Goal: Task Accomplishment & Management: Complete application form

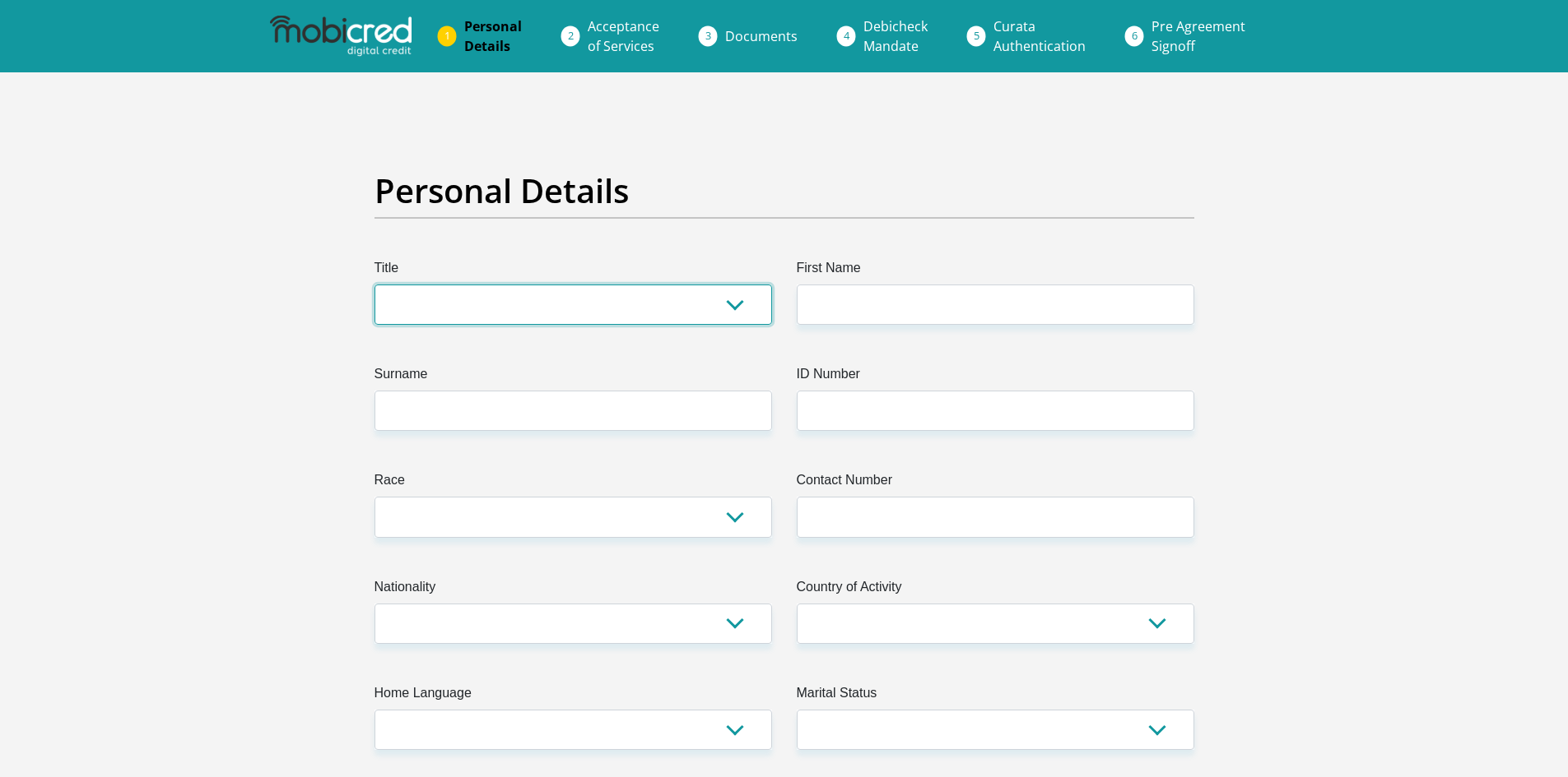
click at [609, 307] on select "Mr Ms Mrs Dr Other" at bounding box center [573, 305] width 397 height 40
select select "Ms"
click at [374, 285] on select "Mr Ms Mrs Dr Other" at bounding box center [573, 305] width 397 height 40
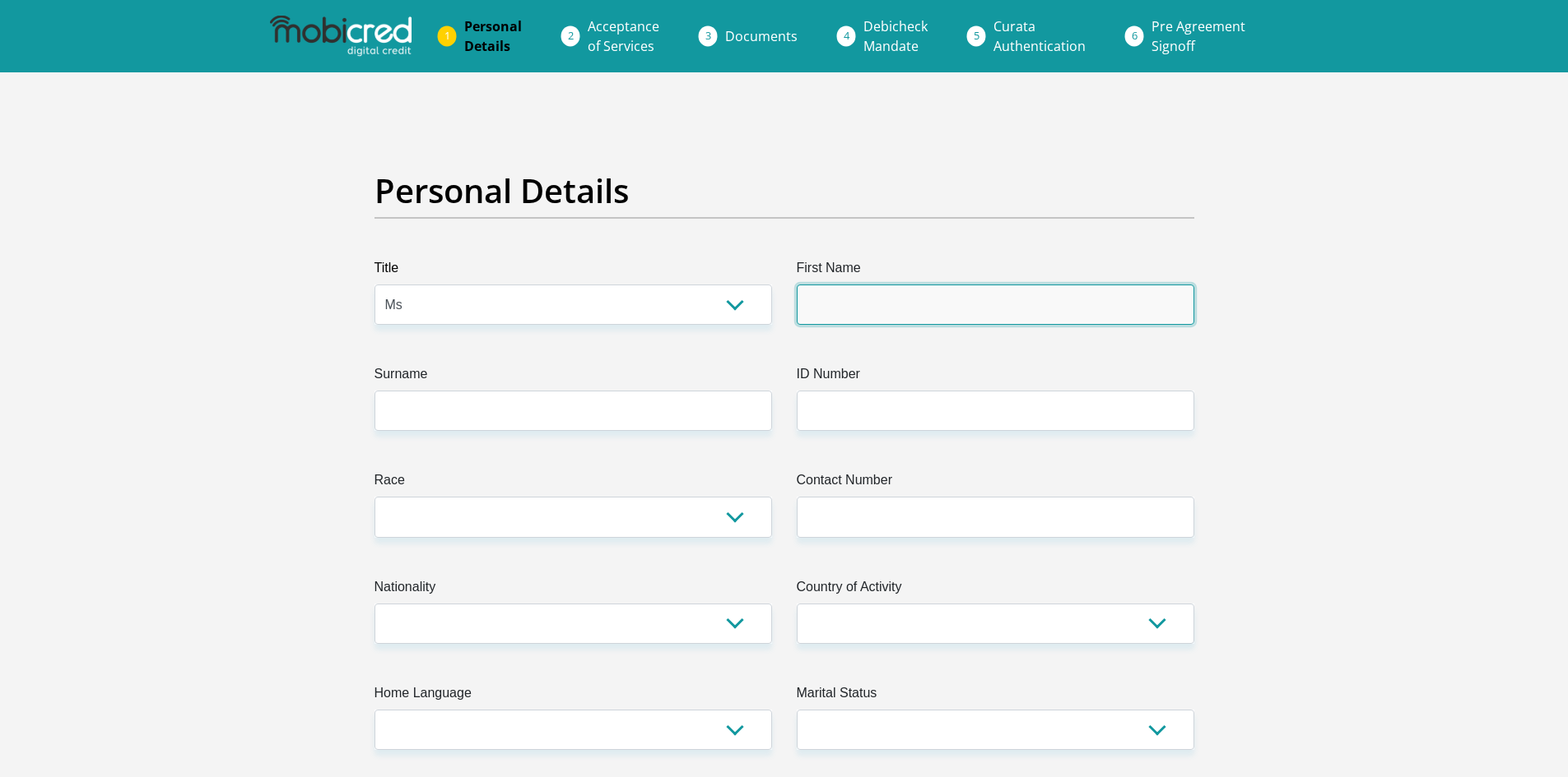
click at [920, 285] on input "First Name" at bounding box center [995, 305] width 397 height 40
click at [918, 304] on input "First Name" at bounding box center [995, 305] width 397 height 40
type input "Micayla"
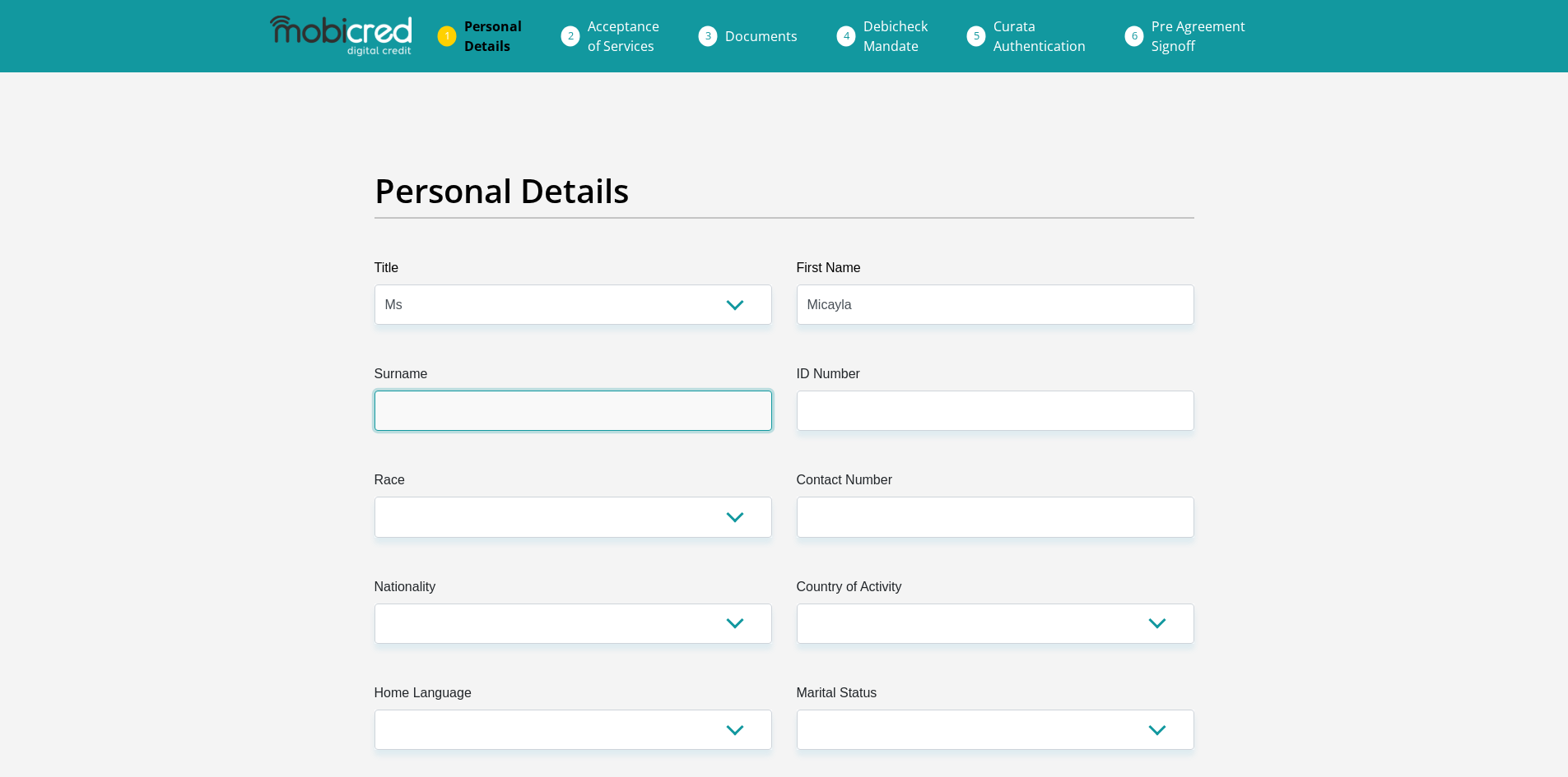
click at [676, 415] on input "Surname" at bounding box center [573, 410] width 397 height 40
type input "VanJaarsveld"
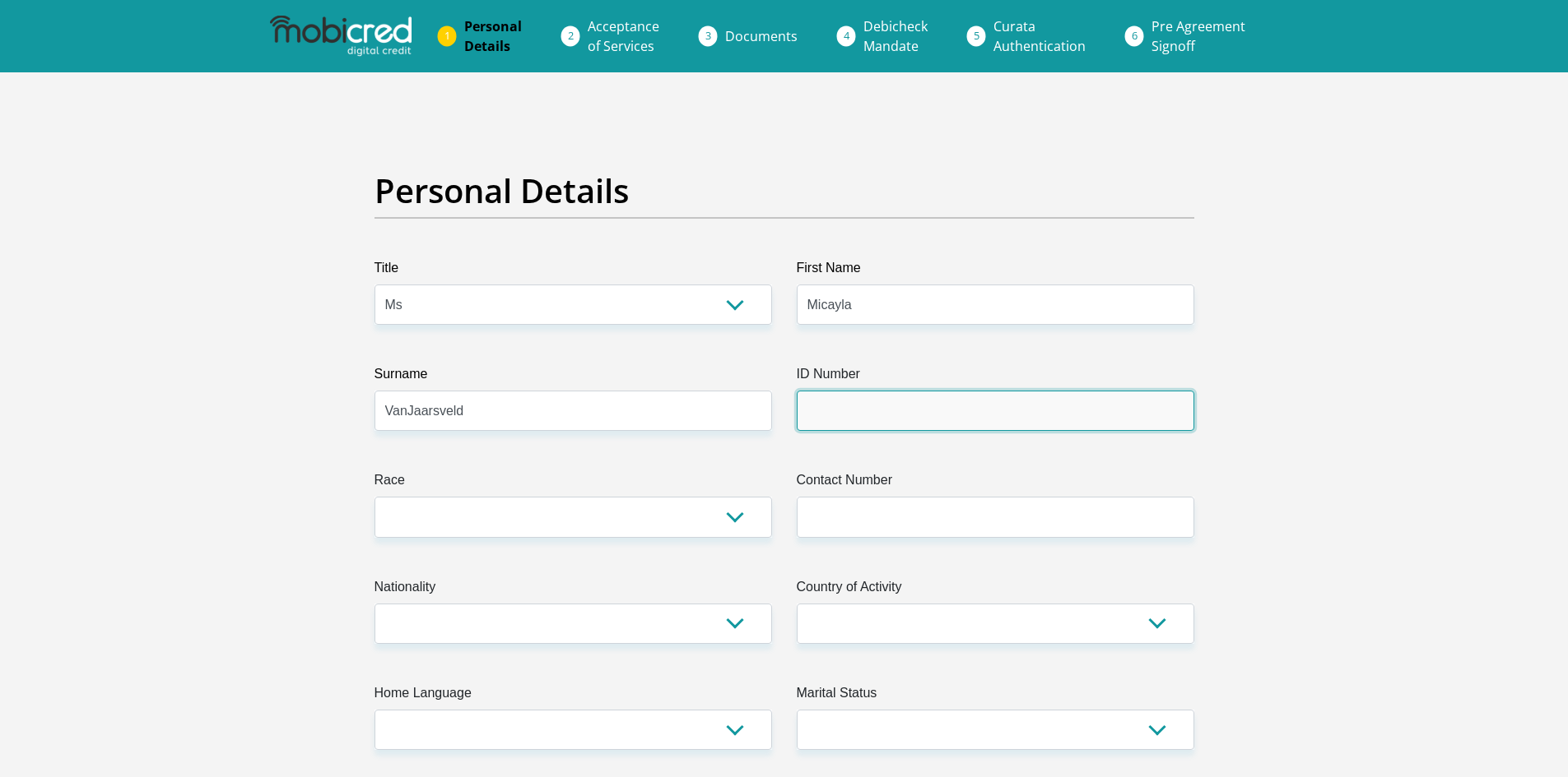
click at [903, 430] on input "ID Number" at bounding box center [995, 410] width 397 height 40
type input "0502110368086"
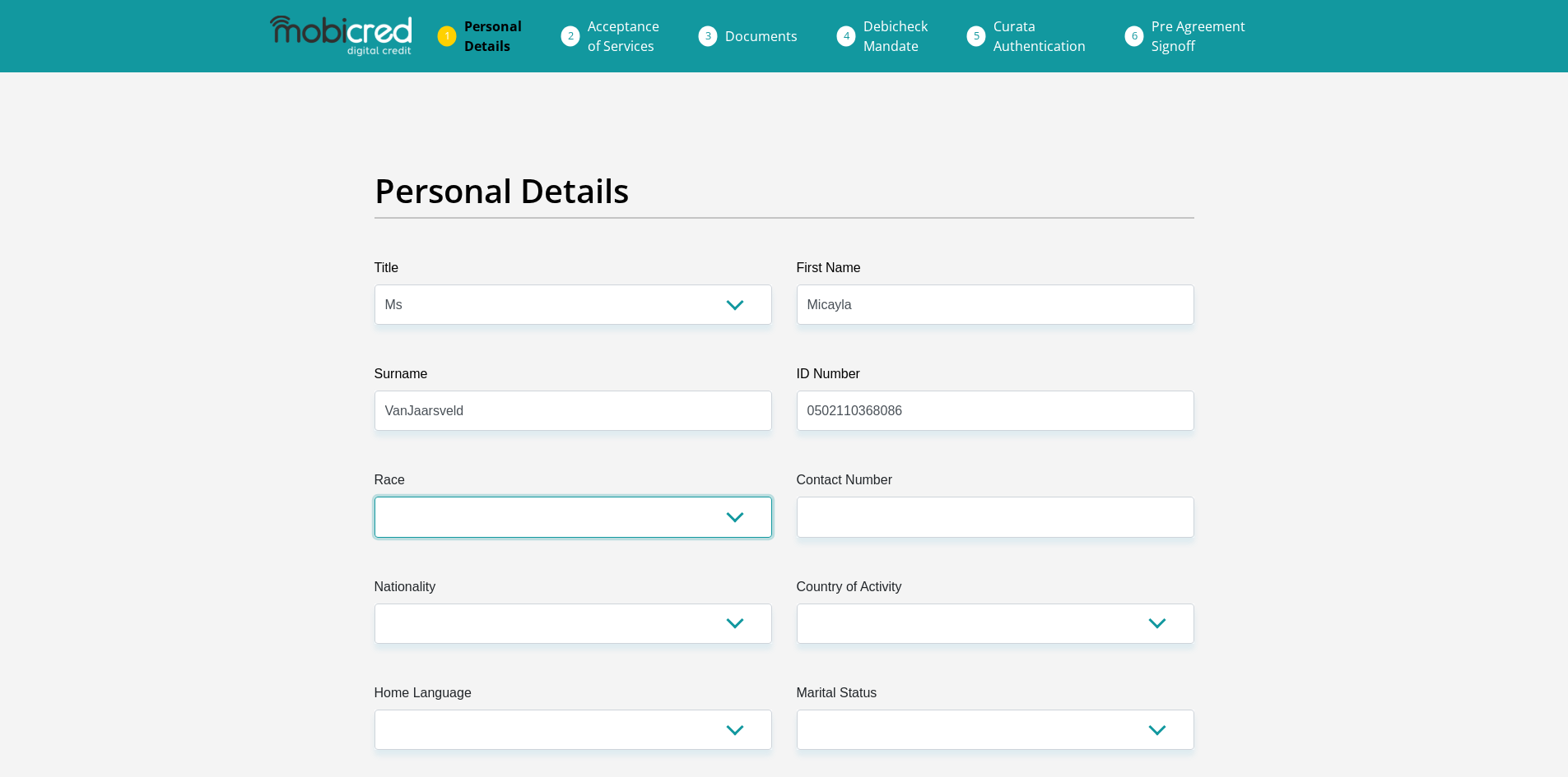
click at [588, 508] on select "Black Coloured Indian White Other" at bounding box center [573, 517] width 397 height 40
select select "4"
click at [374, 497] on select "Black Coloured Indian White Other" at bounding box center [573, 517] width 397 height 40
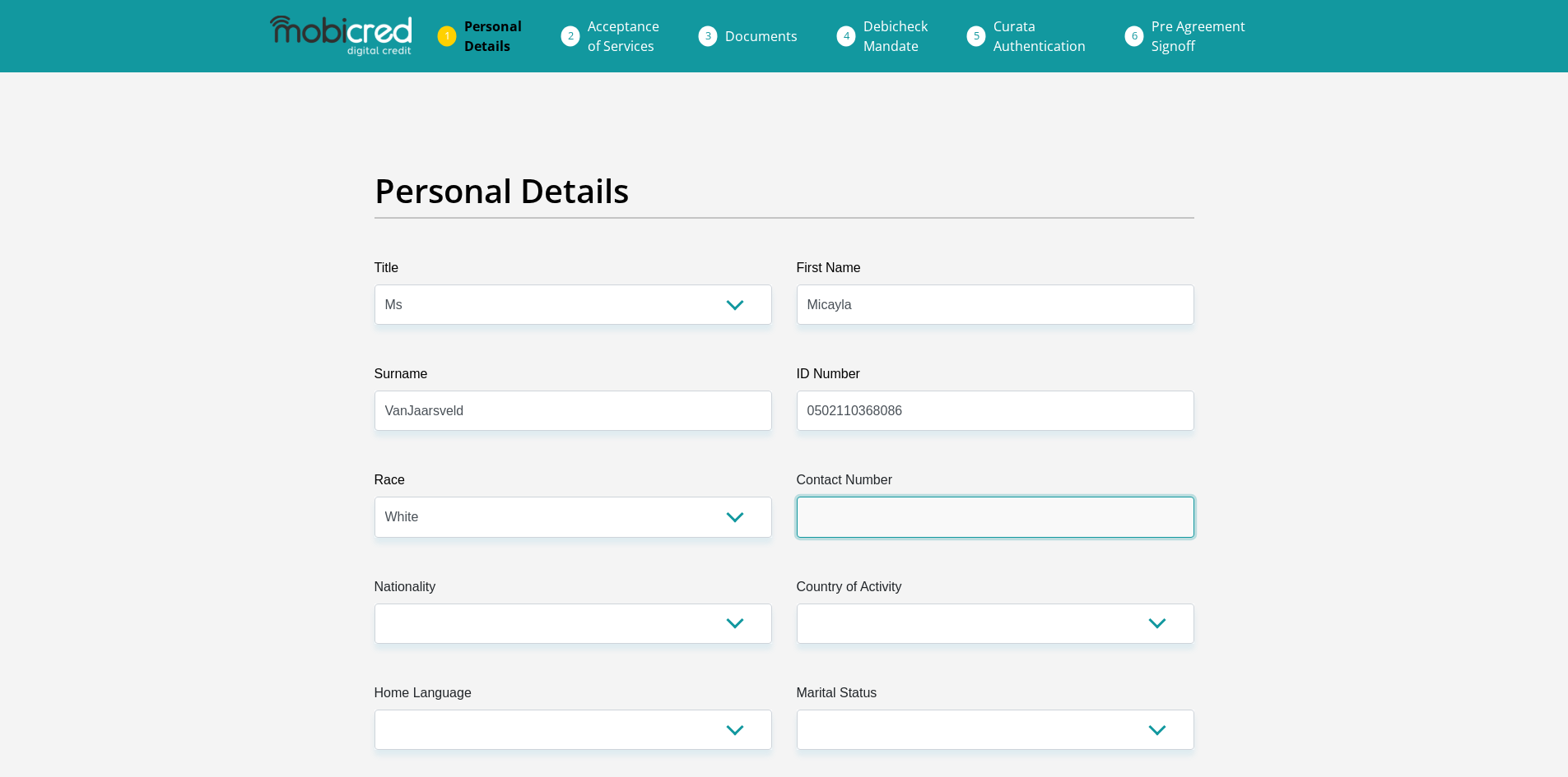
click at [978, 498] on input "Contact Number" at bounding box center [995, 517] width 397 height 40
type input "0621077901"
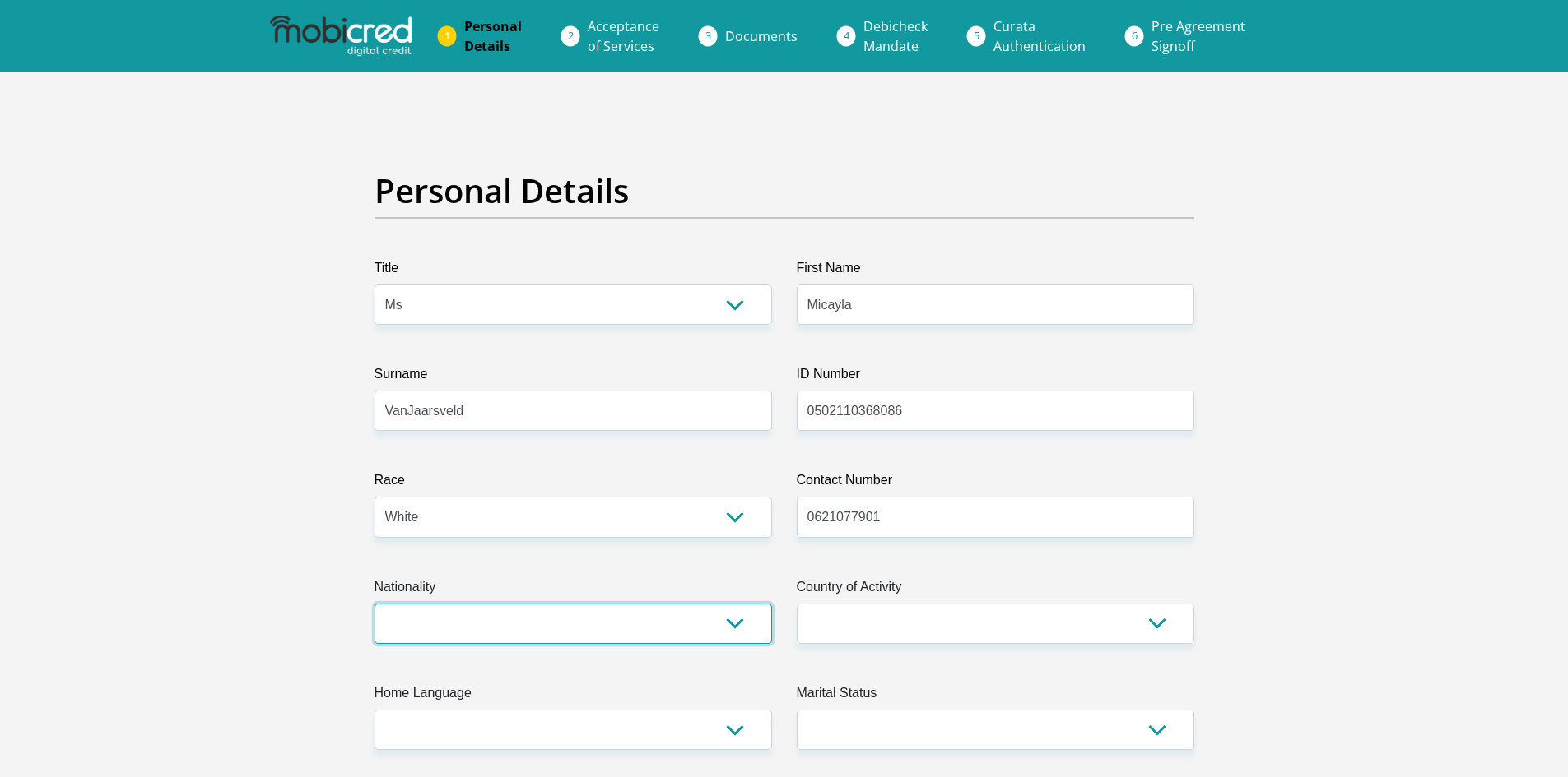
click at [476, 616] on select "[GEOGRAPHIC_DATA] [GEOGRAPHIC_DATA] [GEOGRAPHIC_DATA] [GEOGRAPHIC_DATA] [GEOGRA…" at bounding box center [573, 624] width 397 height 40
select select "ZAF"
click at [374, 604] on select "[GEOGRAPHIC_DATA] [GEOGRAPHIC_DATA] [GEOGRAPHIC_DATA] [GEOGRAPHIC_DATA] [GEOGRA…" at bounding box center [573, 624] width 397 height 40
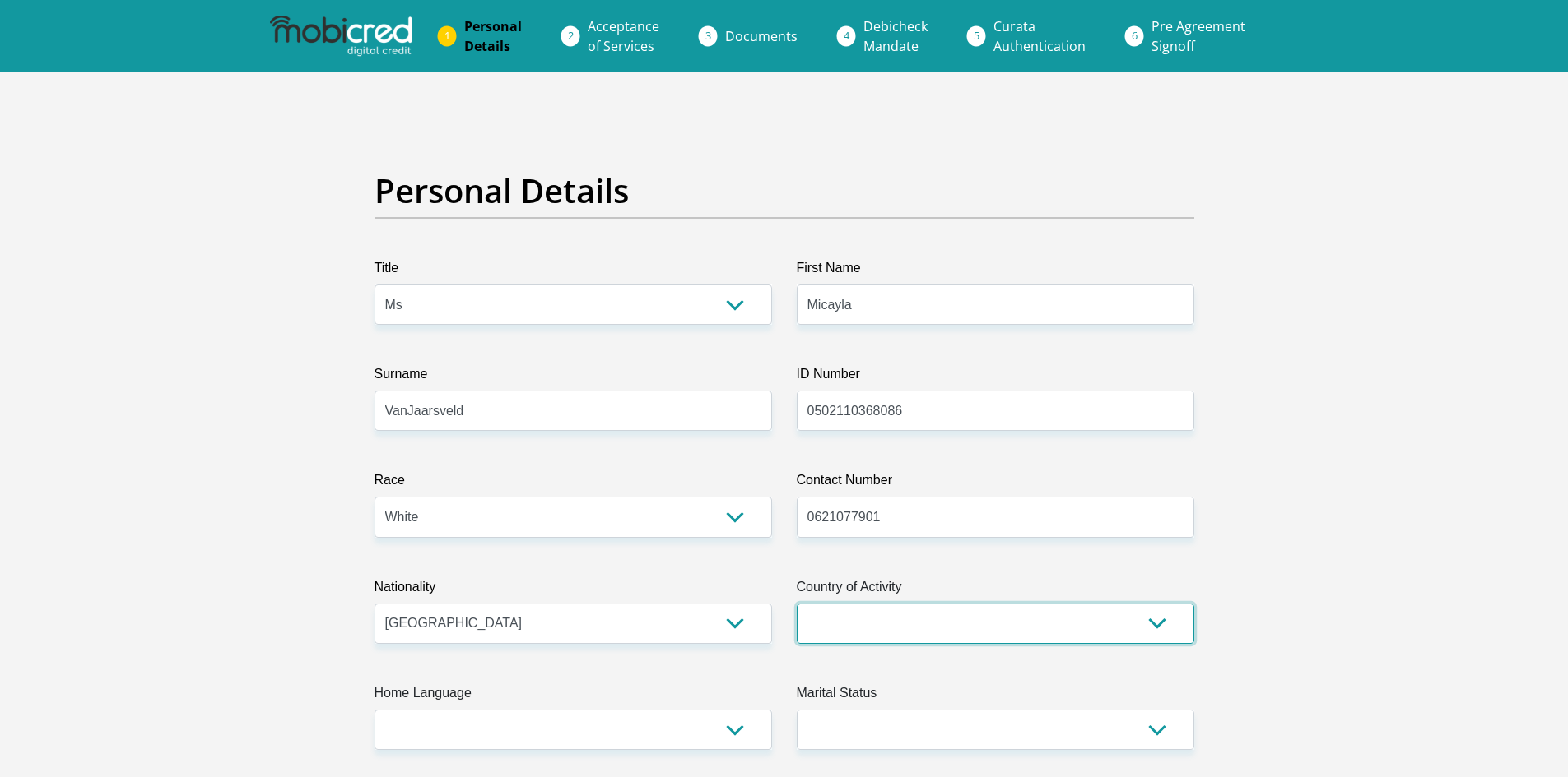
click at [912, 622] on select "[GEOGRAPHIC_DATA] [GEOGRAPHIC_DATA] [GEOGRAPHIC_DATA] [GEOGRAPHIC_DATA] [GEOGRA…" at bounding box center [995, 624] width 397 height 40
select select "ZAF"
click at [796, 604] on select "South Africa Afghanistan Aland Islands Albania Algeria America Samoa American V…" at bounding box center [995, 624] width 397 height 40
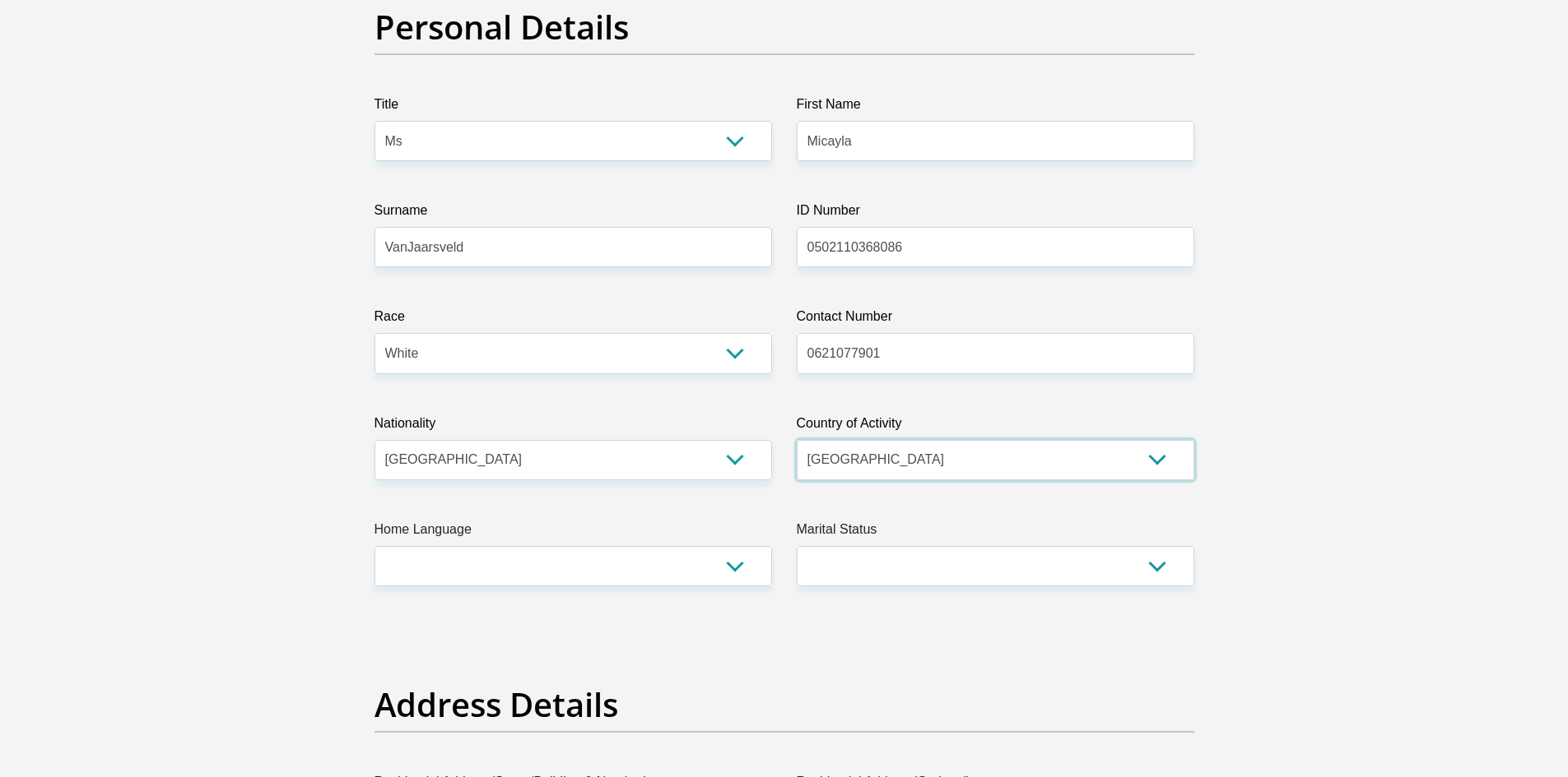
scroll to position [164, 0]
click at [501, 558] on select "Afrikaans English Sepedi South Ndebele Southern Sotho Swati Tsonga Tswana Venda…" at bounding box center [573, 565] width 397 height 40
select select "afr"
click at [374, 545] on select "Afrikaans English Sepedi South Ndebele Southern Sotho Swati Tsonga Tswana Venda…" at bounding box center [573, 565] width 397 height 40
click at [893, 559] on select "Married ANC Single Divorced Widowed Married COP or Customary Law" at bounding box center [995, 565] width 397 height 40
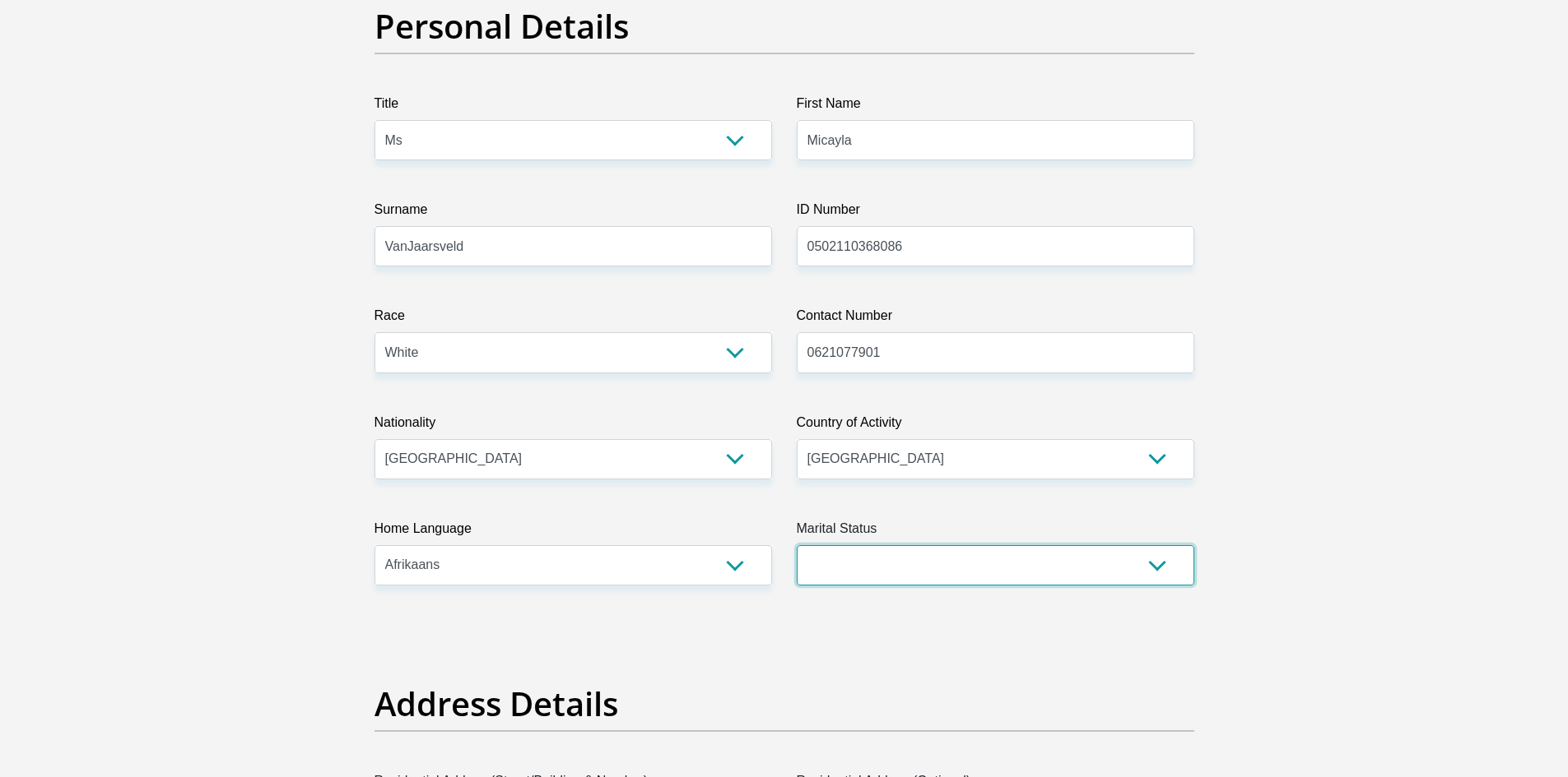
select select "2"
click at [796, 545] on select "Married ANC Single Divorced Widowed Married COP or Customary Law" at bounding box center [995, 565] width 397 height 40
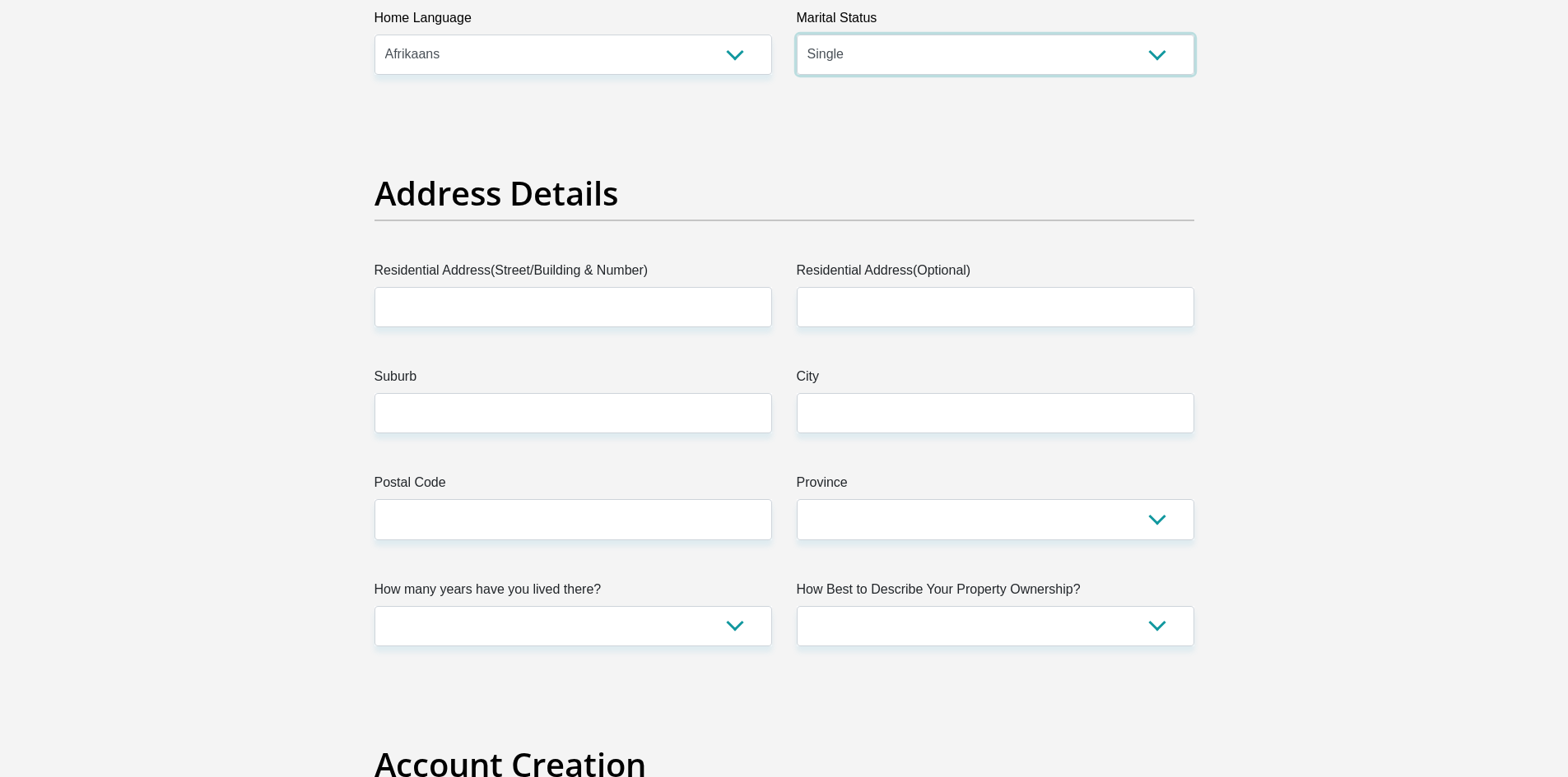
scroll to position [823, 0]
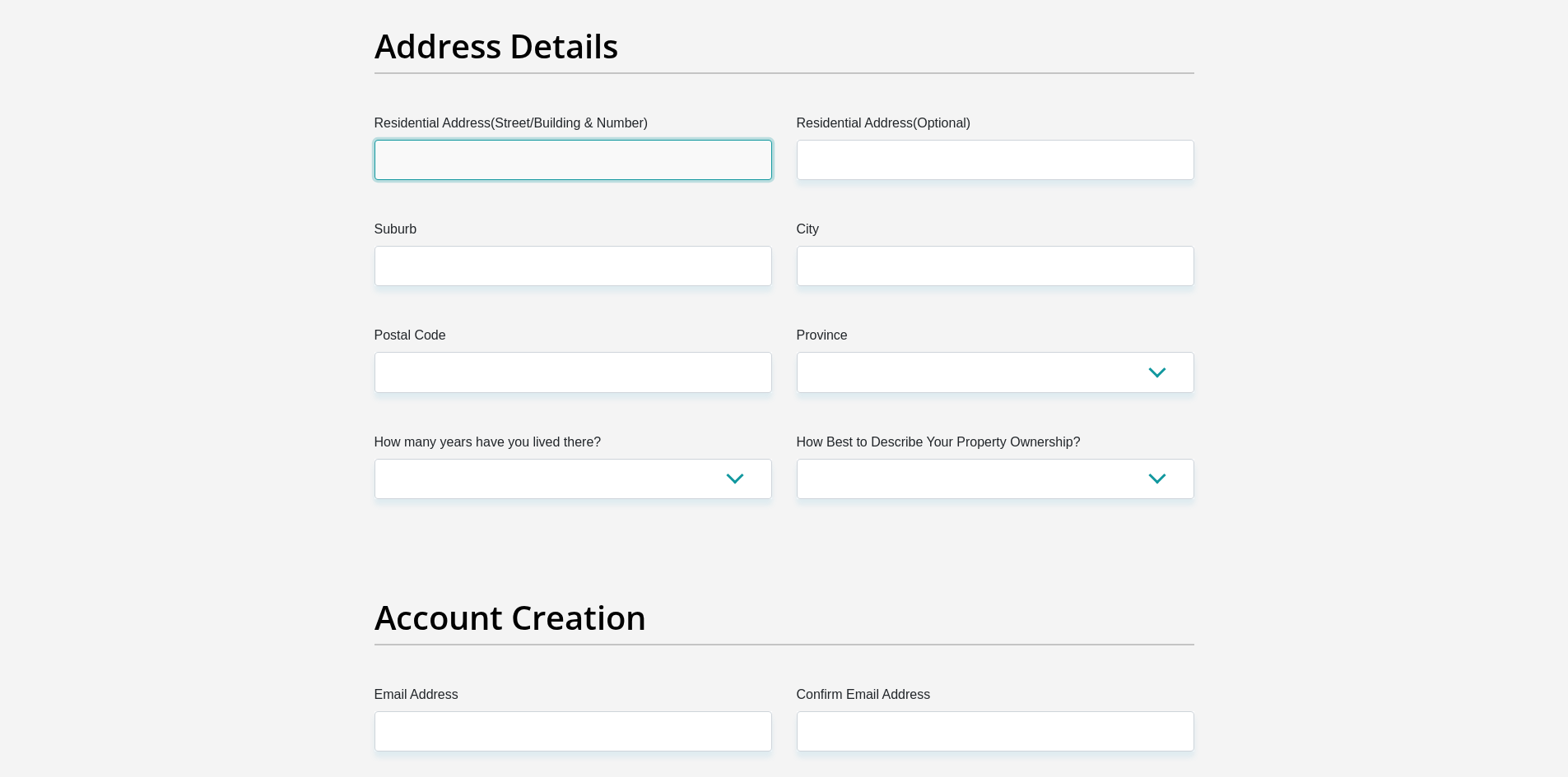
click at [512, 168] on input "Residential Address(Street/Building & Number)" at bounding box center [573, 160] width 397 height 40
type input "2654"
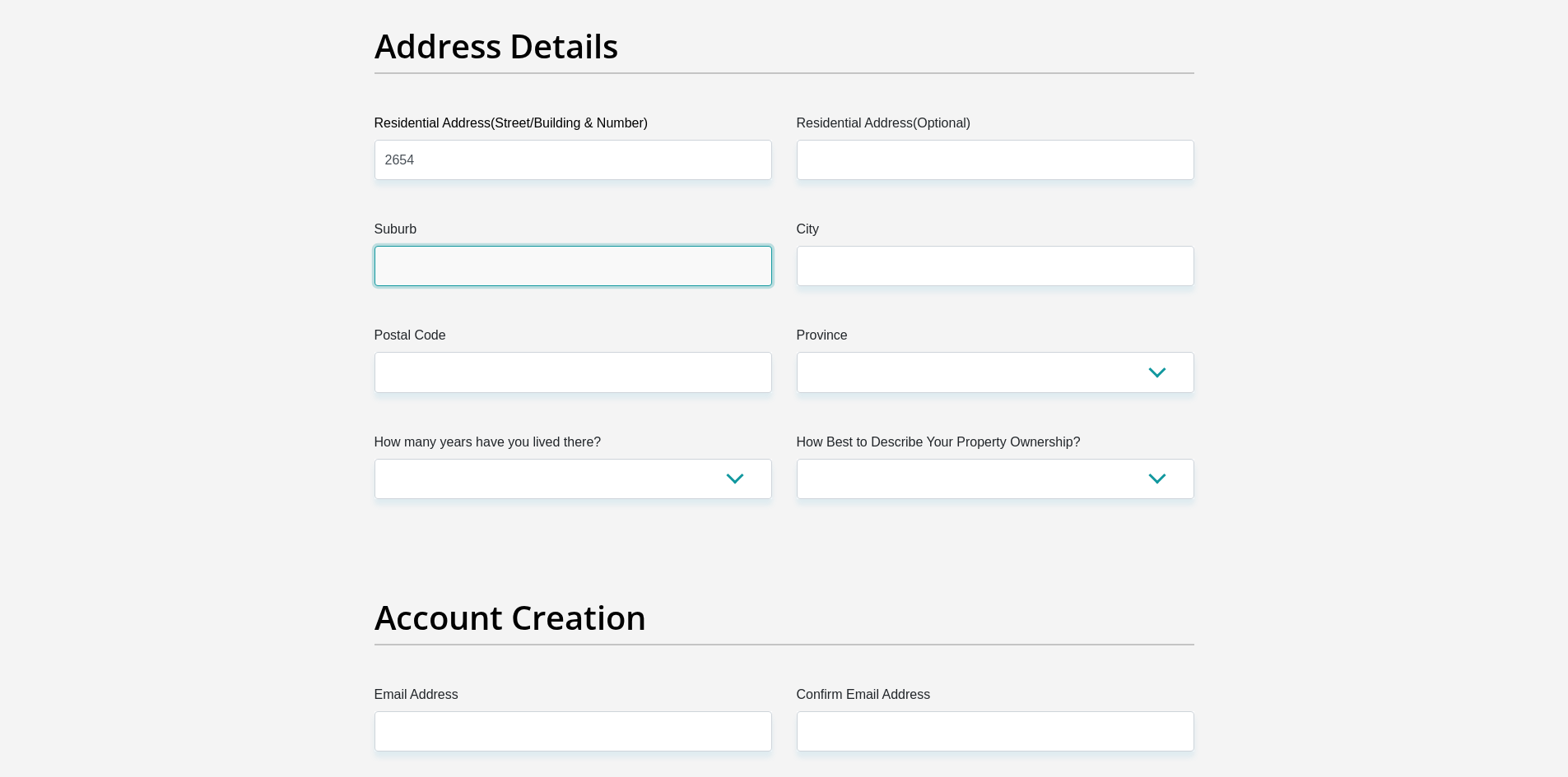
click at [565, 274] on input "Suburb" at bounding box center [573, 266] width 397 height 40
type input "m"
type input "Mmabatho"
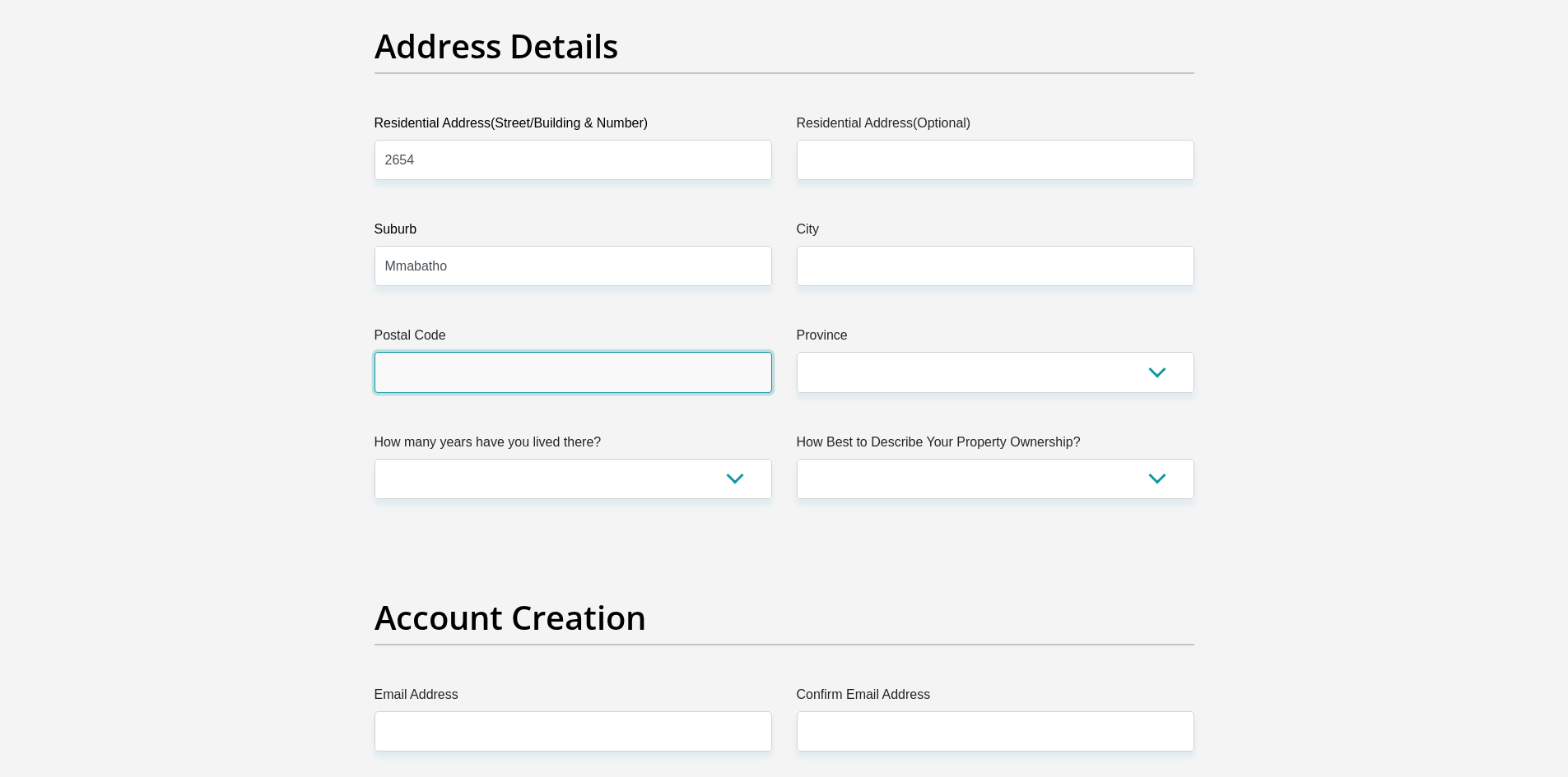
click at [579, 366] on input "Postal Code" at bounding box center [573, 372] width 397 height 40
type input "2745"
type input "MAFIKENG"
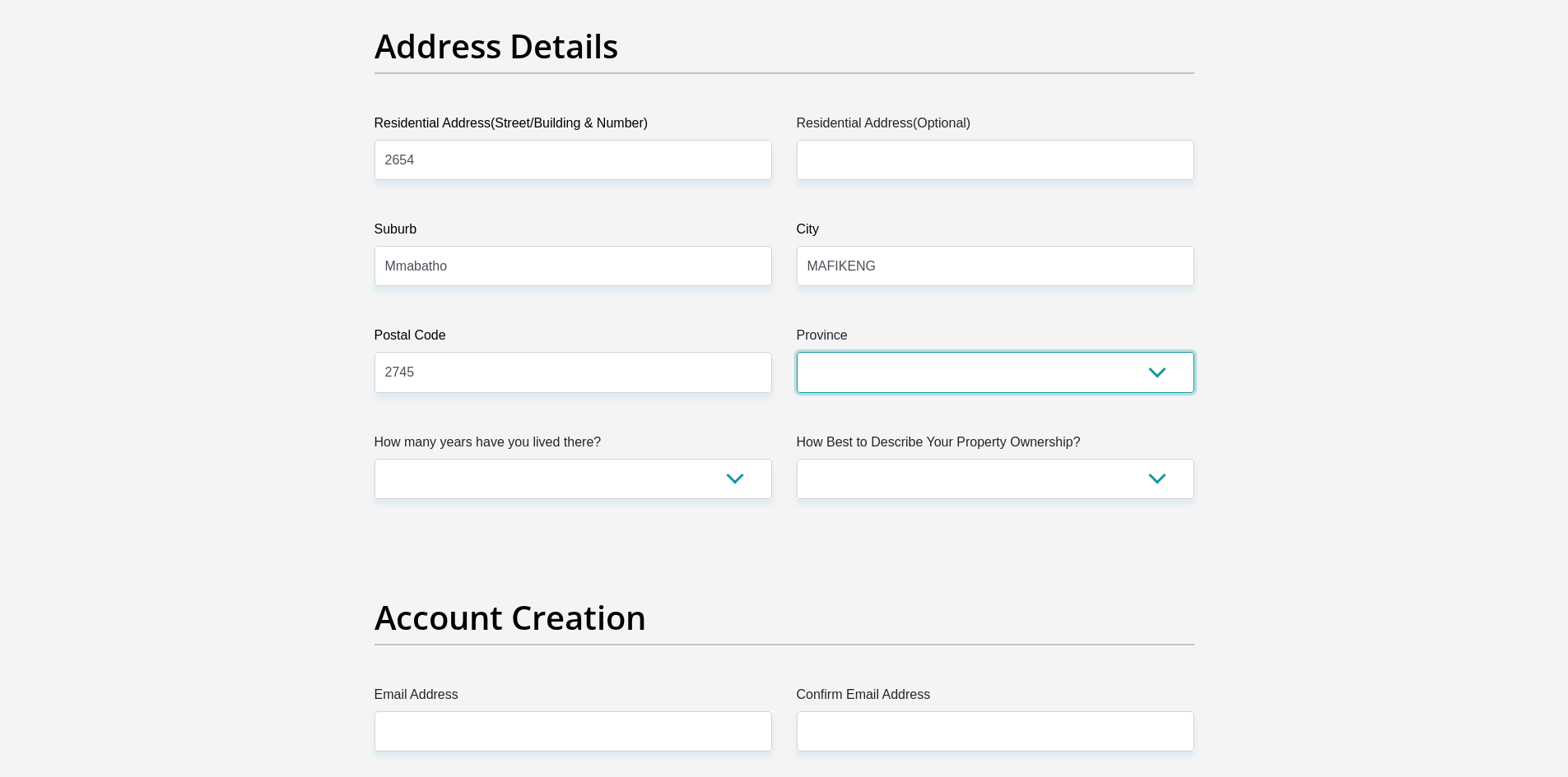
click at [1055, 388] on select "Eastern Cape Free State Gauteng KwaZulu-Natal Limpopo Mpumalanga Northern Cape …" at bounding box center [995, 372] width 397 height 40
select select "North West"
click at [796, 352] on select "Eastern Cape Free State Gauteng KwaZulu-Natal Limpopo Mpumalanga Northern Cape …" at bounding box center [995, 372] width 397 height 40
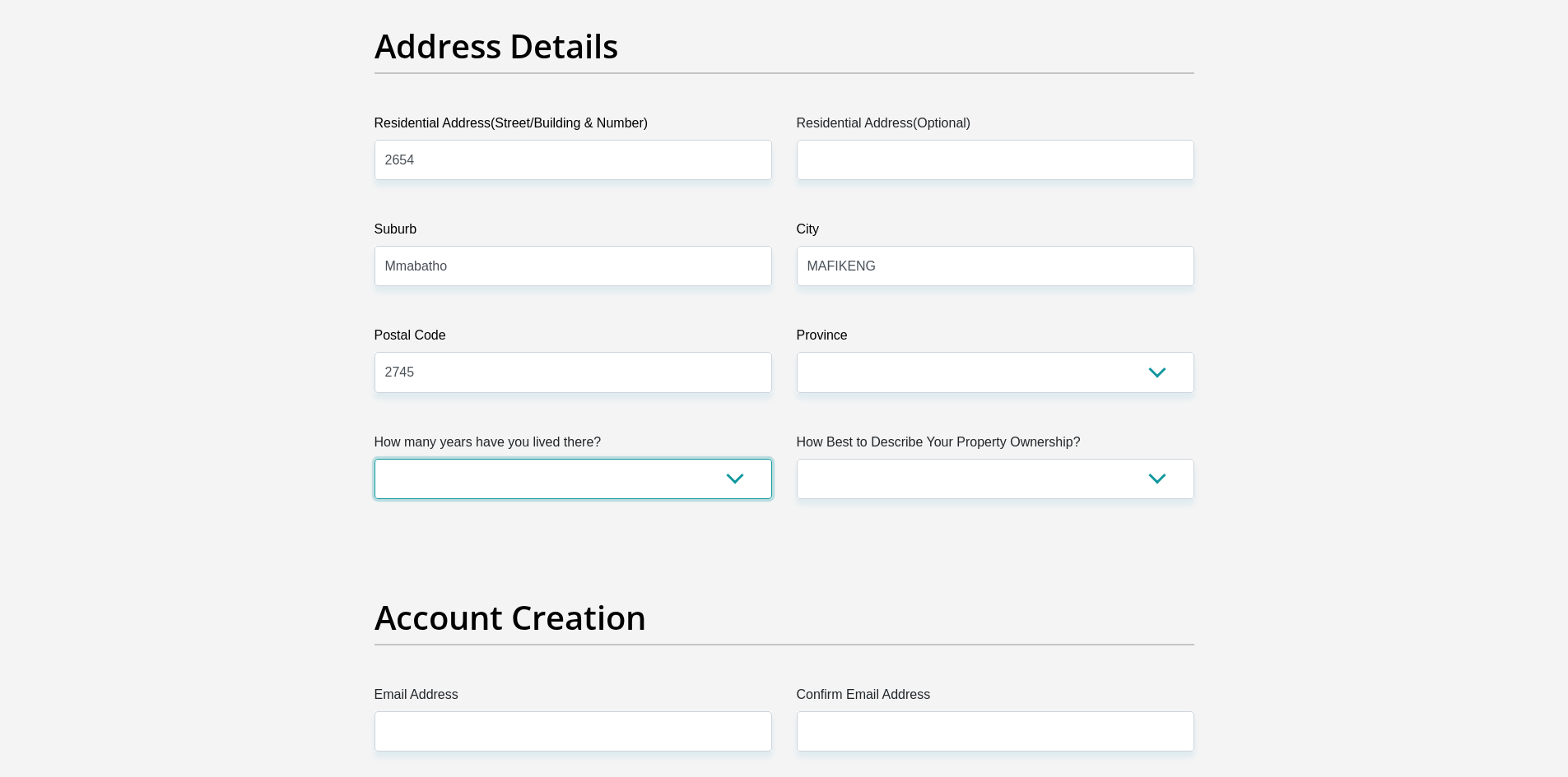
click at [594, 483] on select "less than 1 year 1-3 years 3-5 years 5+ years" at bounding box center [573, 479] width 397 height 40
select select "5"
click at [374, 459] on select "less than 1 year 1-3 years 3-5 years 5+ years" at bounding box center [573, 479] width 397 height 40
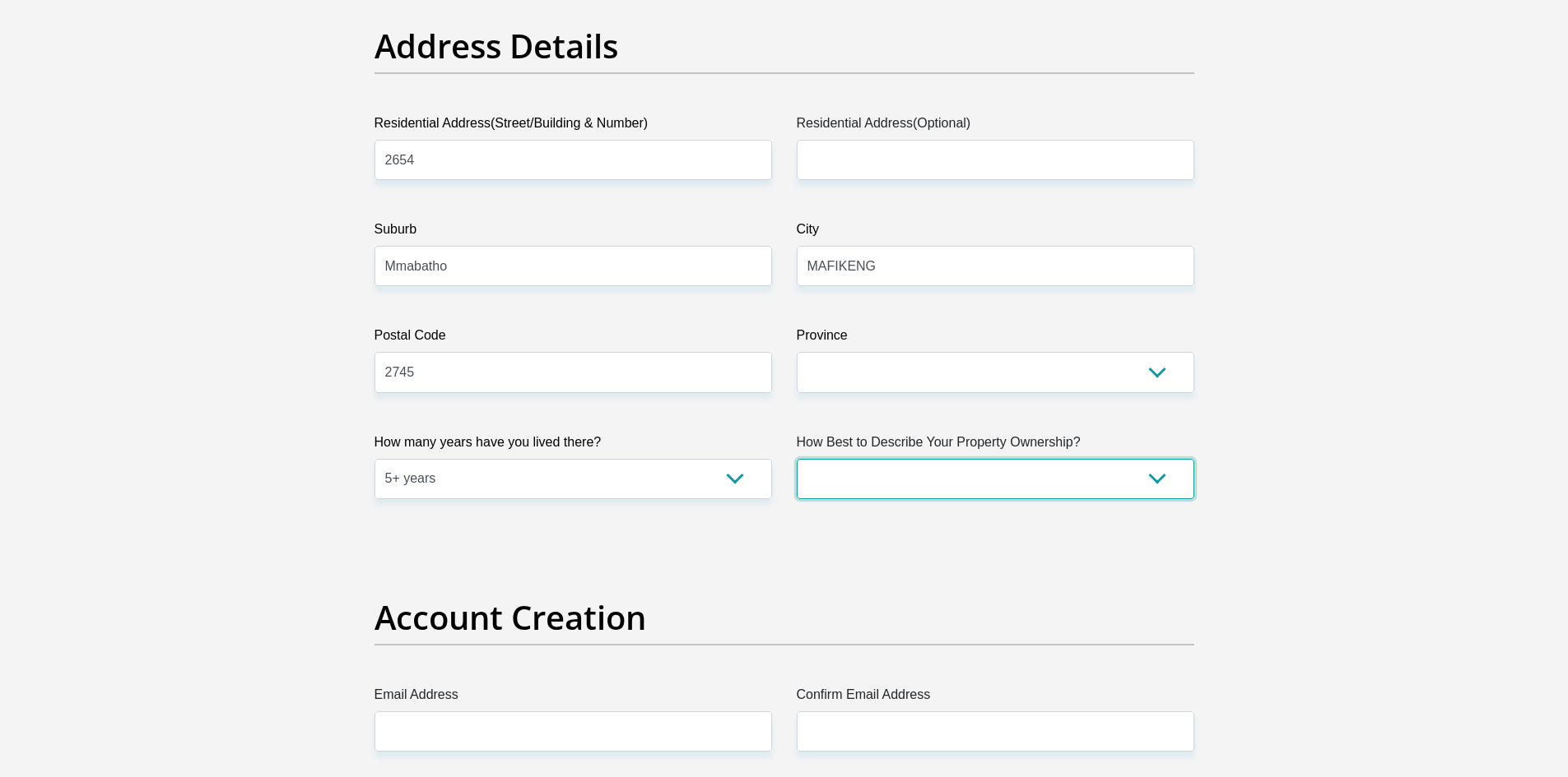
click at [1066, 495] on select "Owned Rented Family Owned Company Dwelling" at bounding box center [995, 479] width 397 height 40
select select "parents"
click at [796, 459] on select "Owned Rented Family Owned Company Dwelling" at bounding box center [995, 479] width 397 height 40
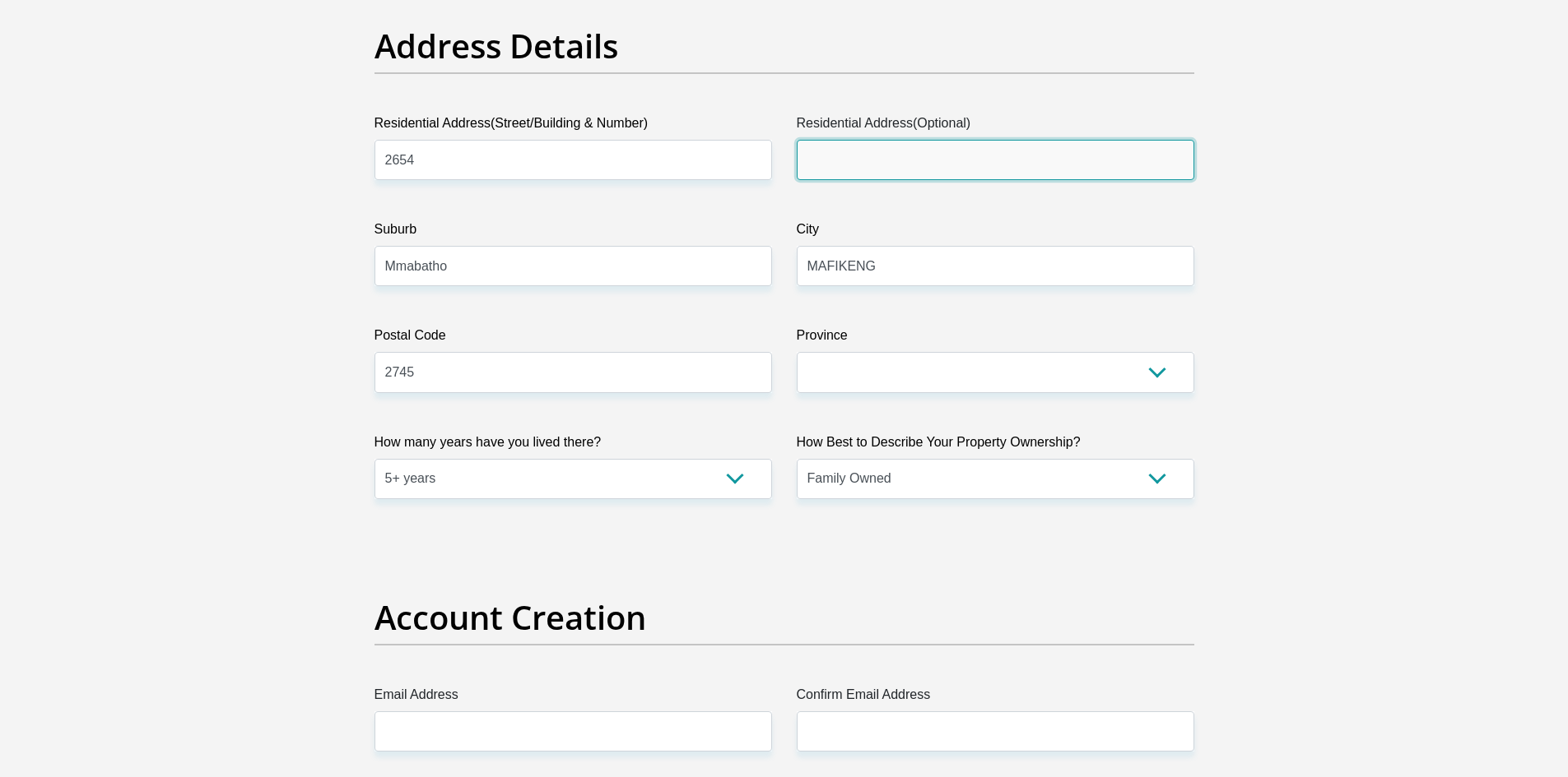
click at [866, 161] on input "Residential Address(Optional)" at bounding box center [995, 160] width 397 height 40
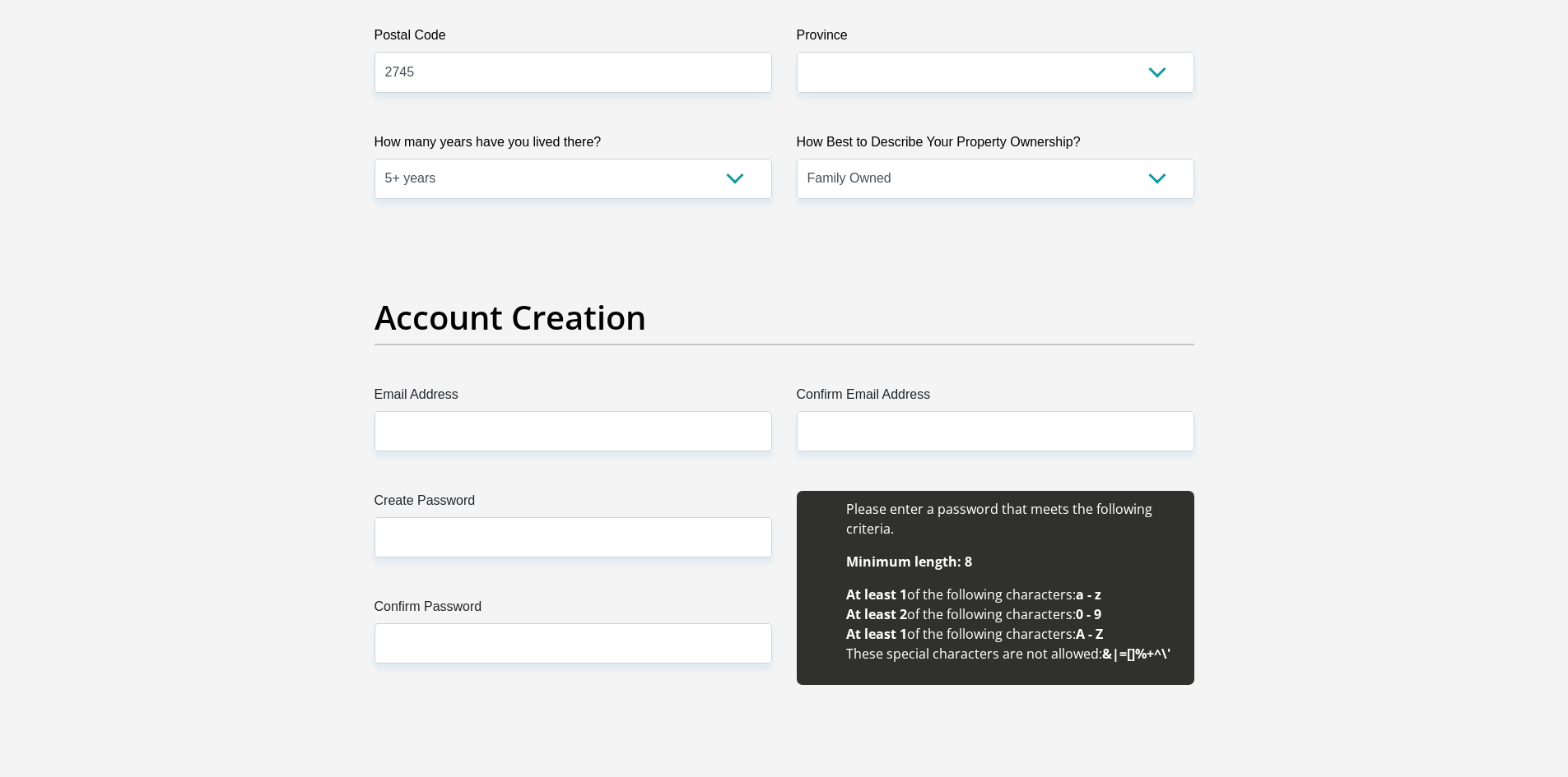
scroll to position [1234, 0]
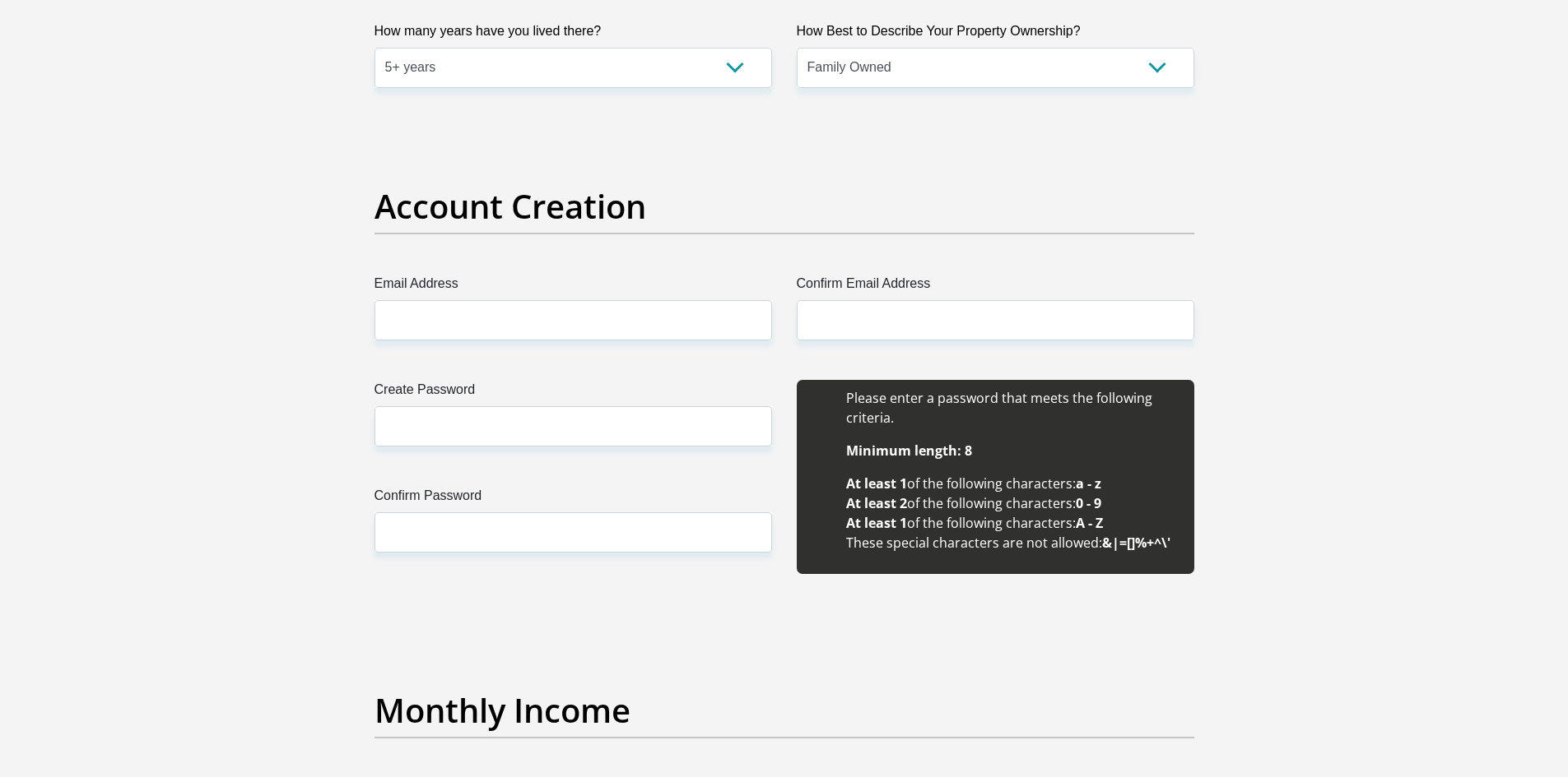
type input "Dinko Mooki Street"
click at [588, 331] on input "Email Address" at bounding box center [573, 320] width 397 height 40
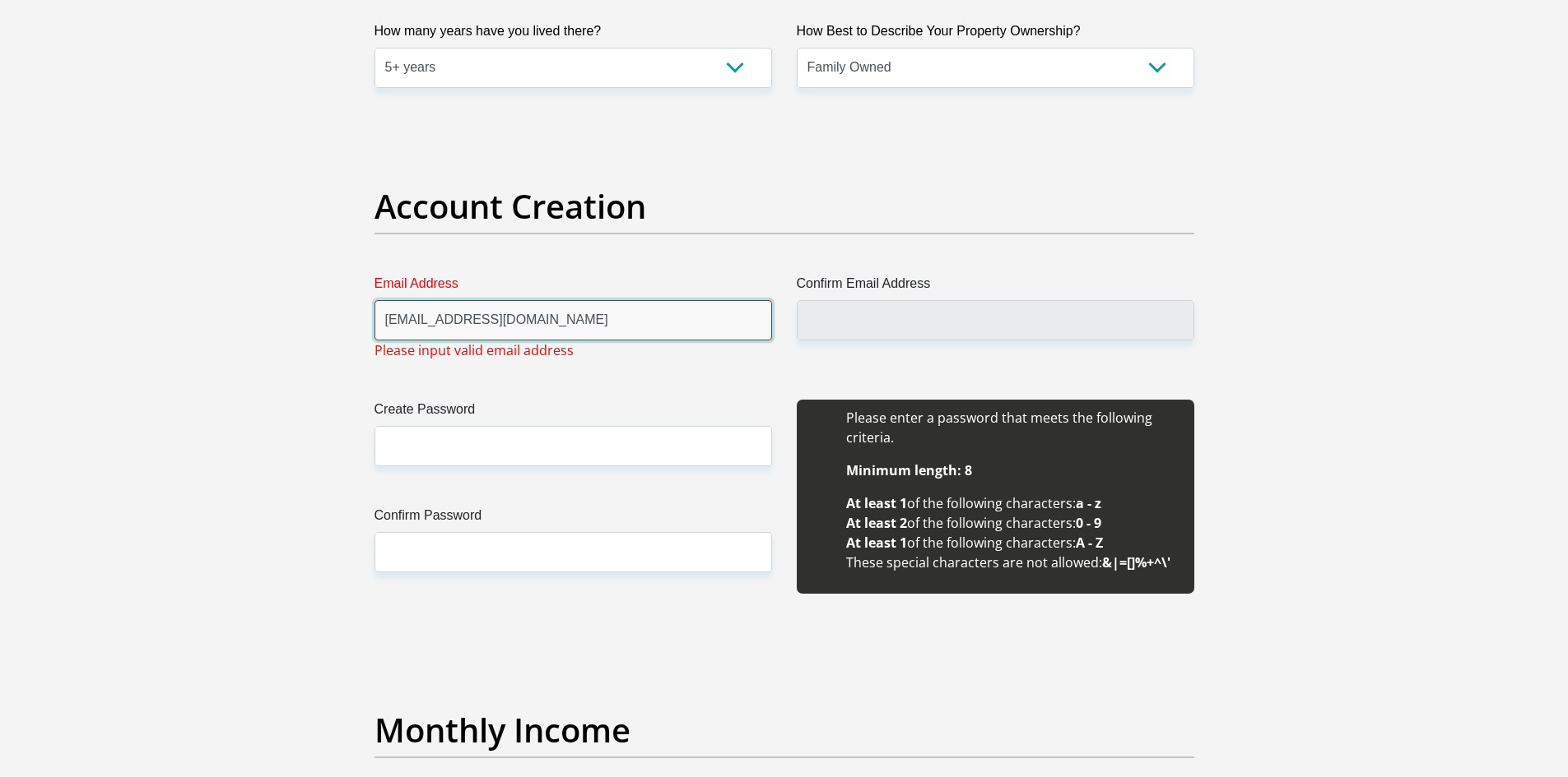
click at [580, 323] on input "micaylavjaarsveld11@gmail.com" at bounding box center [573, 320] width 397 height 40
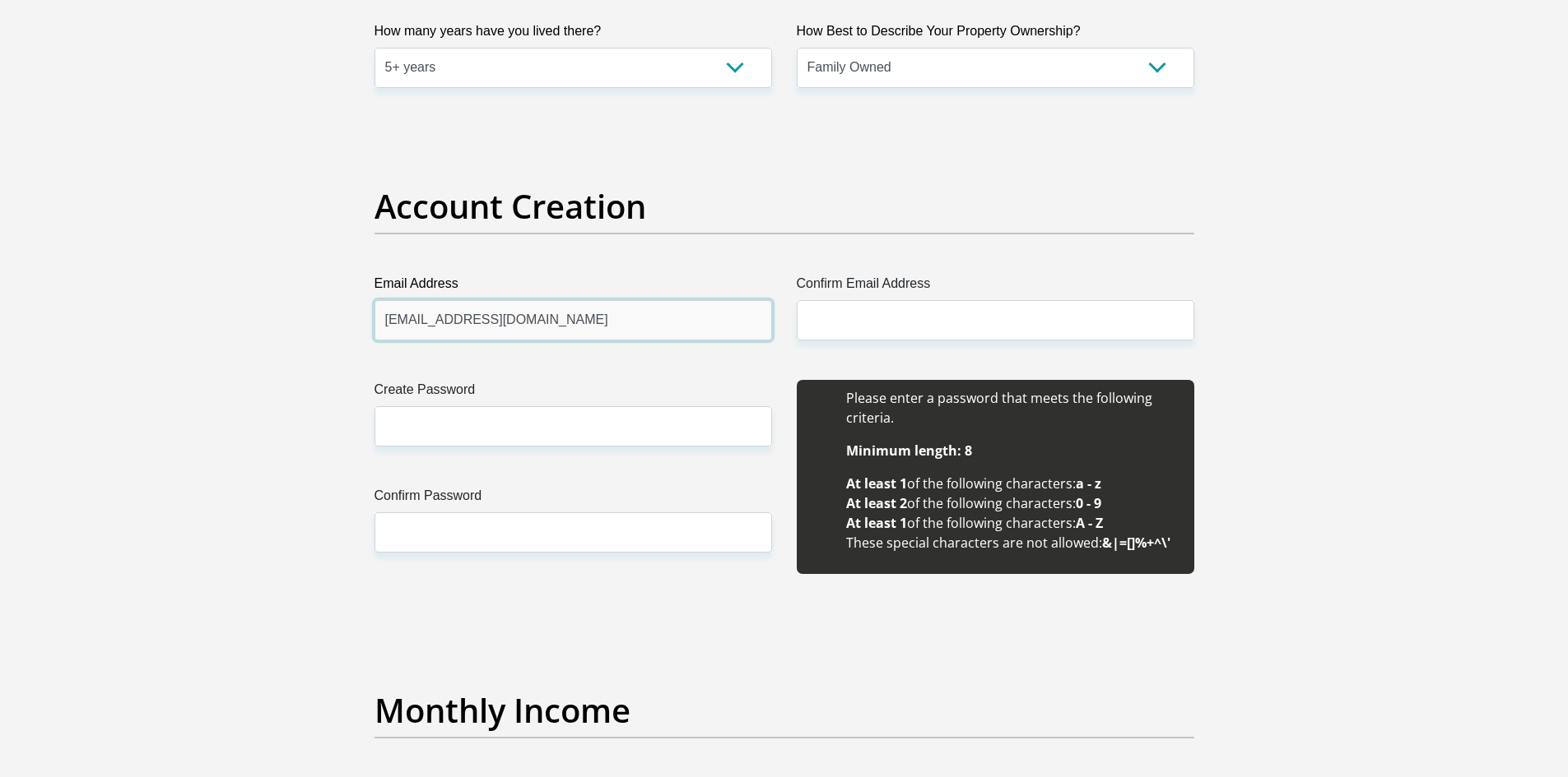
type input "micaylavjaarsveld11@gmail.com"
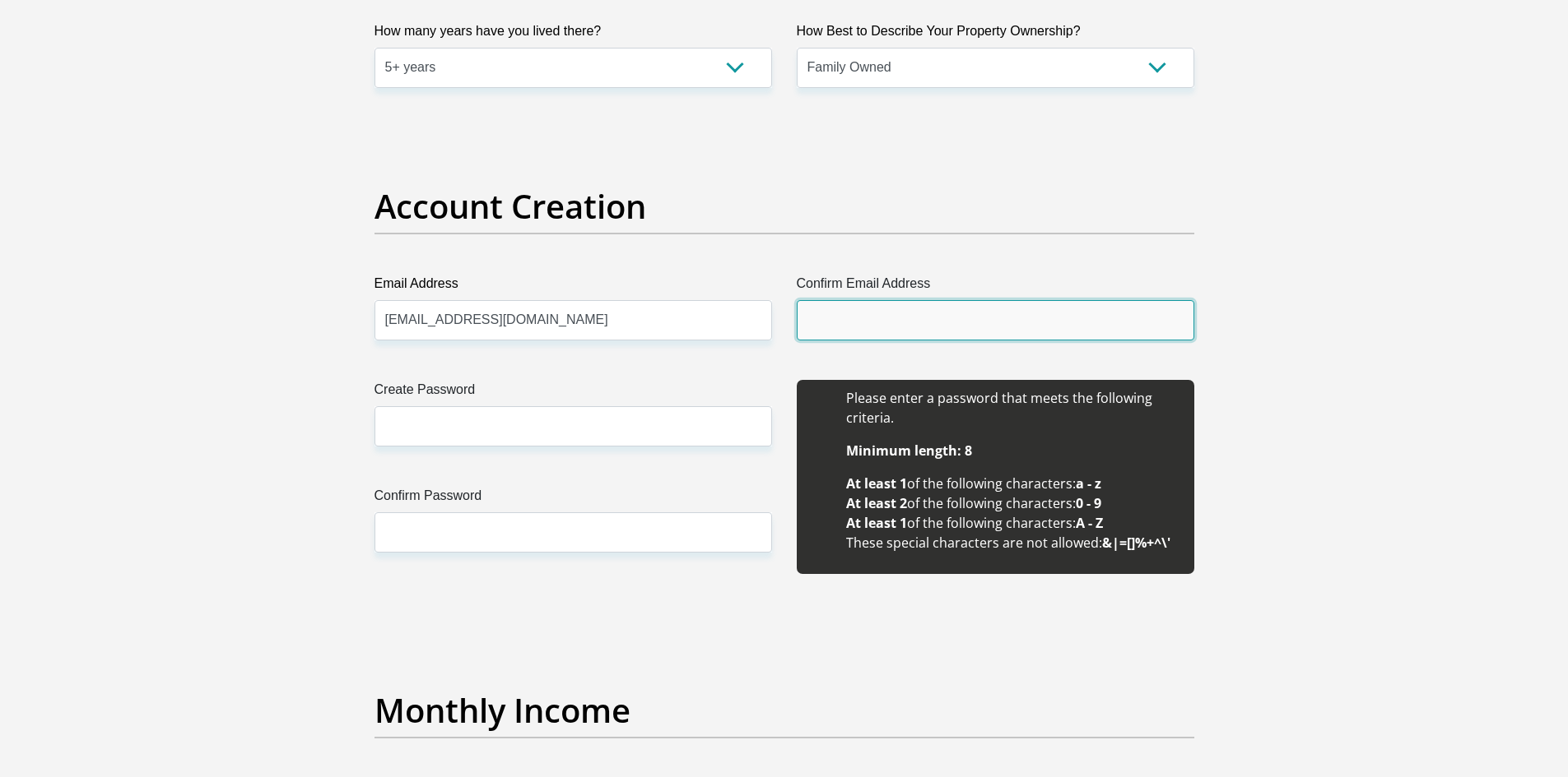
click at [920, 303] on input "Confirm Email Address" at bounding box center [995, 320] width 397 height 40
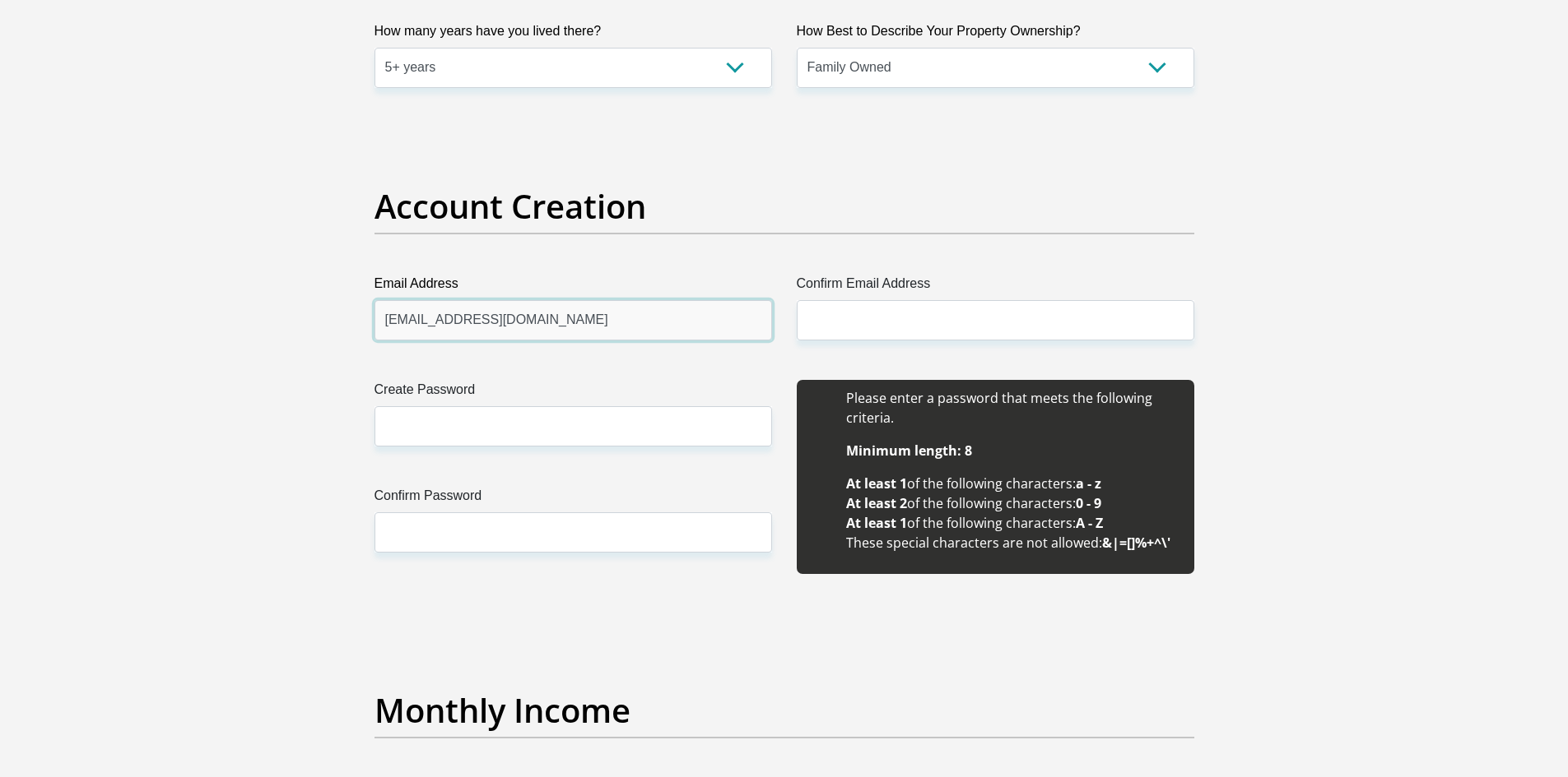
click at [567, 316] on input "micaylavjaarsveld11@gmail.com" at bounding box center [573, 320] width 397 height 40
drag, startPoint x: 593, startPoint y: 325, endPoint x: 335, endPoint y: 332, distance: 258.1
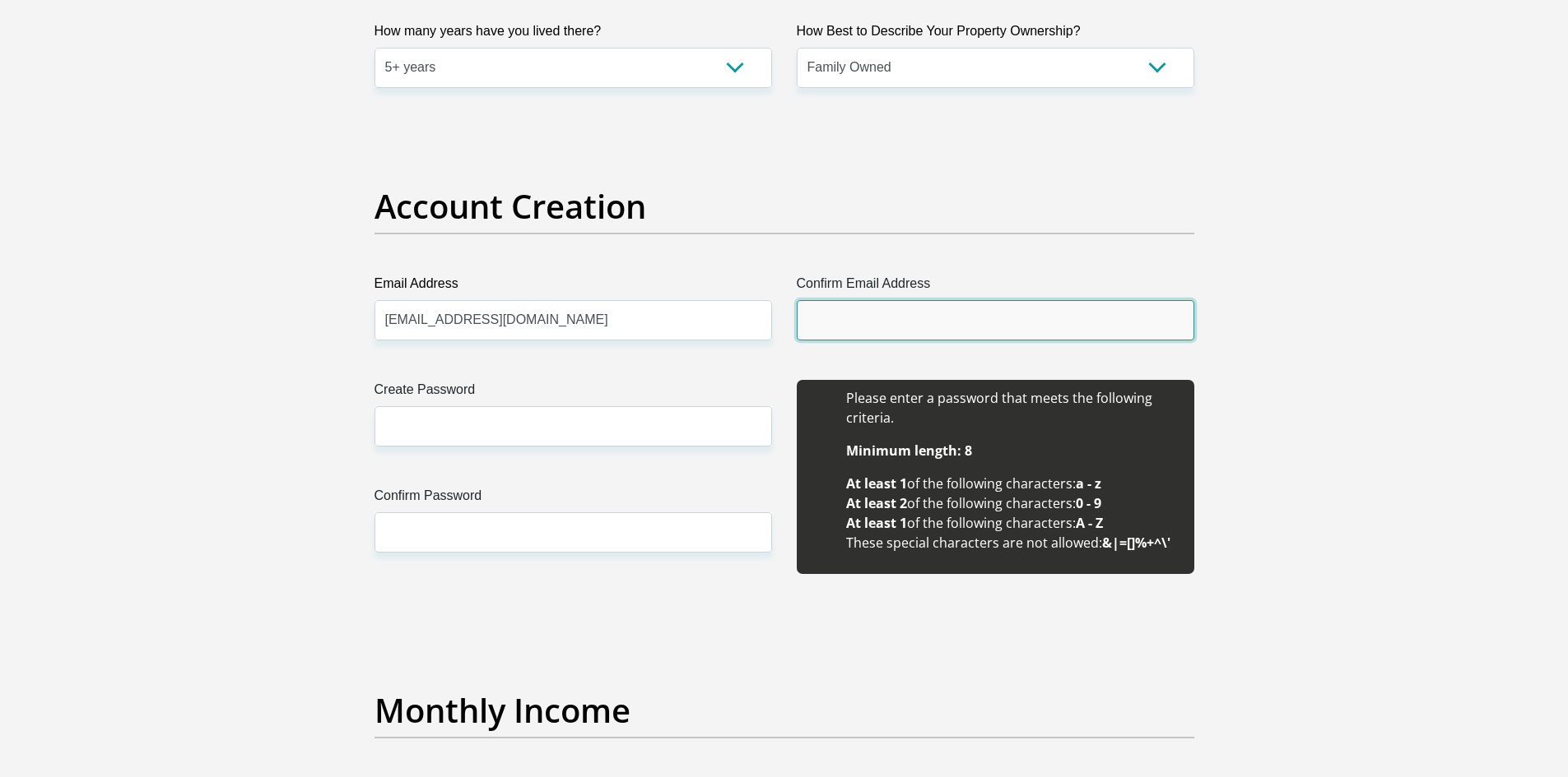
click at [907, 313] on input "Confirm Email Address" at bounding box center [995, 320] width 397 height 40
paste input "micaylavjaarsveld11@gmail.com"
type input "micaylavjaarsveld11@gmail.com"
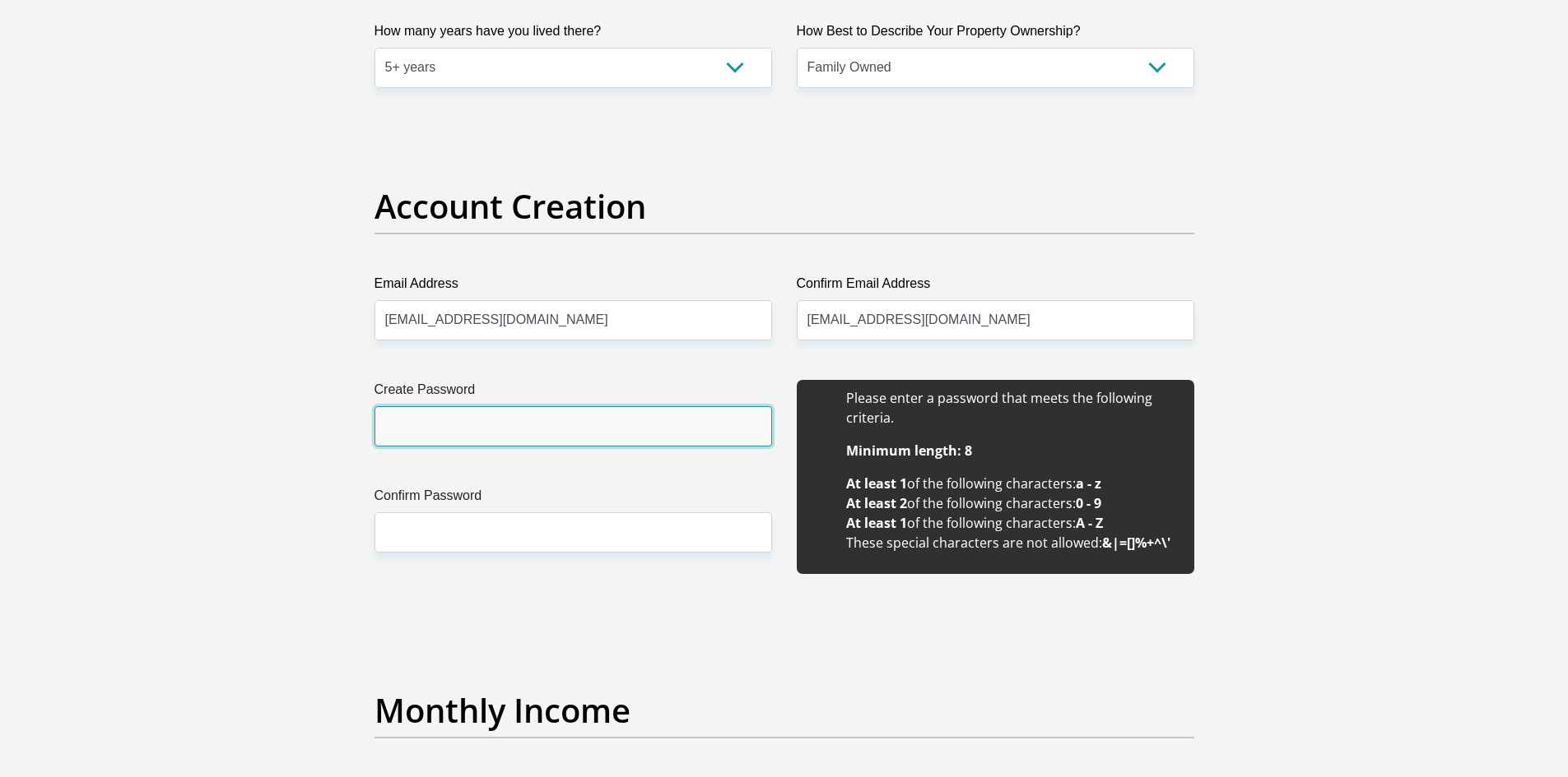
click at [641, 420] on input "Create Password" at bounding box center [573, 426] width 397 height 40
type input "Micayla@11"
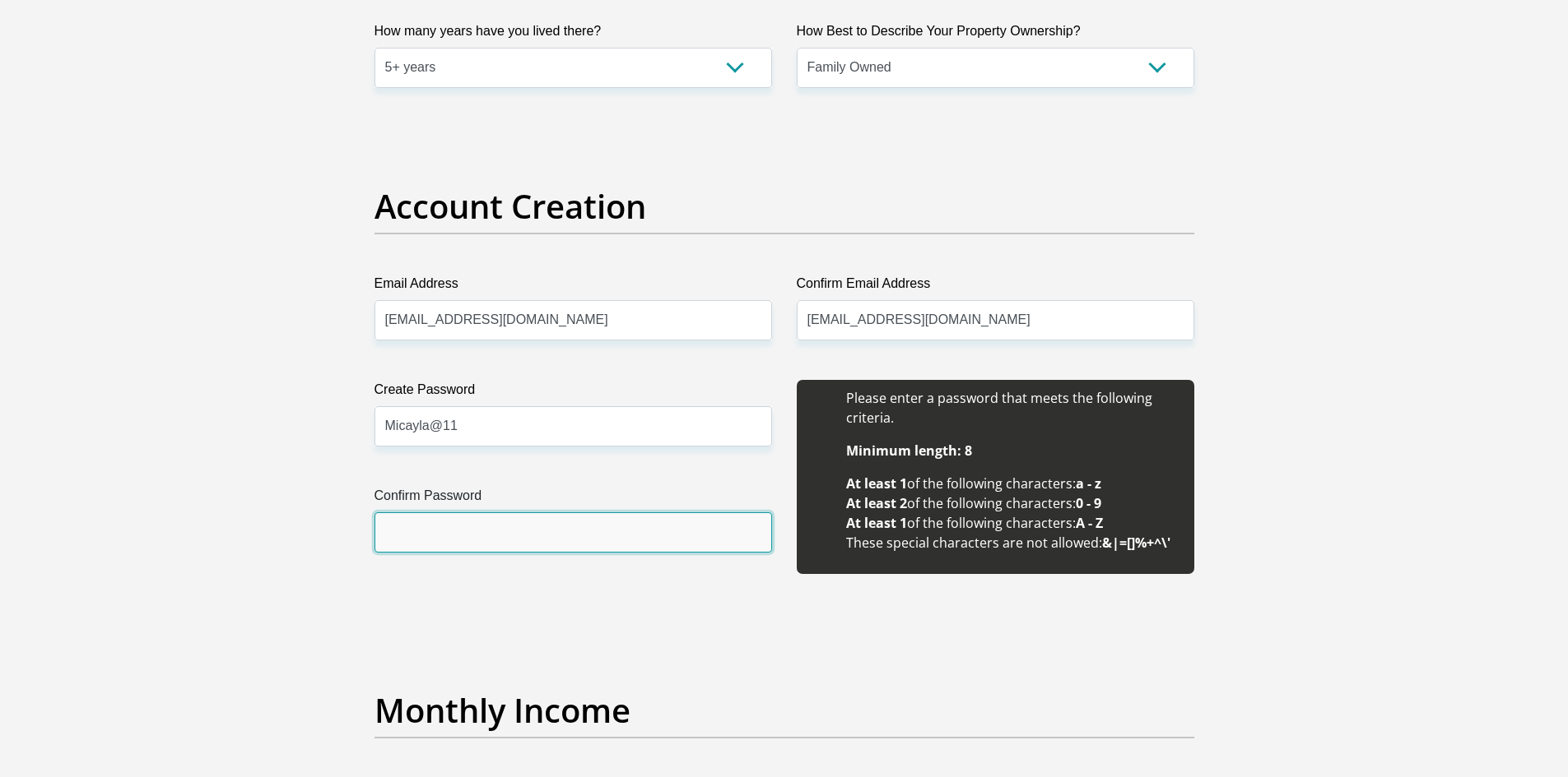
click at [583, 520] on input "Confirm Password" at bounding box center [573, 533] width 397 height 40
type input "Micayla@11"
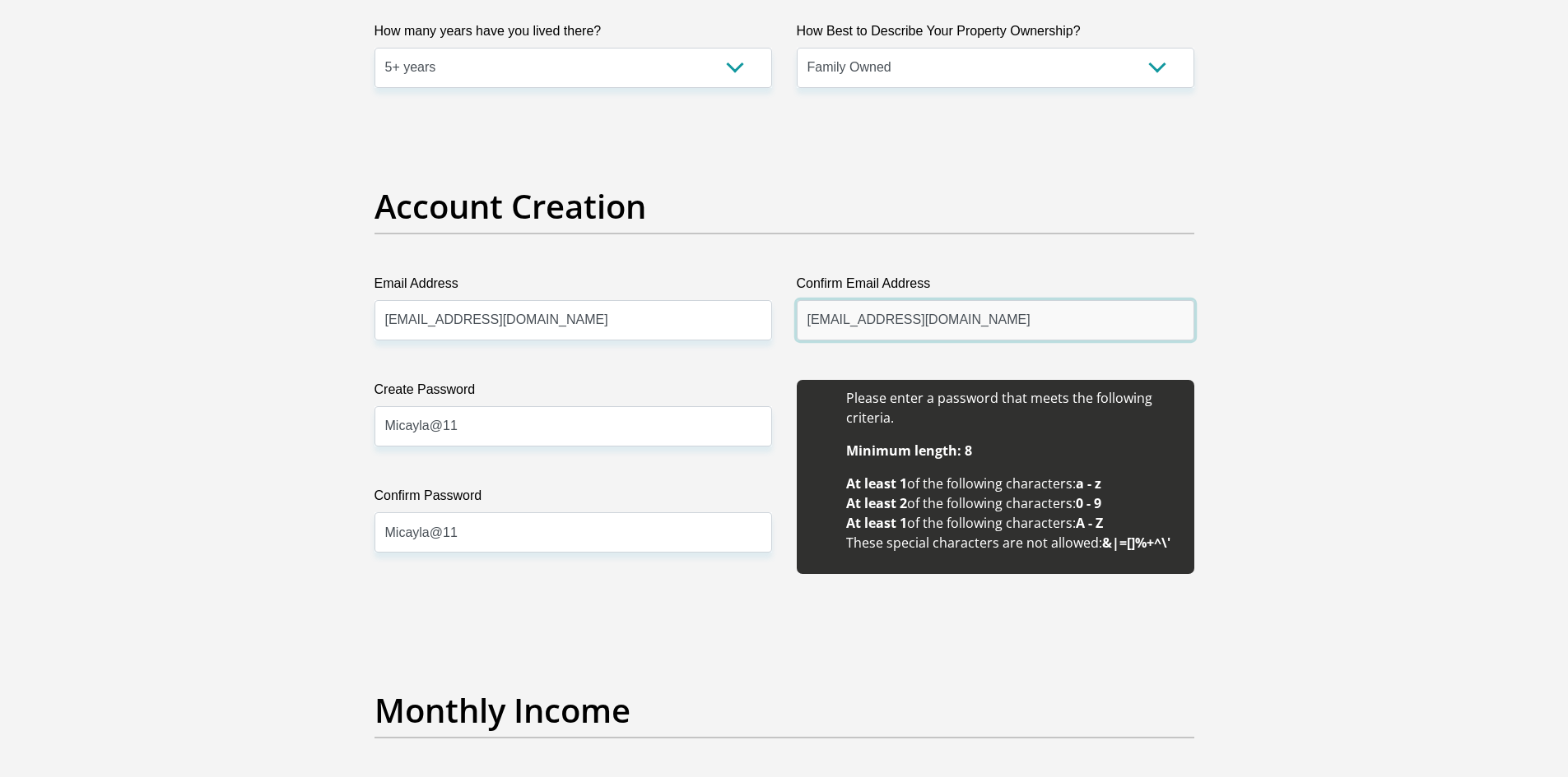
click at [980, 335] on input "micaylavjaarsveld11@gmail.com" at bounding box center [995, 320] width 397 height 40
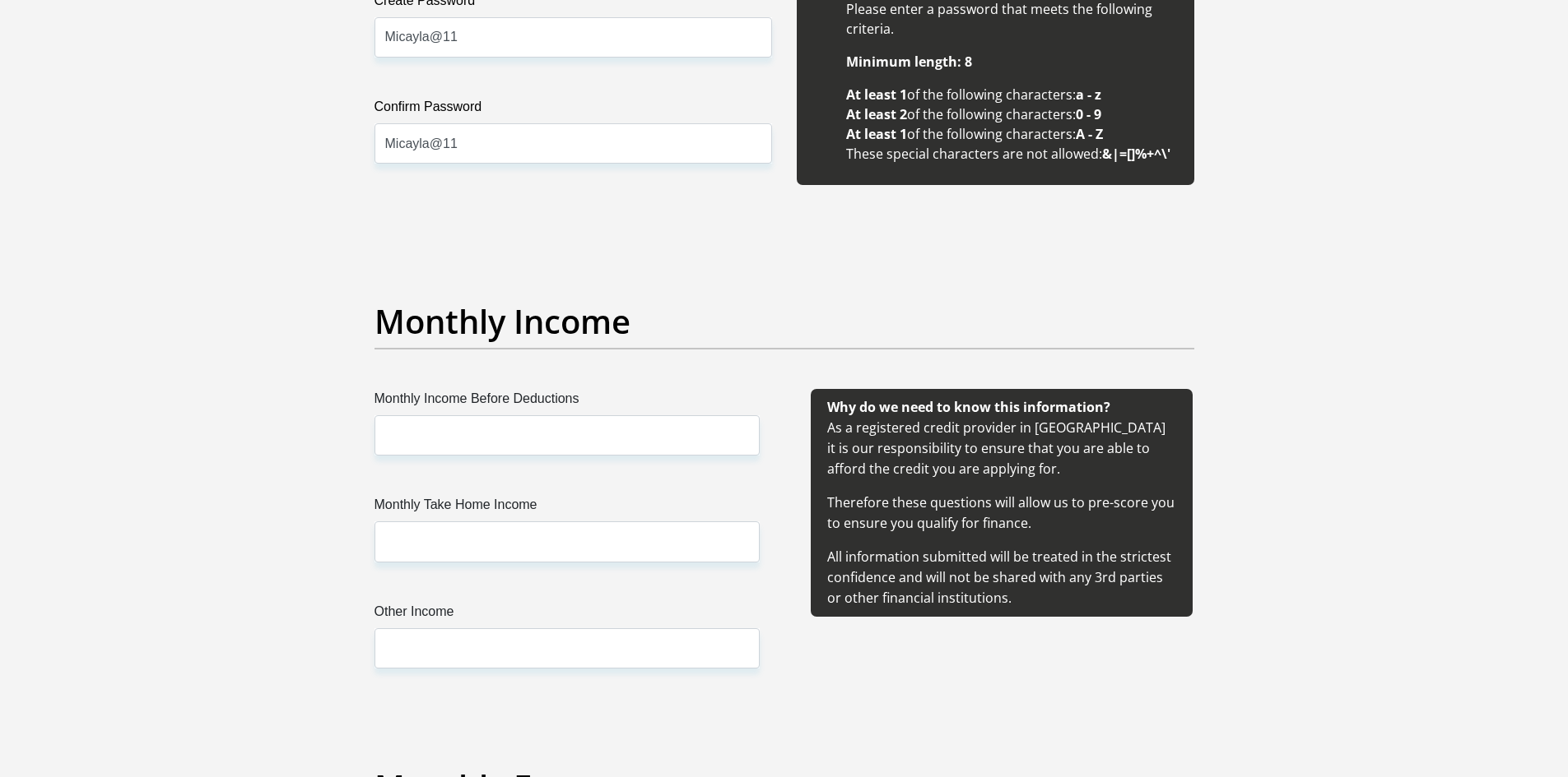
scroll to position [1645, 0]
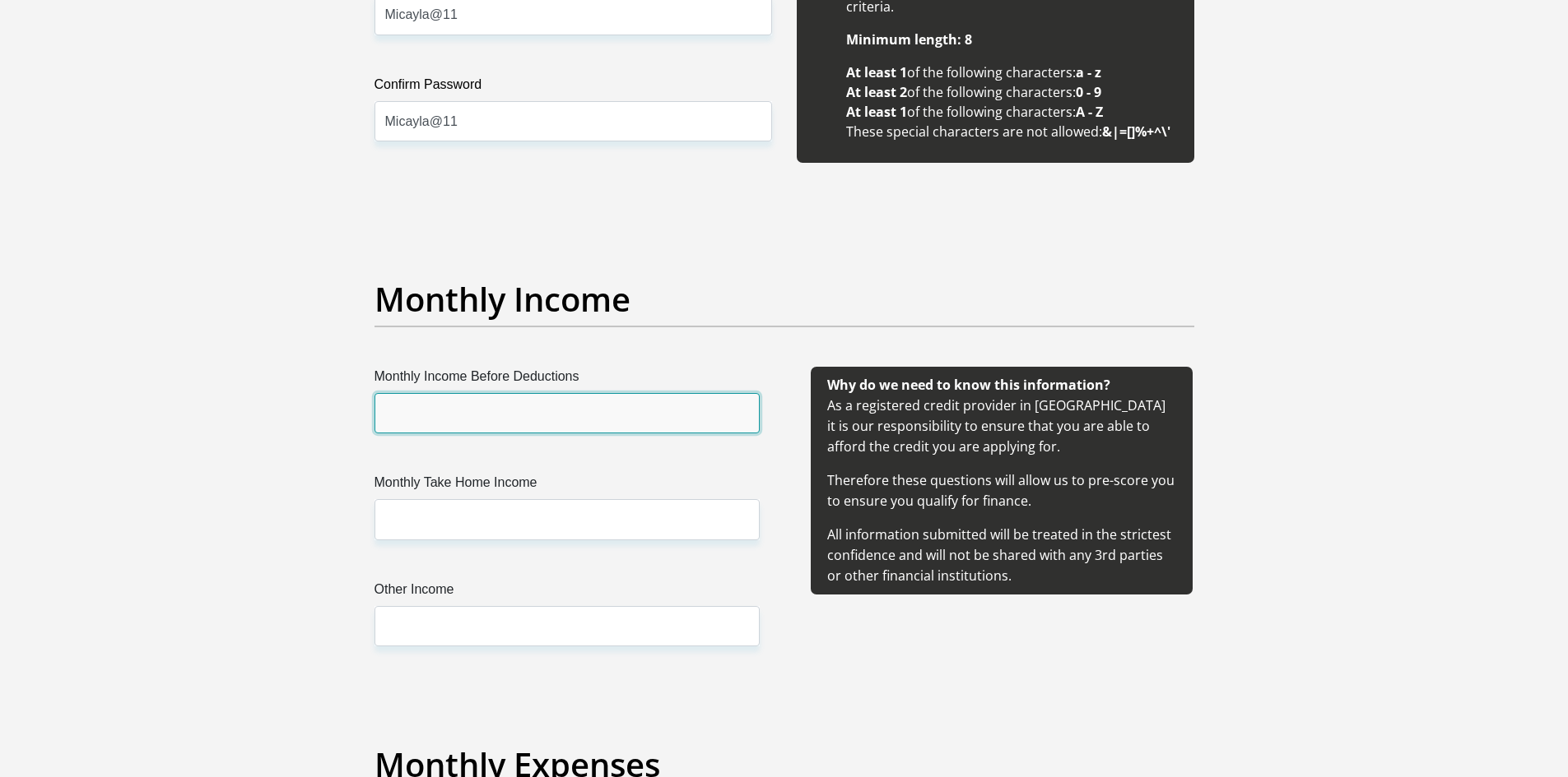
click at [534, 428] on input "Monthly Income Before Deductions" at bounding box center [566, 413] width 385 height 40
type input "15000"
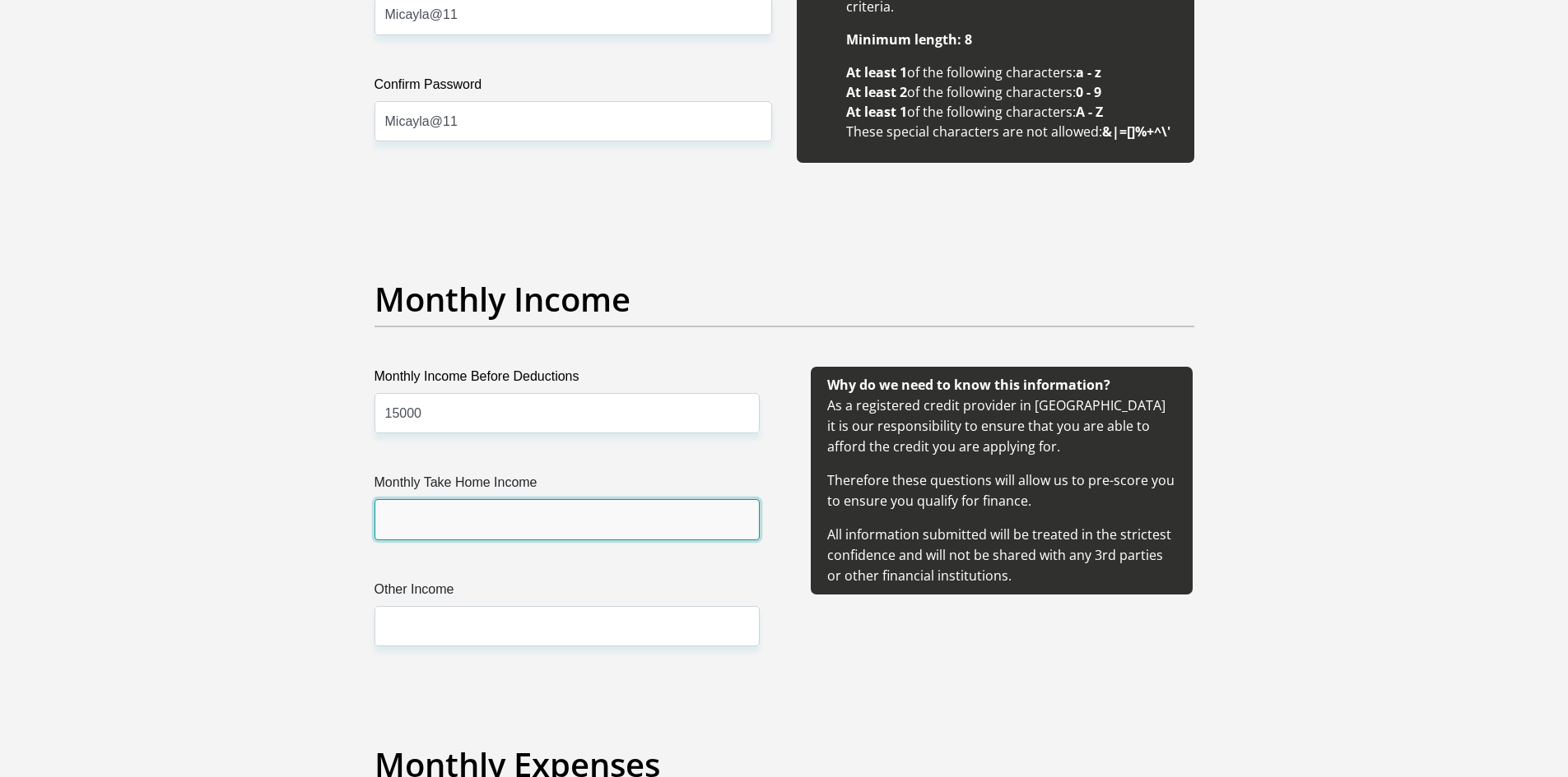
click at [524, 521] on input "Monthly Take Home Income" at bounding box center [566, 520] width 385 height 40
type input "12500"
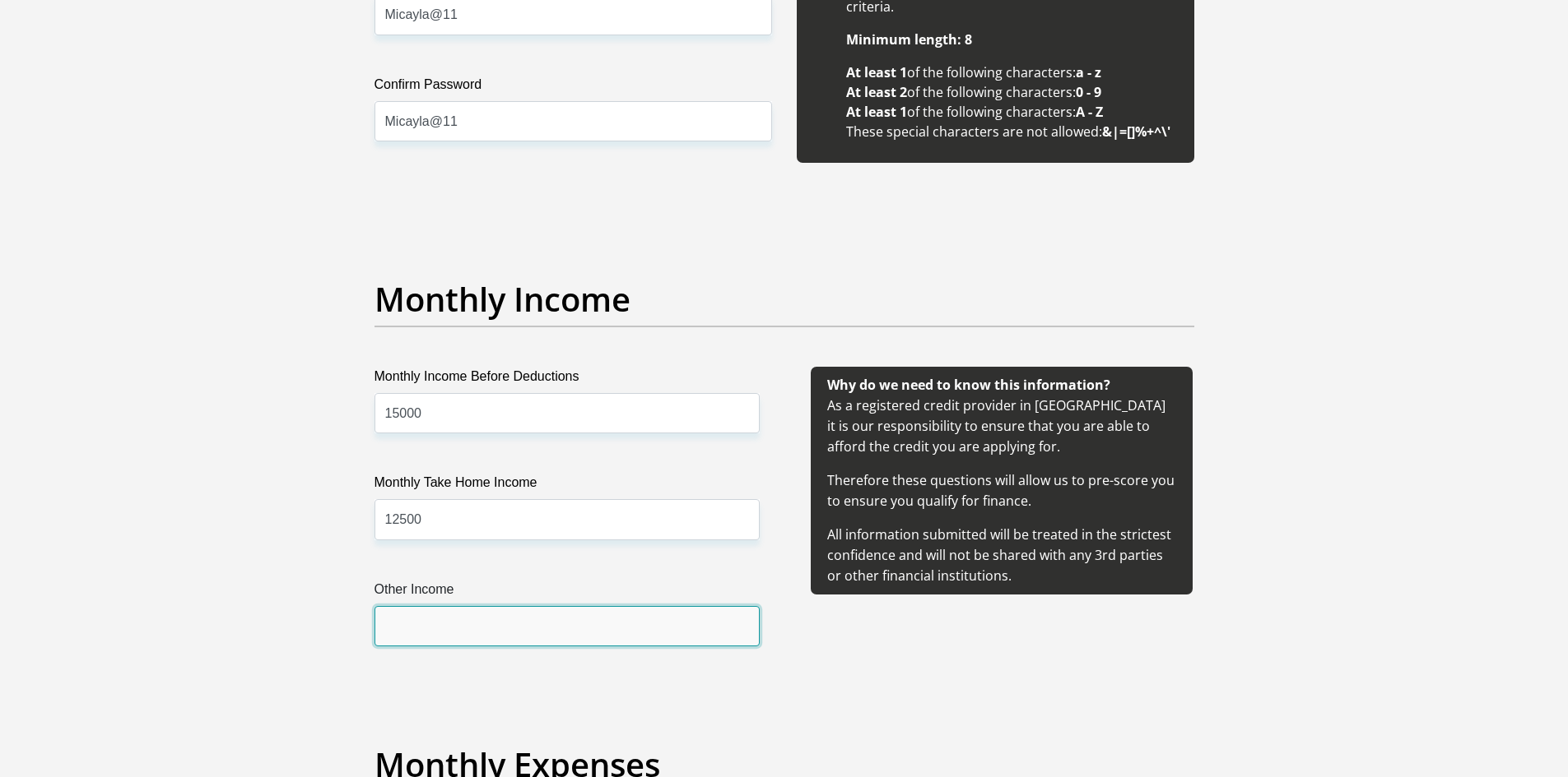
click at [505, 635] on input "Other Income" at bounding box center [566, 626] width 385 height 40
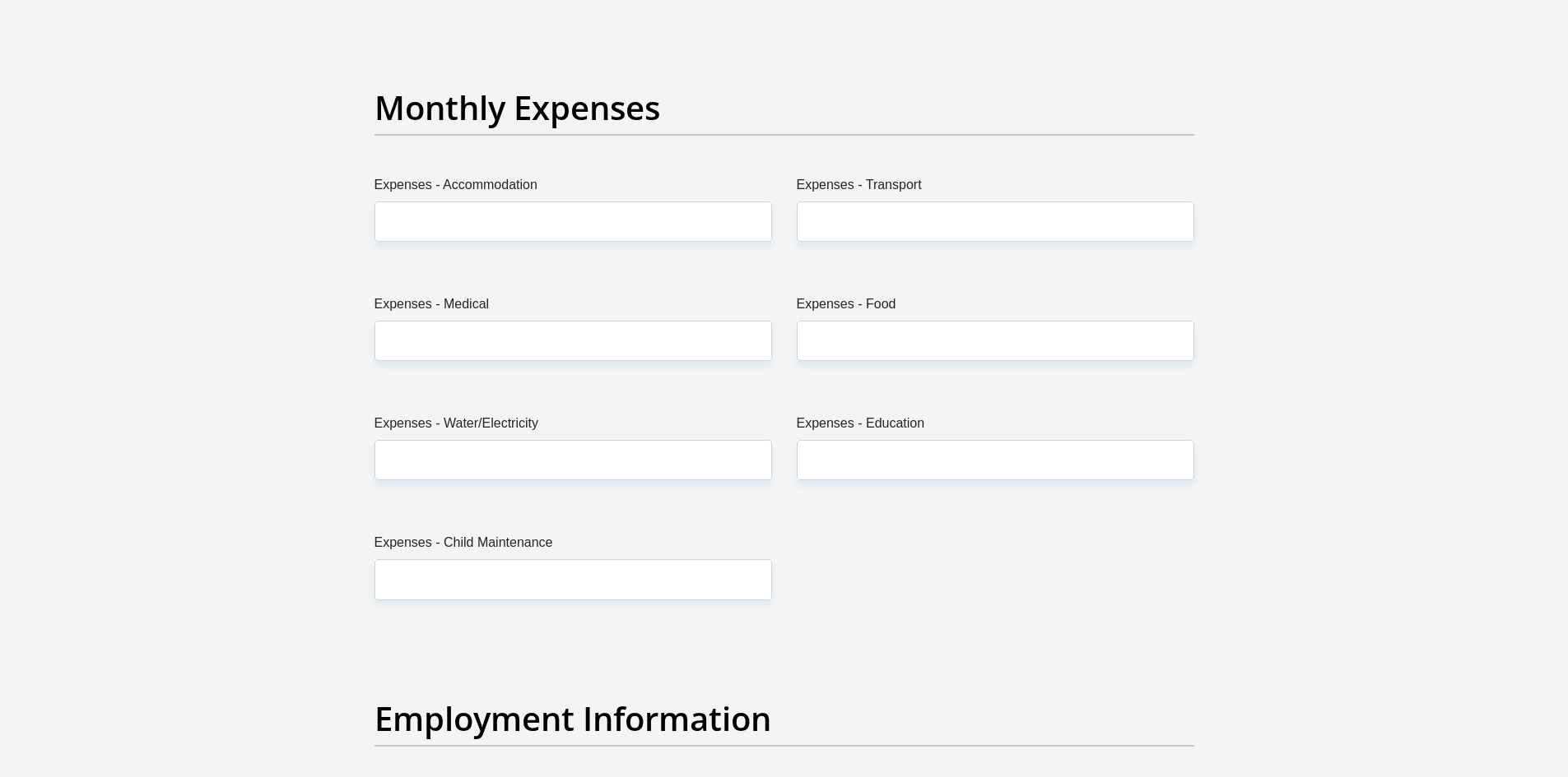
scroll to position [2303, 0]
type input "0"
click at [415, 434] on label "Expenses - Water/Electricity" at bounding box center [573, 426] width 397 height 27
click at [415, 439] on input "Expenses - Water/Electricity" at bounding box center [573, 459] width 397 height 40
click at [426, 454] on input "Expenses - Water/Electricity" at bounding box center [573, 459] width 397 height 40
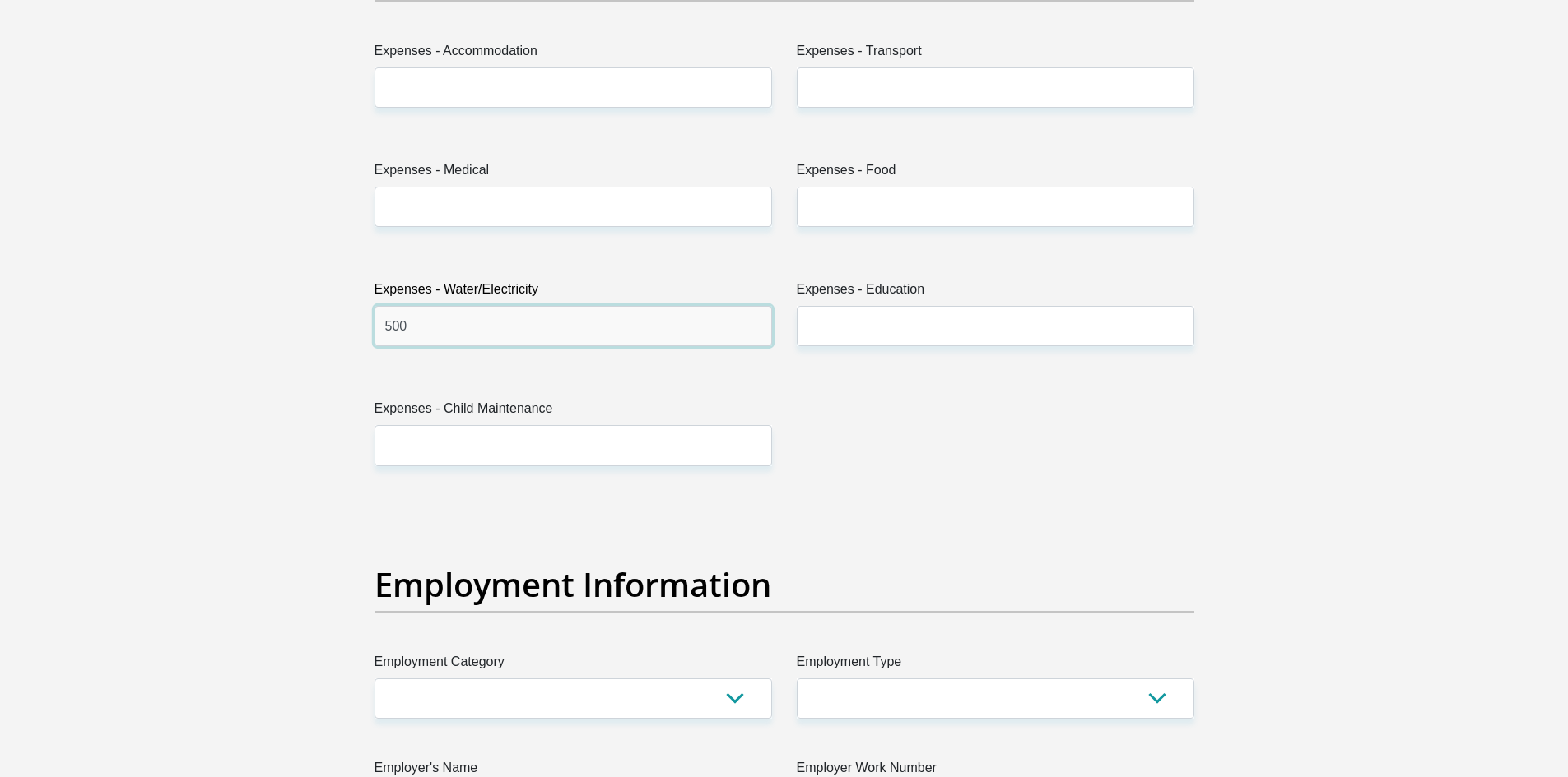
scroll to position [2715, 0]
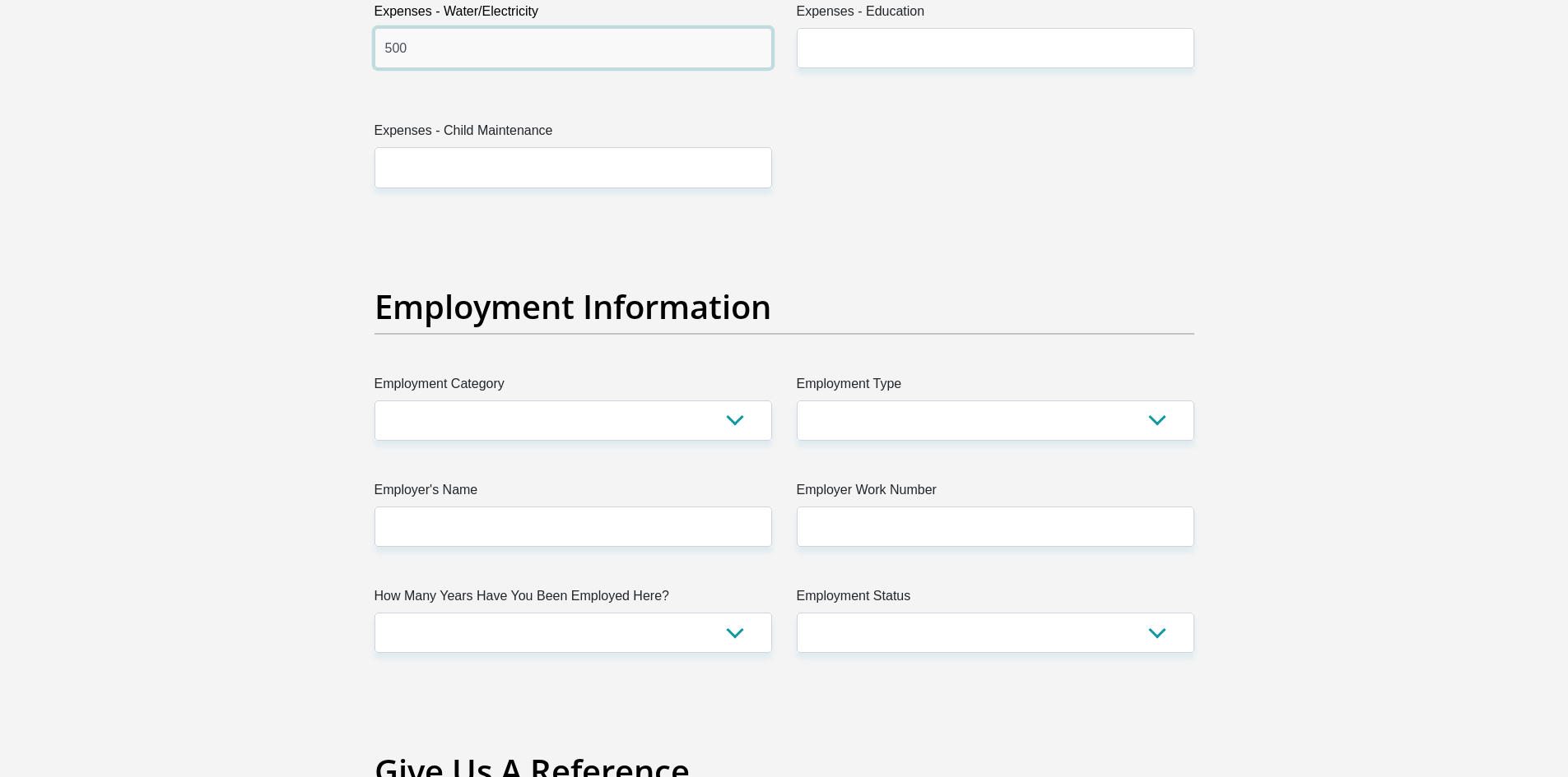
type input "500"
click at [493, 424] on select "AGRICULTURE ALCOHOL & TOBACCO CONSTRUCTION MATERIALS METALLURGY EQUIPMENT FOR R…" at bounding box center [573, 421] width 397 height 40
click at [297, 320] on section "Personal Details Title Mr Ms Mrs Dr Other First Name Micayla Surname VanJaarsve…" at bounding box center [784, 224] width 1568 height 5734
click at [498, 415] on select "AGRICULTURE ALCOHOL & TOBACCO CONSTRUCTION MATERIALS METALLURGY EQUIPMENT FOR R…" at bounding box center [573, 421] width 397 height 40
select select "53"
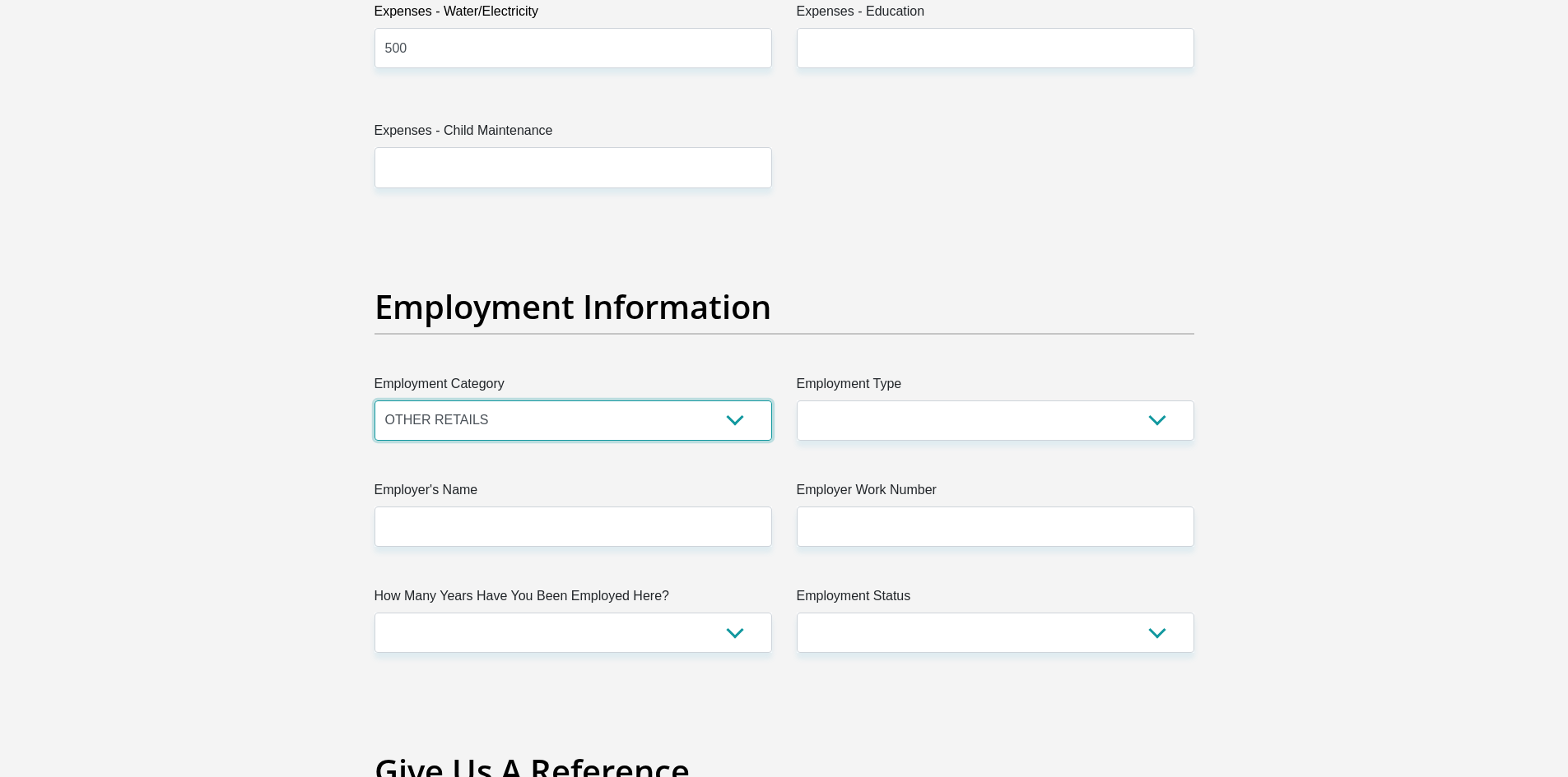
click at [374, 401] on select "AGRICULTURE ALCOHOL & TOBACCO CONSTRUCTION MATERIALS METALLURGY EQUIPMENT FOR R…" at bounding box center [573, 421] width 397 height 40
click at [991, 419] on select "College/Lecturer Craft Seller Creative Driver Executive Farmer Forces - Non Com…" at bounding box center [995, 421] width 397 height 40
select select "Office Staff/Clerk"
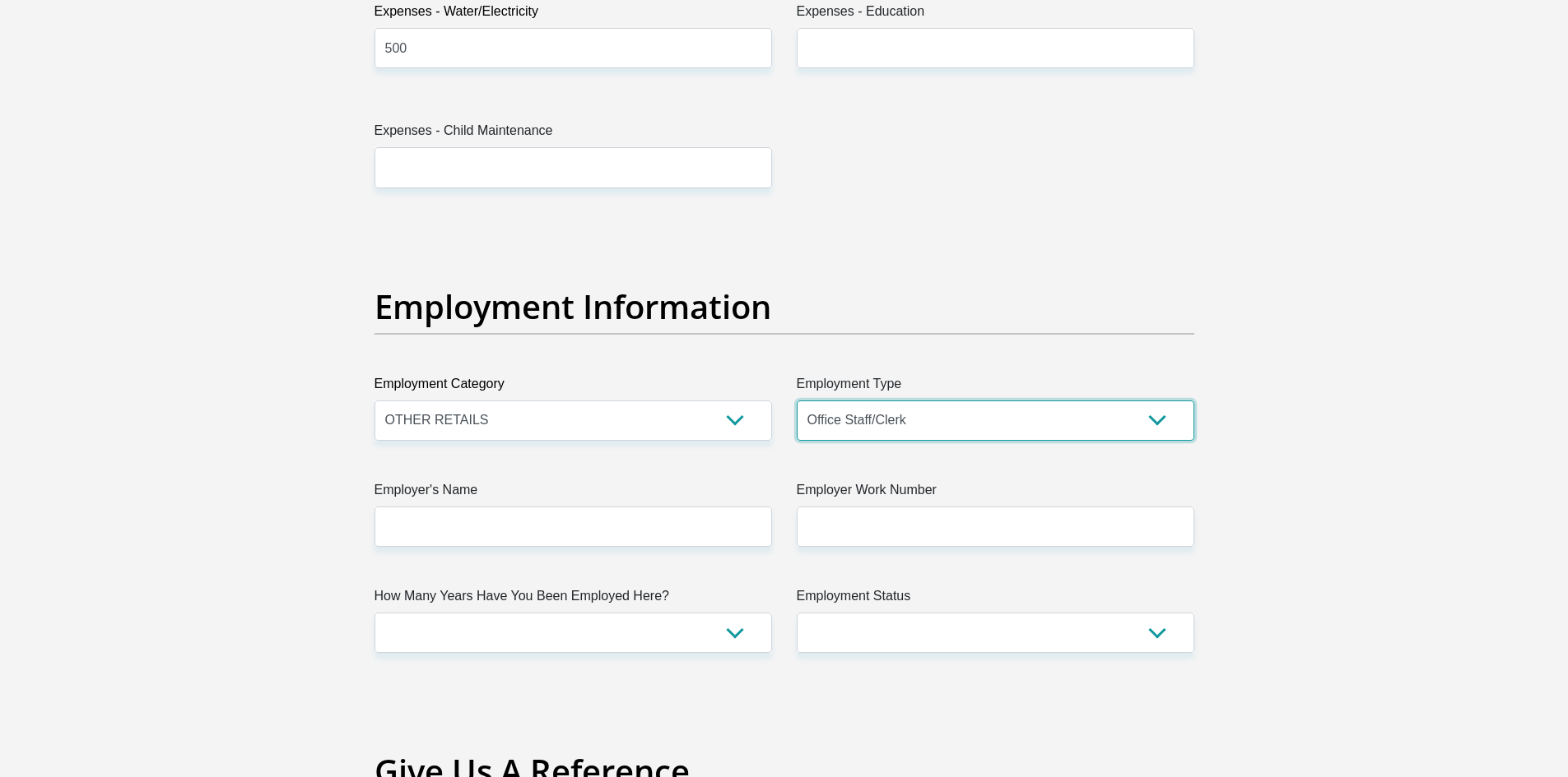
click at [796, 401] on select "College/Lecturer Craft Seller Creative Driver Executive Farmer Forces - Non Com…" at bounding box center [995, 421] width 397 height 40
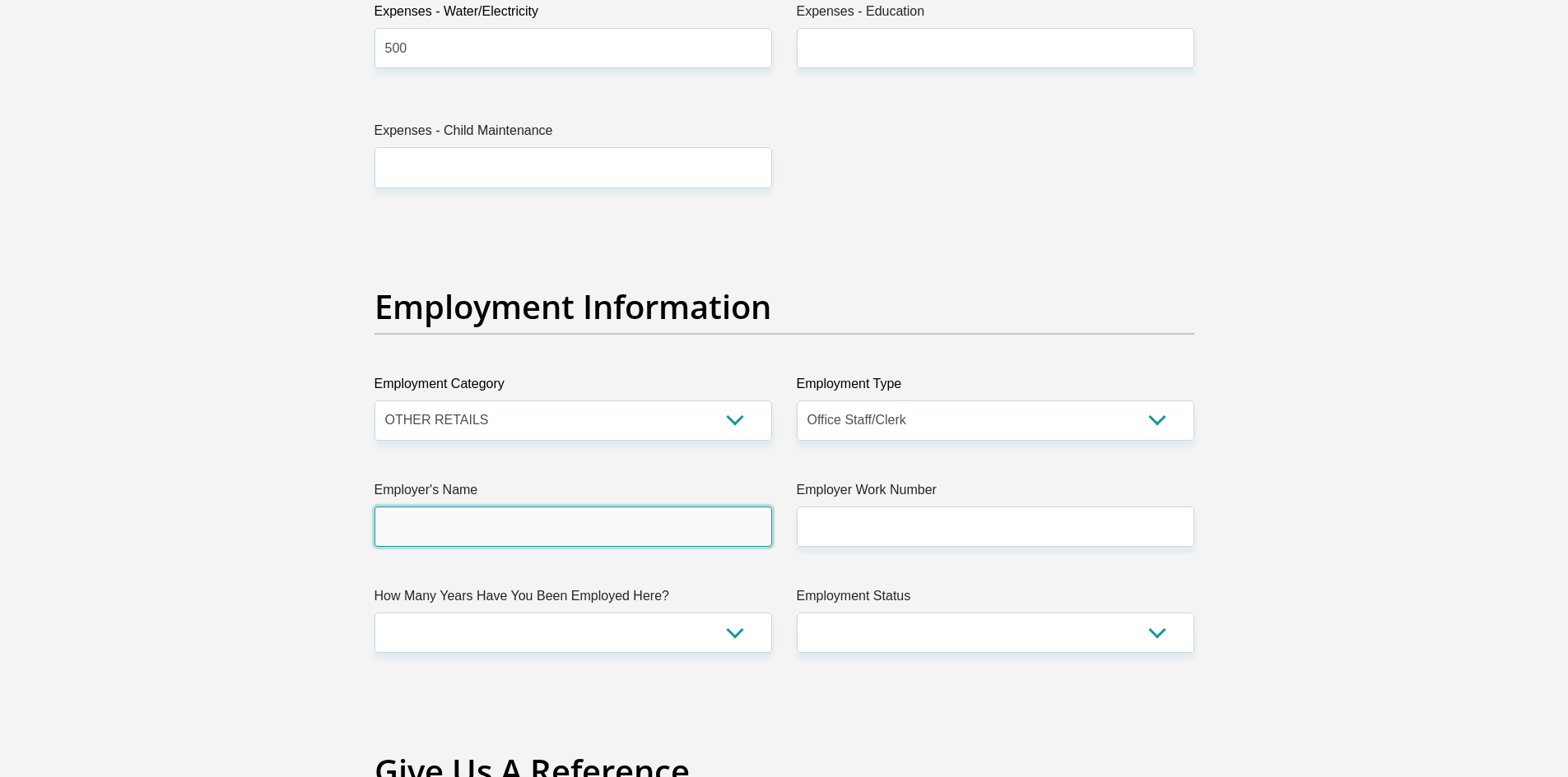
click at [540, 522] on input "Employer's Name" at bounding box center [573, 527] width 397 height 40
type input "v"
click at [415, 526] on input "ValorMotors" at bounding box center [573, 527] width 397 height 40
drag, startPoint x: 443, startPoint y: 523, endPoint x: 462, endPoint y: 529, distance: 19.9
click at [462, 529] on input "ValorMotors" at bounding box center [573, 527] width 397 height 40
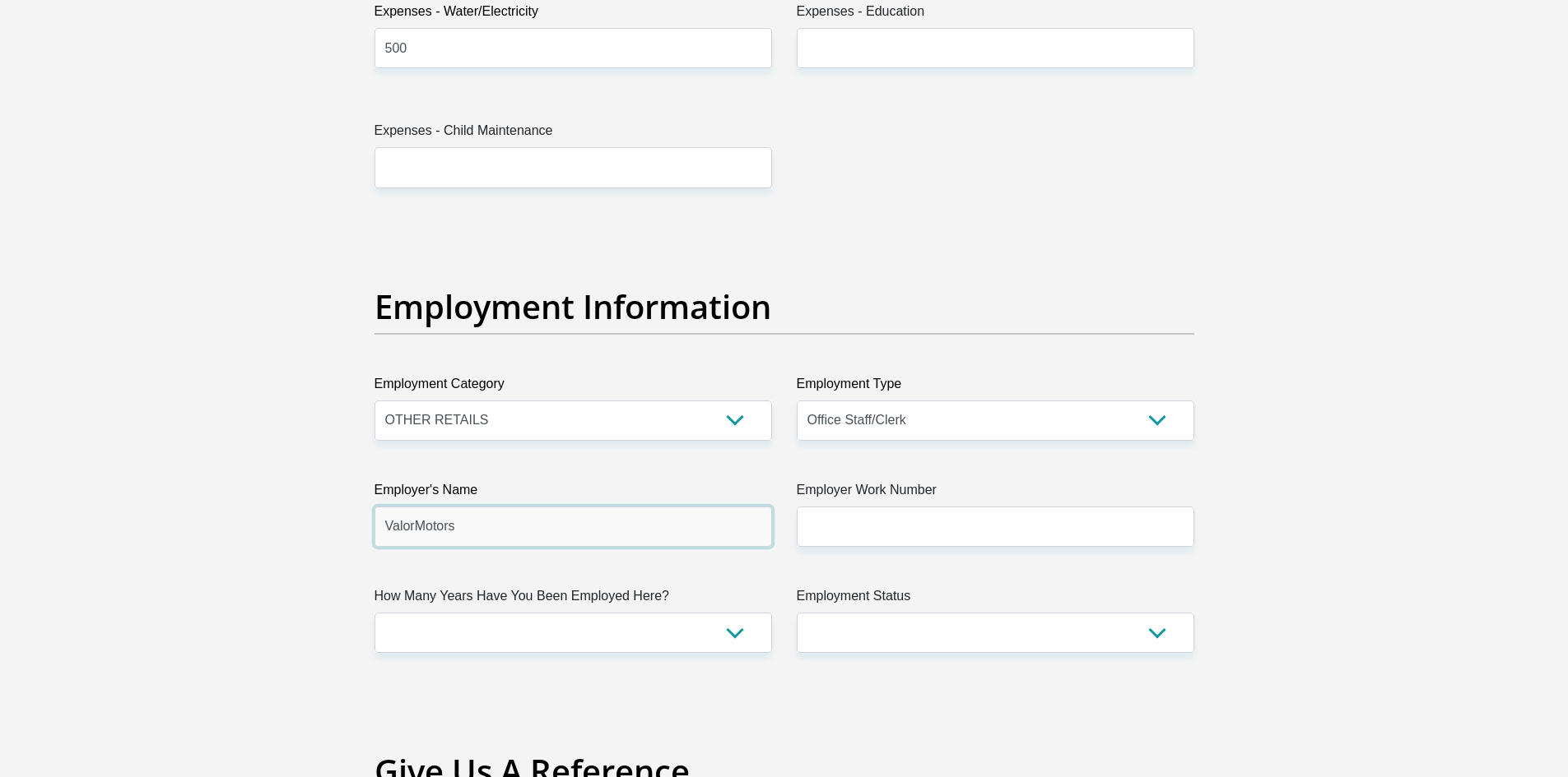
drag, startPoint x: 500, startPoint y: 533, endPoint x: 857, endPoint y: 561, distance: 358.1
click at [508, 536] on input "ValorMotors" at bounding box center [573, 527] width 397 height 40
type input "ValorMotors"
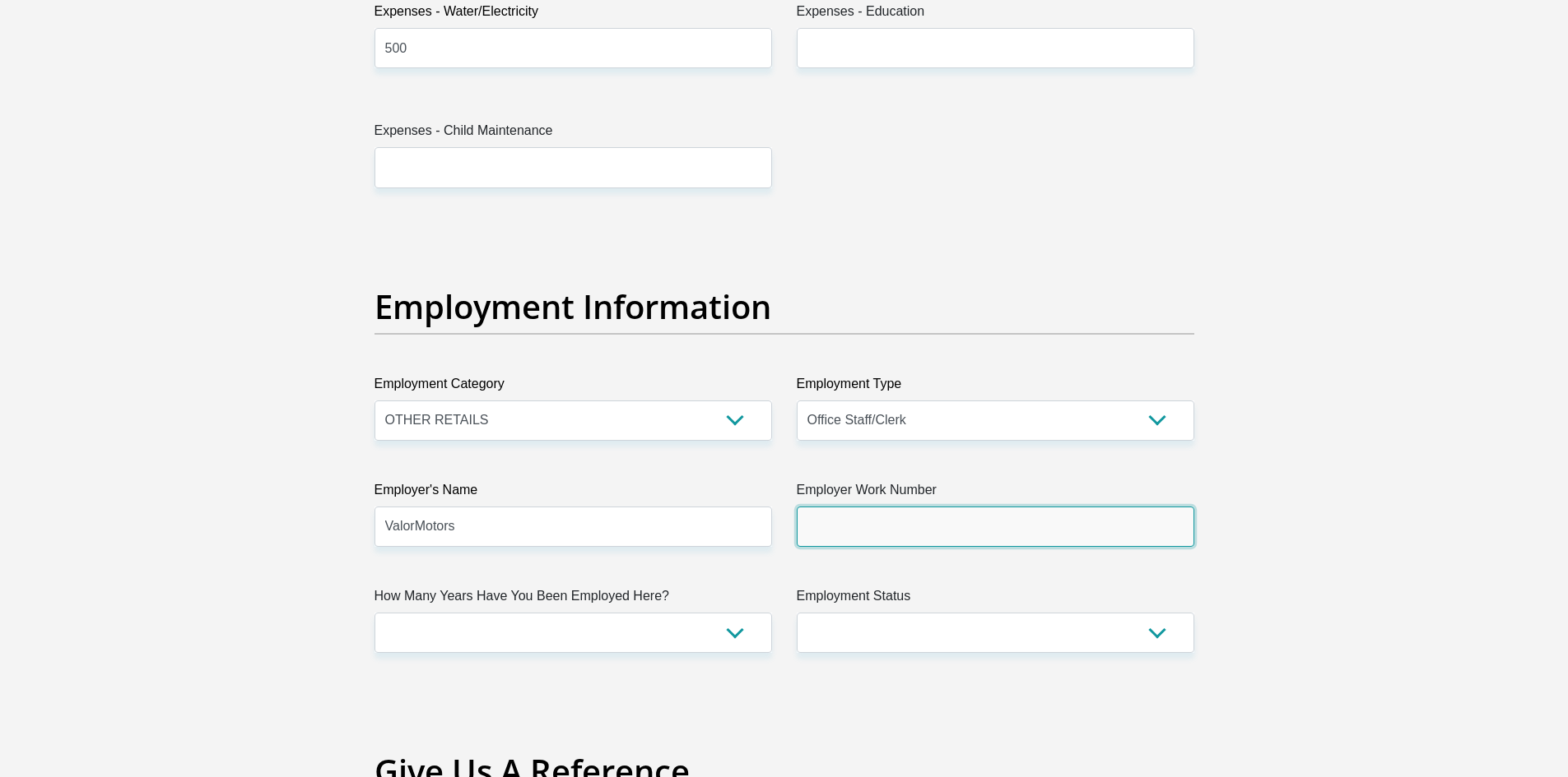
click at [940, 518] on input "Employer Work Number" at bounding box center [995, 527] width 397 height 40
type input "1"
type input "0185180999"
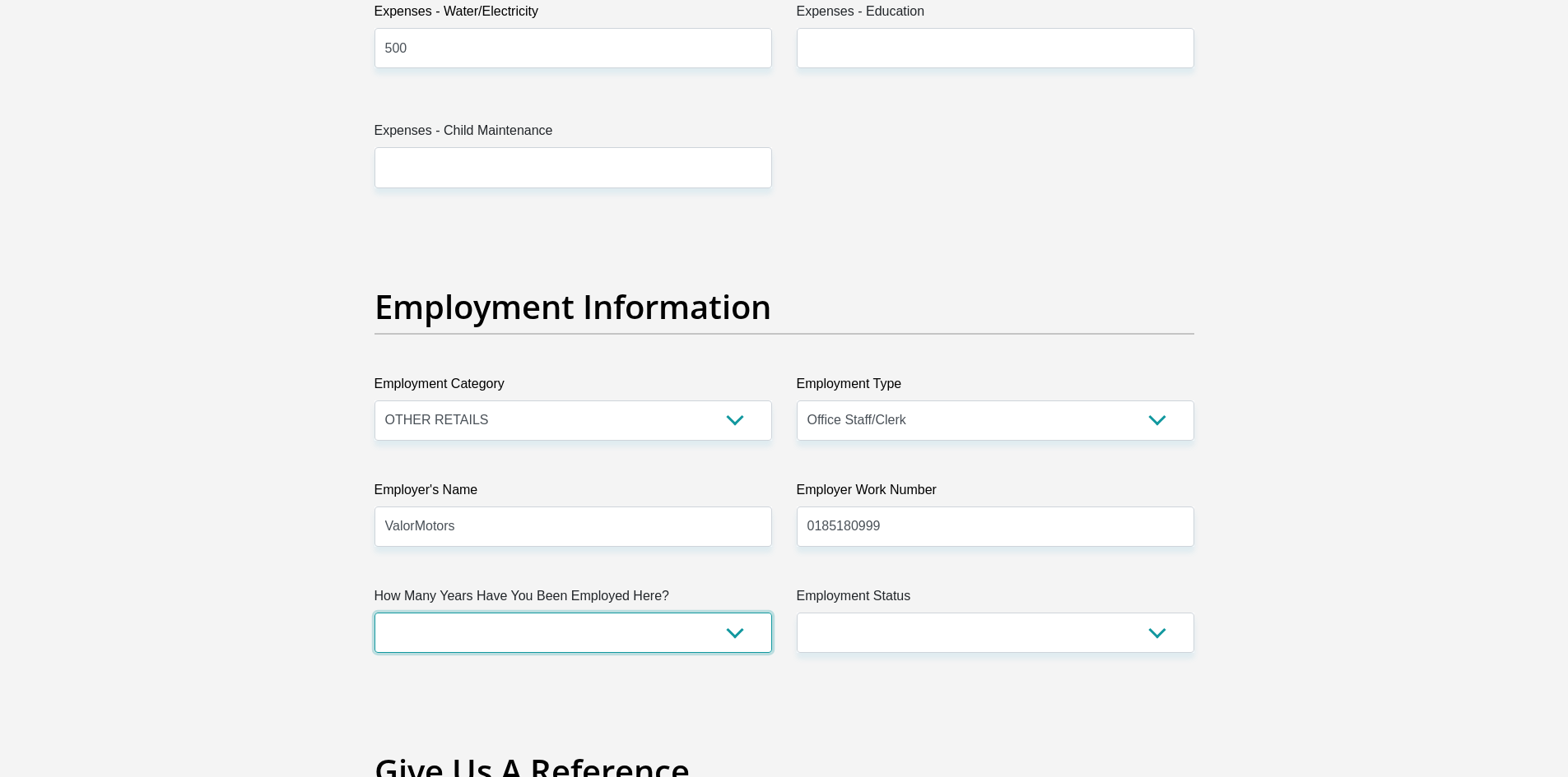
click at [489, 630] on select "less than 1 year 1-3 years 3-5 years 5+ years" at bounding box center [573, 633] width 397 height 40
select select "6"
click at [374, 613] on select "less than 1 year 1-3 years 3-5 years 5+ years" at bounding box center [573, 633] width 397 height 40
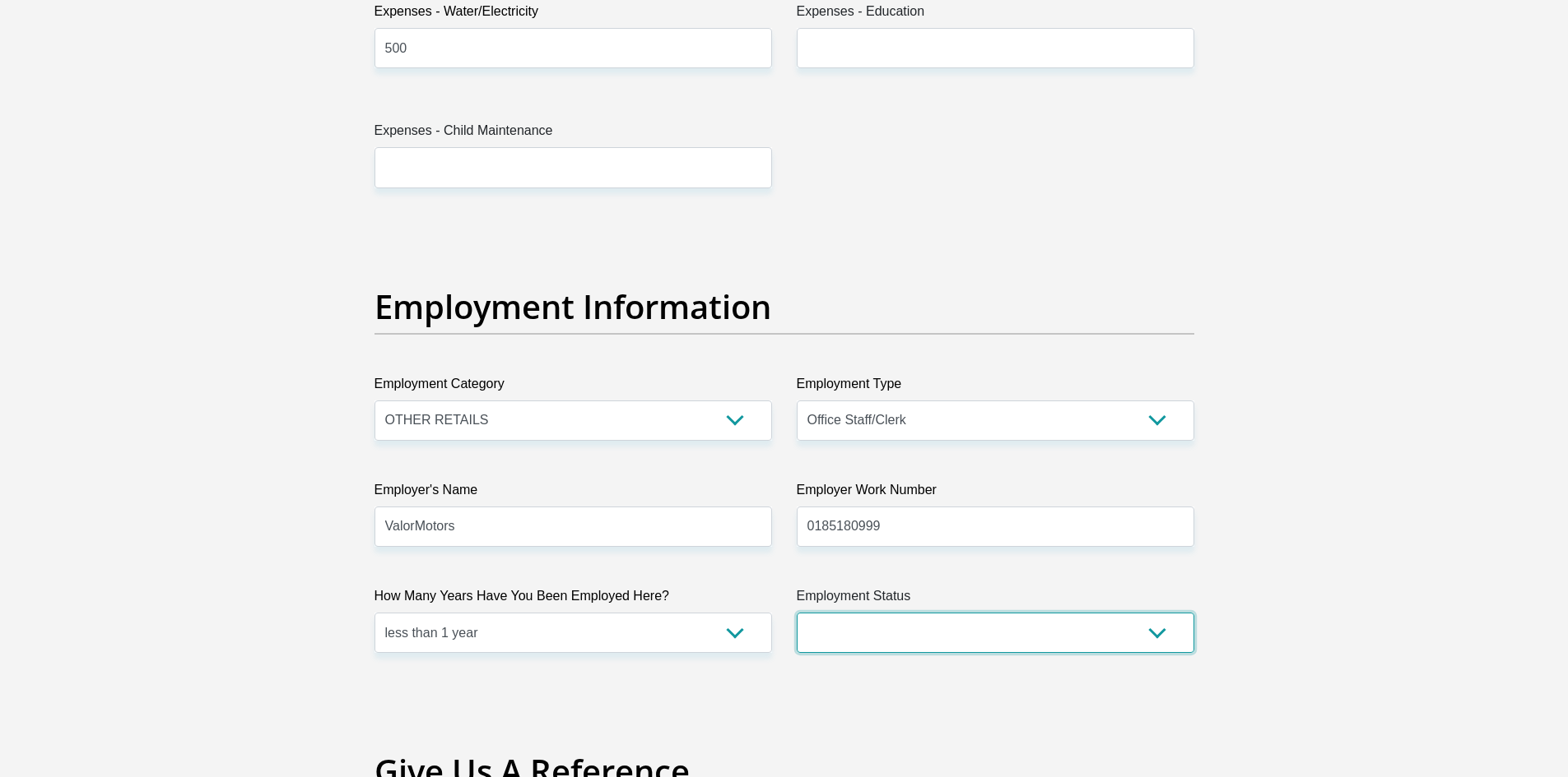
click at [1011, 639] on select "Permanent/Full-time Part-time/Casual Contract Worker Self-Employed Housewife Re…" at bounding box center [995, 633] width 397 height 40
select select "1"
click at [796, 613] on select "Permanent/Full-time Part-time/Casual Contract Worker Self-Employed Housewife Re…" at bounding box center [995, 633] width 397 height 40
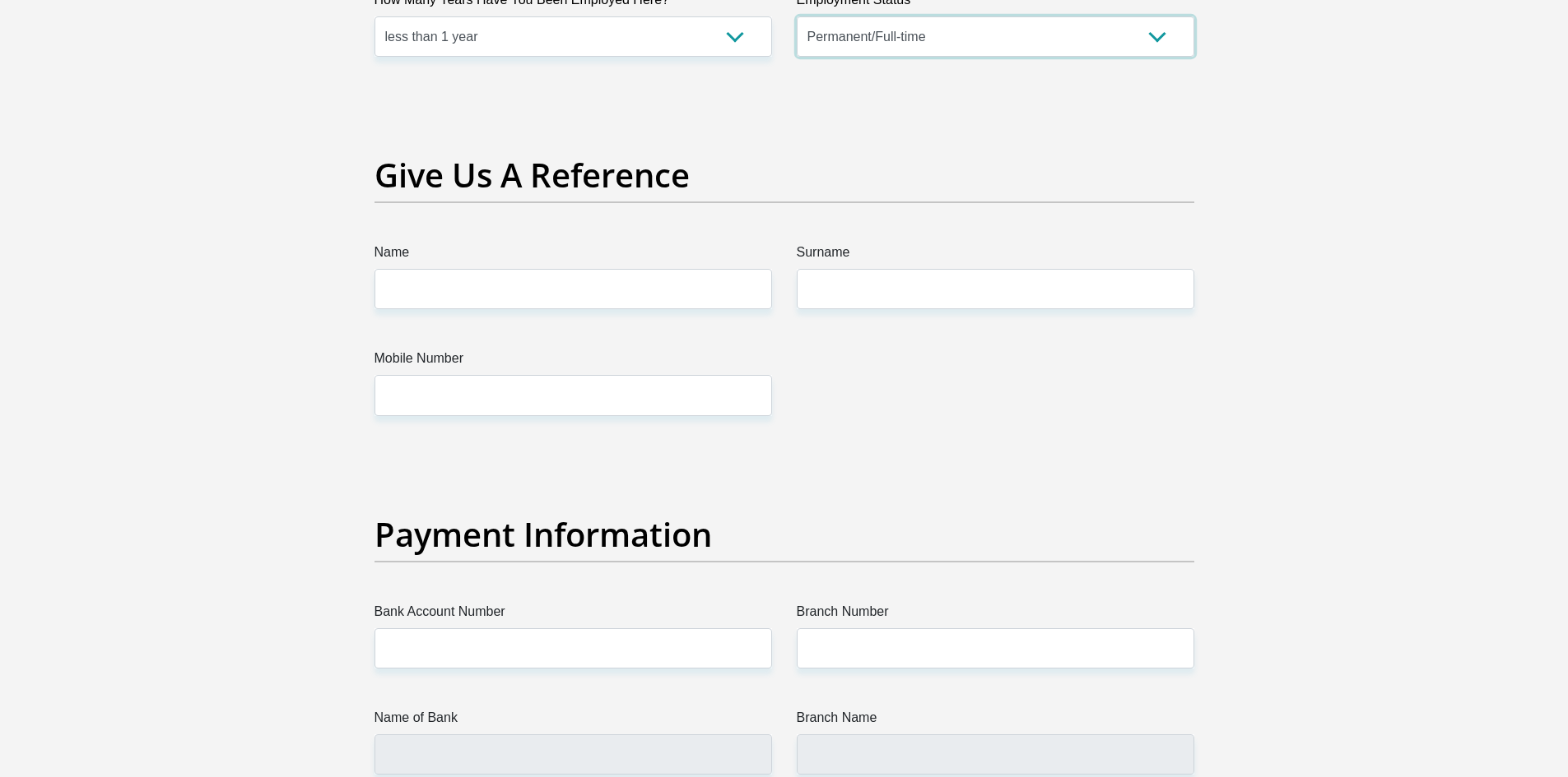
scroll to position [3315, 0]
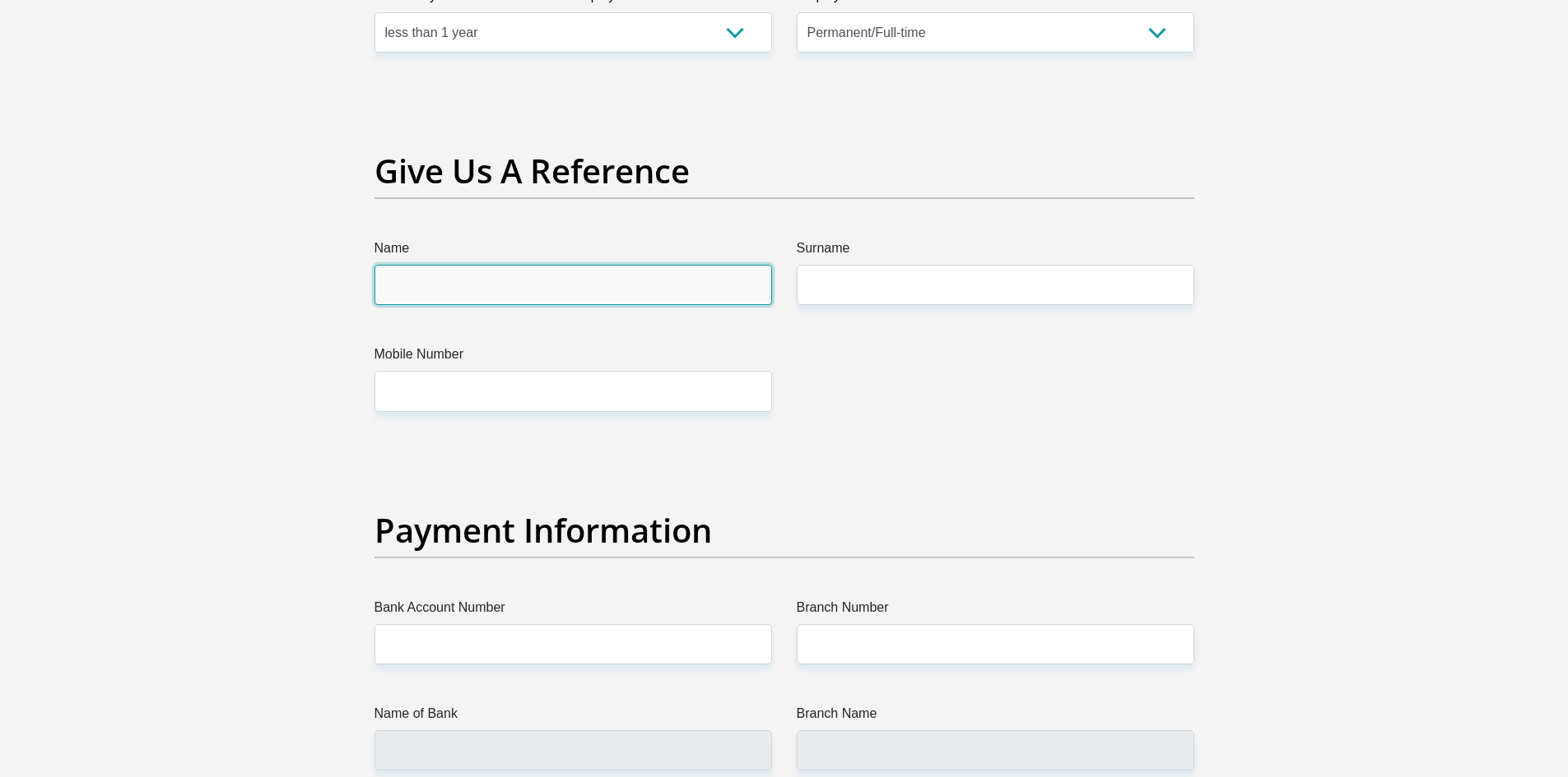
click at [614, 286] on input "Name" at bounding box center [573, 285] width 397 height 40
type input "l"
type input "Lorenzo"
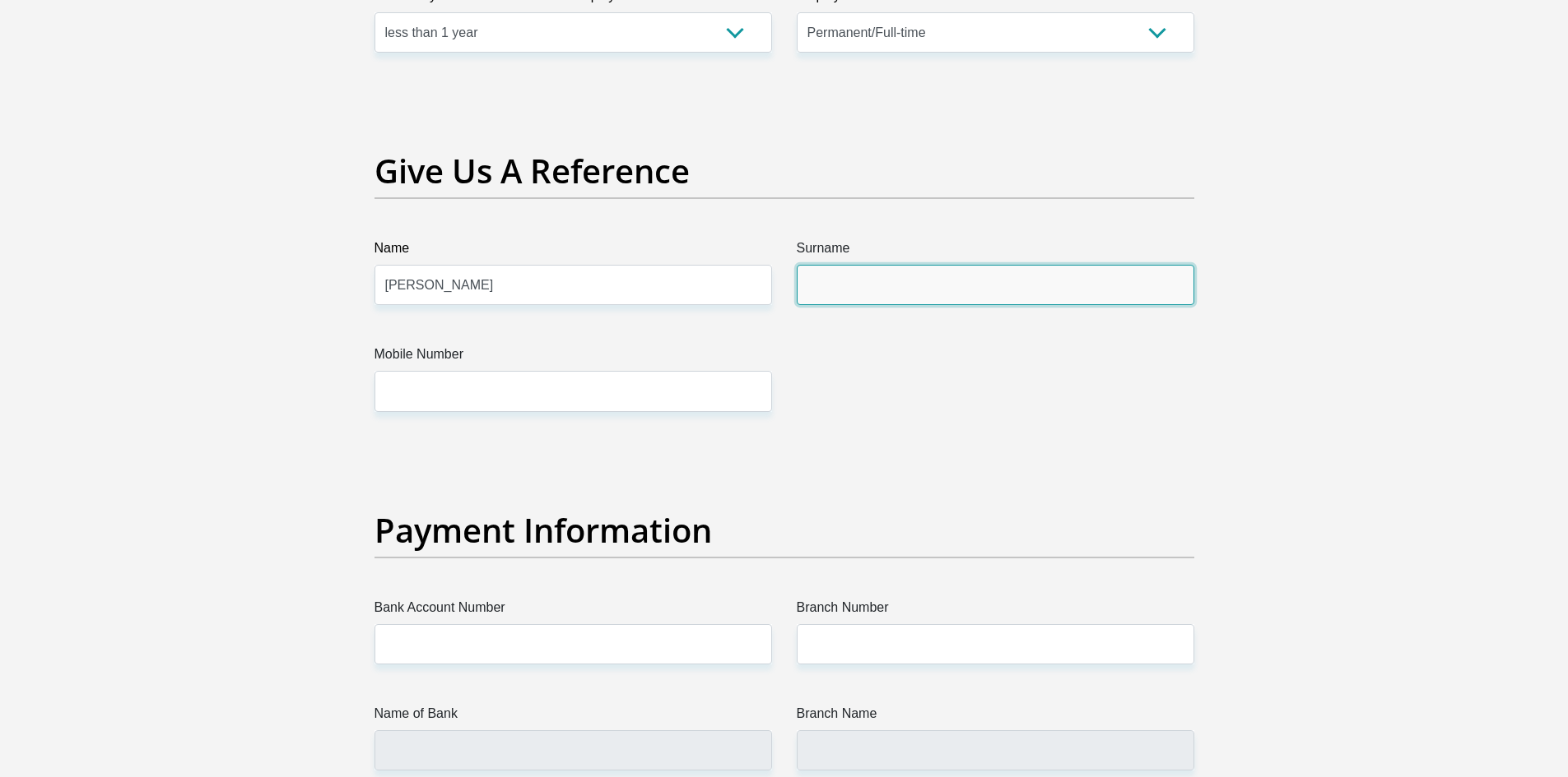
click at [936, 285] on input "Surname" at bounding box center [995, 285] width 397 height 40
type input "Layte"
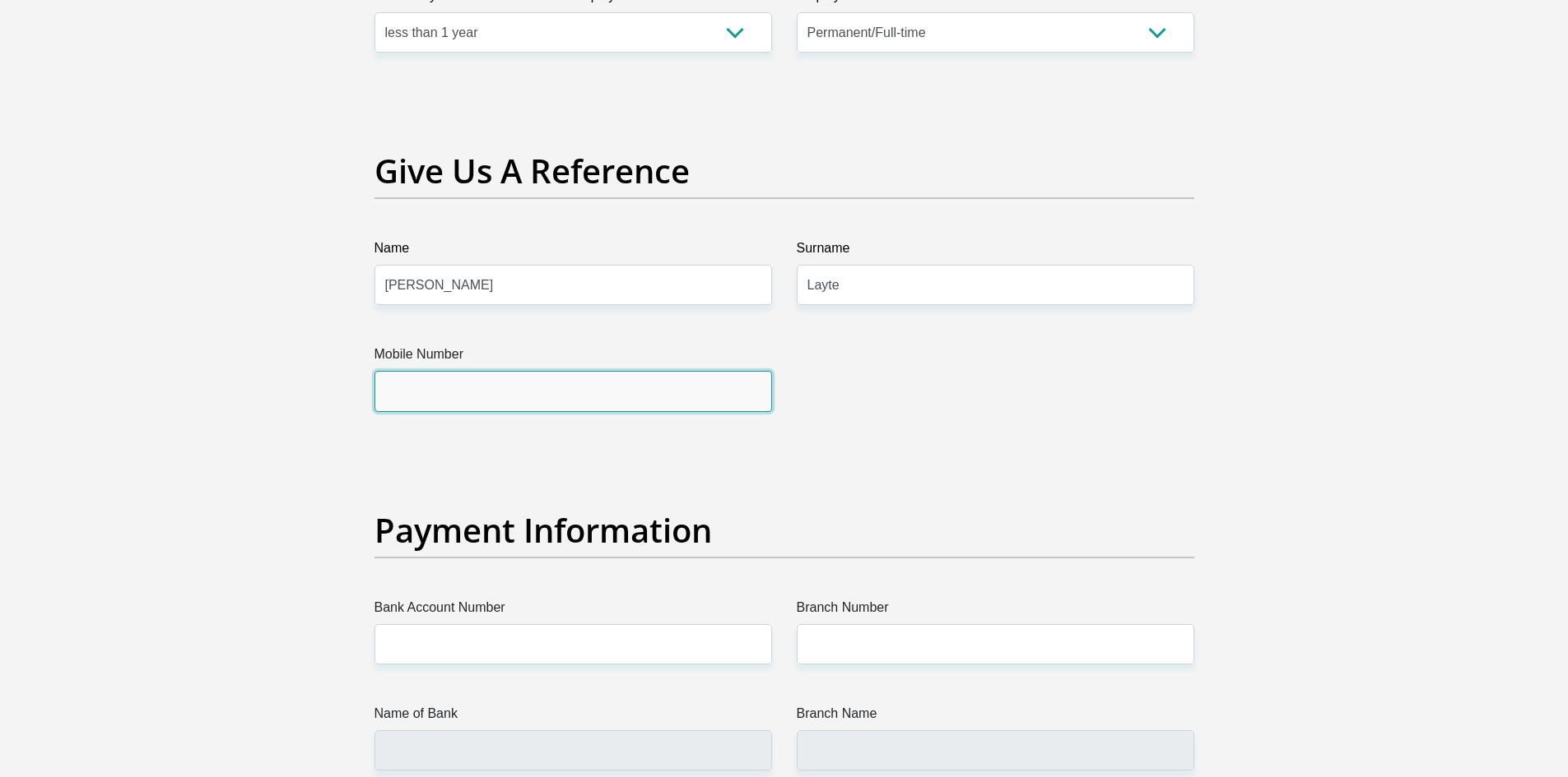
click at [695, 396] on input "Mobile Number" at bounding box center [573, 391] width 397 height 40
type input "0848701214"
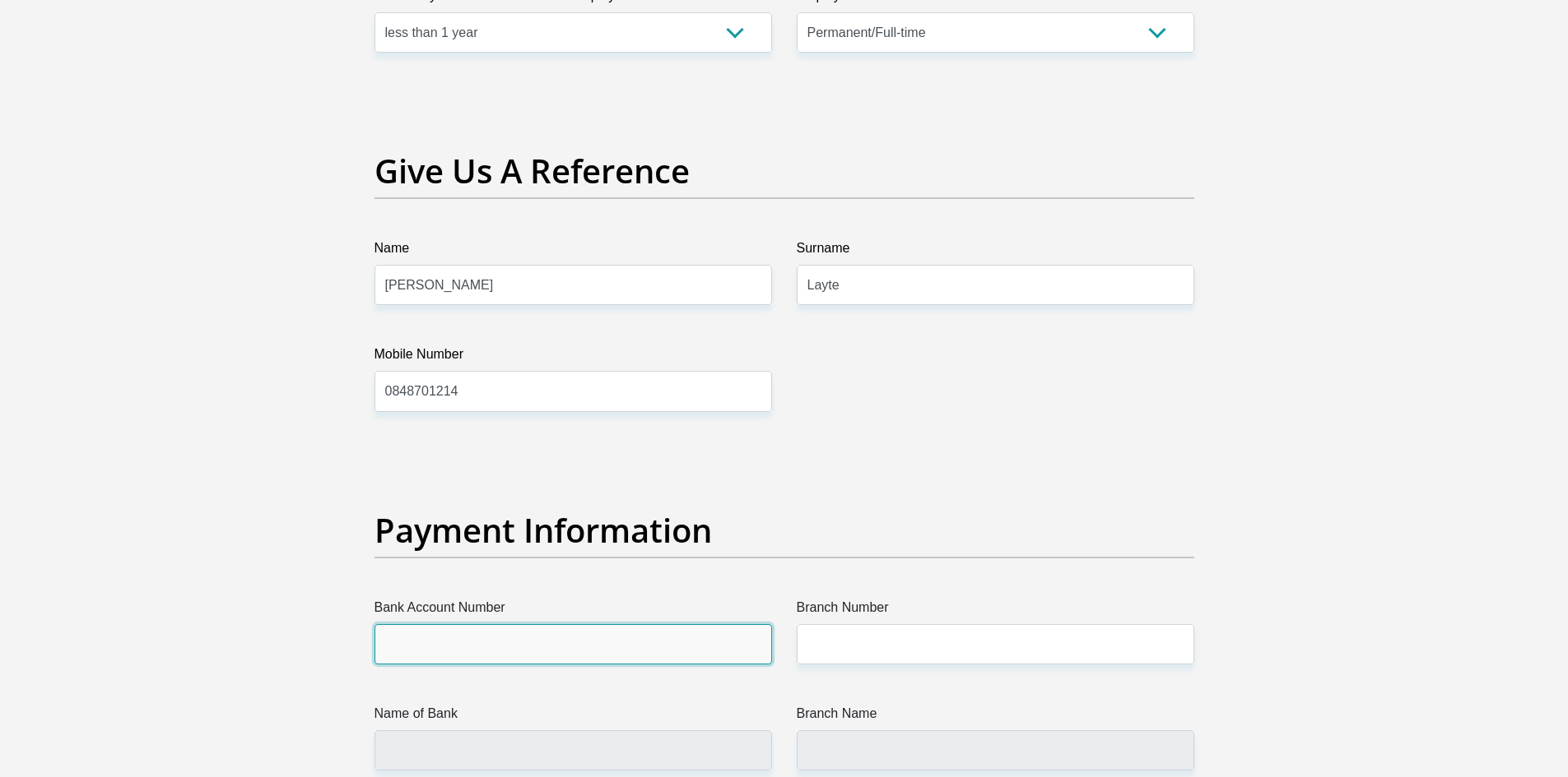
click at [621, 644] on input "Bank Account Number" at bounding box center [573, 644] width 397 height 40
type input "c"
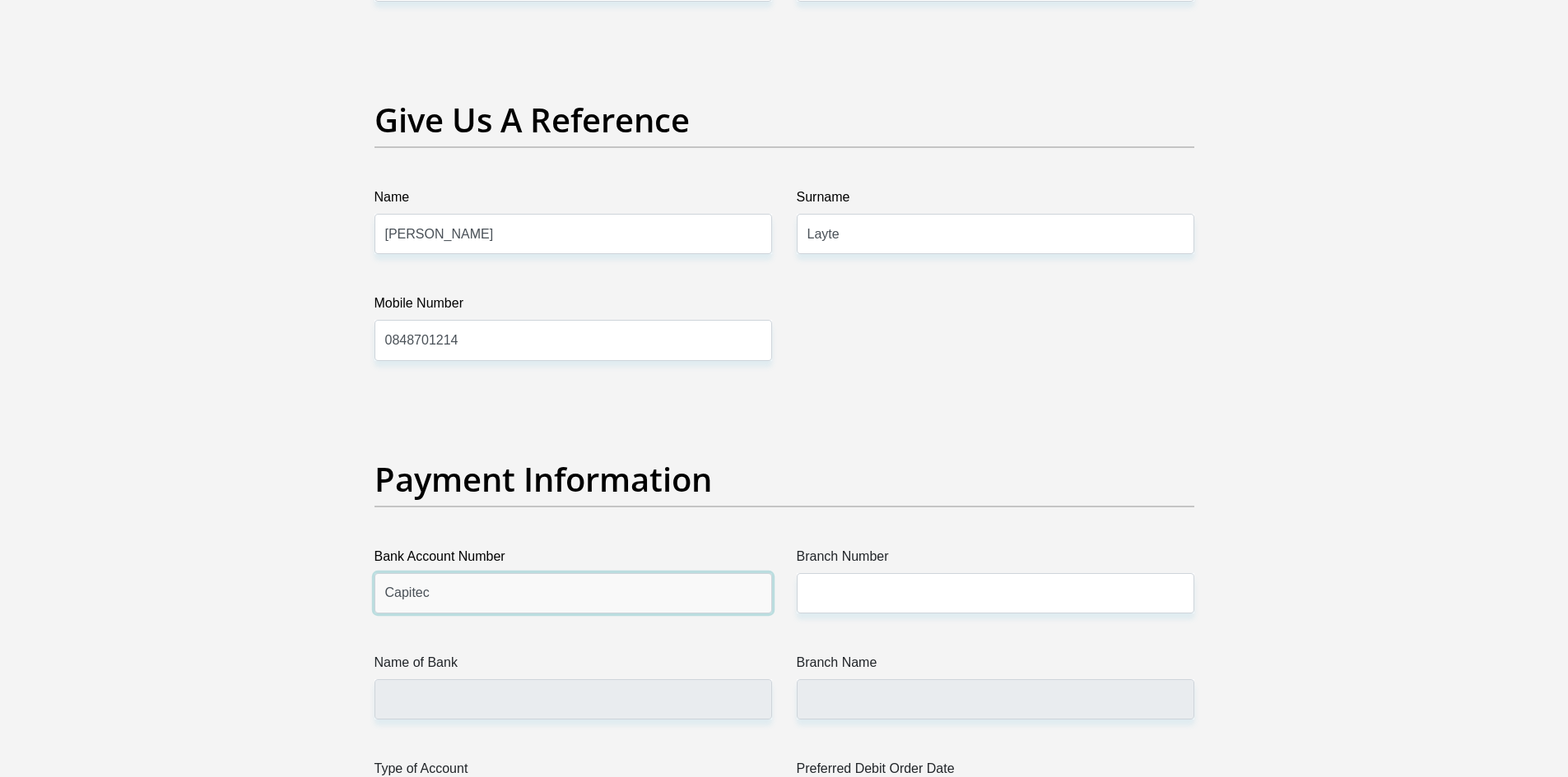
scroll to position [3645, 0]
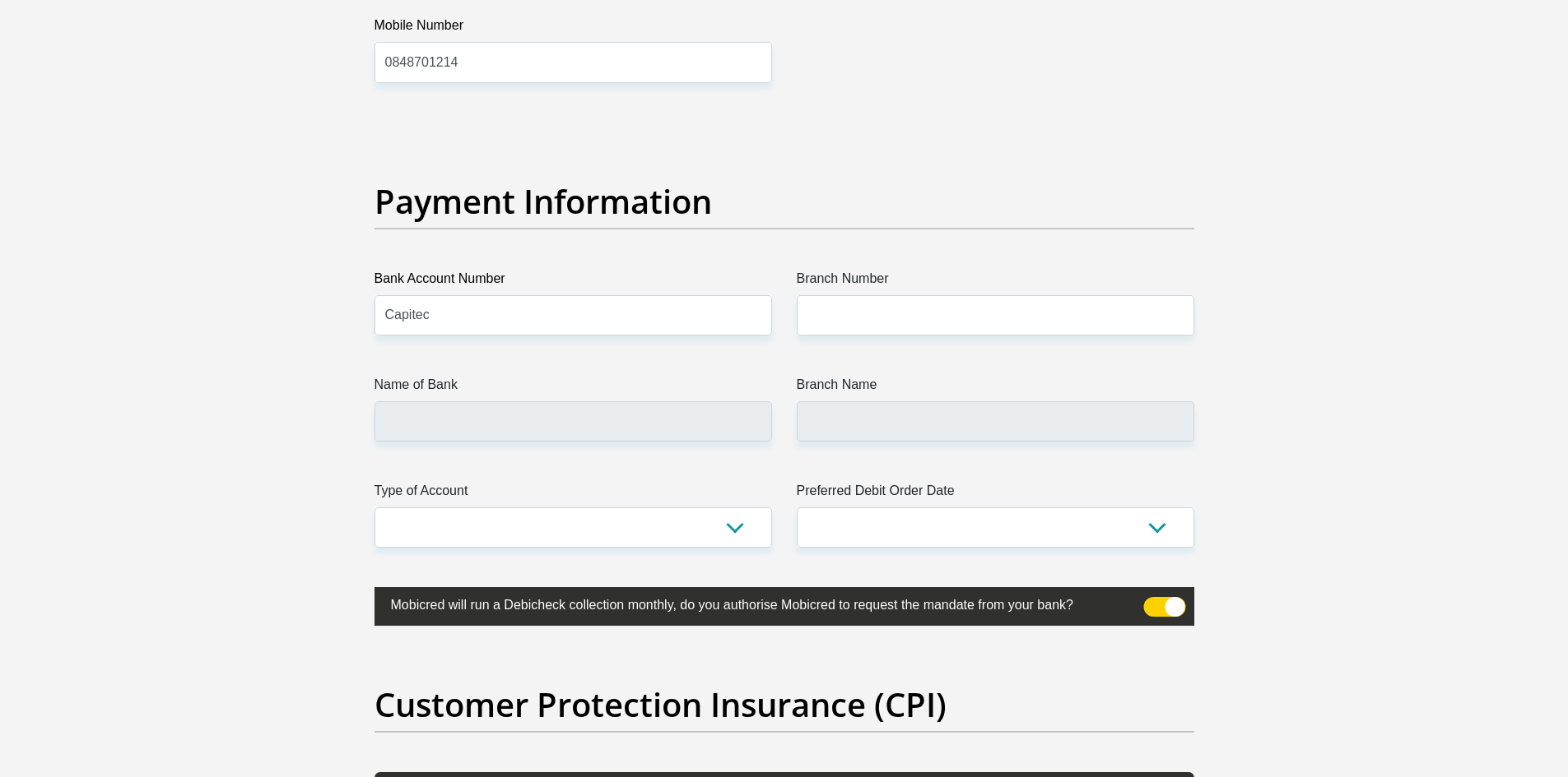
drag, startPoint x: 467, startPoint y: 317, endPoint x: 295, endPoint y: 325, distance: 172.2
type input "2133543801"
click at [854, 314] on input "Branch Number" at bounding box center [995, 315] width 397 height 40
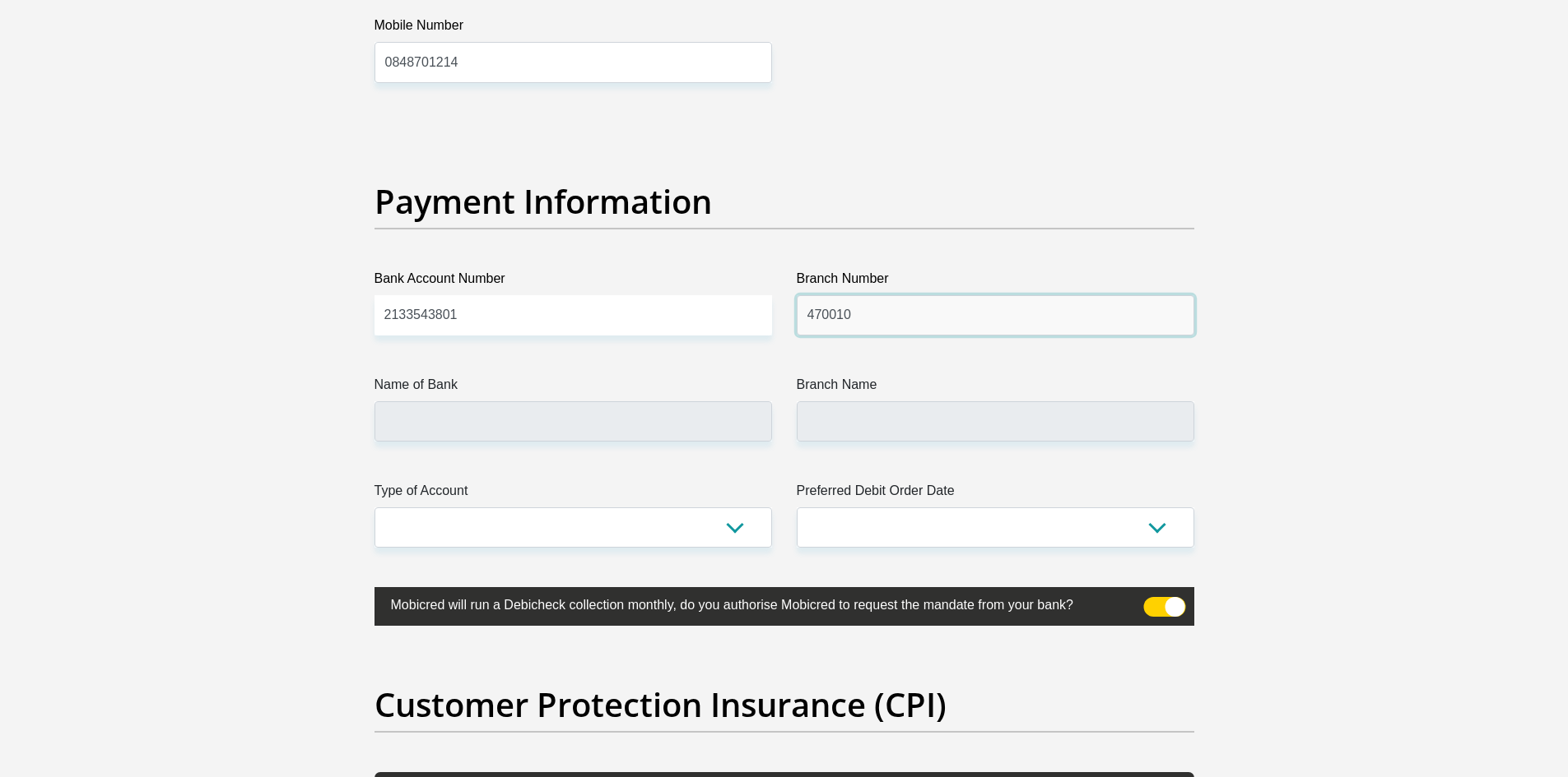
type input "470010"
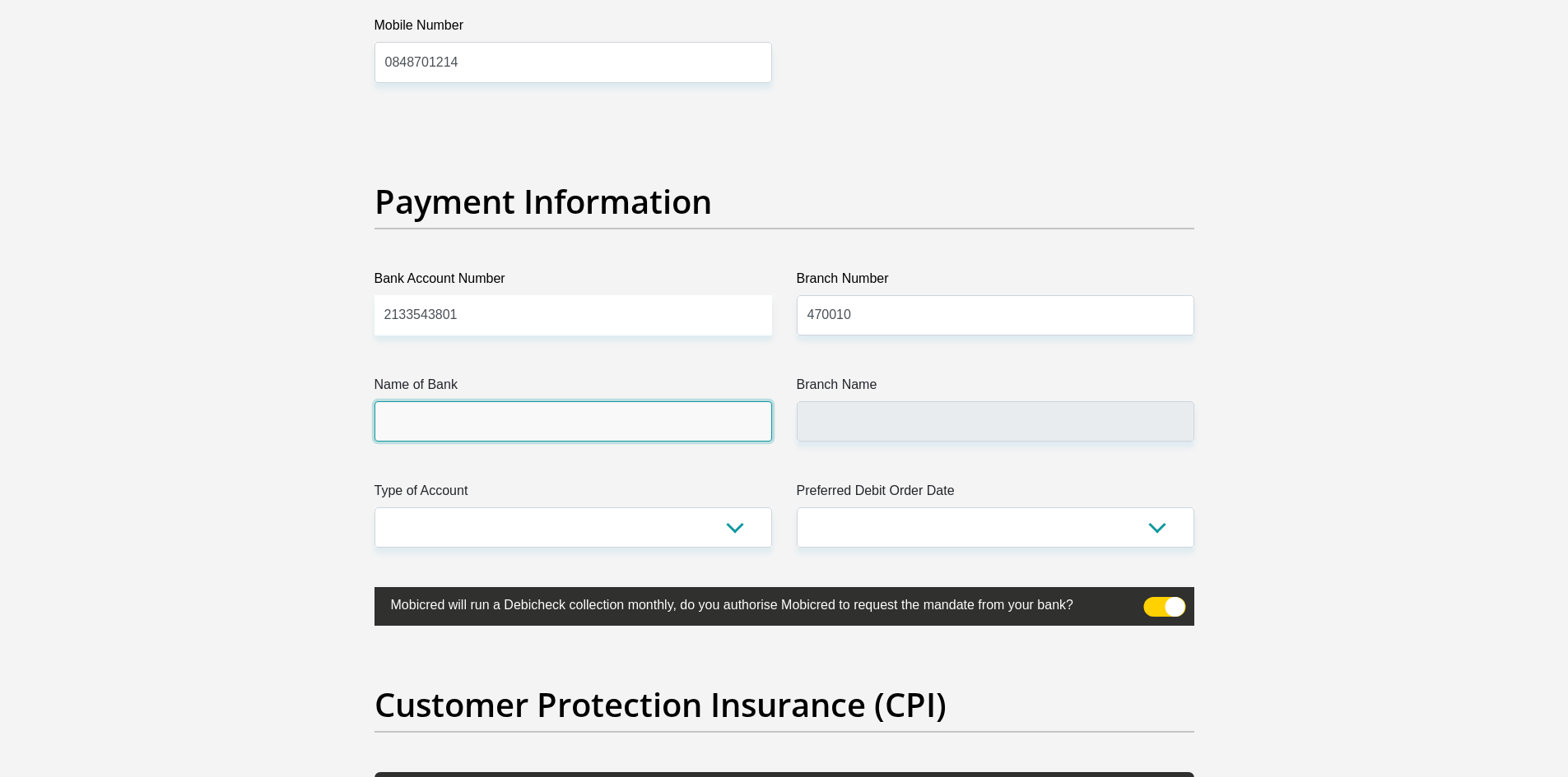
click at [568, 418] on input "Name of Bank" at bounding box center [573, 422] width 397 height 40
type input "CAPITEC BANK LIMITED"
type input "CAPITEC BANK CPC"
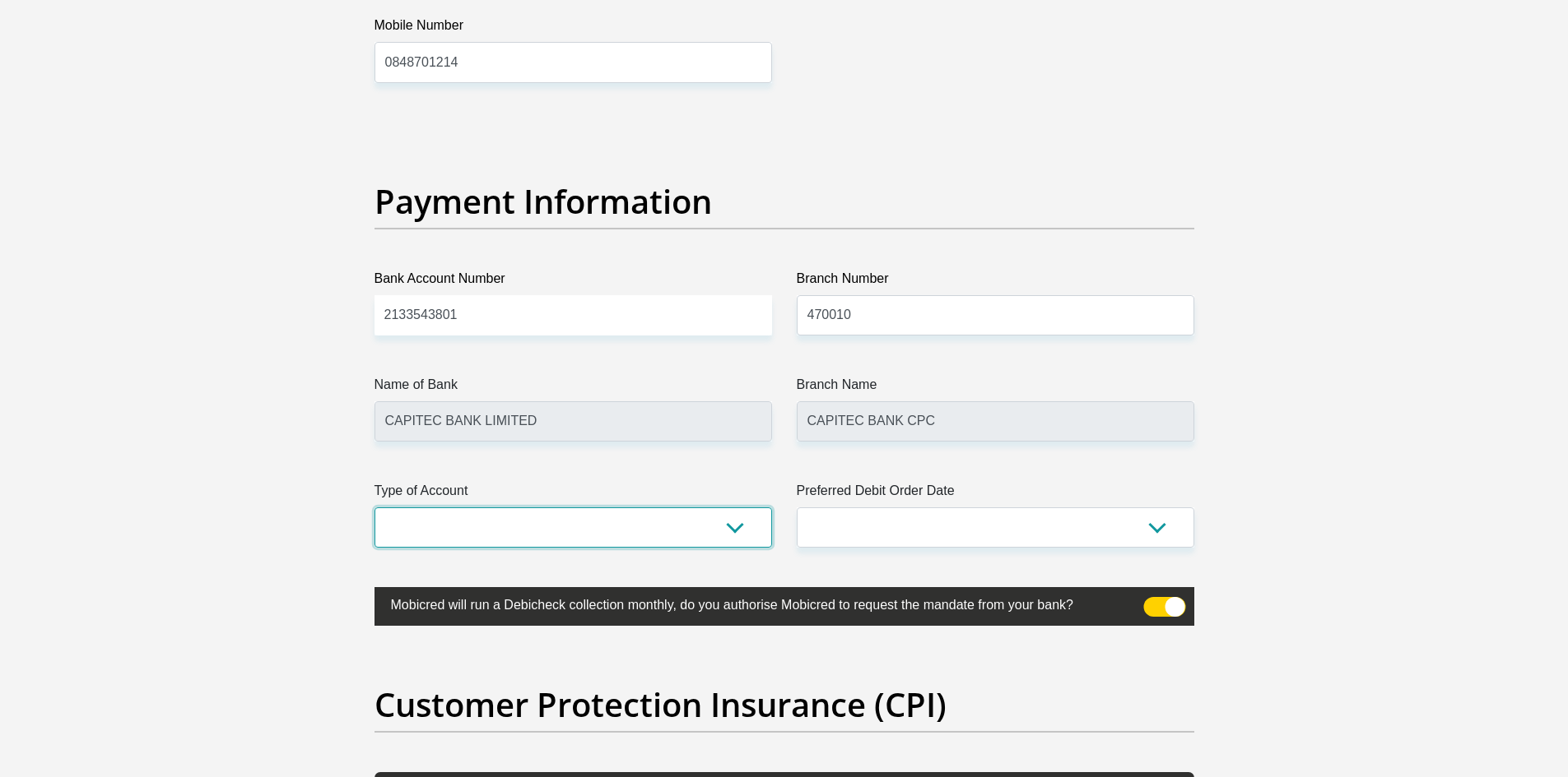
click at [558, 534] on select "Cheque Savings" at bounding box center [573, 527] width 397 height 40
select select "SAV"
click at [374, 507] on select "Cheque Savings" at bounding box center [573, 527] width 397 height 40
drag, startPoint x: 1038, startPoint y: 497, endPoint x: 1031, endPoint y: 521, distance: 25.0
click at [1040, 498] on label "Preferred Debit Order Date" at bounding box center [995, 495] width 397 height 27
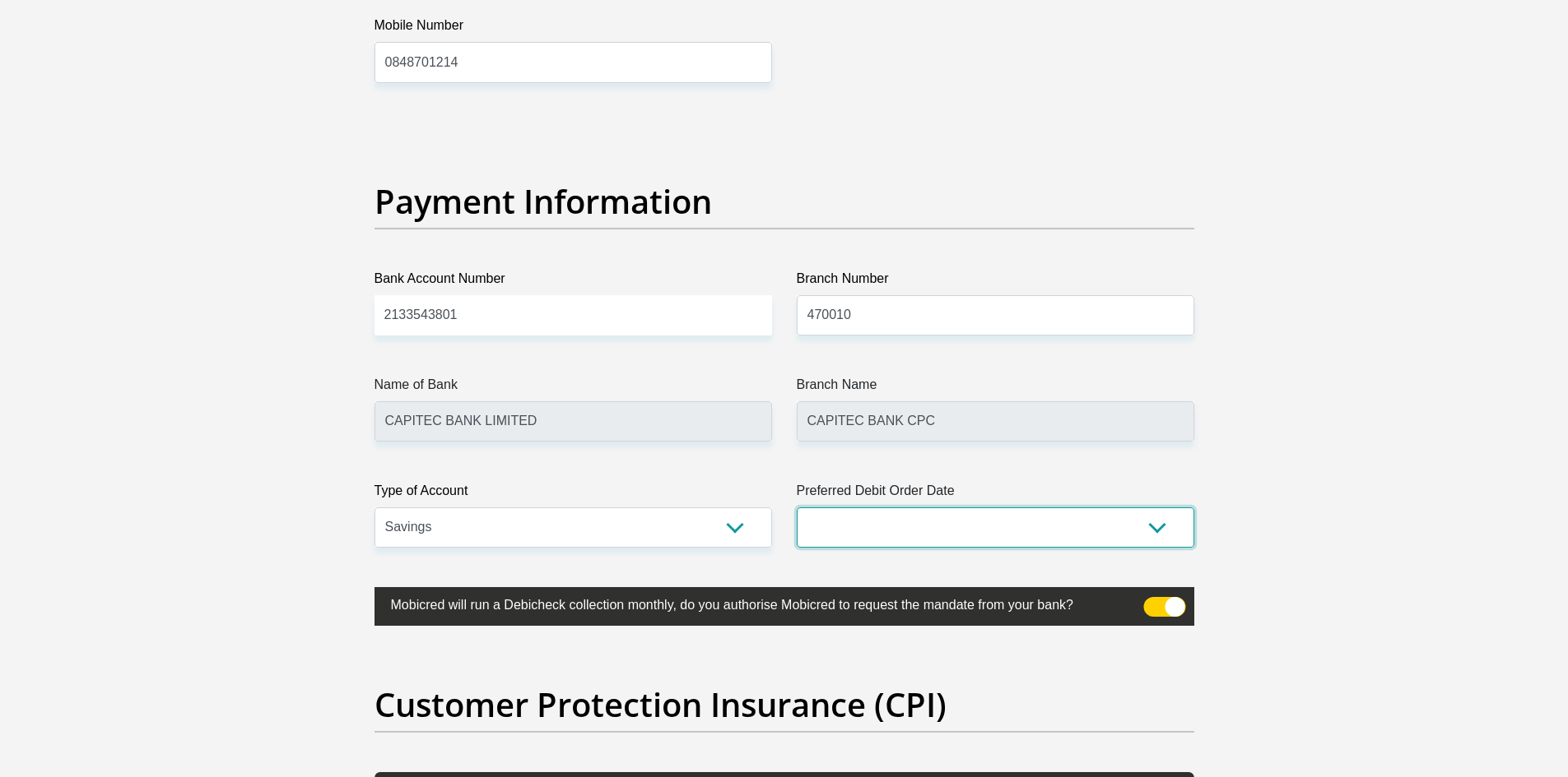
click at [1040, 507] on select "1st 2nd 3rd 4th 5th 7th 18th 19th 20th 21st 22nd 23rd 24th 25th 26th 27th 28th …" at bounding box center [995, 527] width 397 height 40
click at [1029, 524] on select "1st 2nd 3rd 4th 5th 7th 18th 19th 20th 21st 22nd 23rd 24th 25th 26th 27th 28th …" at bounding box center [995, 527] width 397 height 40
select select "1"
click at [796, 507] on select "1st 2nd 3rd 4th 5th 7th 18th 19th 20th 21st 22nd 23rd 24th 25th 26th 27th 28th …" at bounding box center [995, 527] width 397 height 40
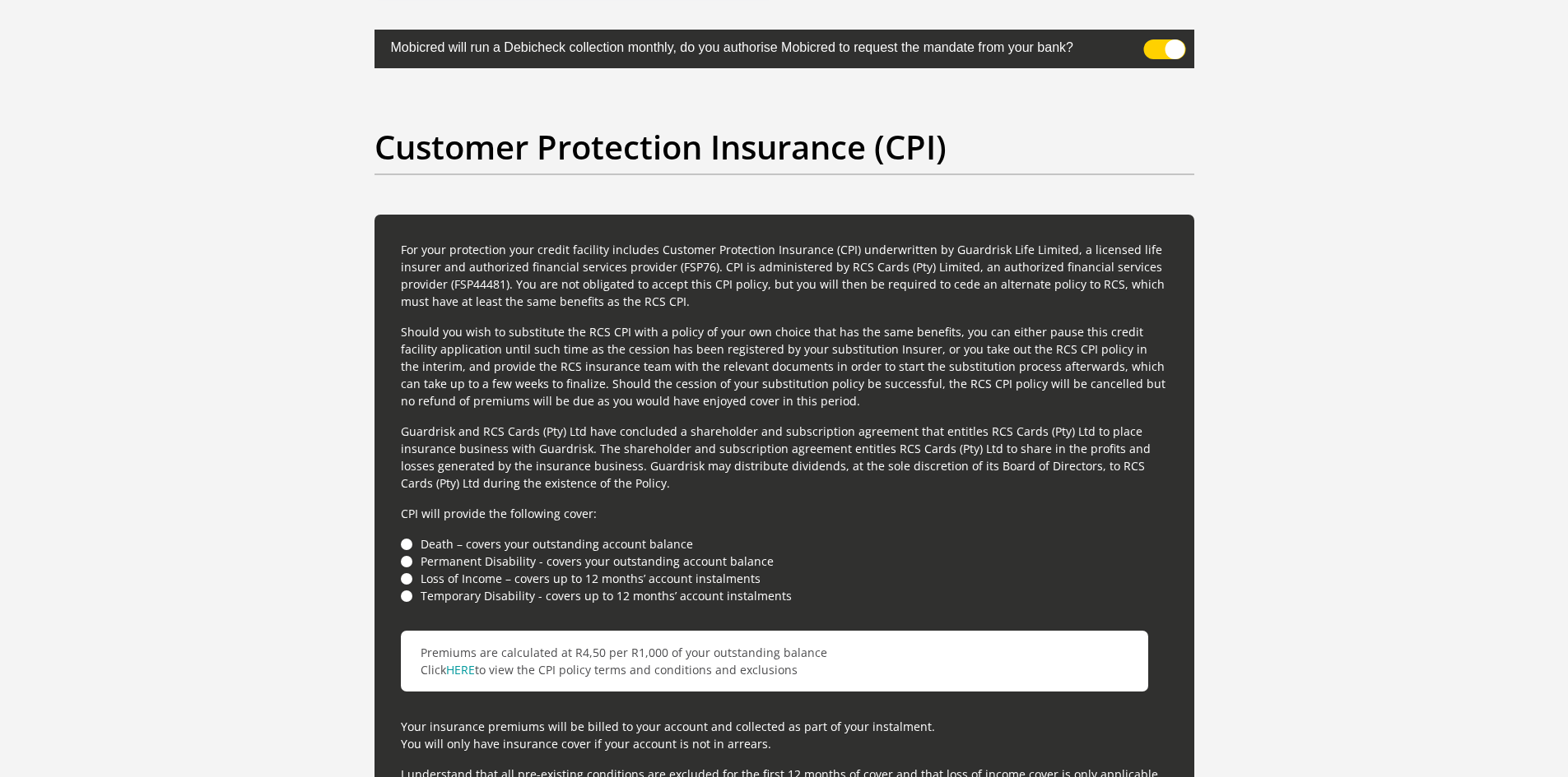
scroll to position [4138, 0]
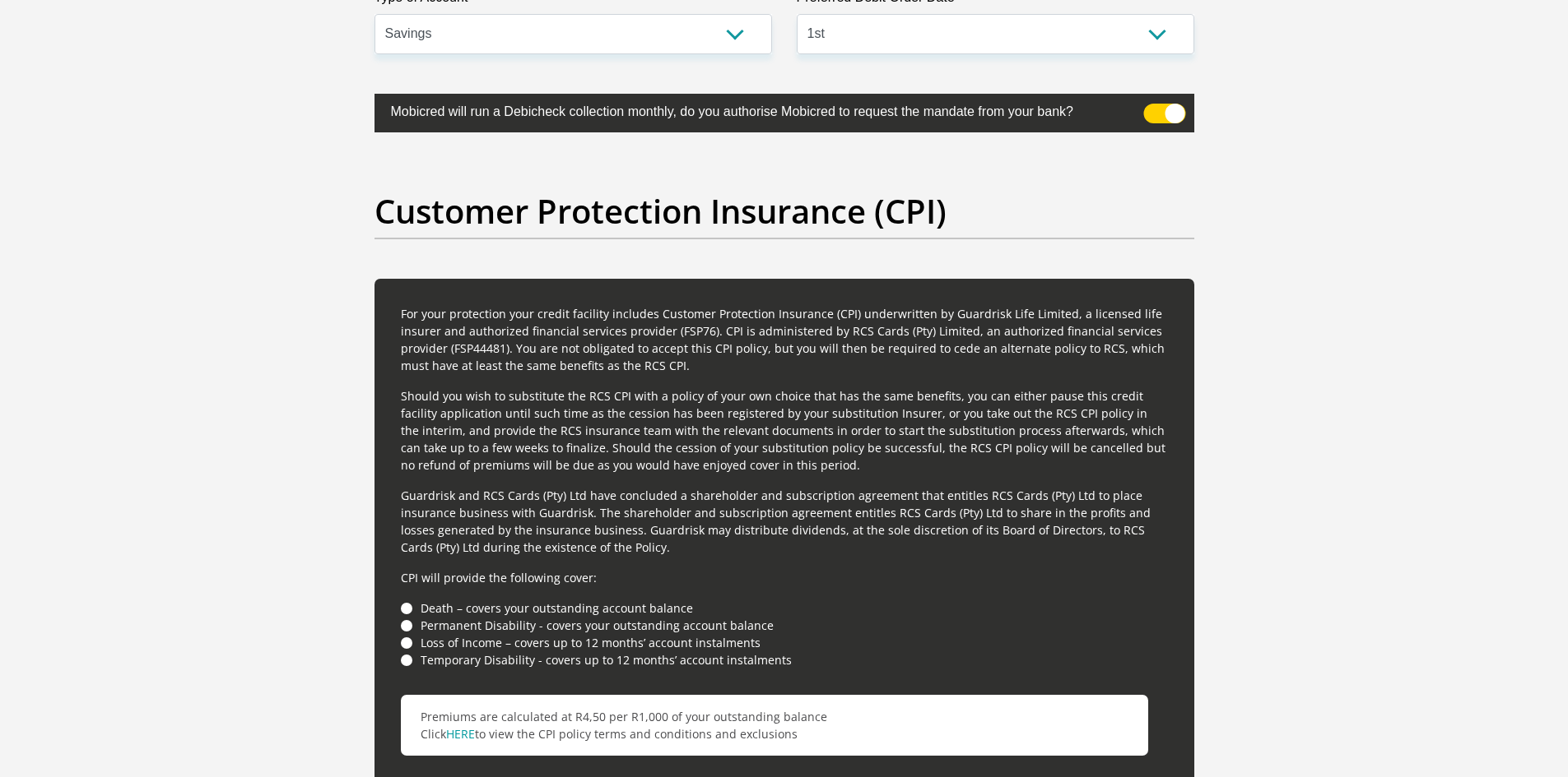
click at [408, 602] on li "Death – covers your outstanding account balance" at bounding box center [784, 608] width 767 height 17
click at [406, 610] on li "Death – covers your outstanding account balance" at bounding box center [784, 608] width 767 height 17
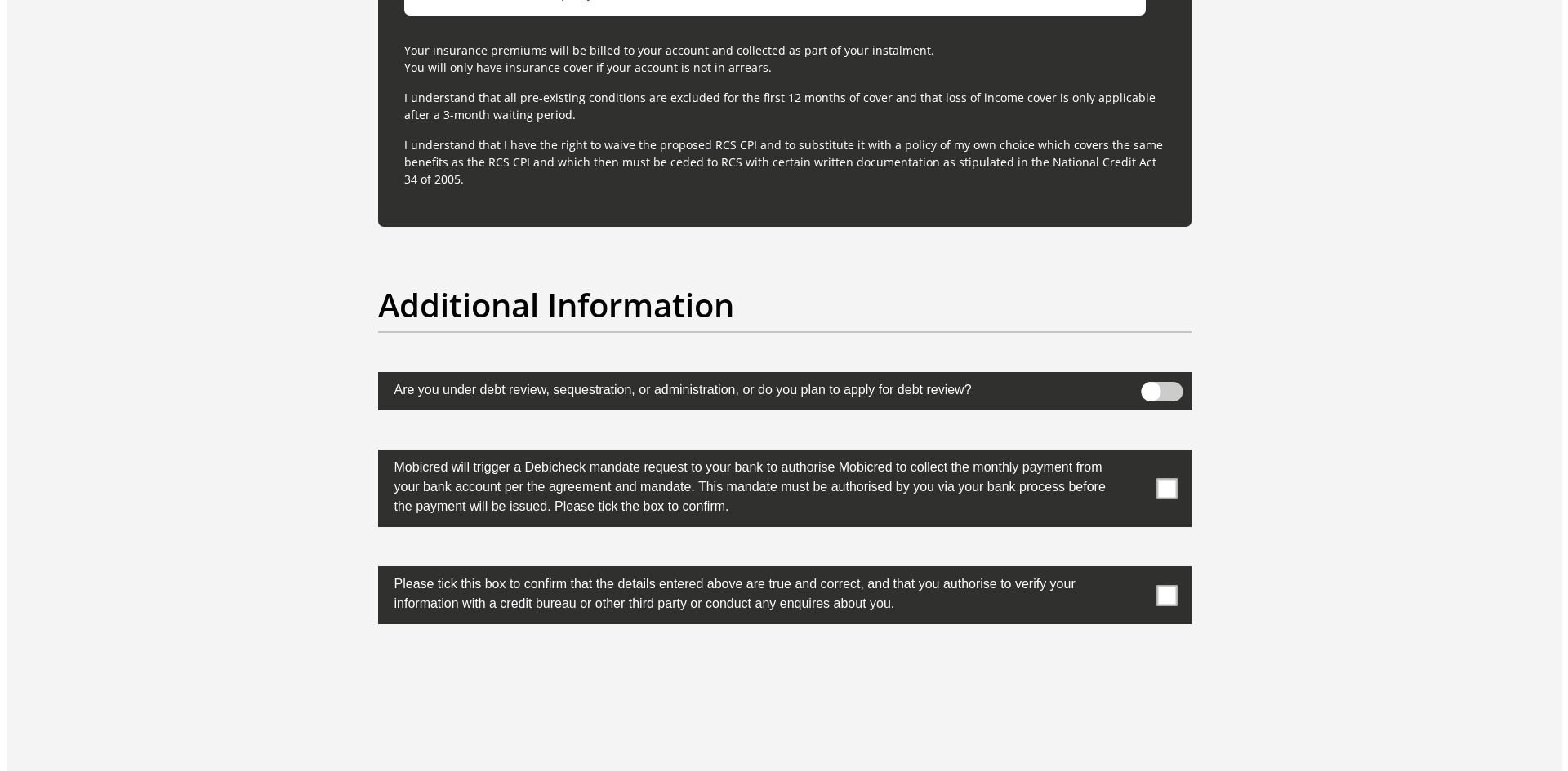
scroll to position [5086, 0]
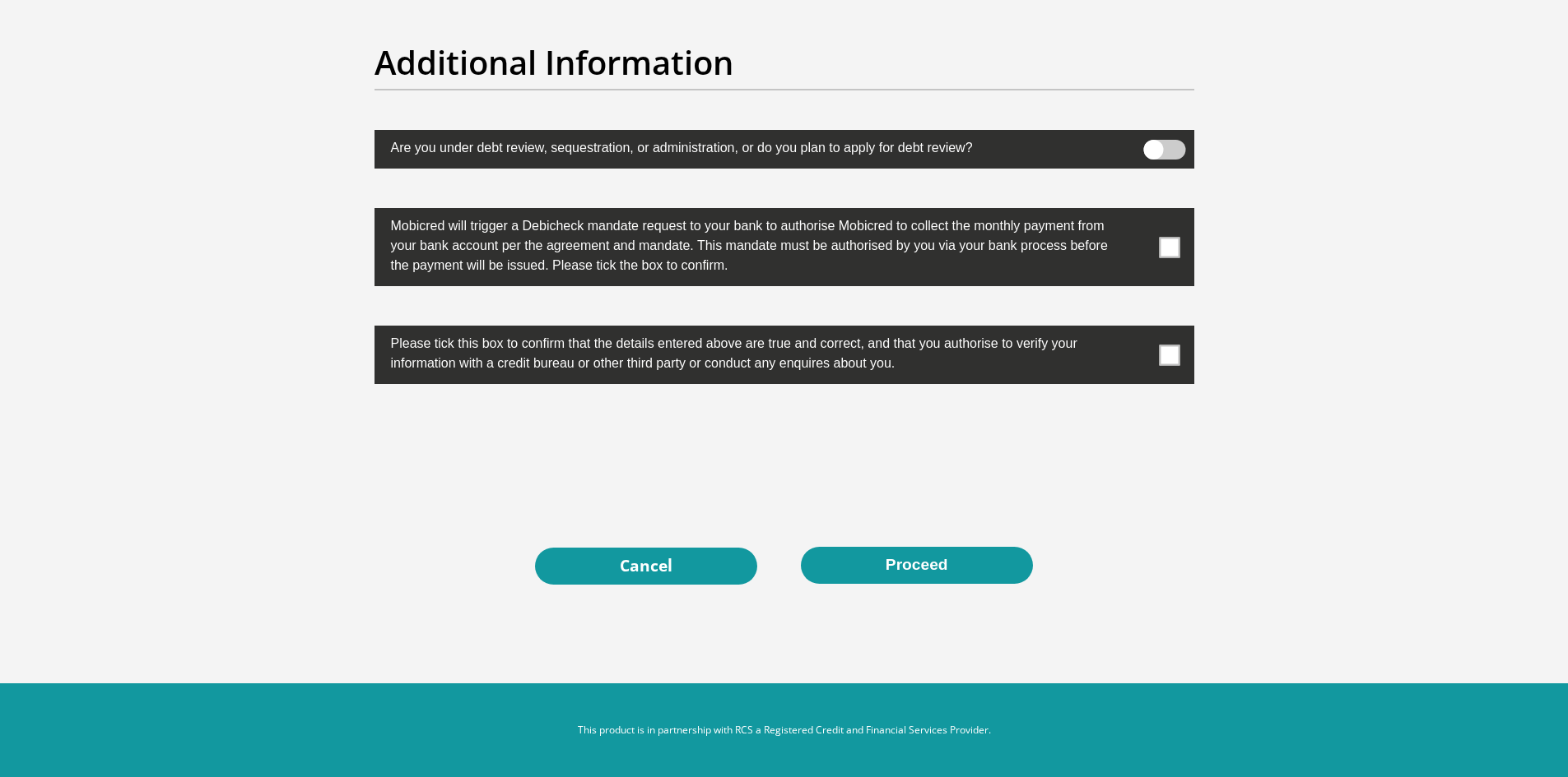
click at [1176, 150] on span at bounding box center [1164, 149] width 42 height 20
click at [1153, 144] on input "checkbox" at bounding box center [1153, 144] width 0 height 0
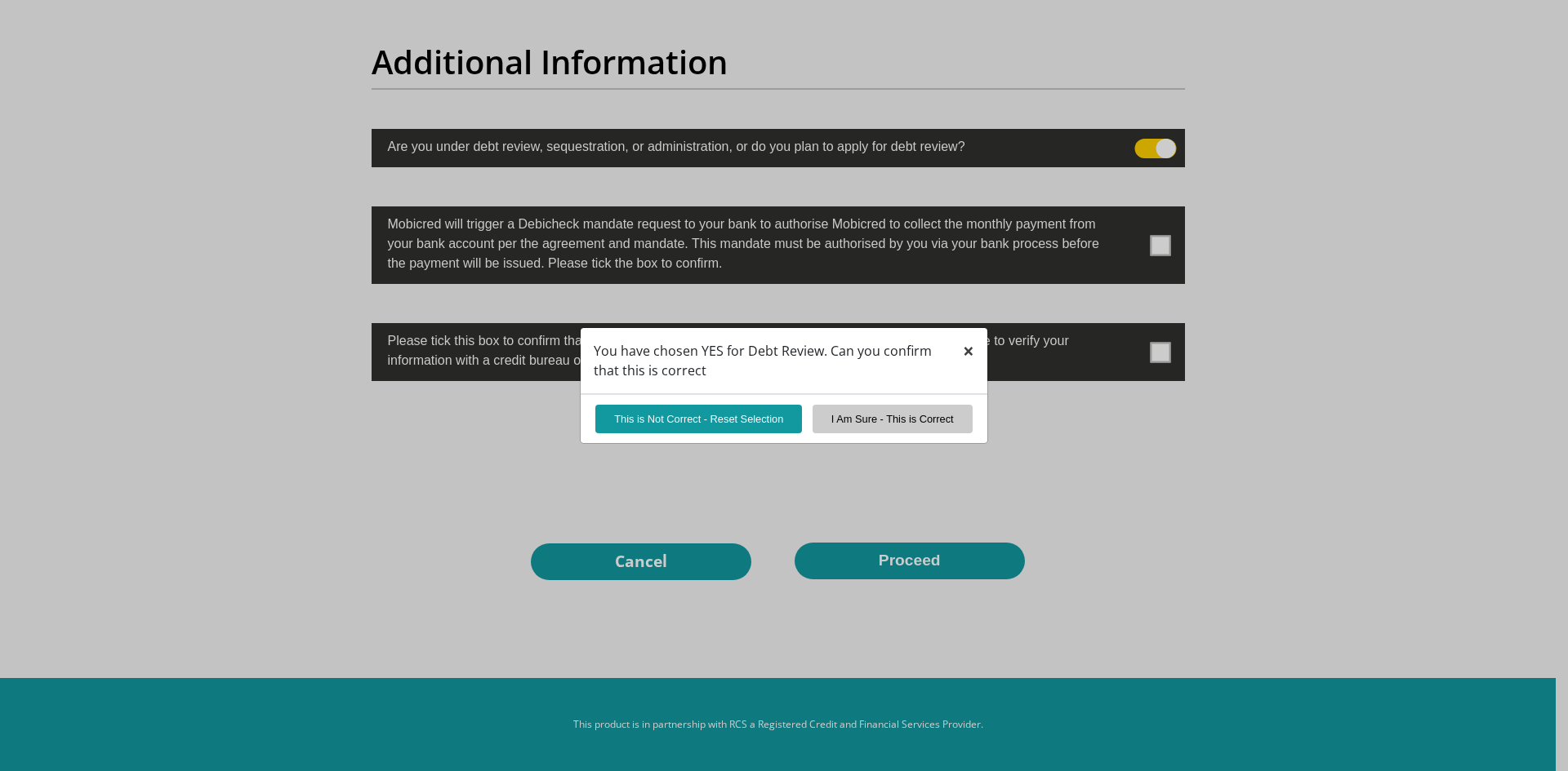
click at [967, 356] on span "×" at bounding box center [968, 351] width 11 height 27
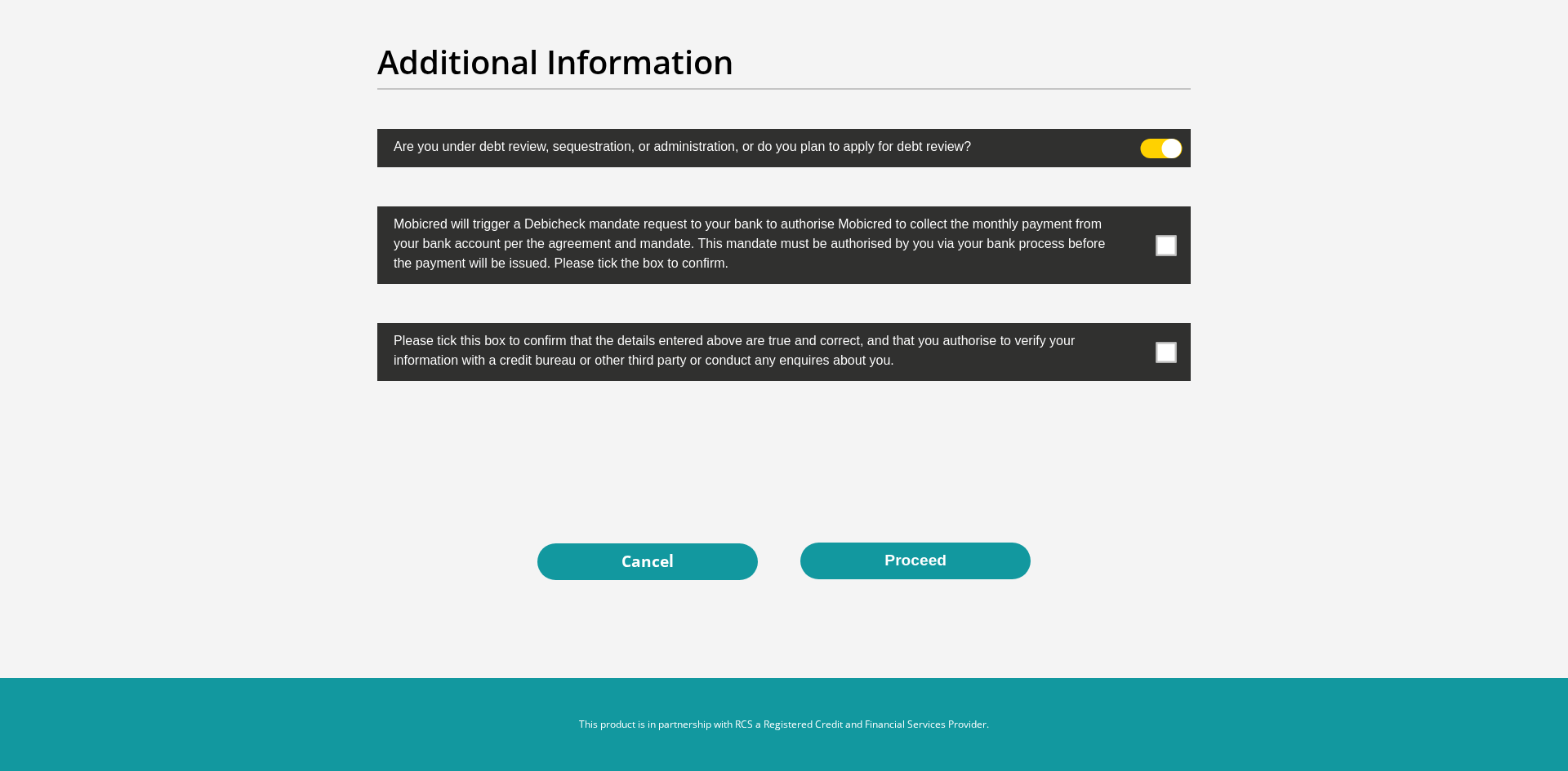
click at [1159, 143] on span at bounding box center [1162, 148] width 41 height 20
click at [1149, 143] on input "checkbox" at bounding box center [1149, 143] width 0 height 0
click at [1176, 250] on span at bounding box center [1166, 245] width 21 height 21
click at [1133, 210] on input "checkbox" at bounding box center [1133, 210] width 0 height 0
click at [1164, 354] on span at bounding box center [1166, 353] width 21 height 21
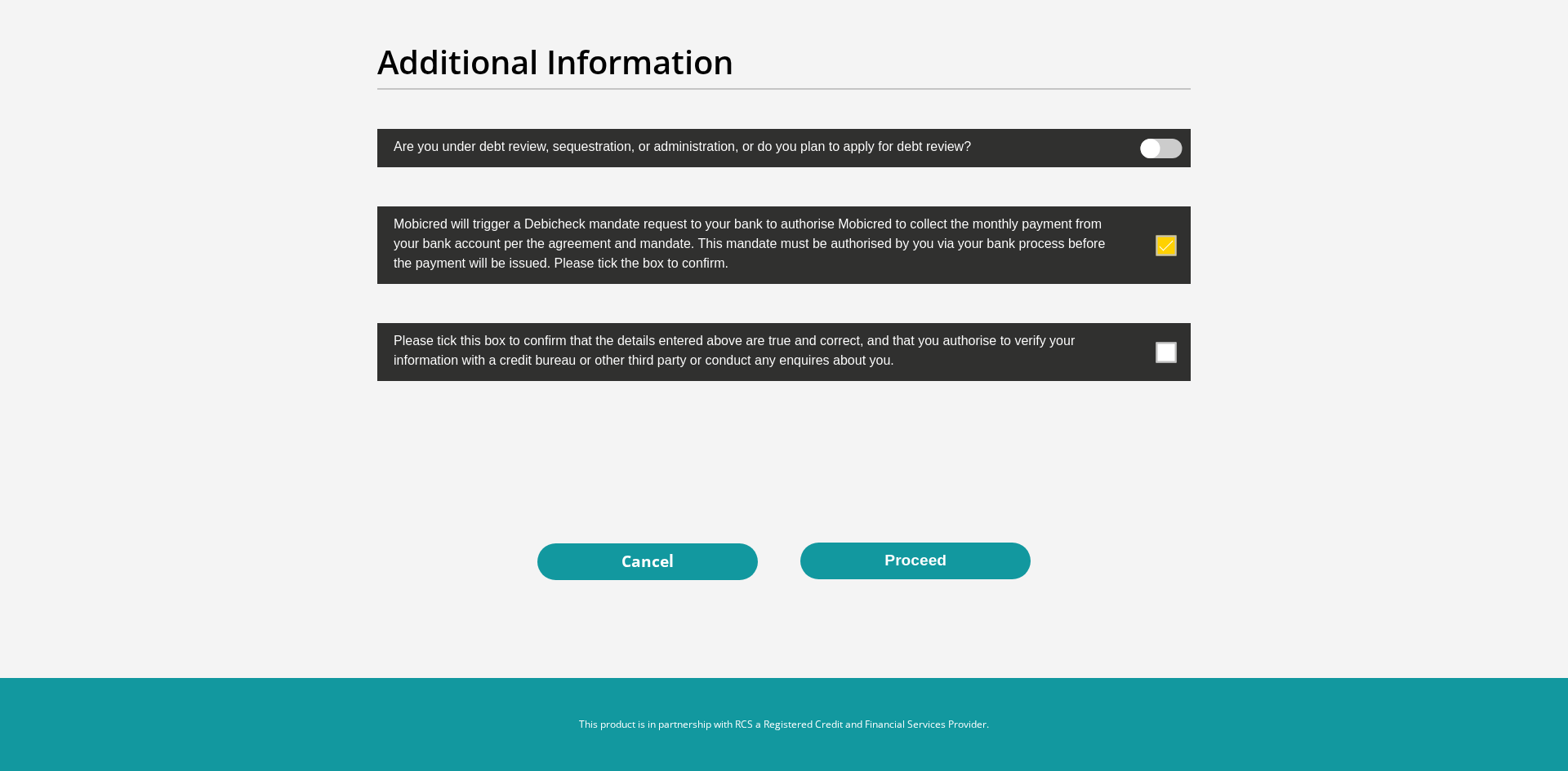
click at [1133, 327] on input "checkbox" at bounding box center [1133, 327] width 0 height 0
click at [900, 562] on button "Proceed" at bounding box center [916, 561] width 230 height 37
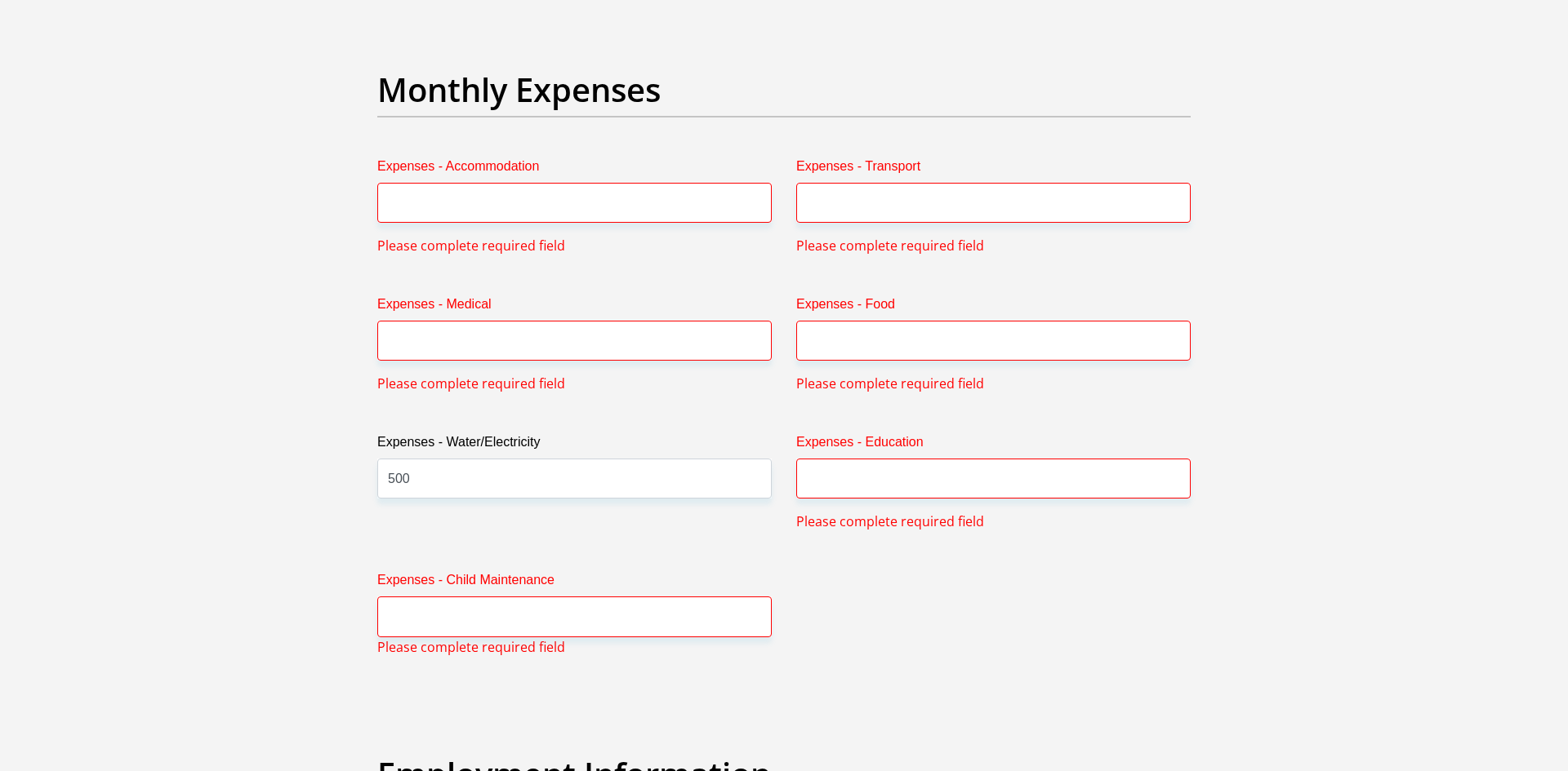
scroll to position [2293, 0]
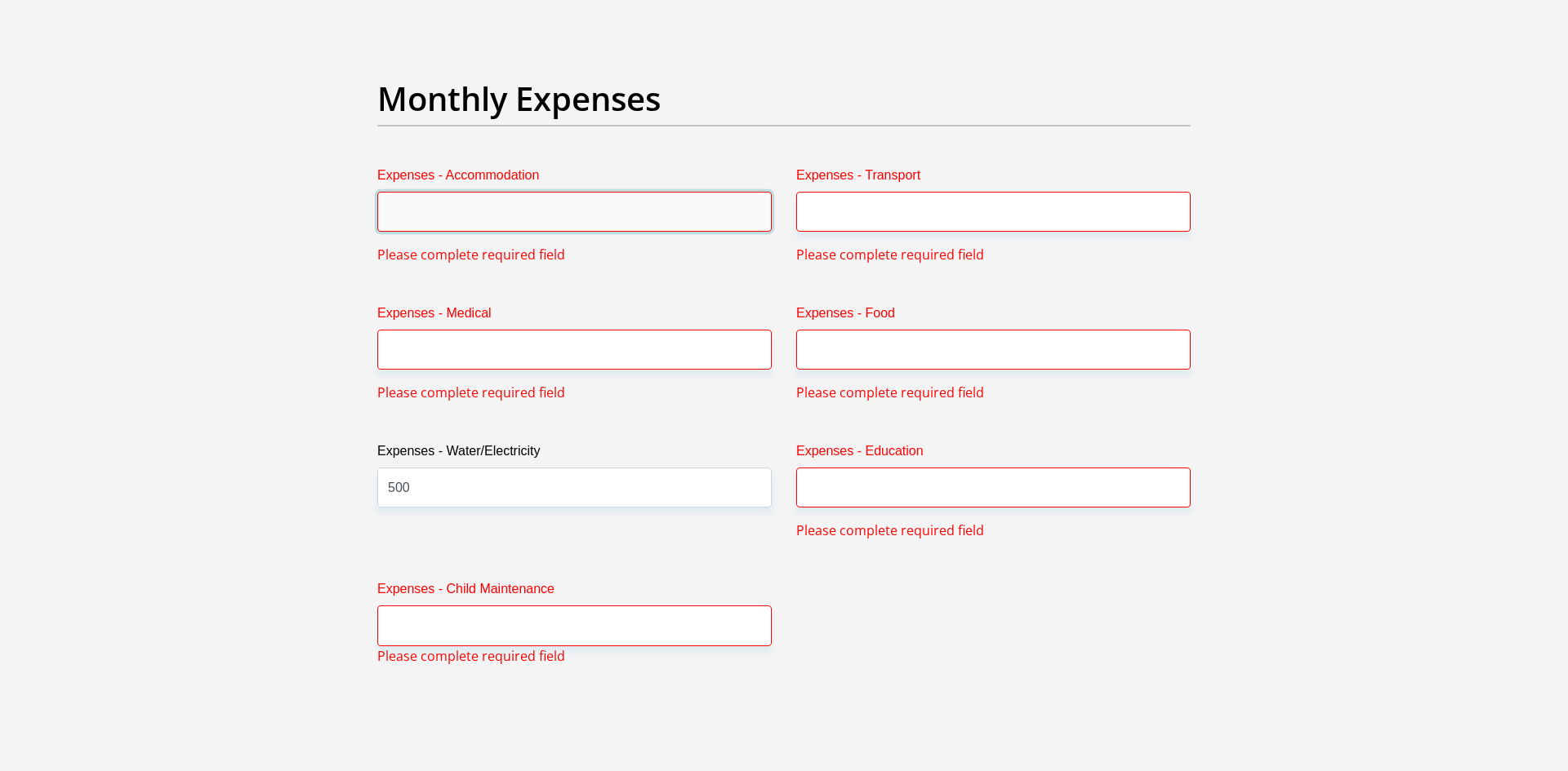
click at [506, 213] on input "Expenses - Accommodation" at bounding box center [574, 212] width 394 height 40
type input "0"
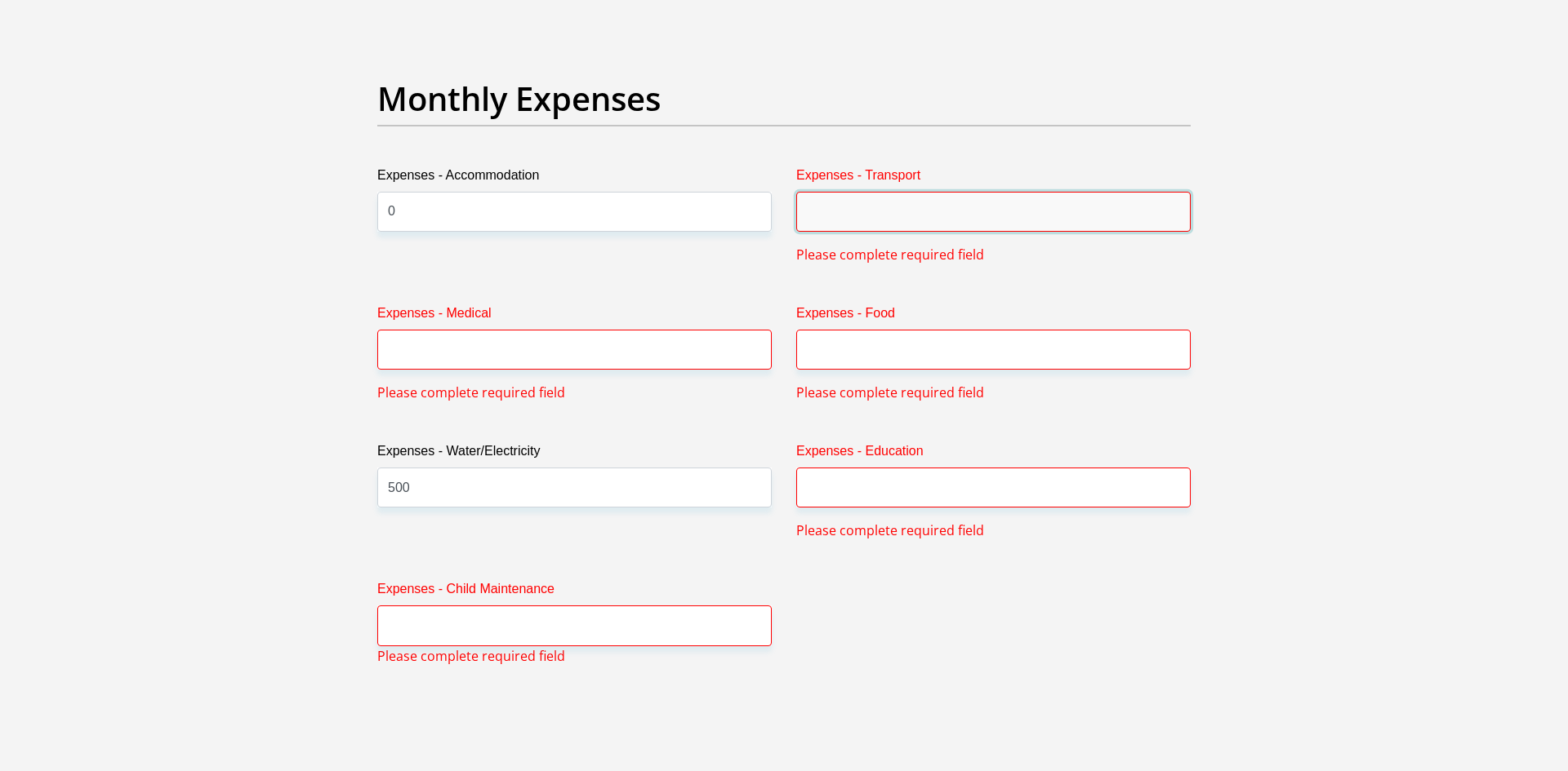
click at [900, 228] on input "Expenses - Transport" at bounding box center [993, 212] width 394 height 40
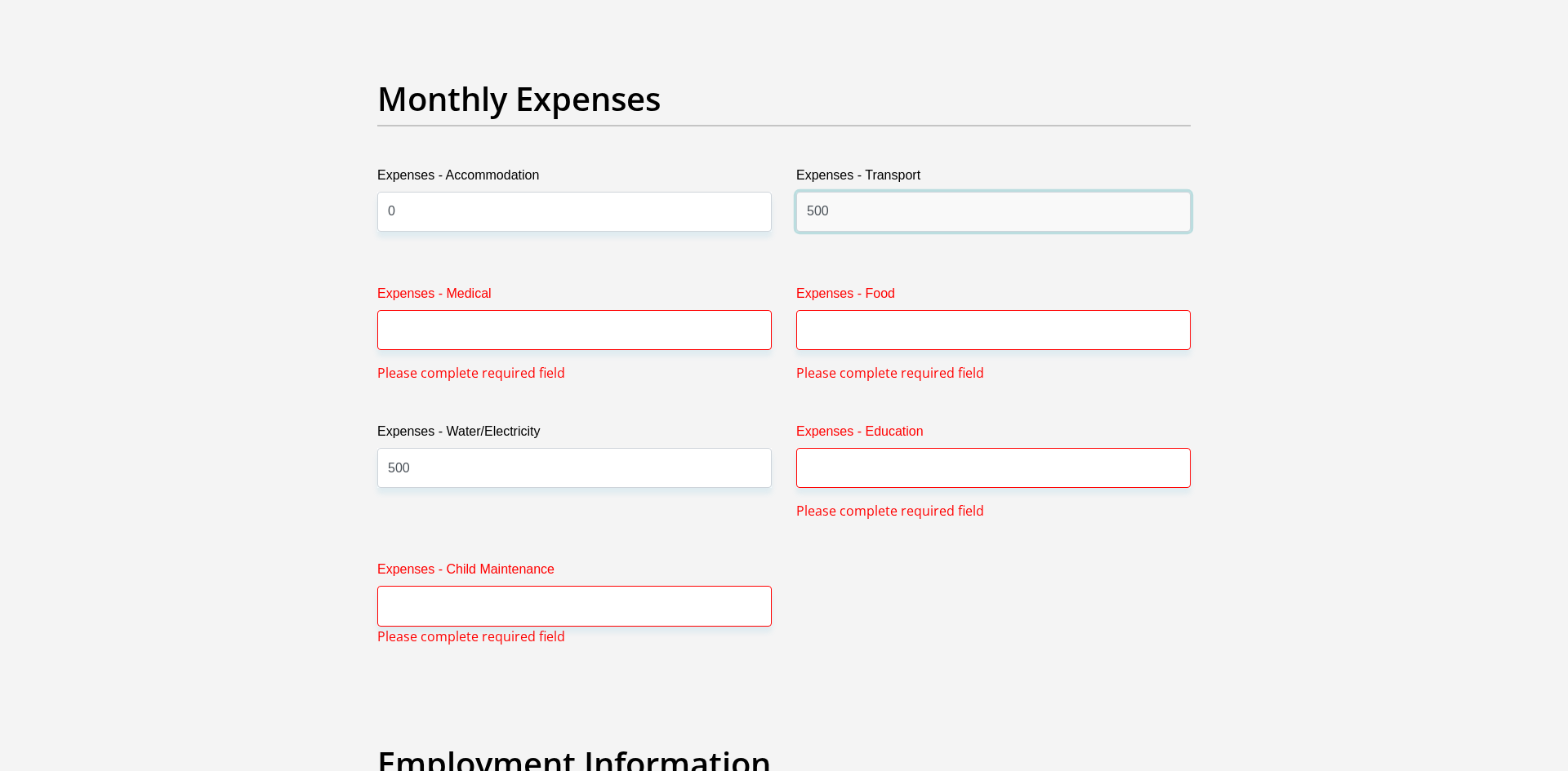
type input "500"
click at [719, 327] on input "Expenses - Medical" at bounding box center [574, 330] width 394 height 40
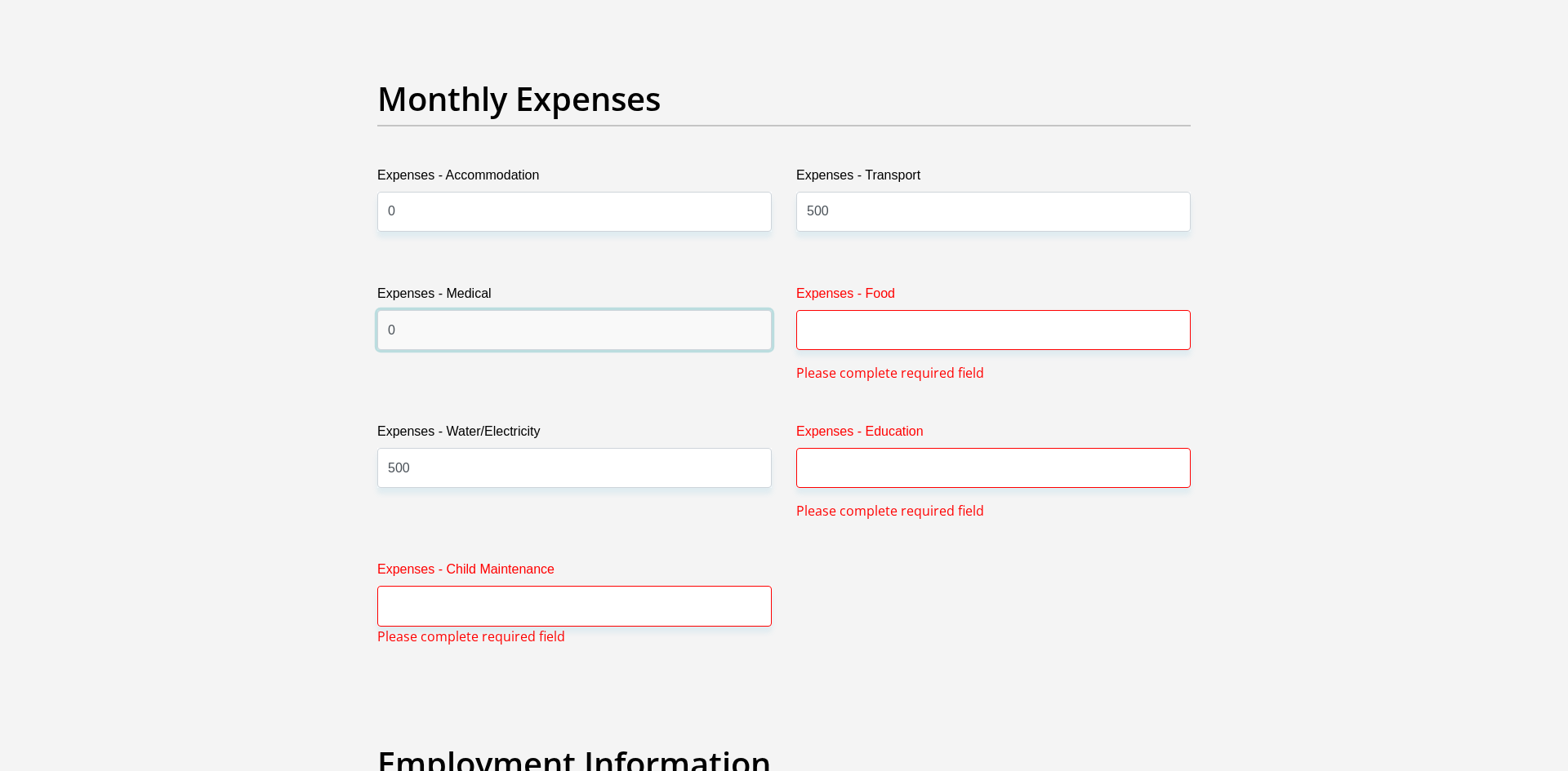
type input "0"
click at [922, 329] on input "Expenses - Food" at bounding box center [993, 330] width 394 height 40
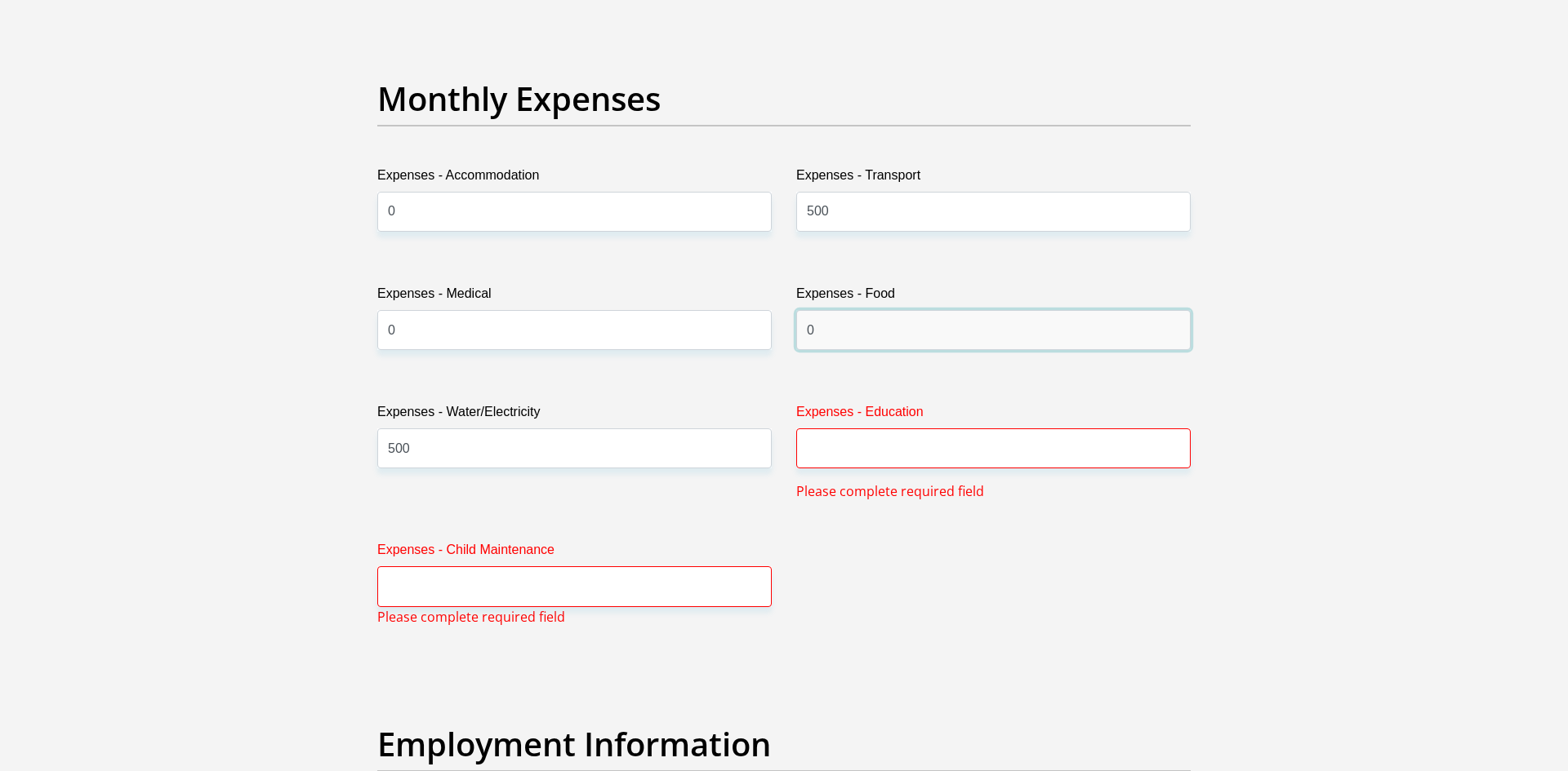
type input "0"
click at [941, 457] on input "Expenses - Education" at bounding box center [993, 449] width 394 height 40
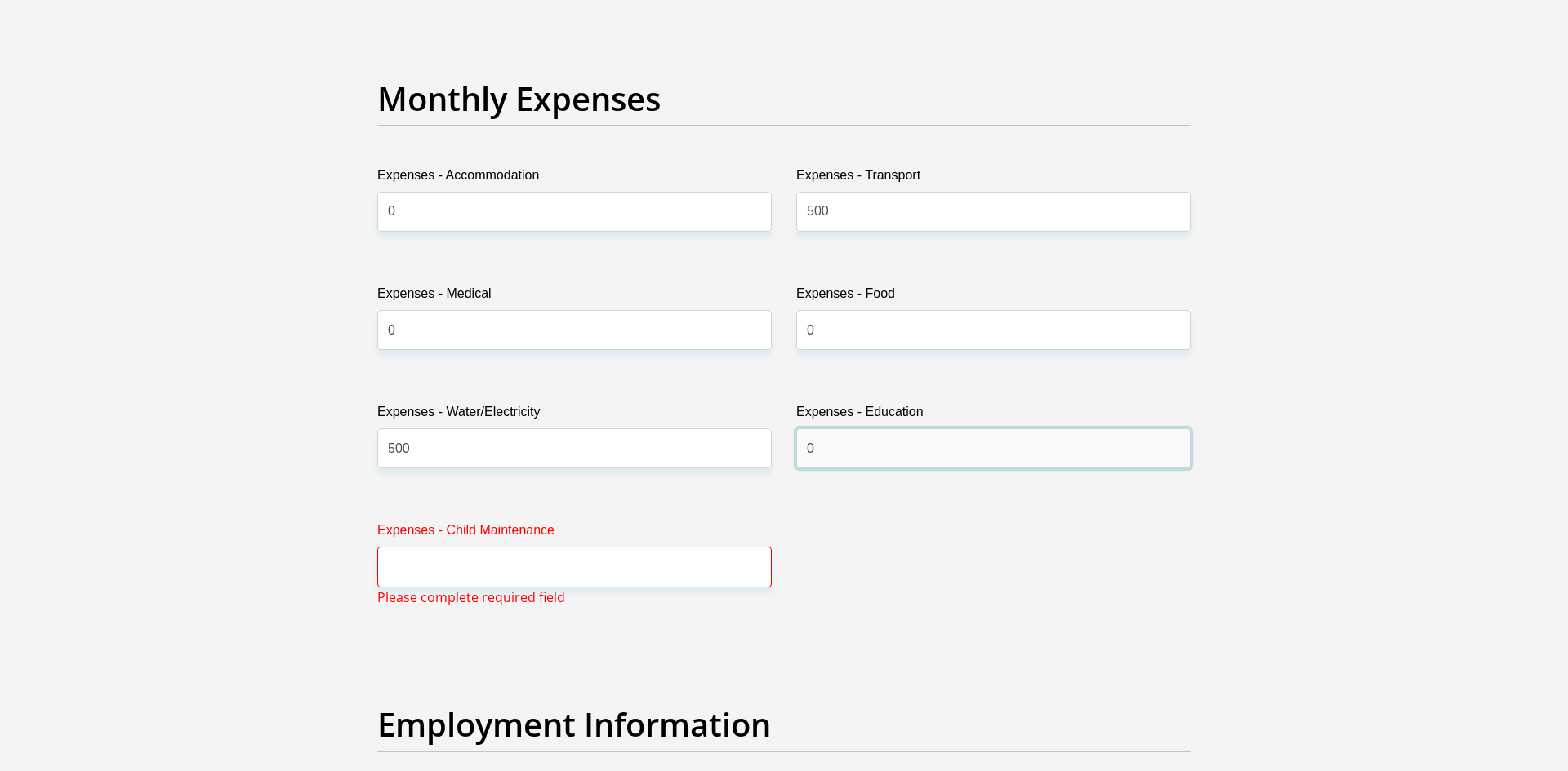
type input "0"
click at [678, 553] on input "Expenses - Child Maintenance" at bounding box center [574, 566] width 394 height 40
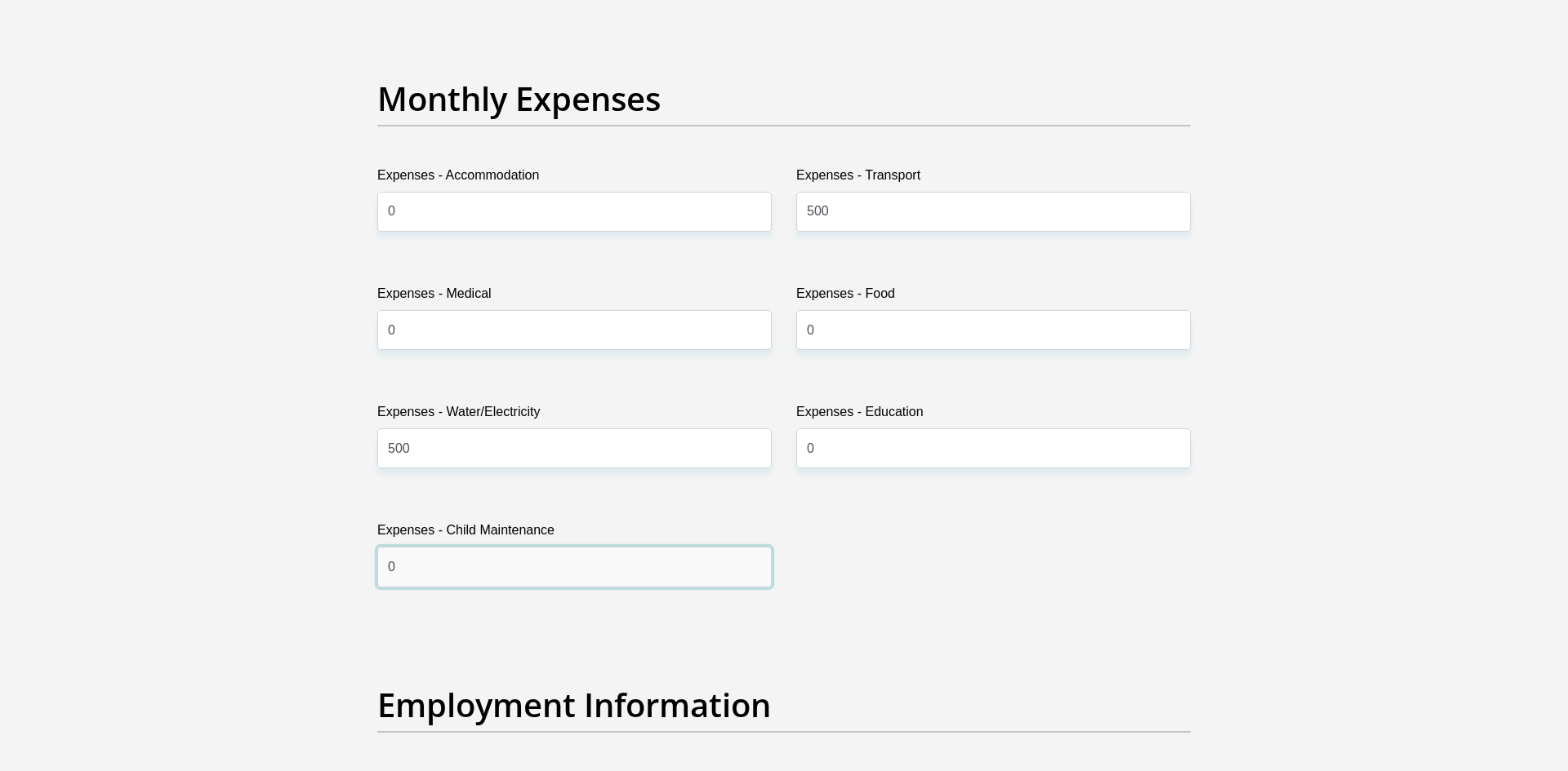
type input "0"
click at [1100, 487] on div "Title Mr Ms Mrs Dr Other First Name Micayla Surname VanJaarsveld ID Number 0502…" at bounding box center [784, 619] width 838 height 5312
click at [722, 697] on h2 "Employment Information" at bounding box center [784, 706] width 814 height 40
click at [873, 448] on input "0" at bounding box center [993, 449] width 394 height 40
click at [658, 578] on input "0" at bounding box center [574, 566] width 394 height 40
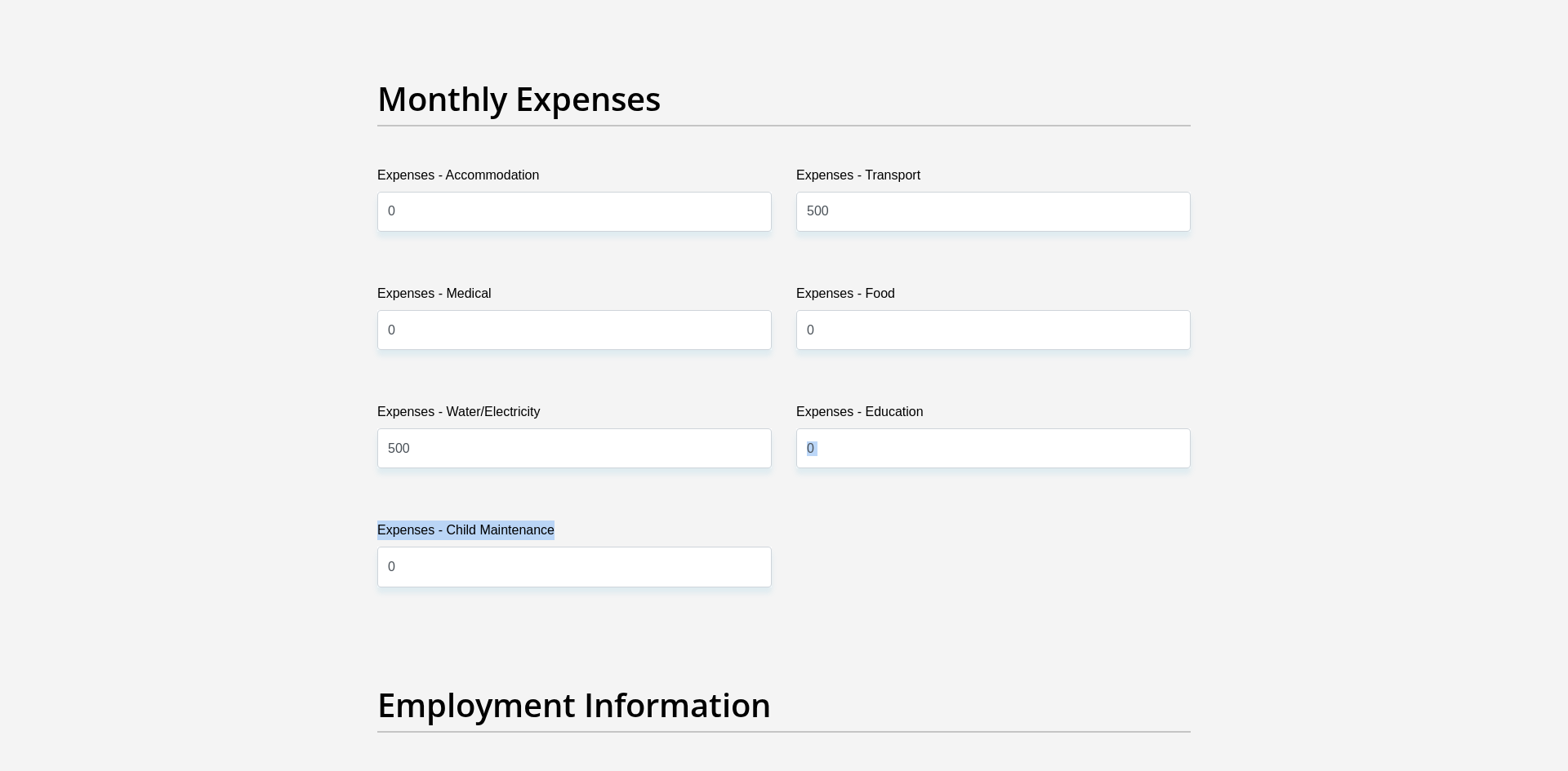
drag, startPoint x: 1552, startPoint y: 505, endPoint x: 774, endPoint y: 445, distance: 780.3
click at [763, 459] on section "Personal Details Title Mr Ms Mrs Dr Other First Name Micayla Surname VanJaarsve…" at bounding box center [784, 623] width 1568 height 5690
click at [806, 591] on div "Title Mr Ms Mrs Dr Other First Name Micayla Surname VanJaarsveld ID Number 0502…" at bounding box center [784, 619] width 838 height 5312
click at [1029, 211] on input "500" at bounding box center [993, 212] width 394 height 40
click at [1028, 211] on input "500" at bounding box center [993, 212] width 394 height 40
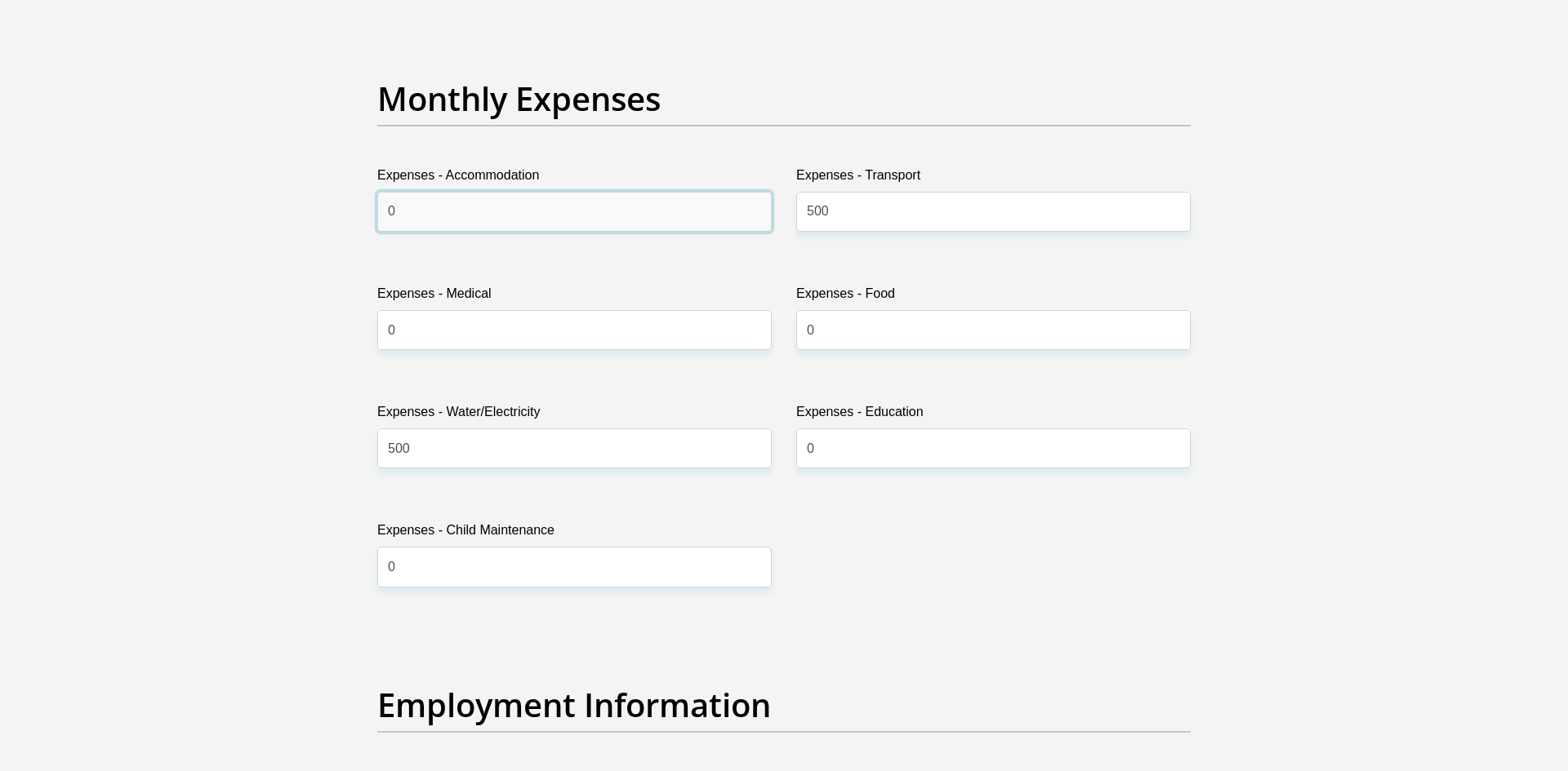
click at [578, 224] on input "0" at bounding box center [574, 212] width 394 height 40
type input "0"
click at [577, 540] on label "Expenses - Child Maintenance" at bounding box center [574, 534] width 394 height 26
click at [577, 547] on input "0" at bounding box center [574, 566] width 394 height 40
type input "0."
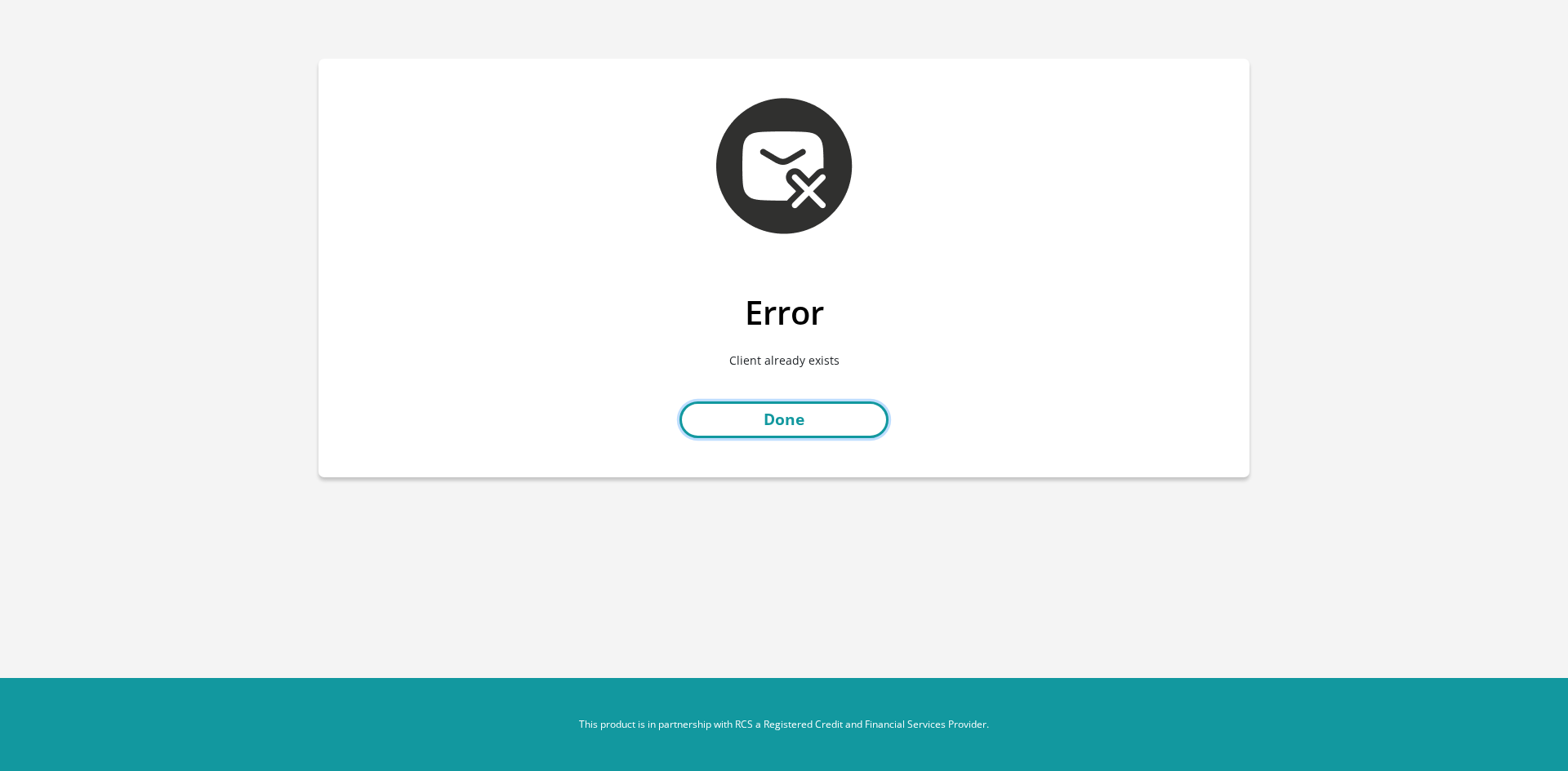
click at [760, 404] on link "Done" at bounding box center [784, 419] width 209 height 37
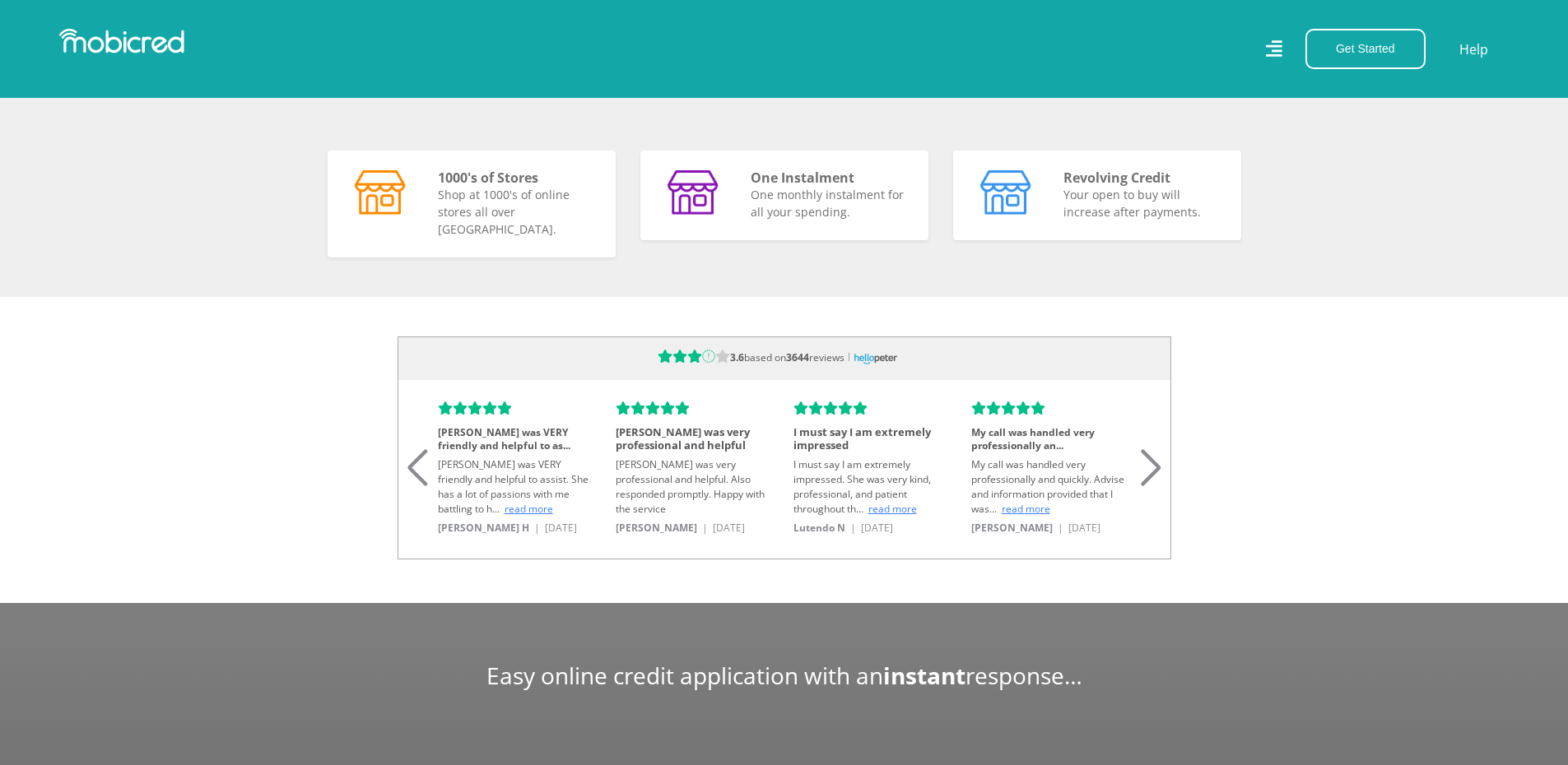
scroll to position [0, 2111]
click at [1091, 219] on p "Your open to buy will increase after payments." at bounding box center [1141, 201] width 157 height 34
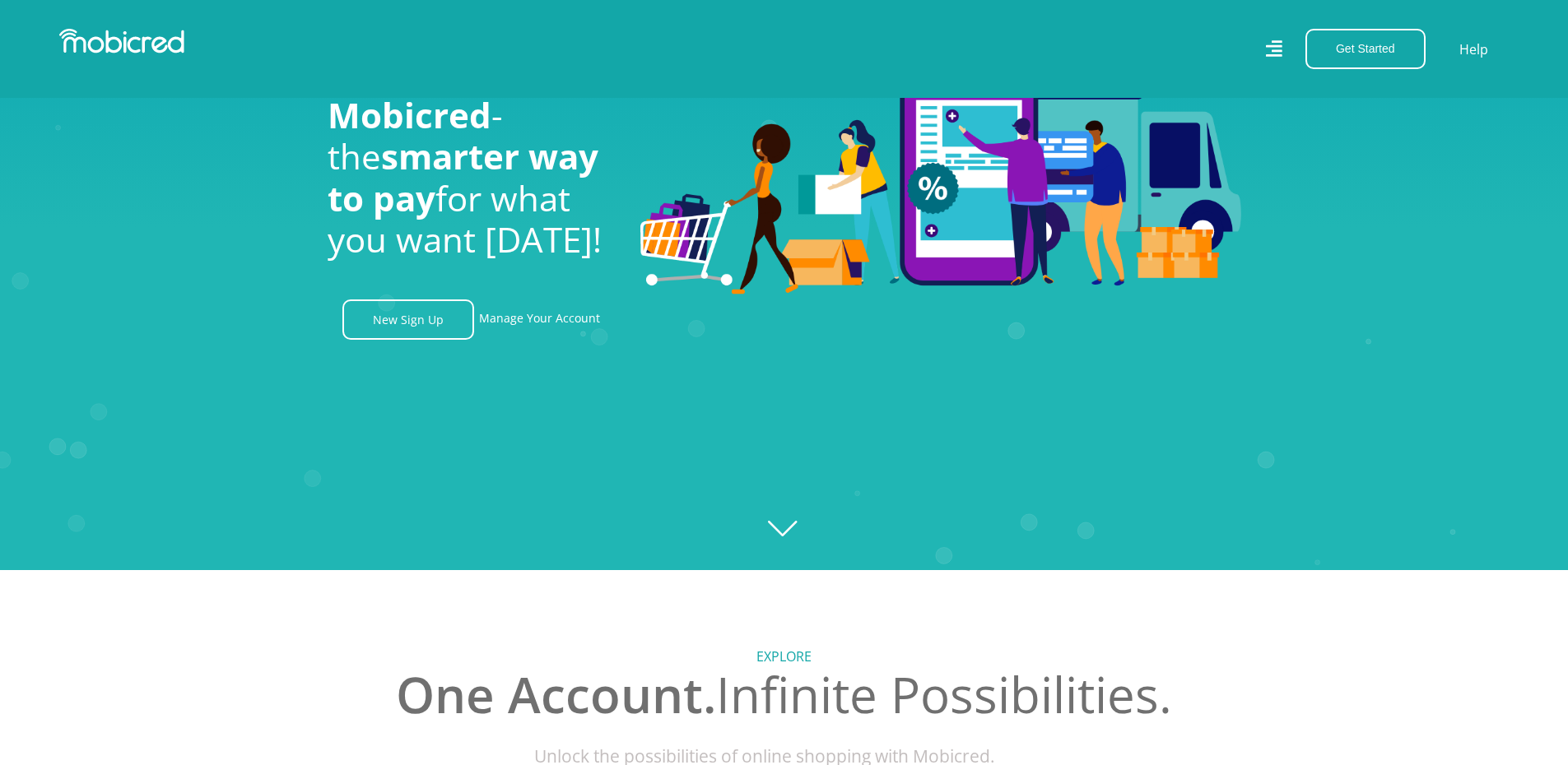
scroll to position [0, 0]
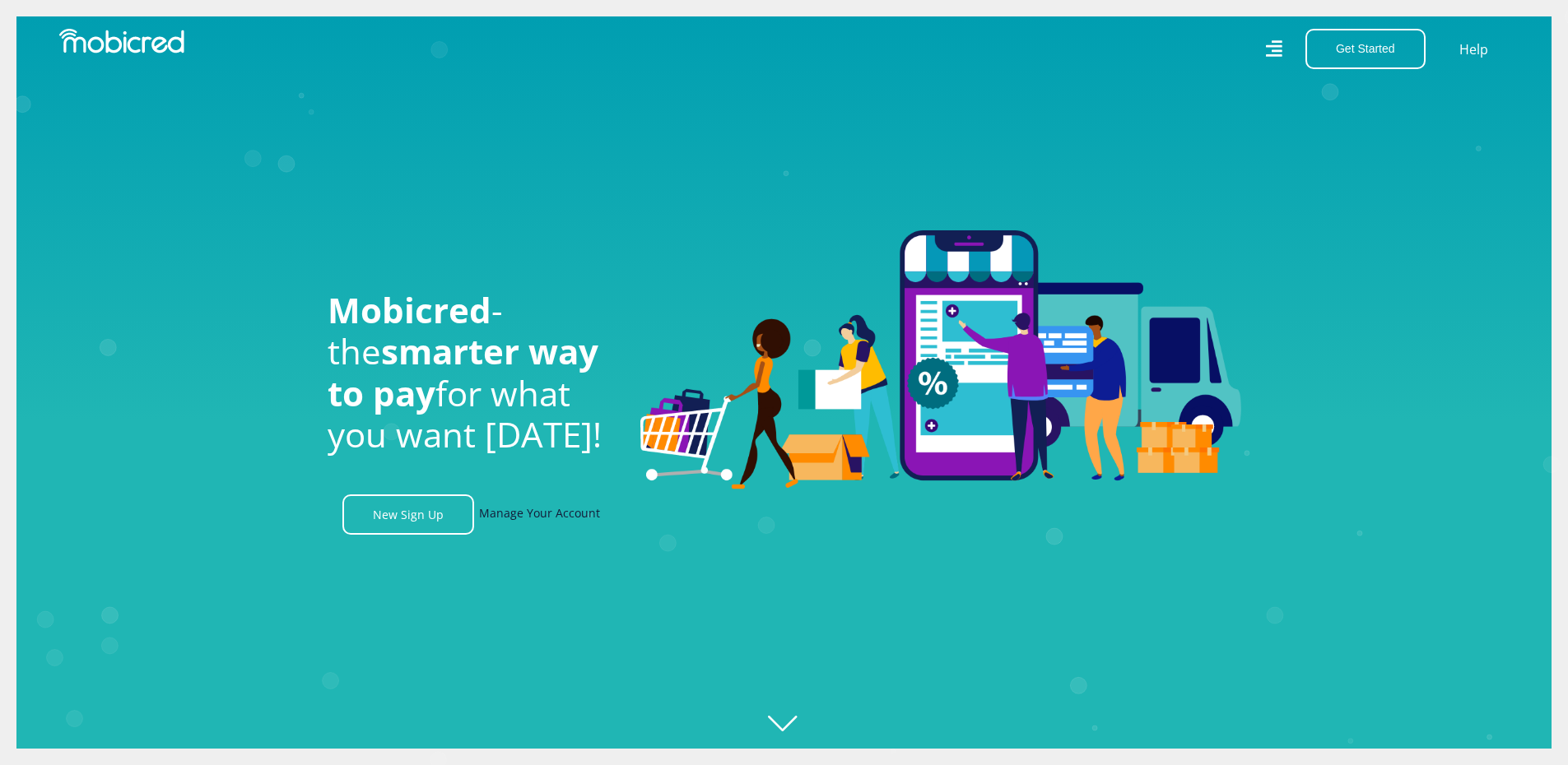
click at [545, 522] on link "Manage Your Account" at bounding box center [539, 515] width 121 height 40
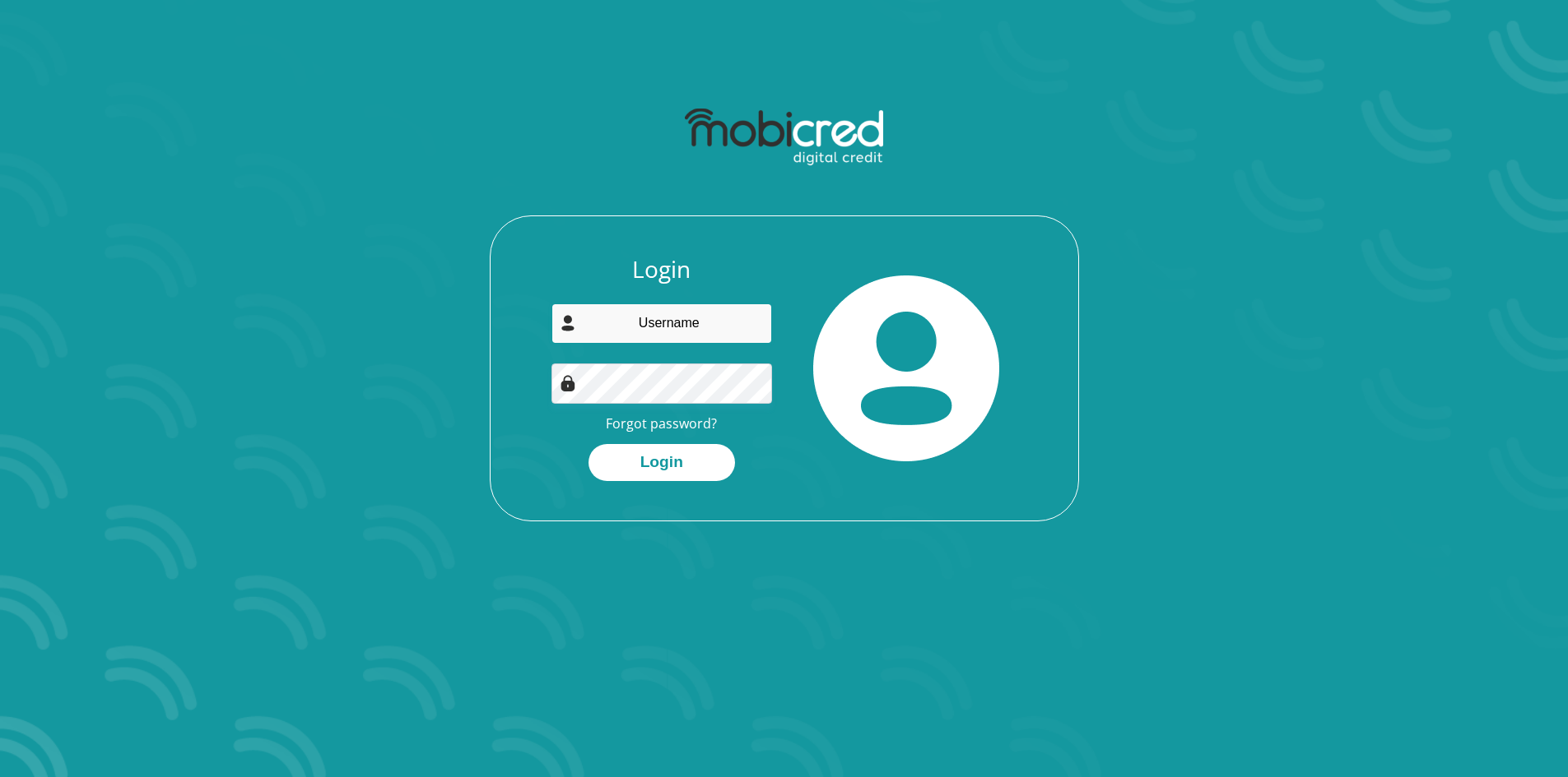
click at [699, 316] on input "email" at bounding box center [661, 324] width 220 height 40
click at [811, 289] on div at bounding box center [907, 368] width 245 height 225
click at [692, 334] on input "email" at bounding box center [661, 324] width 220 height 40
type input "micaylavjaarsveld11@gmail.com"
click at [689, 464] on button "Login" at bounding box center [661, 463] width 146 height 37
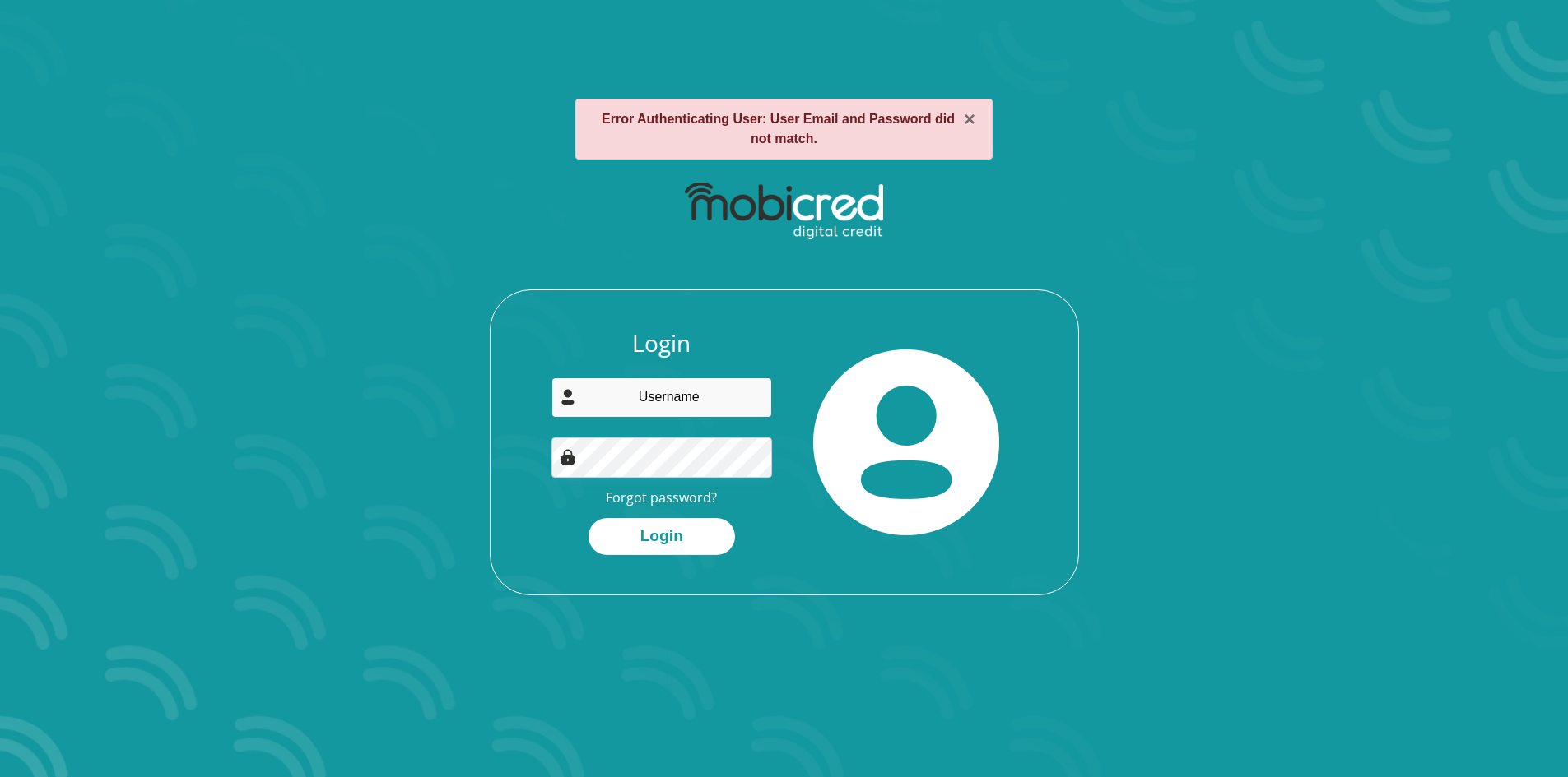
click at [621, 411] on input "email" at bounding box center [661, 398] width 220 height 40
type input "micaylavjaarsveld11@gmail.com"
click at [682, 540] on button "Login" at bounding box center [661, 537] width 146 height 37
click at [657, 425] on div "Login Forgot password? Login" at bounding box center [661, 442] width 245 height 225
click at [660, 403] on input "email" at bounding box center [661, 398] width 220 height 40
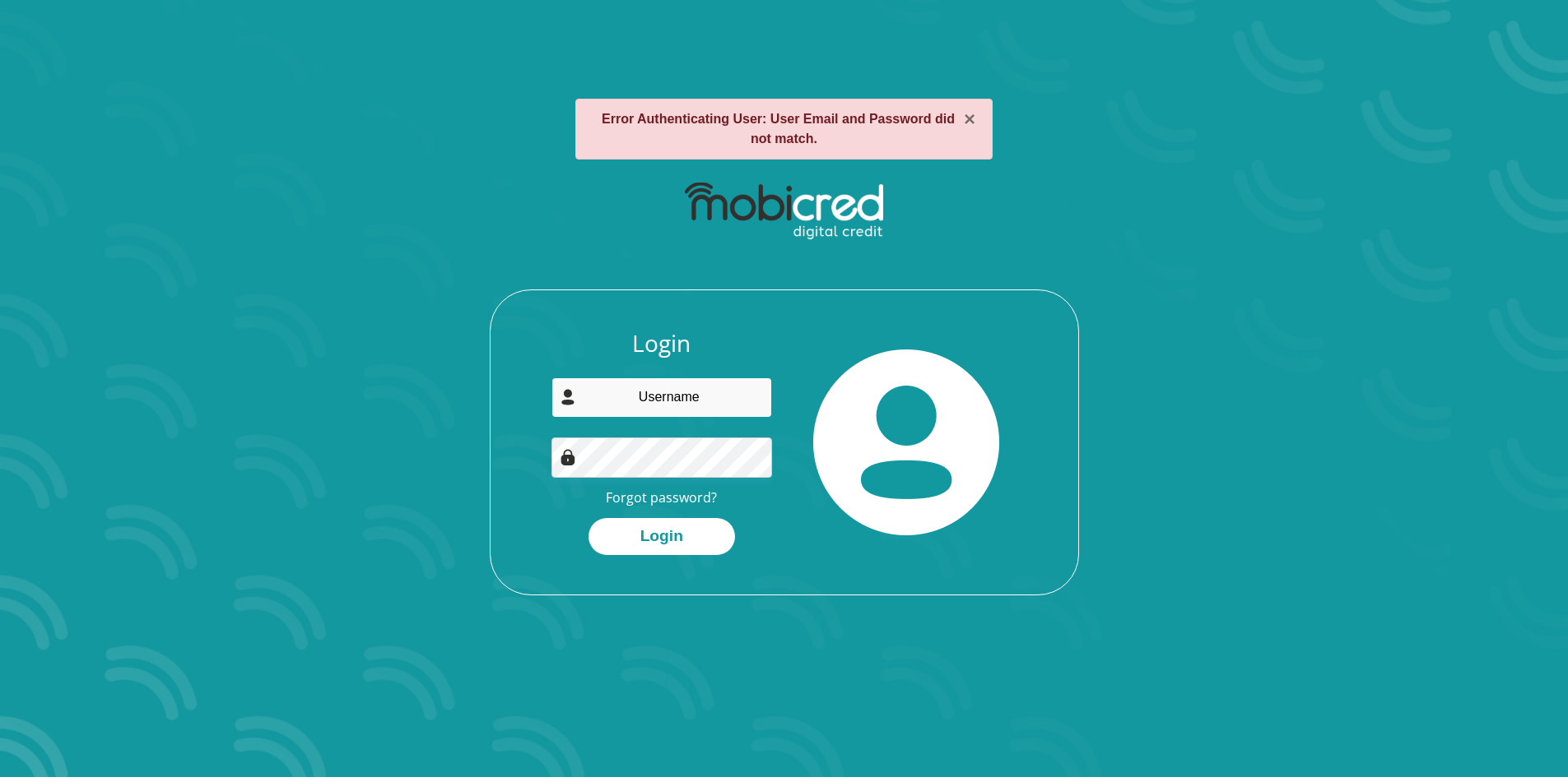
click at [660, 403] on input "email" at bounding box center [661, 398] width 220 height 40
click at [720, 500] on div "Login micaylavjaarsveld11@gmail.com Forgot password? Login" at bounding box center [661, 442] width 245 height 225
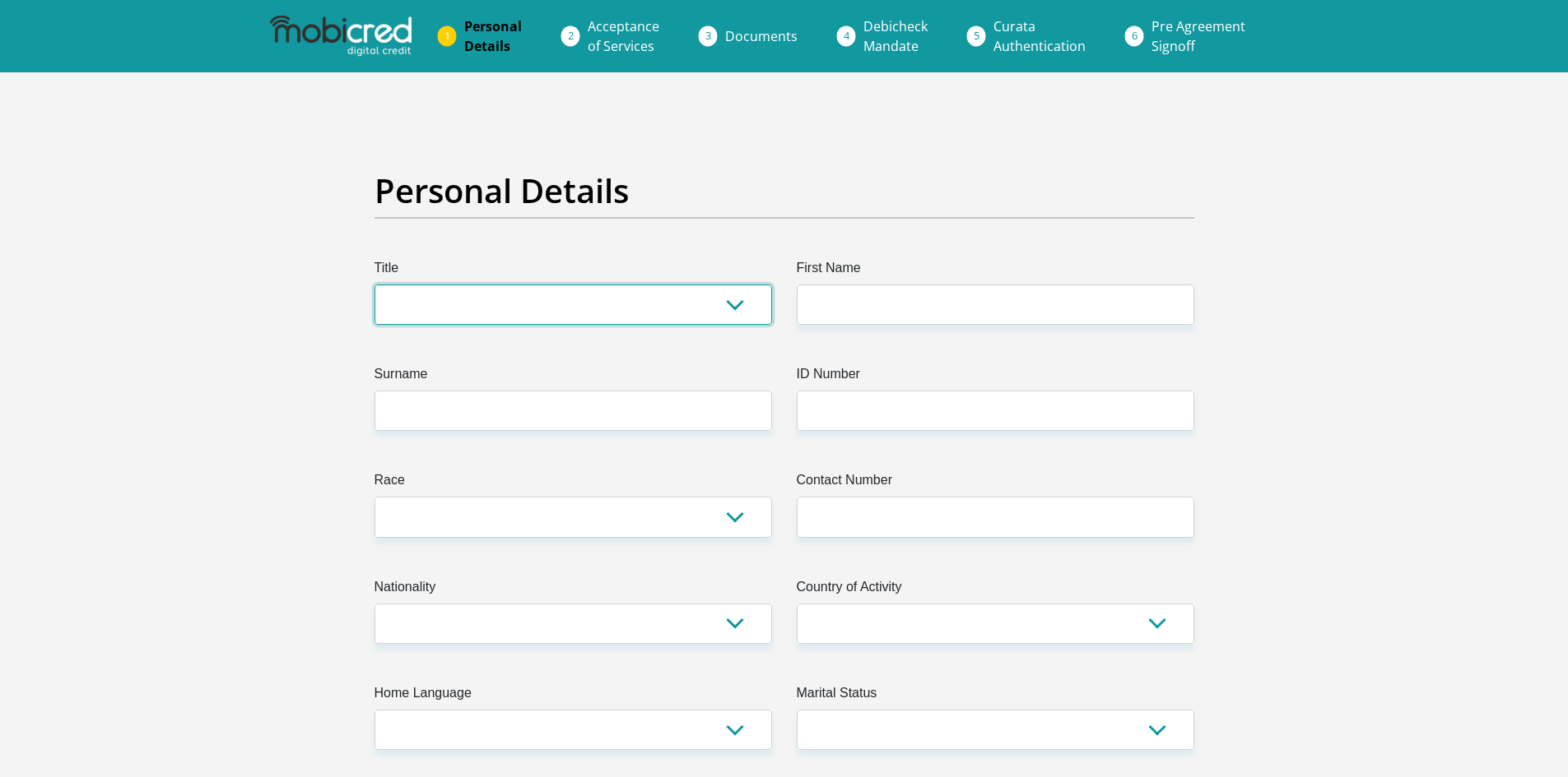
click at [551, 309] on select "Mr Ms Mrs Dr [PERSON_NAME]" at bounding box center [573, 305] width 397 height 40
select select "Ms"
click at [374, 285] on select "Mr Ms Mrs Dr [PERSON_NAME]" at bounding box center [573, 305] width 397 height 40
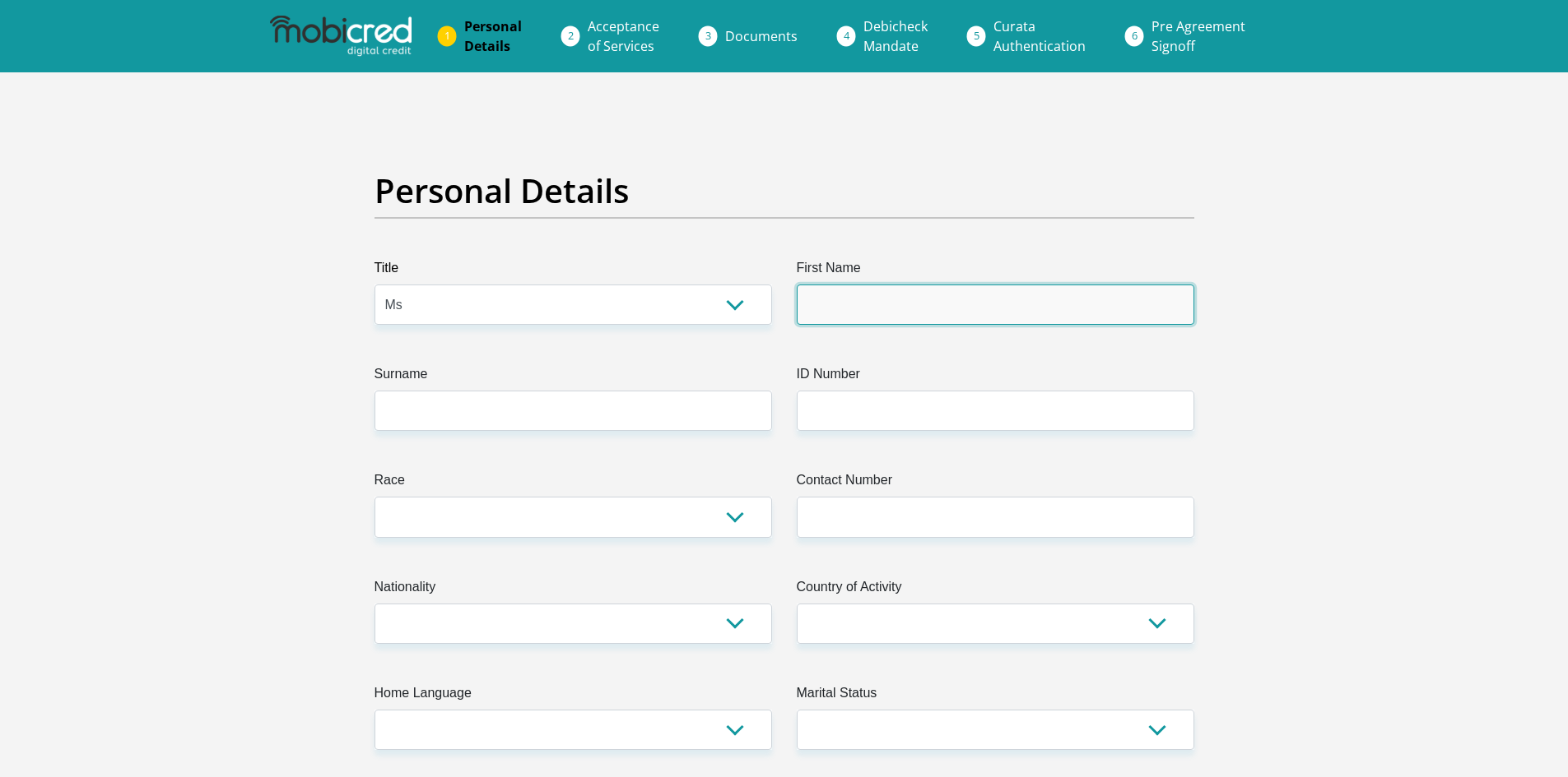
click at [919, 296] on input "First Name" at bounding box center [995, 305] width 397 height 40
type input "Micayla"
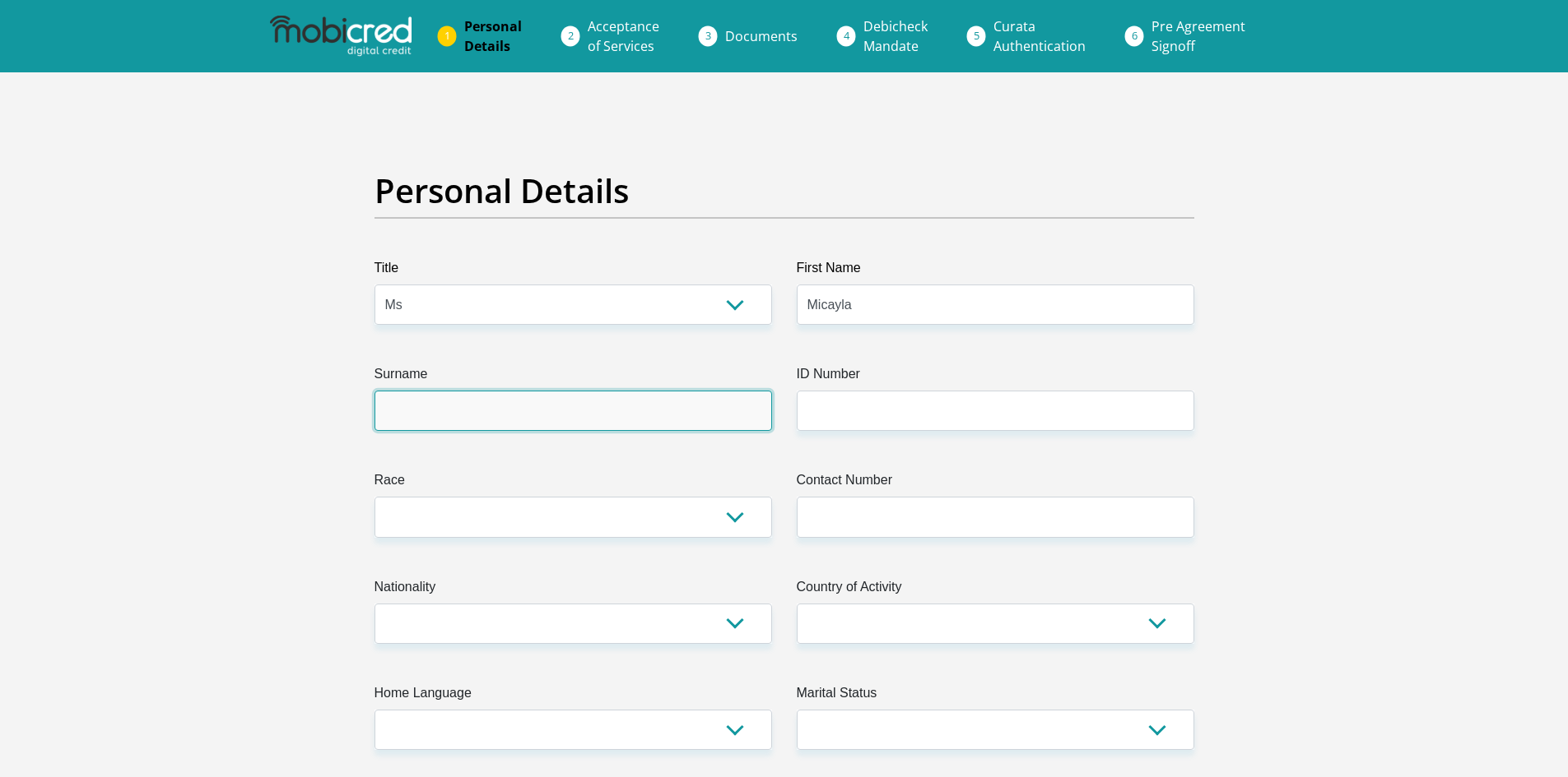
click at [578, 425] on input "Surname" at bounding box center [573, 410] width 397 height 40
type input "VanJaarsveld"
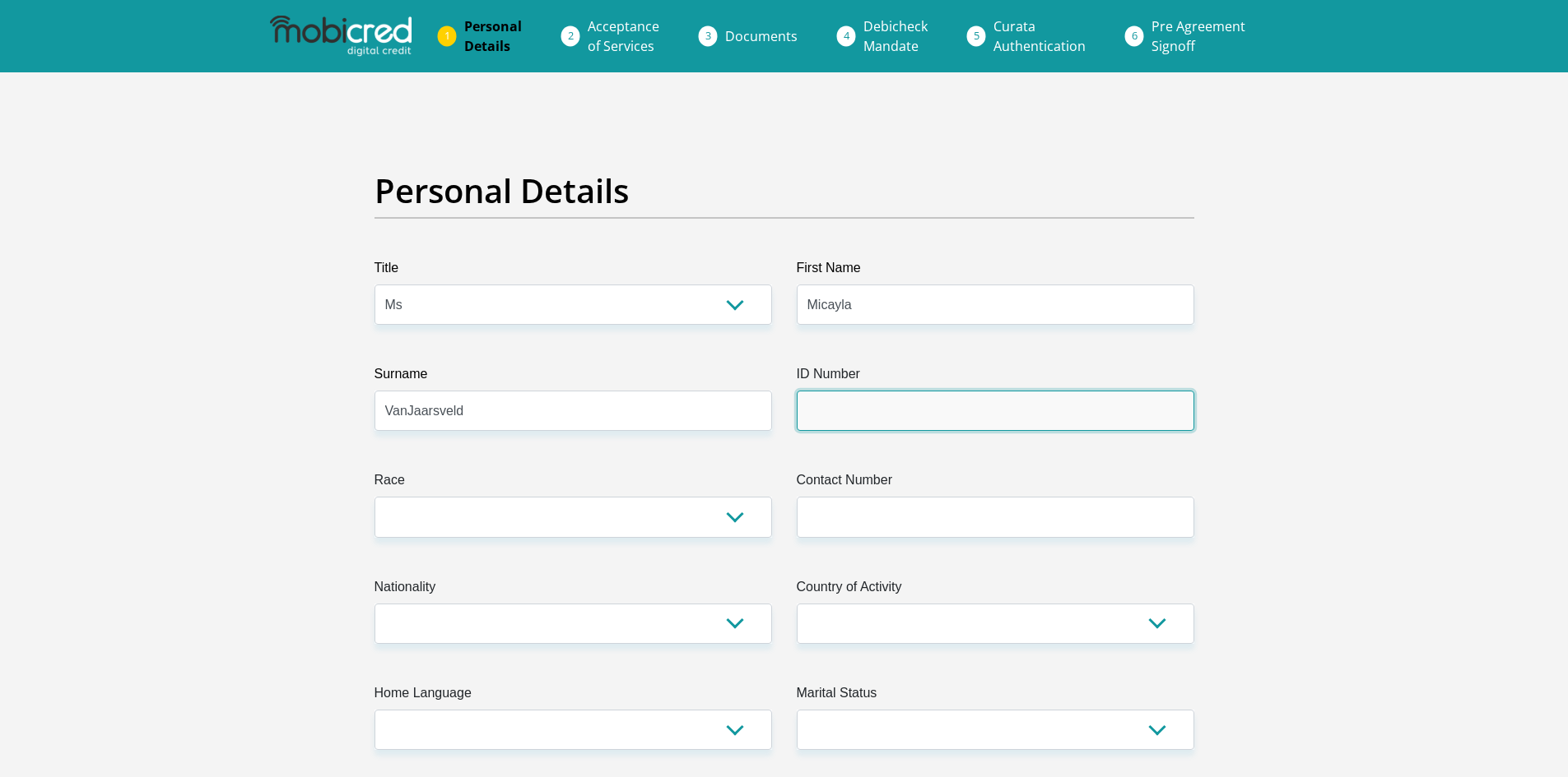
click at [913, 399] on input "ID Number" at bounding box center [995, 410] width 397 height 40
type input "0502110368086"
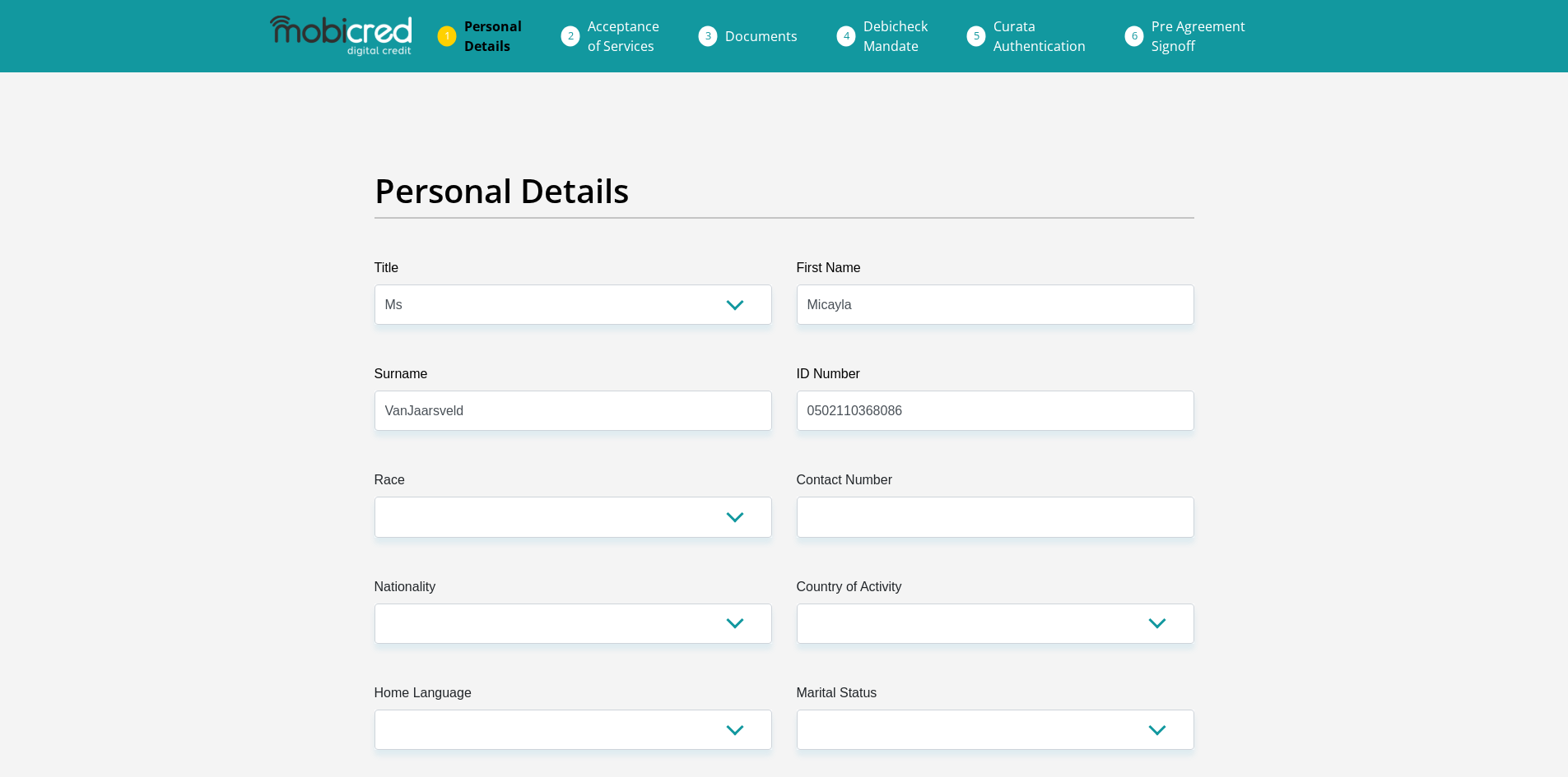
click at [846, 501] on div "Contact Number" at bounding box center [995, 503] width 397 height 66
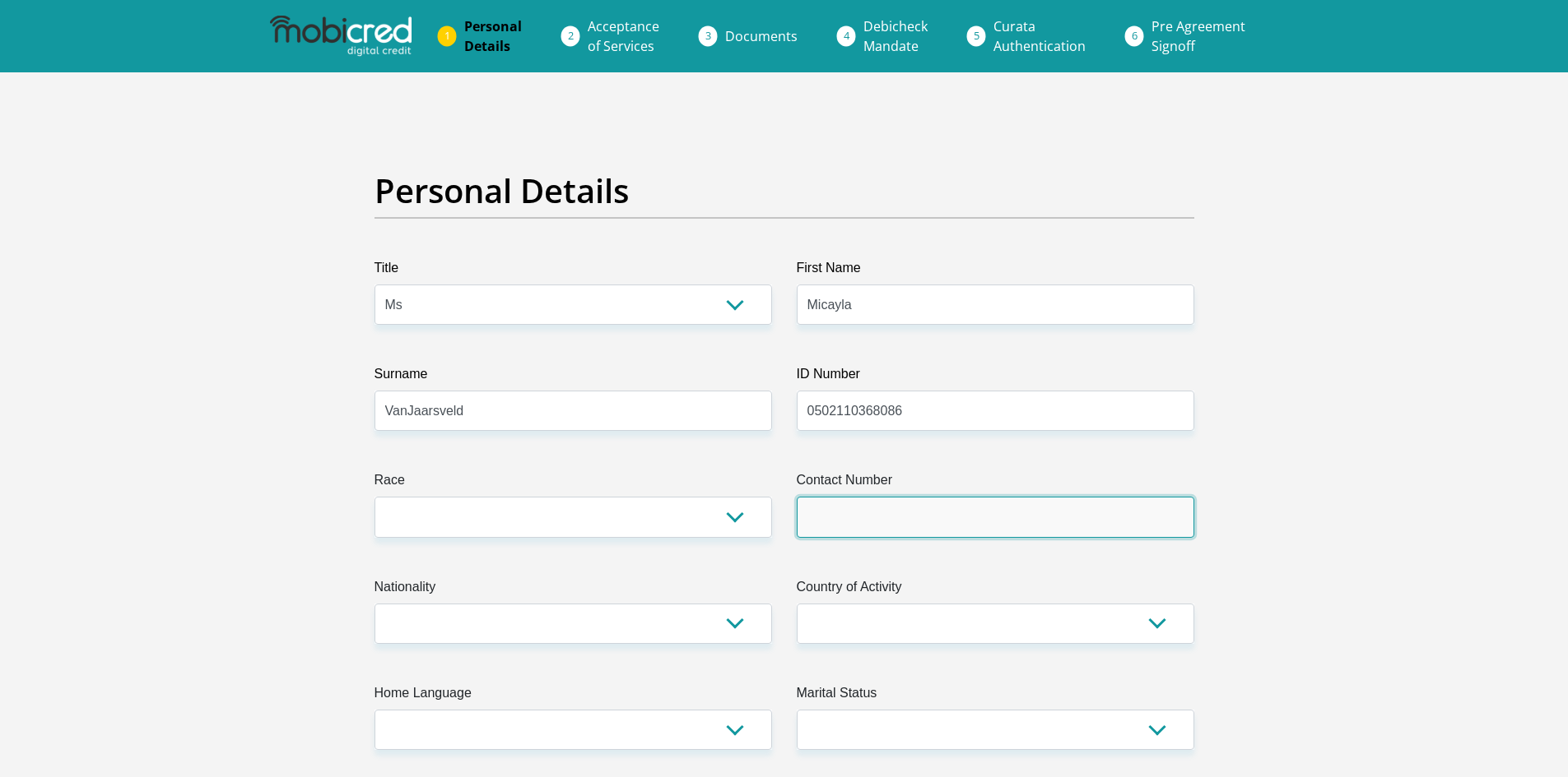
click at [847, 508] on input "Contact Number" at bounding box center [995, 517] width 397 height 40
type input "0621077901"
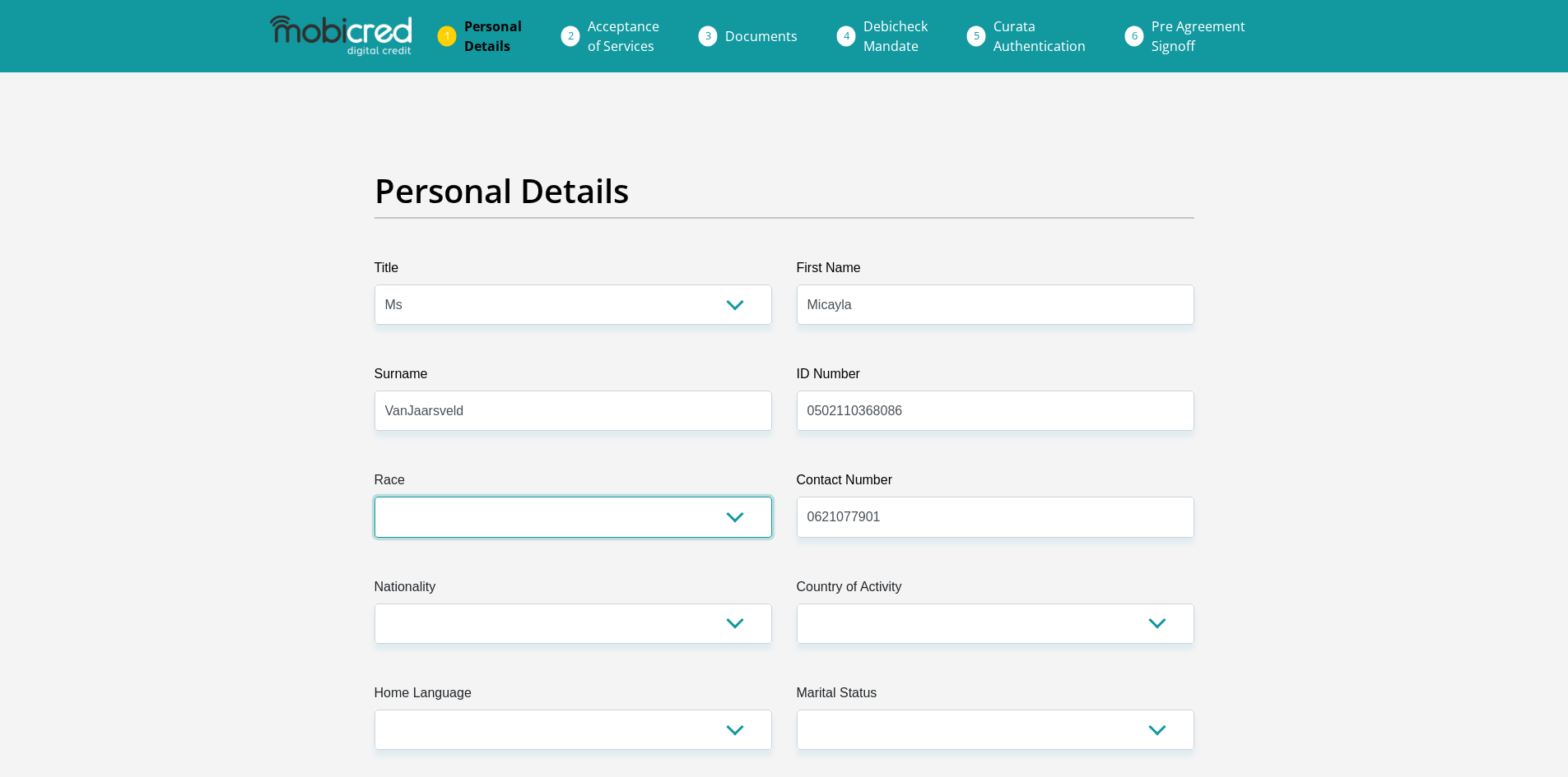
click at [655, 535] on select "Black Coloured Indian White Other" at bounding box center [573, 517] width 397 height 40
select select "4"
click at [374, 497] on select "Black Coloured Indian White Other" at bounding box center [573, 517] width 397 height 40
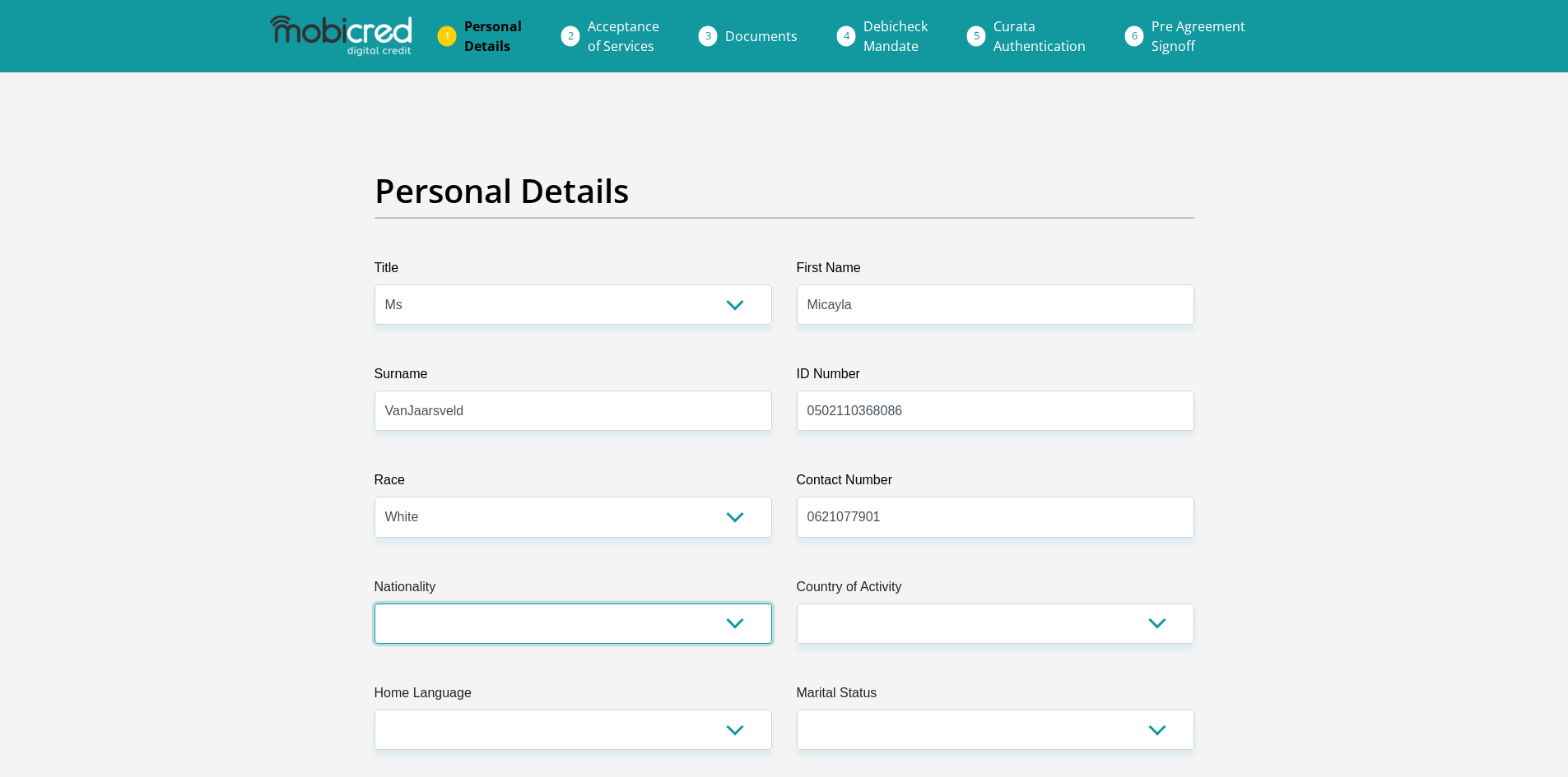
click at [532, 635] on select "South Africa Afghanistan Aland Islands Albania Algeria America Samoa American V…" at bounding box center [573, 624] width 397 height 40
select select "ZAF"
click at [374, 604] on select "South Africa Afghanistan Aland Islands Albania Algeria America Samoa American V…" at bounding box center [573, 624] width 397 height 40
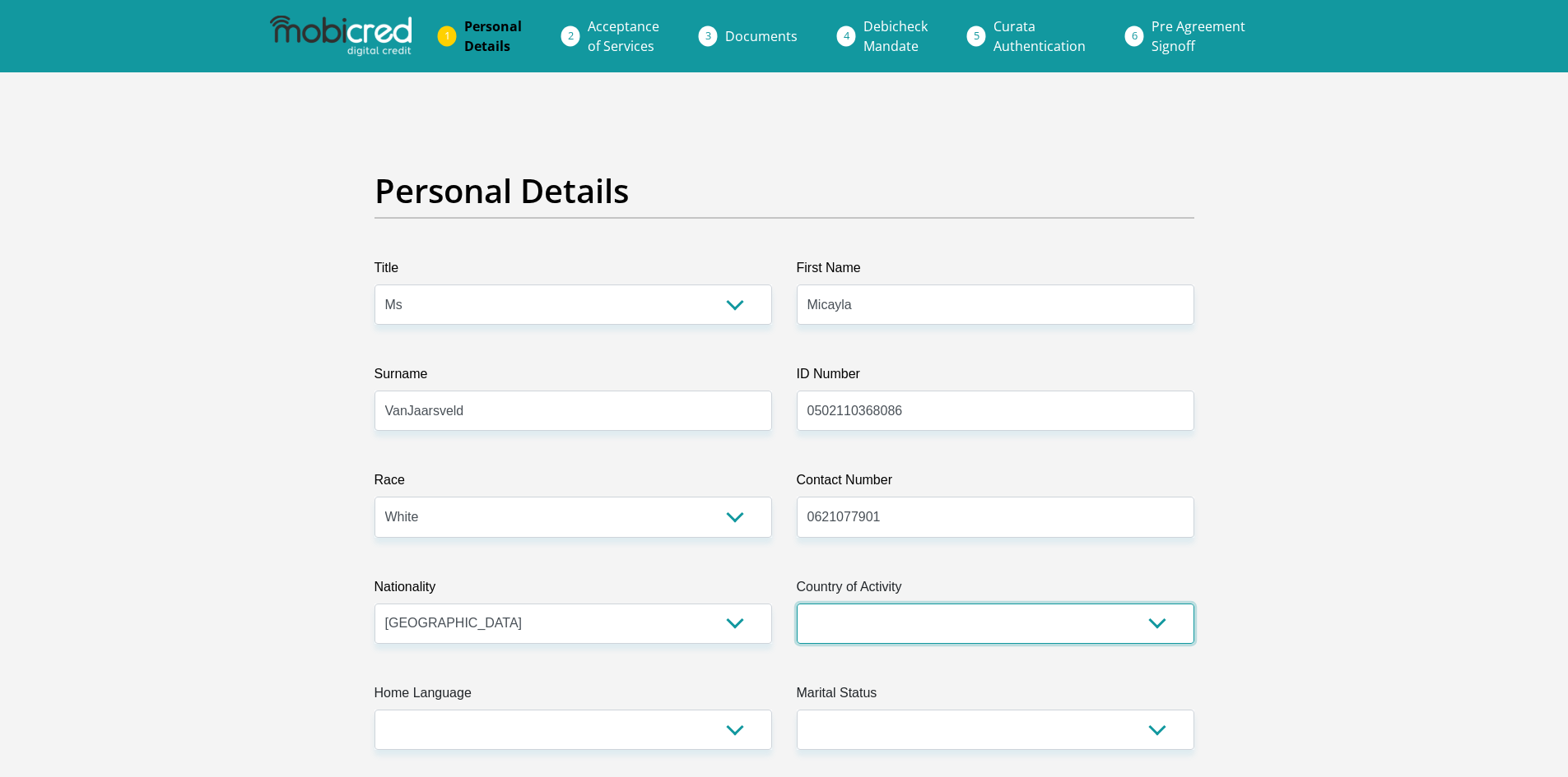
drag, startPoint x: 972, startPoint y: 629, endPoint x: 972, endPoint y: 617, distance: 12.0
click at [972, 629] on select "South Africa Afghanistan Aland Islands Albania Algeria America Samoa American V…" at bounding box center [995, 624] width 397 height 40
select select "ZAF"
click at [796, 604] on select "South Africa Afghanistan Aland Islands Albania Algeria America Samoa American V…" at bounding box center [995, 624] width 397 height 40
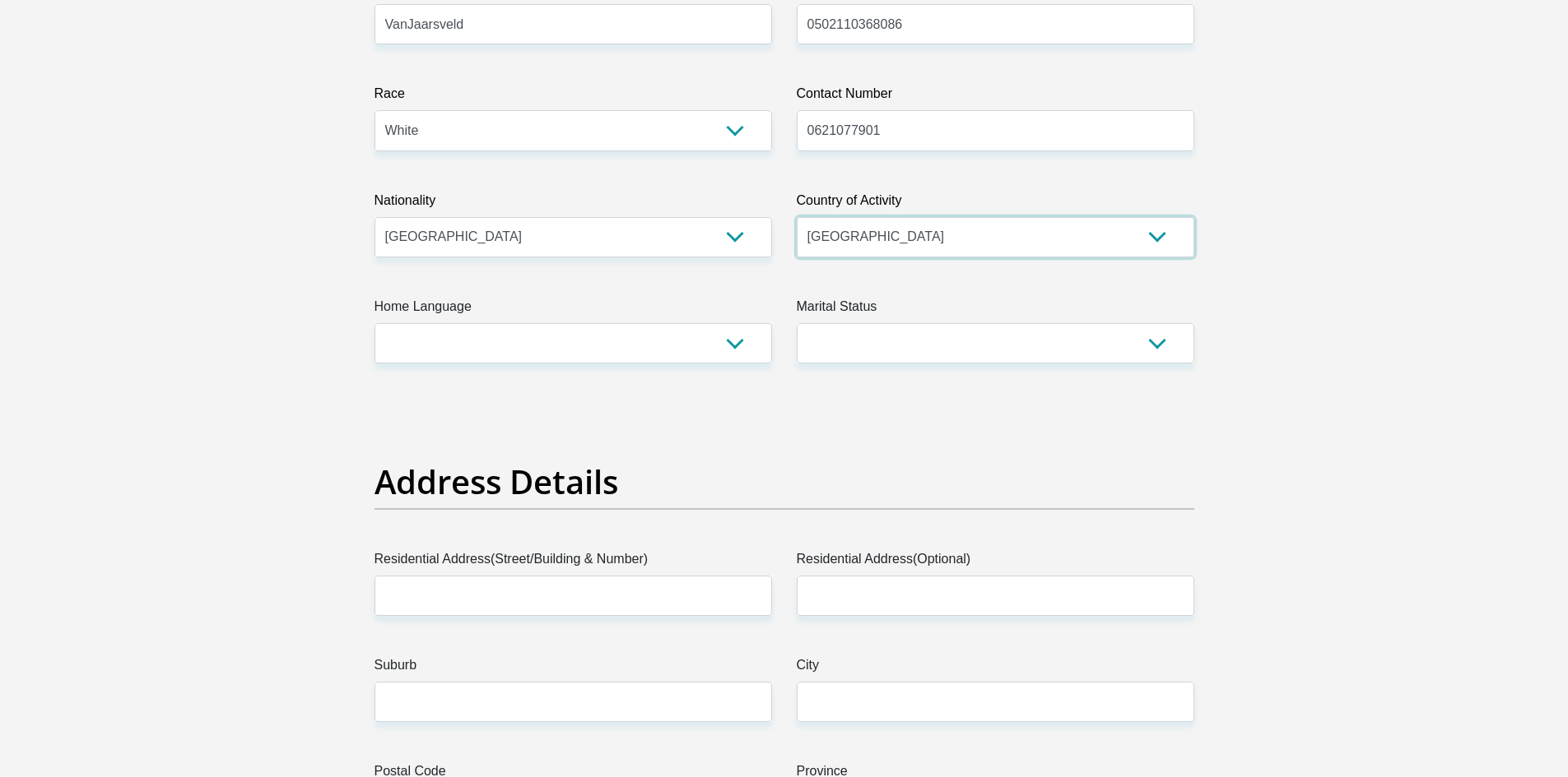
scroll to position [411, 0]
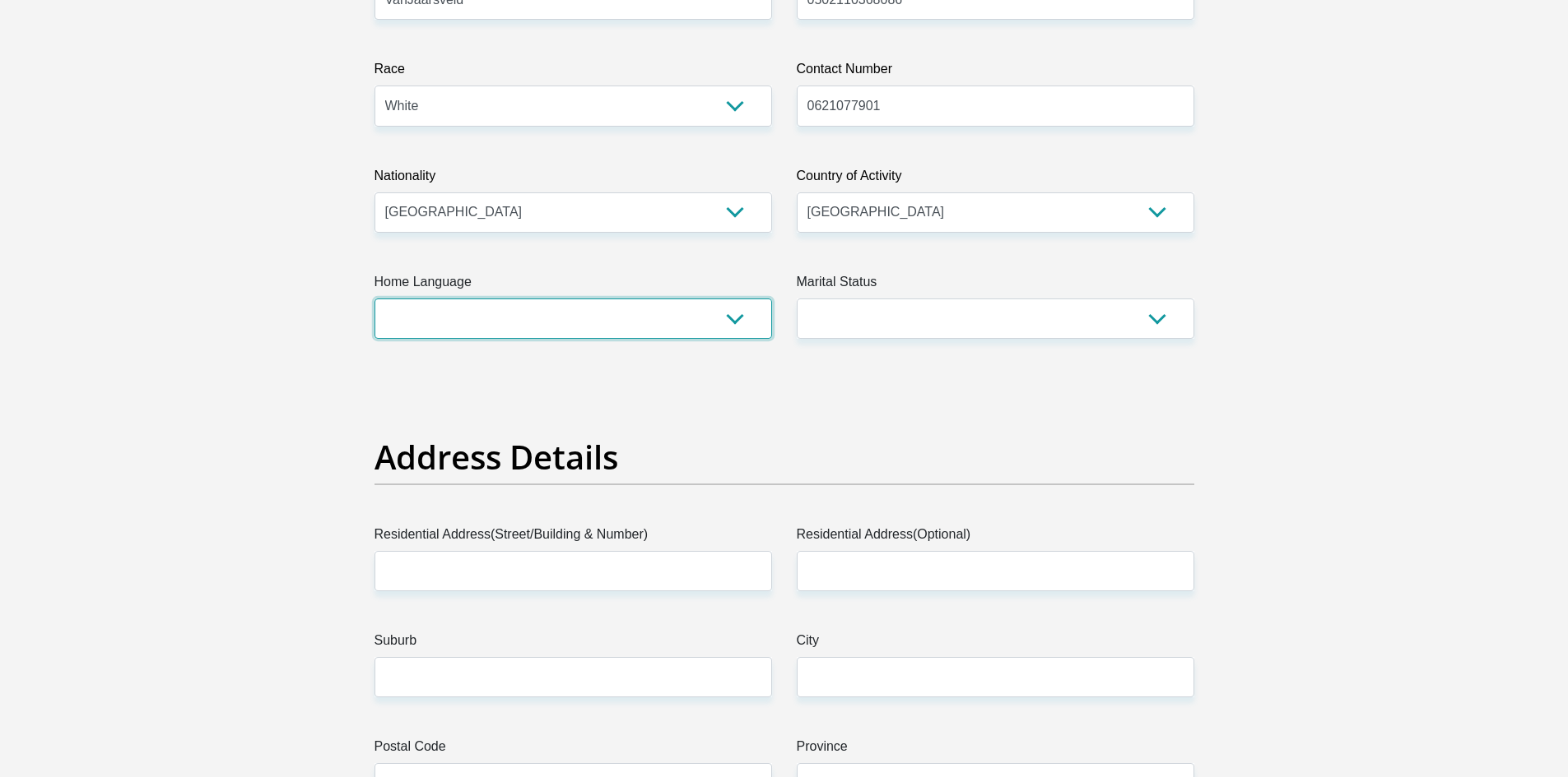
click at [524, 313] on select "Afrikaans English Sepedi South Ndebele Southern Sotho Swati Tsonga Tswana Venda…" at bounding box center [573, 318] width 397 height 40
select select "afr"
click at [374, 298] on select "Afrikaans English Sepedi South Ndebele Southern Sotho Swati Tsonga Tswana Venda…" at bounding box center [573, 318] width 397 height 40
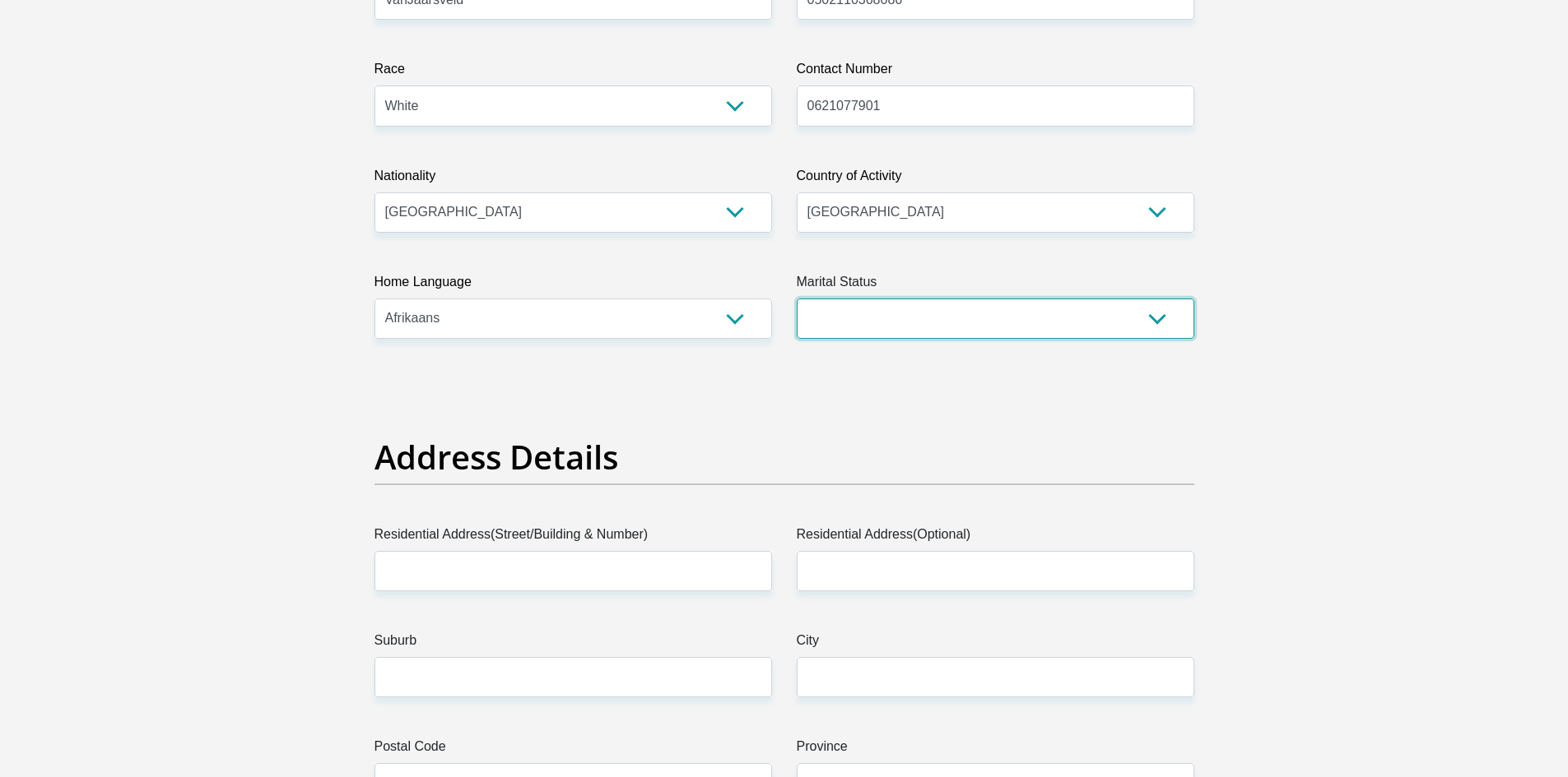
click at [905, 311] on select "Married ANC Single Divorced Widowed Married COP or Customary Law" at bounding box center [995, 318] width 397 height 40
select select "2"
click at [796, 298] on select "Married ANC Single Divorced Widowed Married COP or Customary Law" at bounding box center [995, 318] width 397 height 40
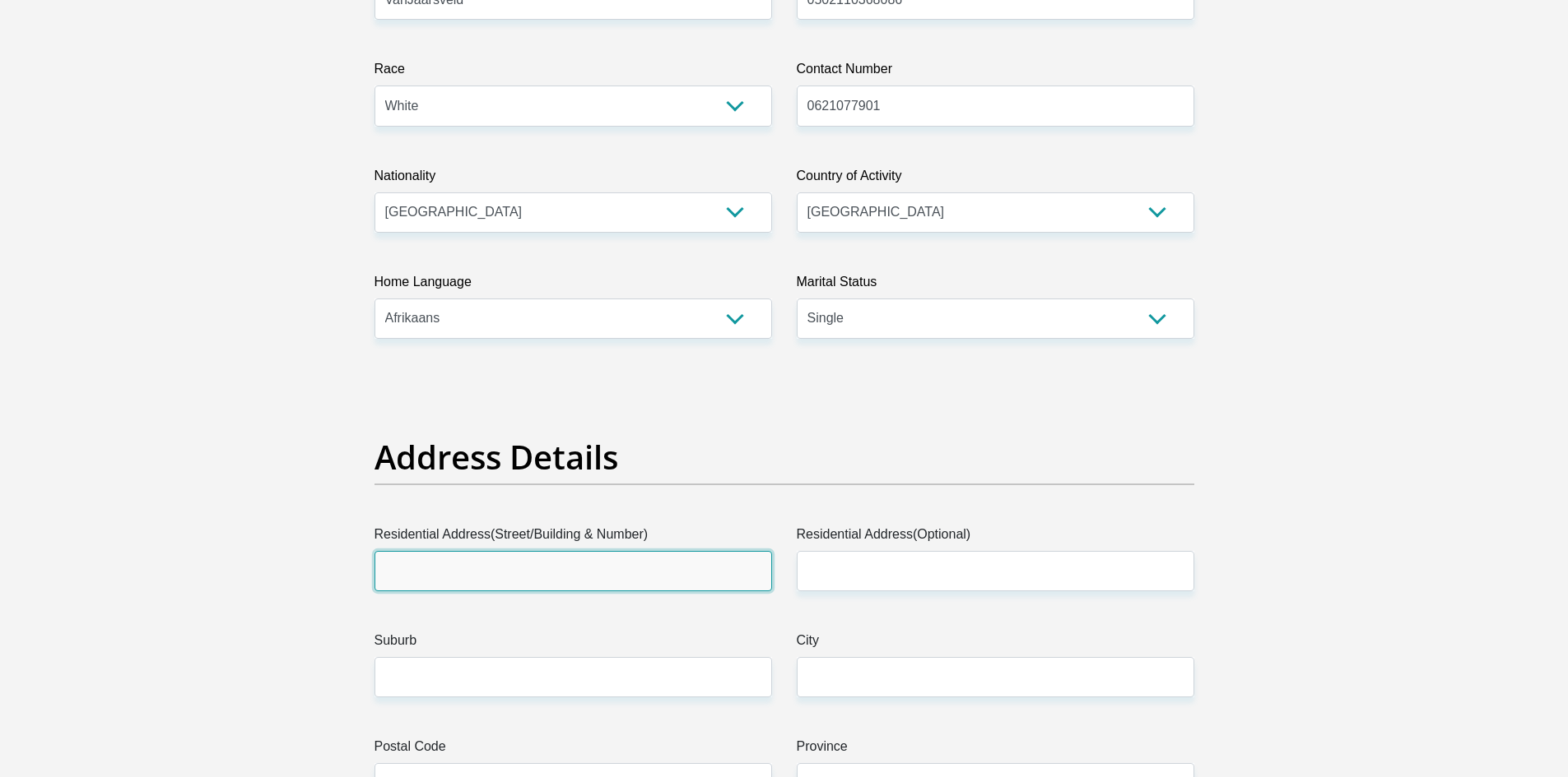
click at [624, 575] on input "Residential Address(Street/Building & Number)" at bounding box center [573, 571] width 397 height 40
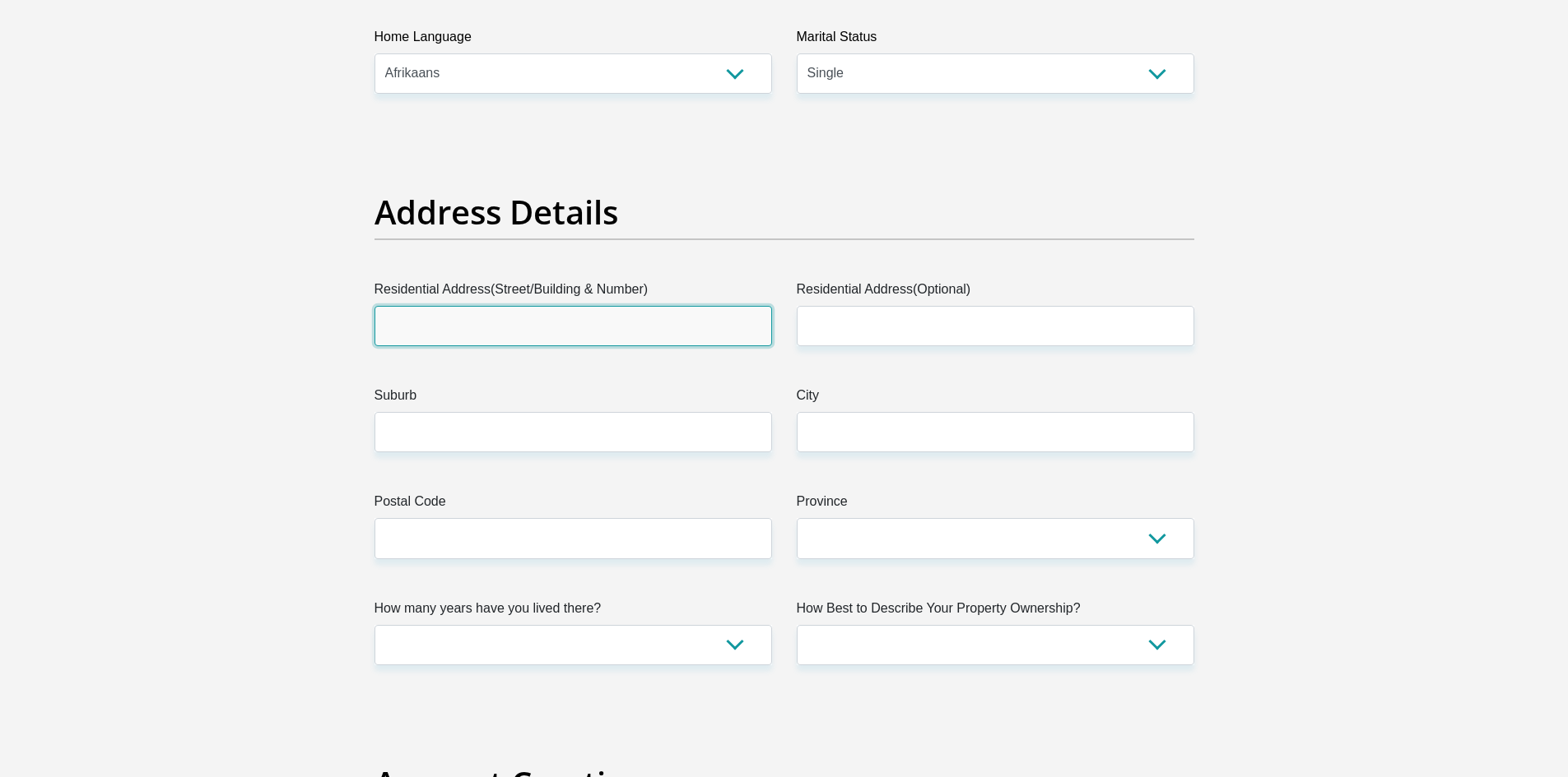
scroll to position [740, 0]
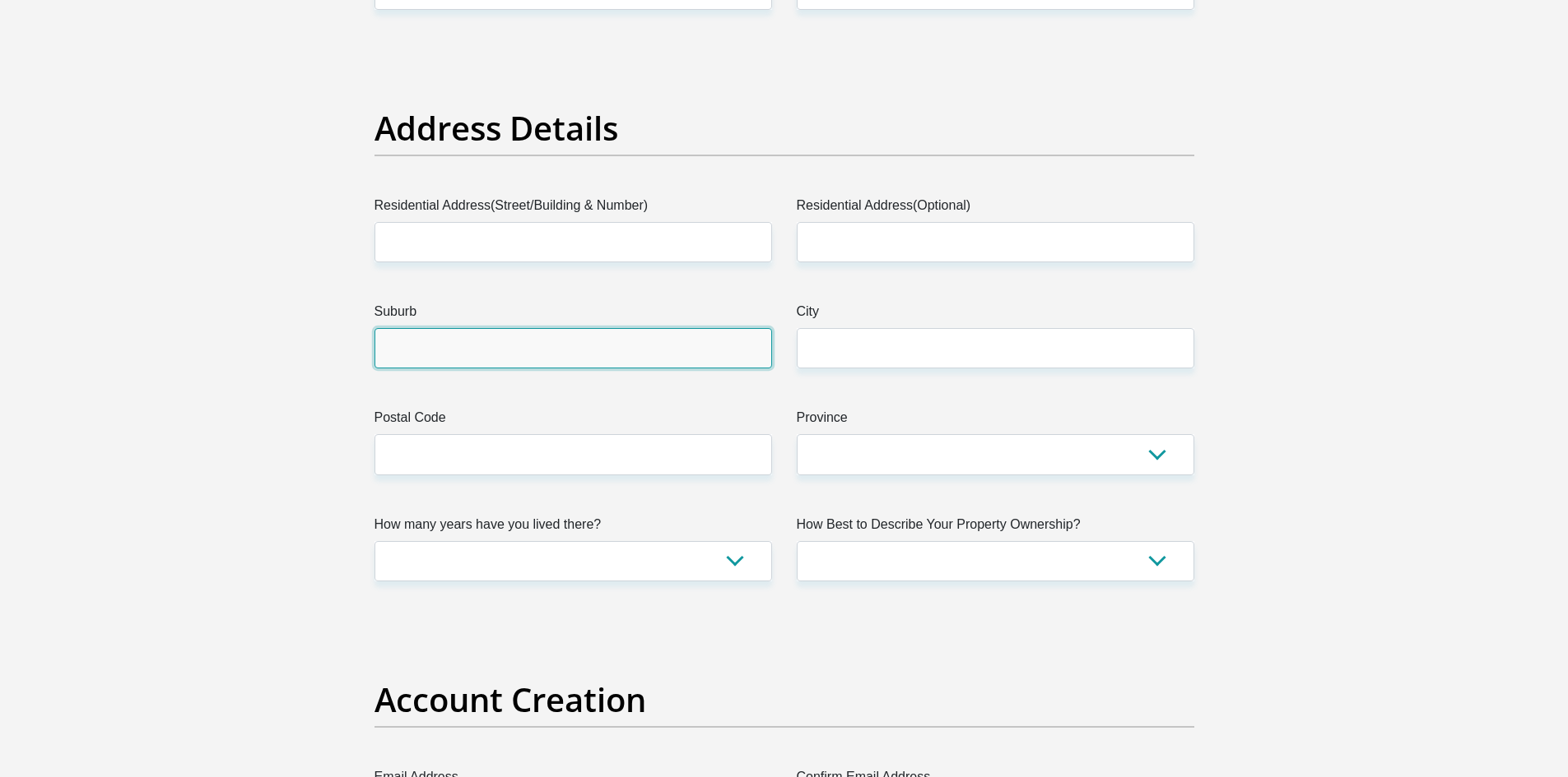
click at [481, 356] on input "Suburb" at bounding box center [573, 349] width 397 height 40
type input "MAFIKENG"
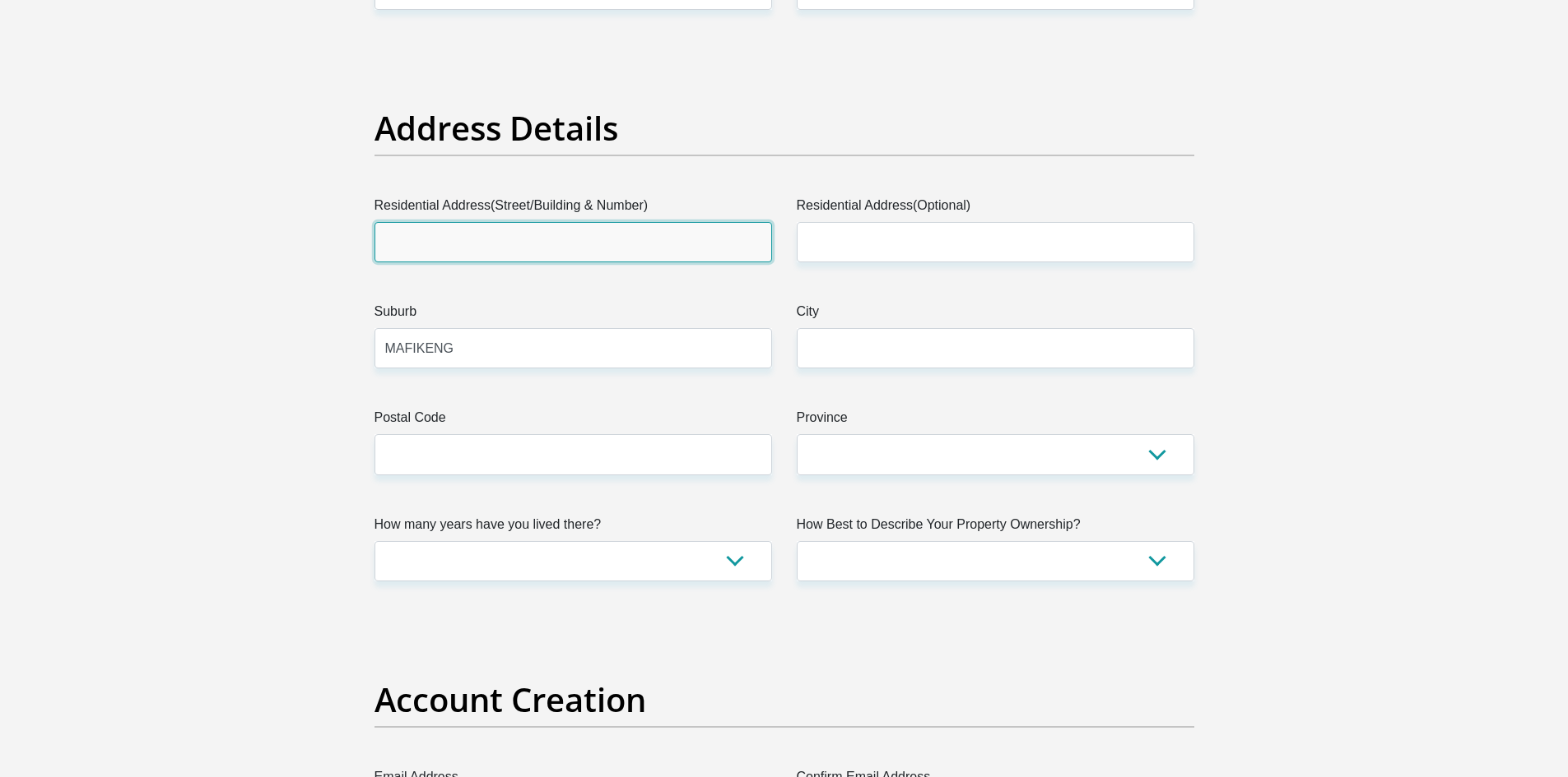
type input "HOUSE NO 10012"
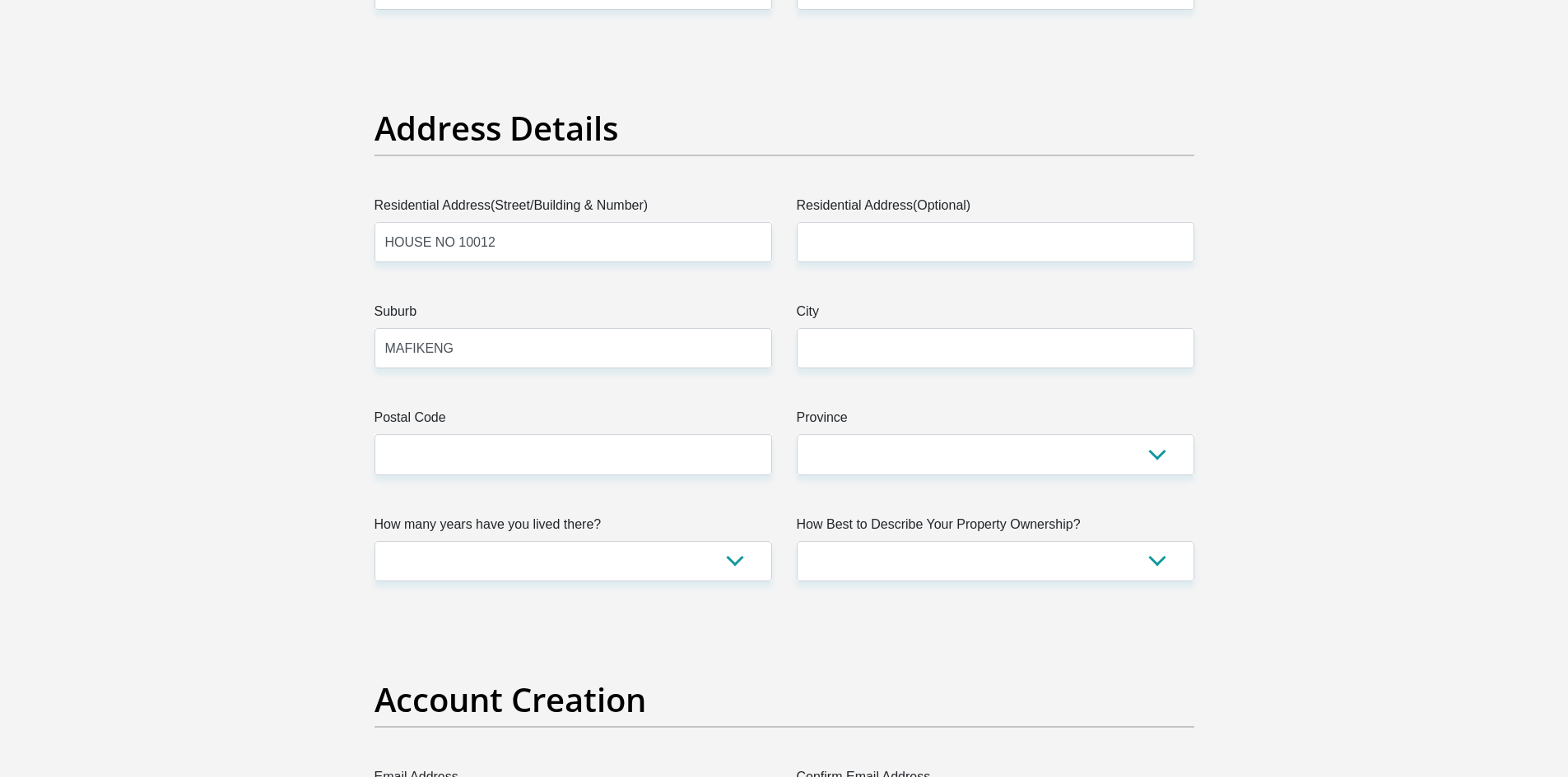
type input "MAFIKENG"
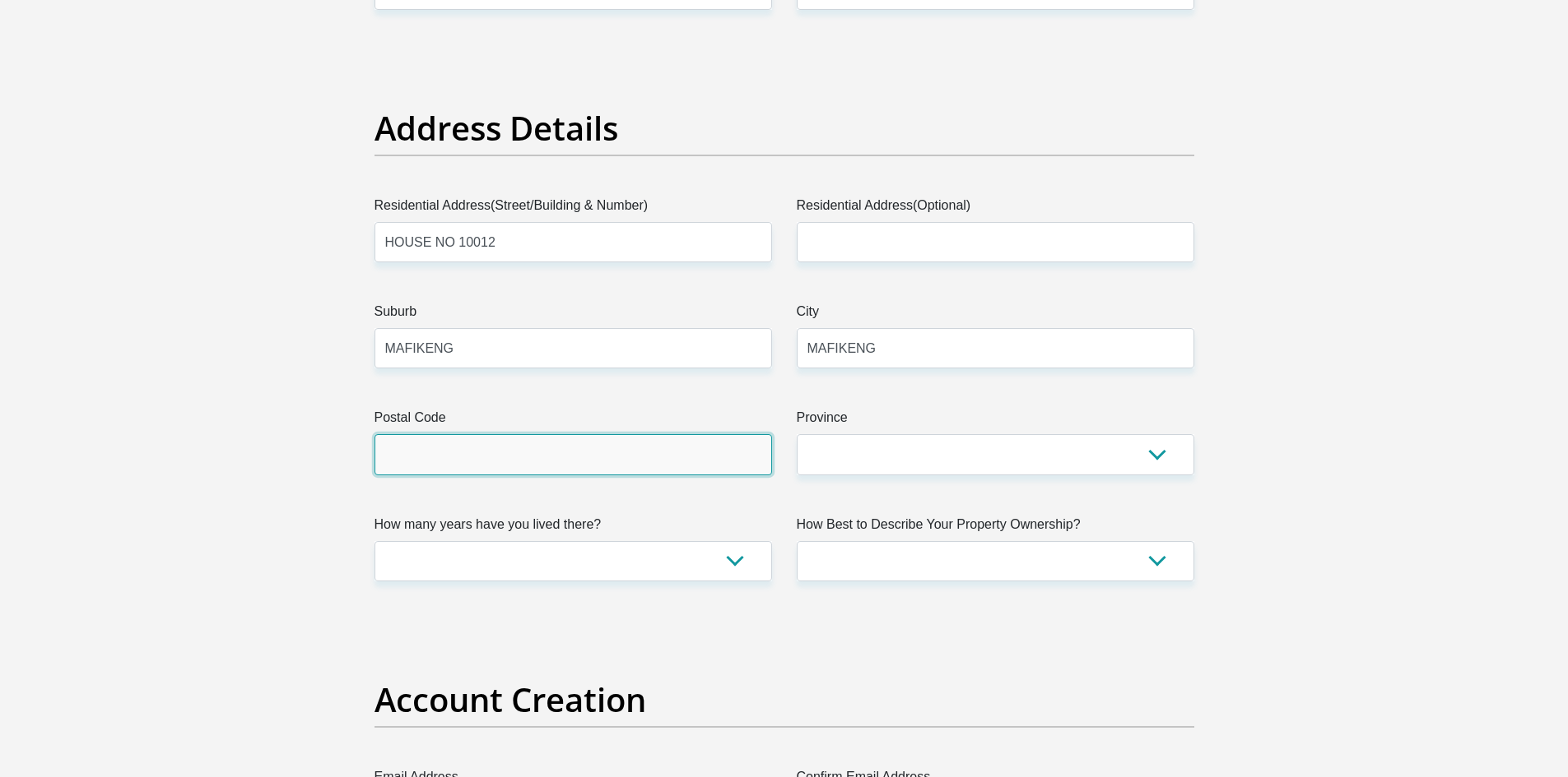
type input "2745"
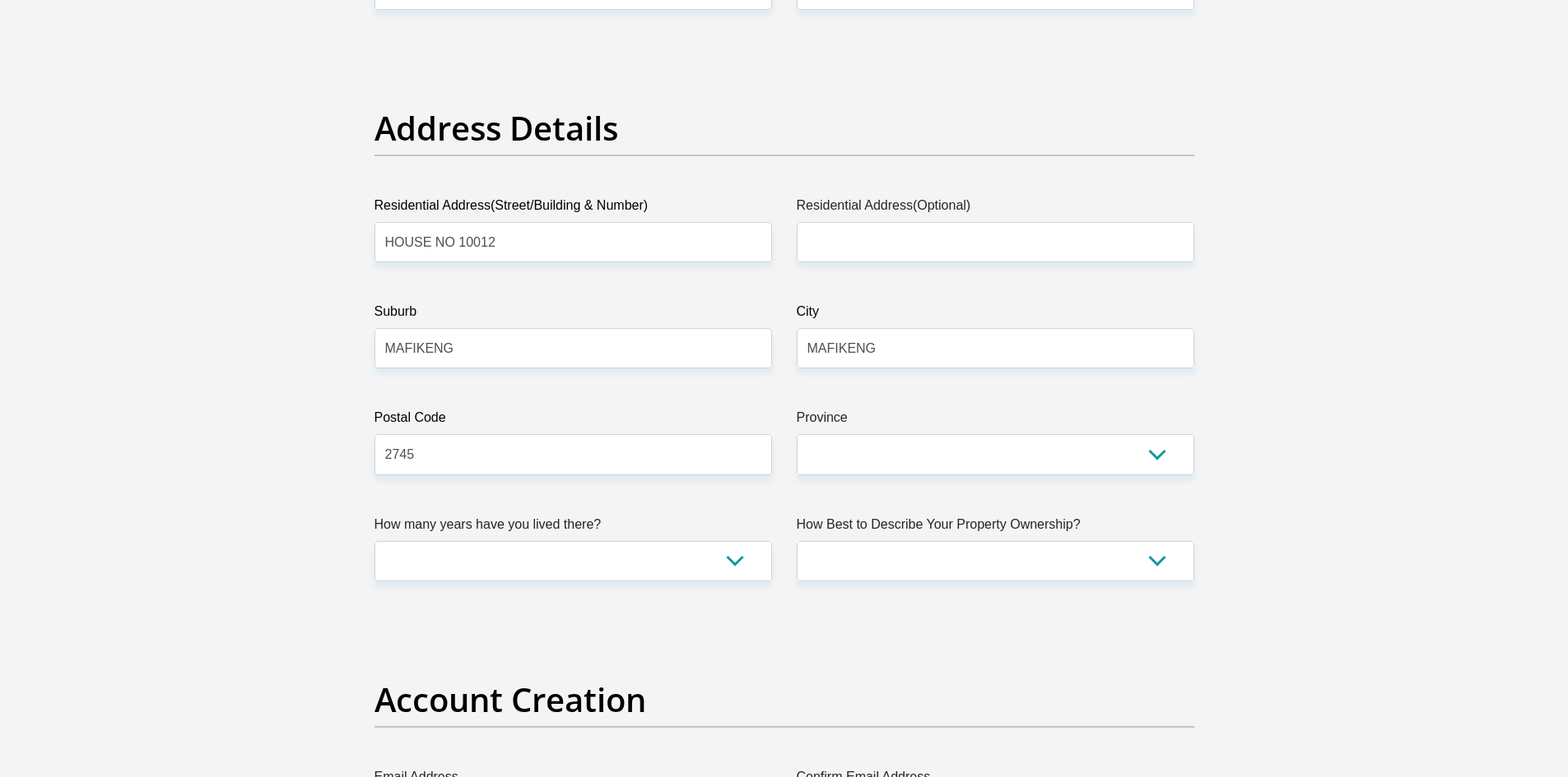
drag, startPoint x: 527, startPoint y: 247, endPoint x: 241, endPoint y: 240, distance: 286.1
type input "2654"
click at [873, 453] on select "Eastern Cape Free State Gauteng KwaZulu-Natal Limpopo Mpumalanga Northern Cape …" at bounding box center [995, 454] width 397 height 40
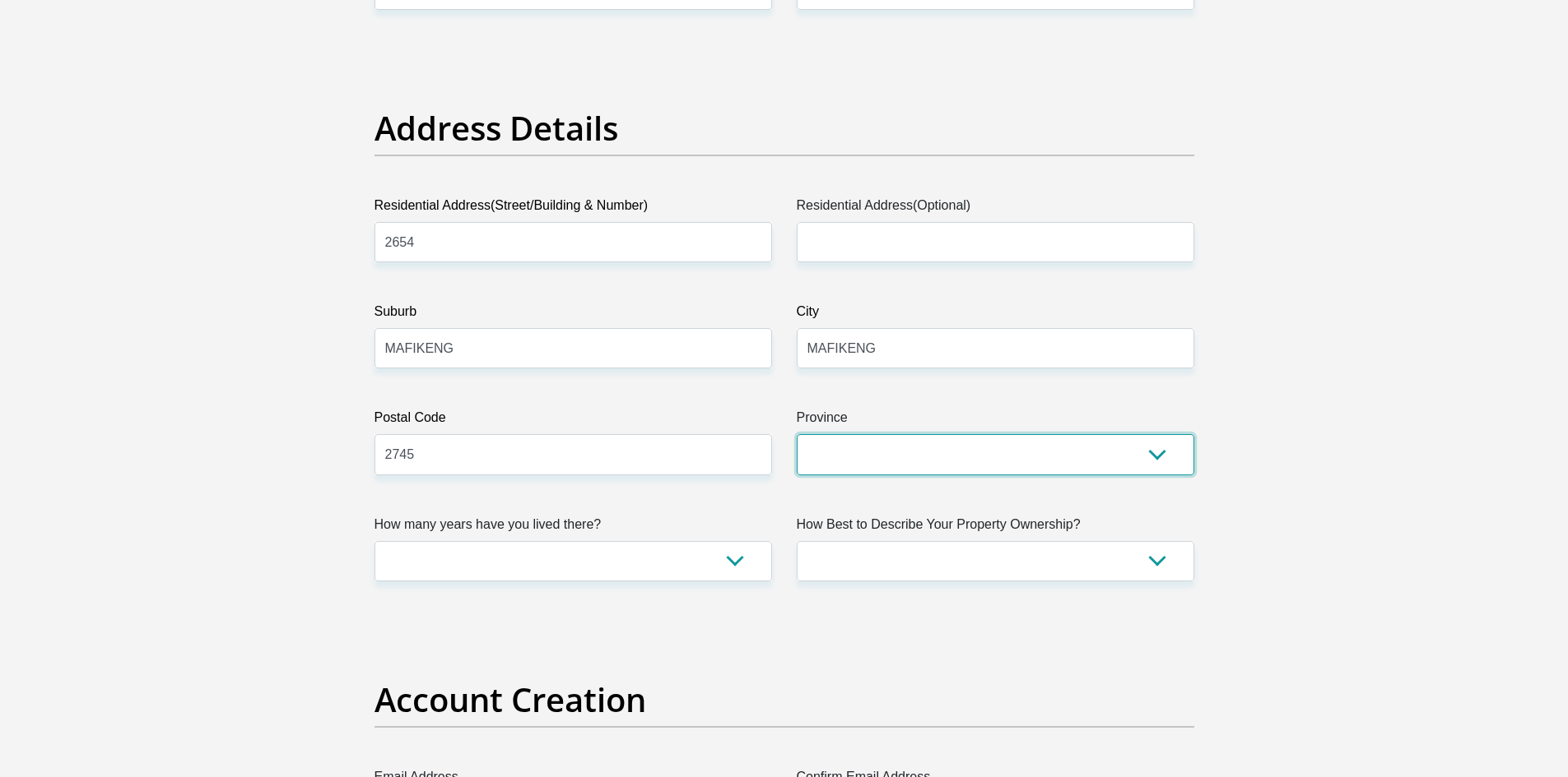
select select "North West"
click at [796, 434] on select "Eastern Cape Free State Gauteng KwaZulu-Natal Limpopo Mpumalanga Northern Cape …" at bounding box center [995, 454] width 397 height 40
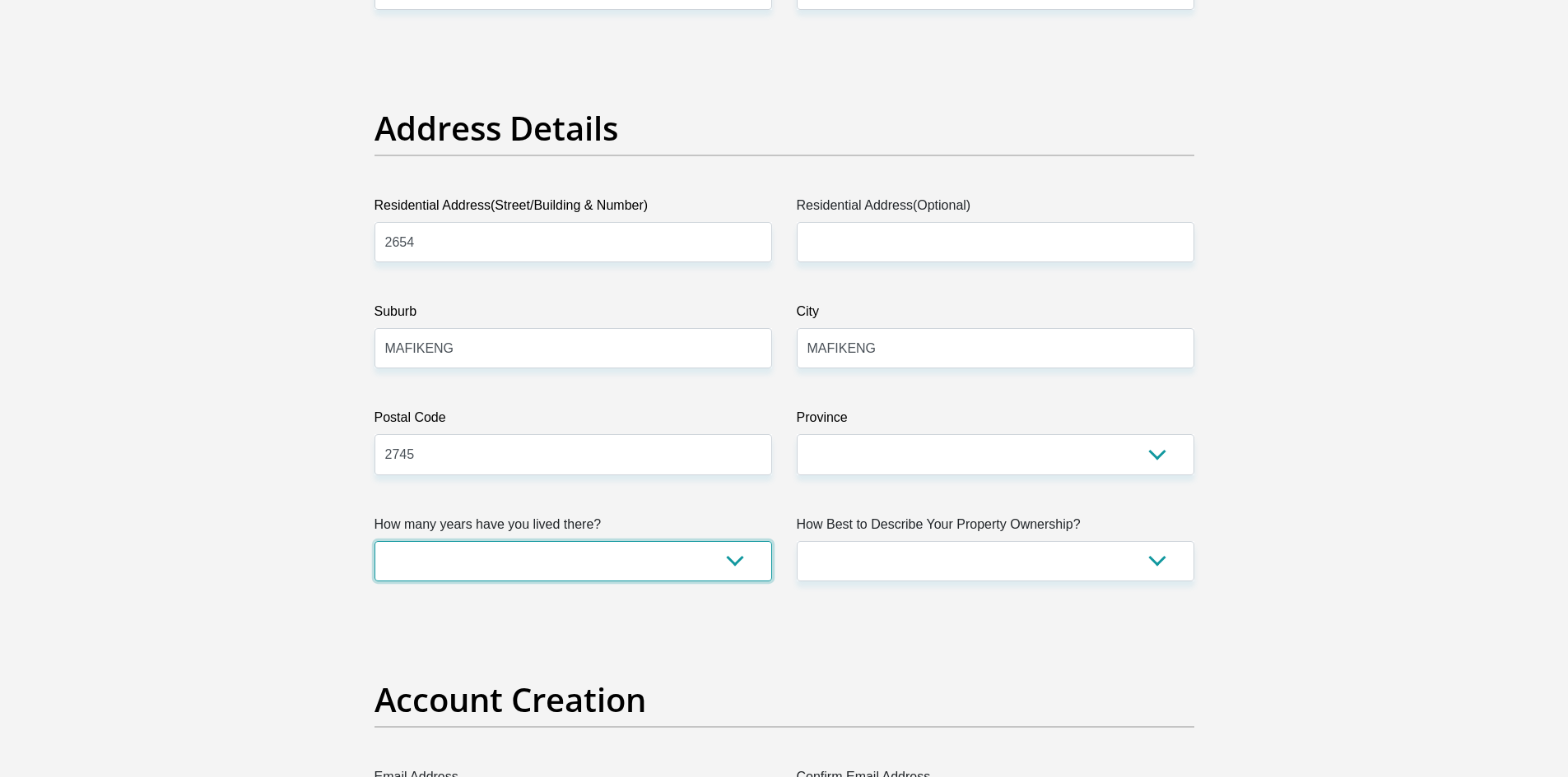
click at [593, 548] on select "less than 1 year 1-3 years 3-5 years 5+ years" at bounding box center [573, 561] width 397 height 40
select select "5"
click at [374, 541] on select "less than 1 year 1-3 years 3-5 years 5+ years" at bounding box center [573, 561] width 397 height 40
click at [890, 565] on select "Owned Rented Family Owned Company Dwelling" at bounding box center [995, 561] width 397 height 40
select select "parents"
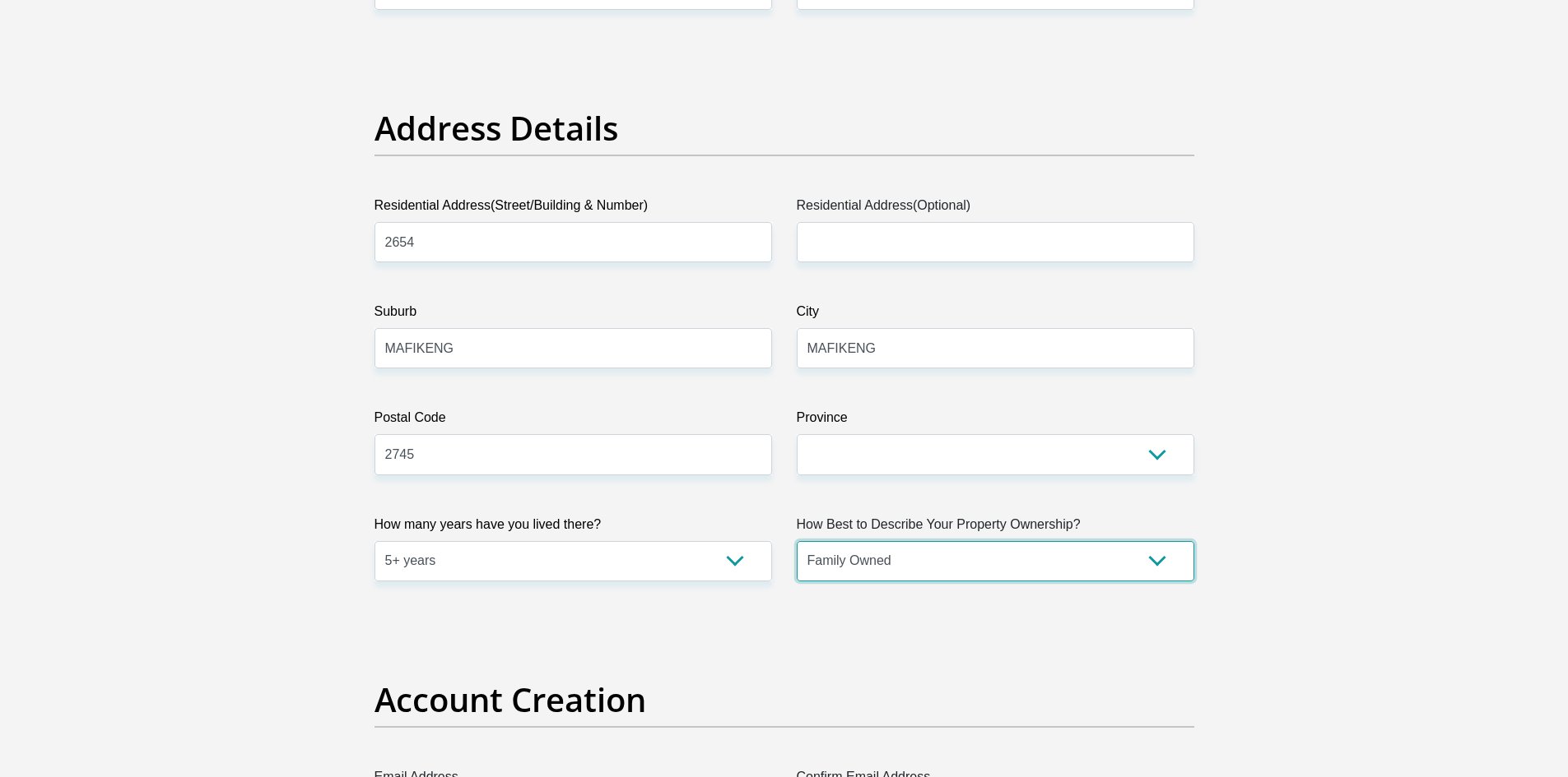
click at [796, 541] on select "Owned Rented Family Owned Company Dwelling" at bounding box center [995, 561] width 397 height 40
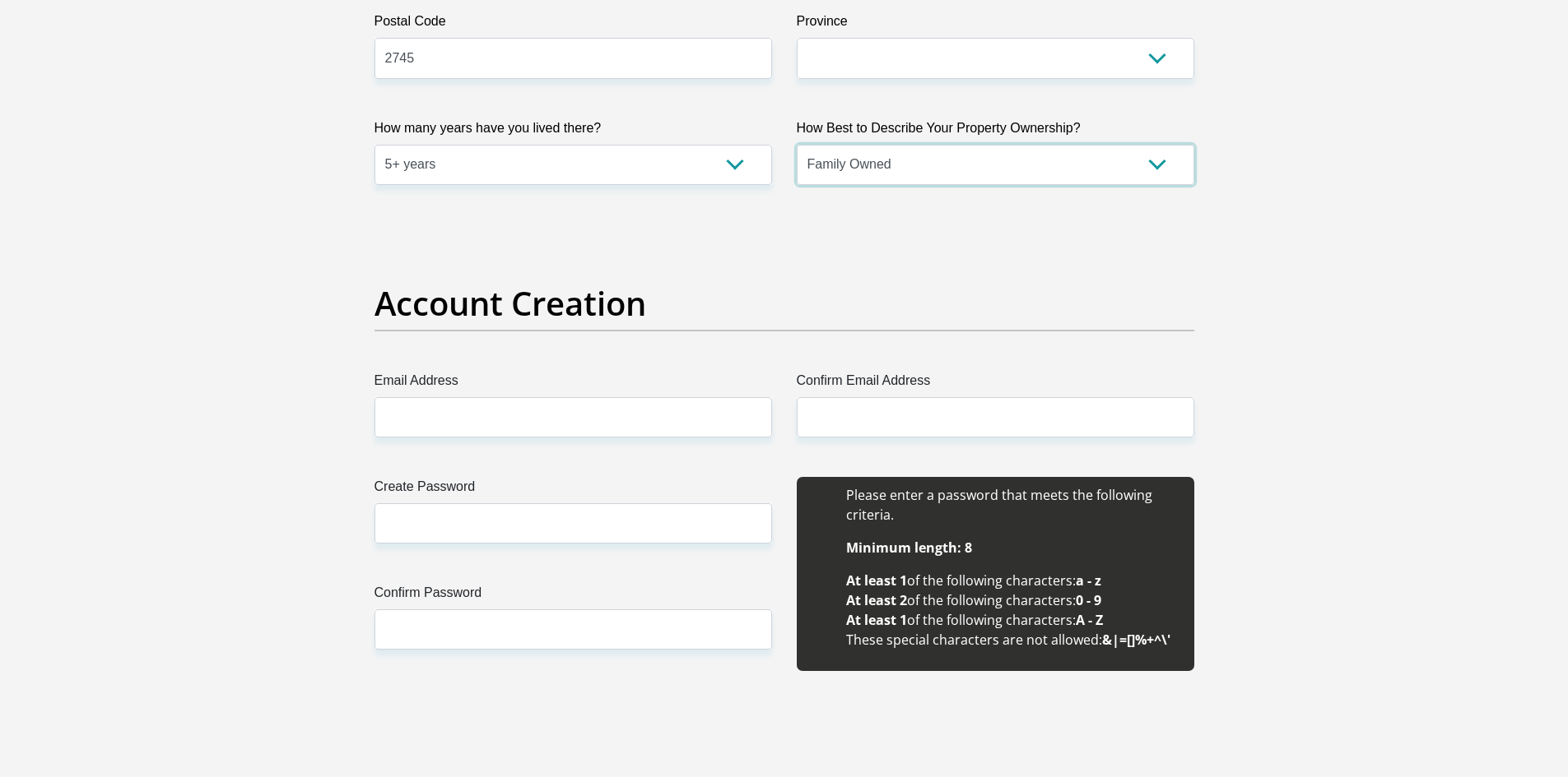
scroll to position [1152, 0]
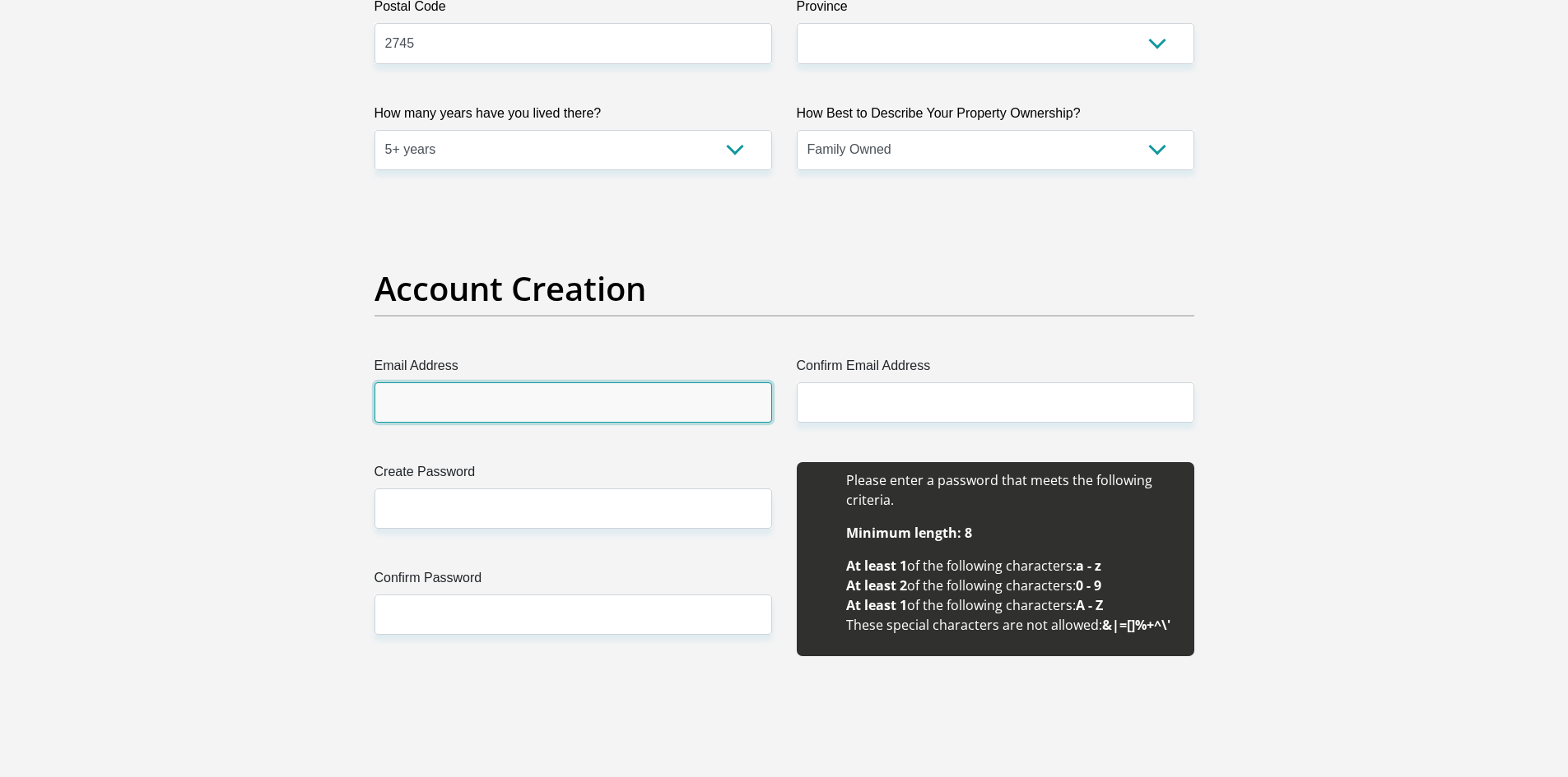
click at [526, 406] on input "Email Address" at bounding box center [573, 403] width 397 height 40
type input "micaylavjaarsveld11@gmail.com"
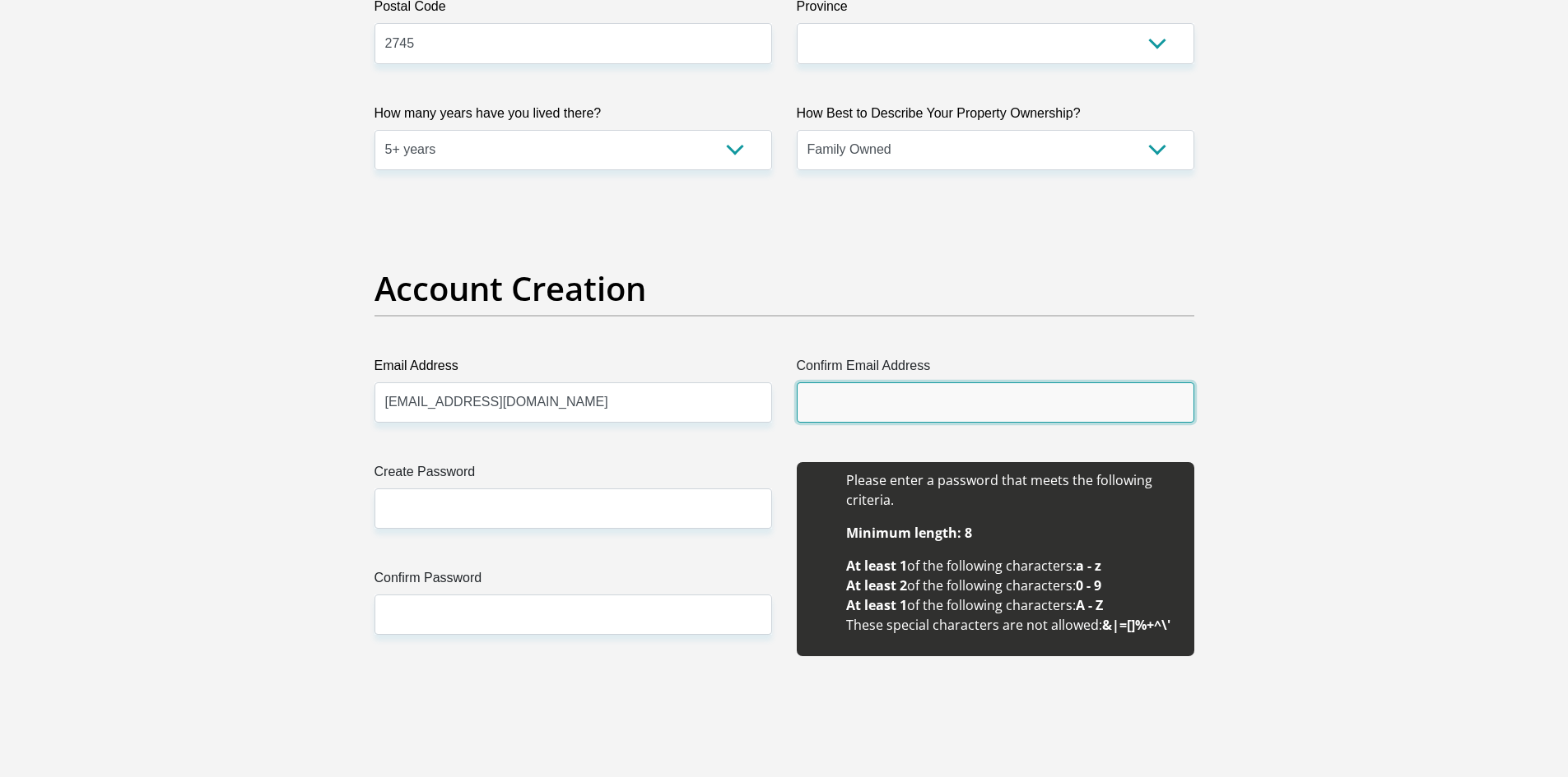
click at [889, 402] on input "Confirm Email Address" at bounding box center [995, 403] width 397 height 40
type input "micaylavjaarsveld11@gmail.com"
drag, startPoint x: 568, startPoint y: 482, endPoint x: 564, endPoint y: 495, distance: 13.6
click at [567, 485] on label "Create Password" at bounding box center [573, 476] width 397 height 27
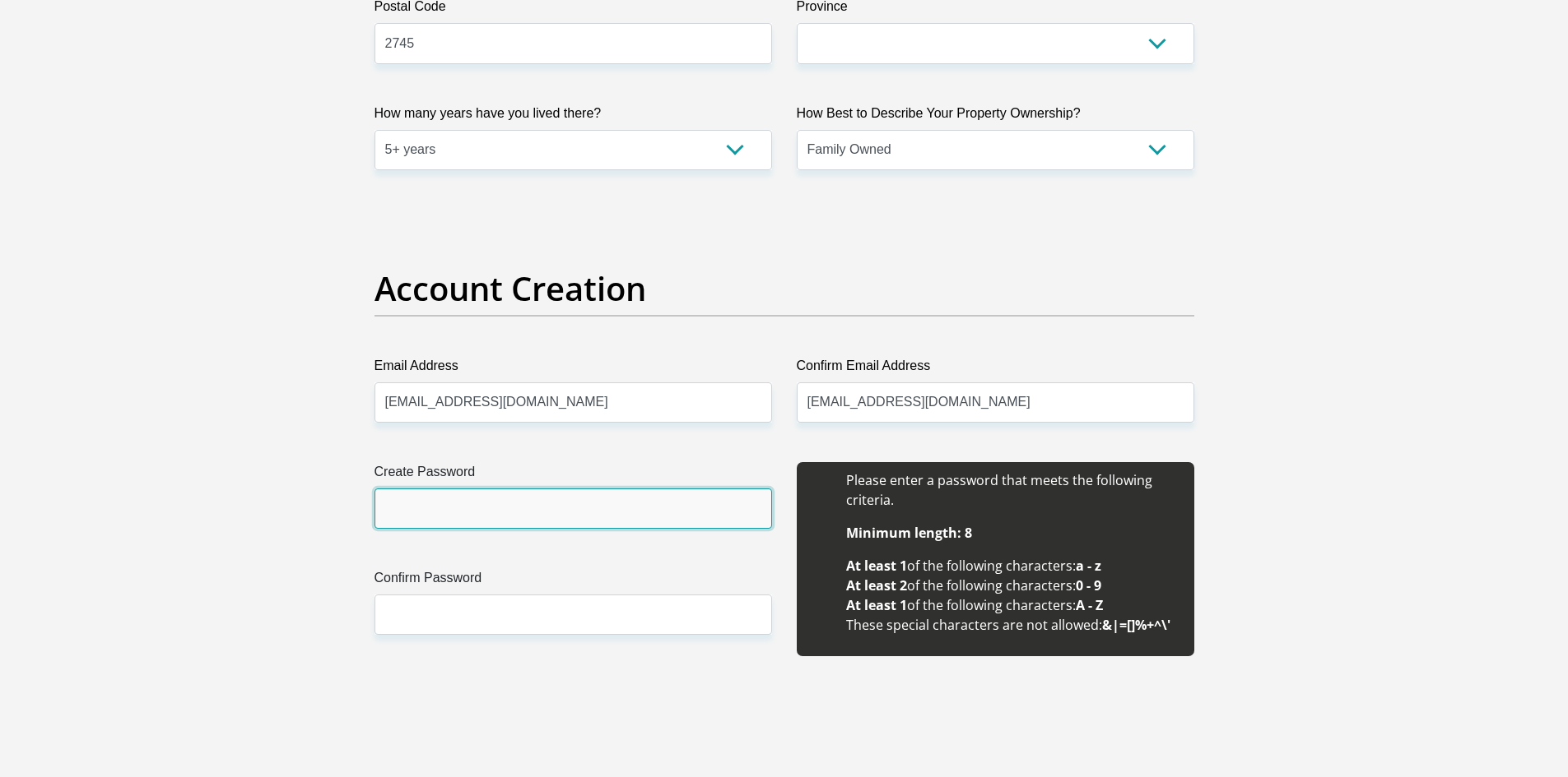
click at [567, 488] on input "Create Password" at bounding box center [573, 508] width 397 height 40
click at [564, 501] on input "Create Password" at bounding box center [573, 508] width 397 height 40
type input "Micayla@11"
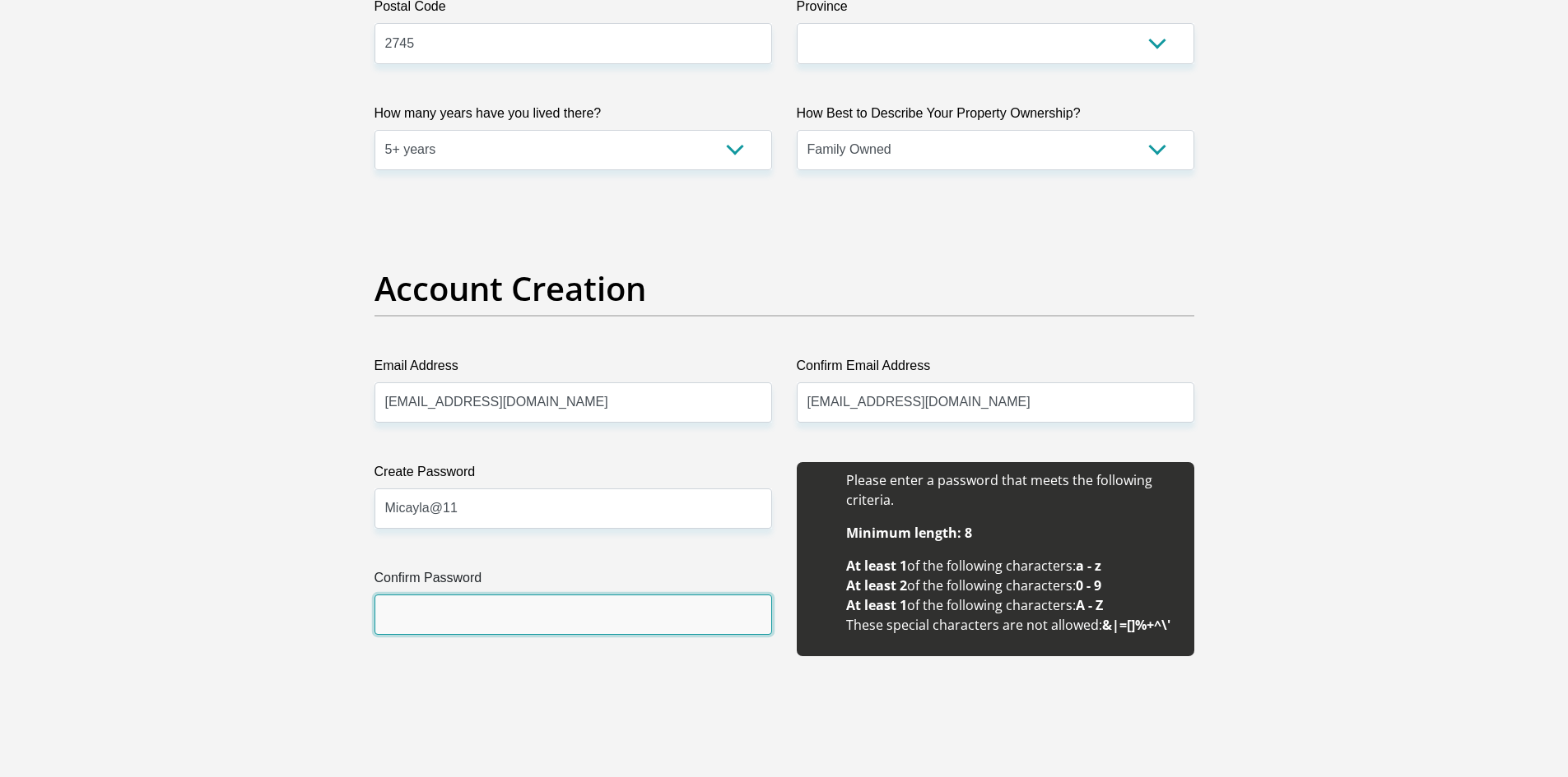
click at [474, 620] on input "Confirm Password" at bounding box center [573, 615] width 397 height 40
type input "Micayla@11"
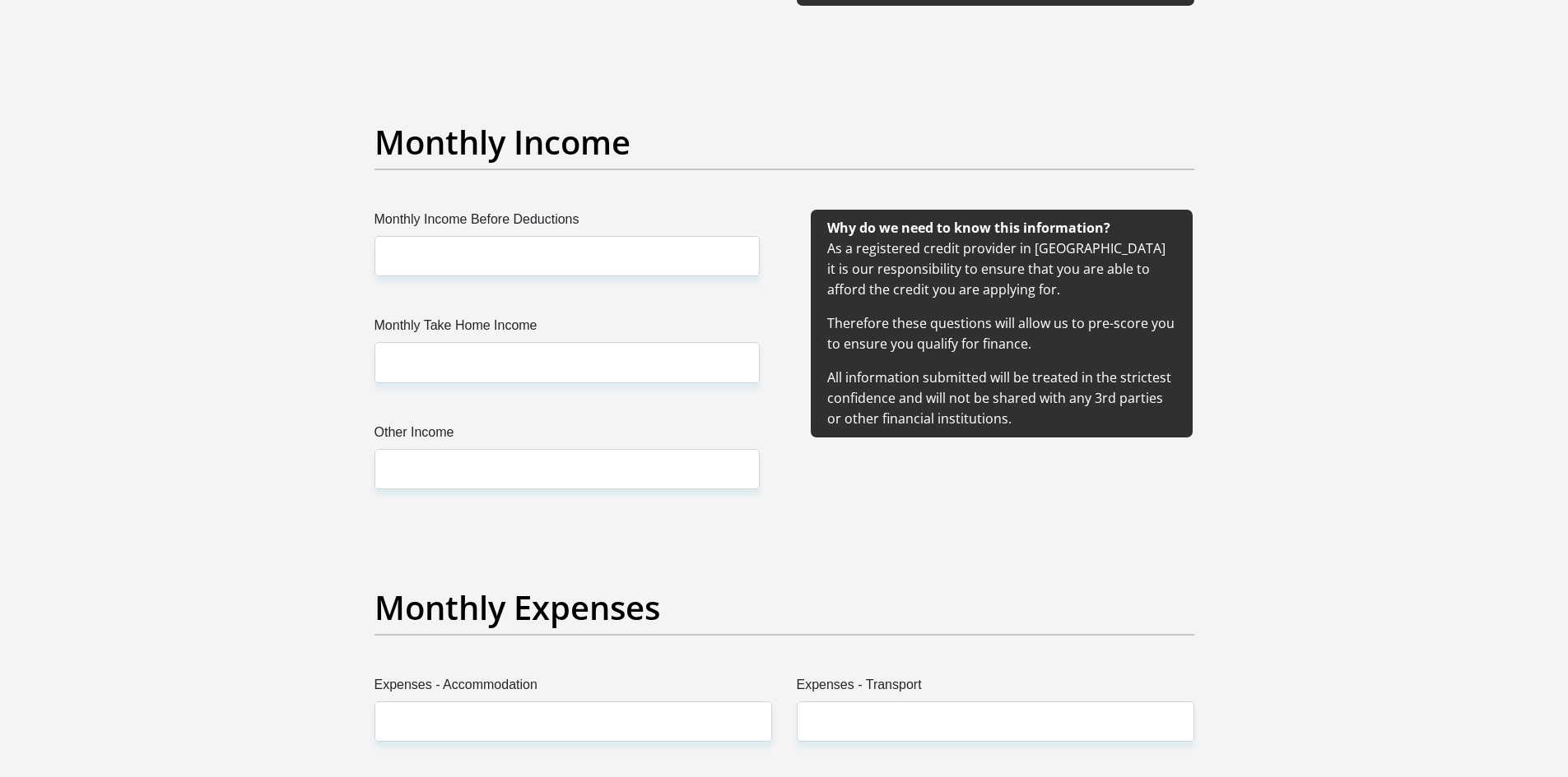
scroll to position [1810, 0]
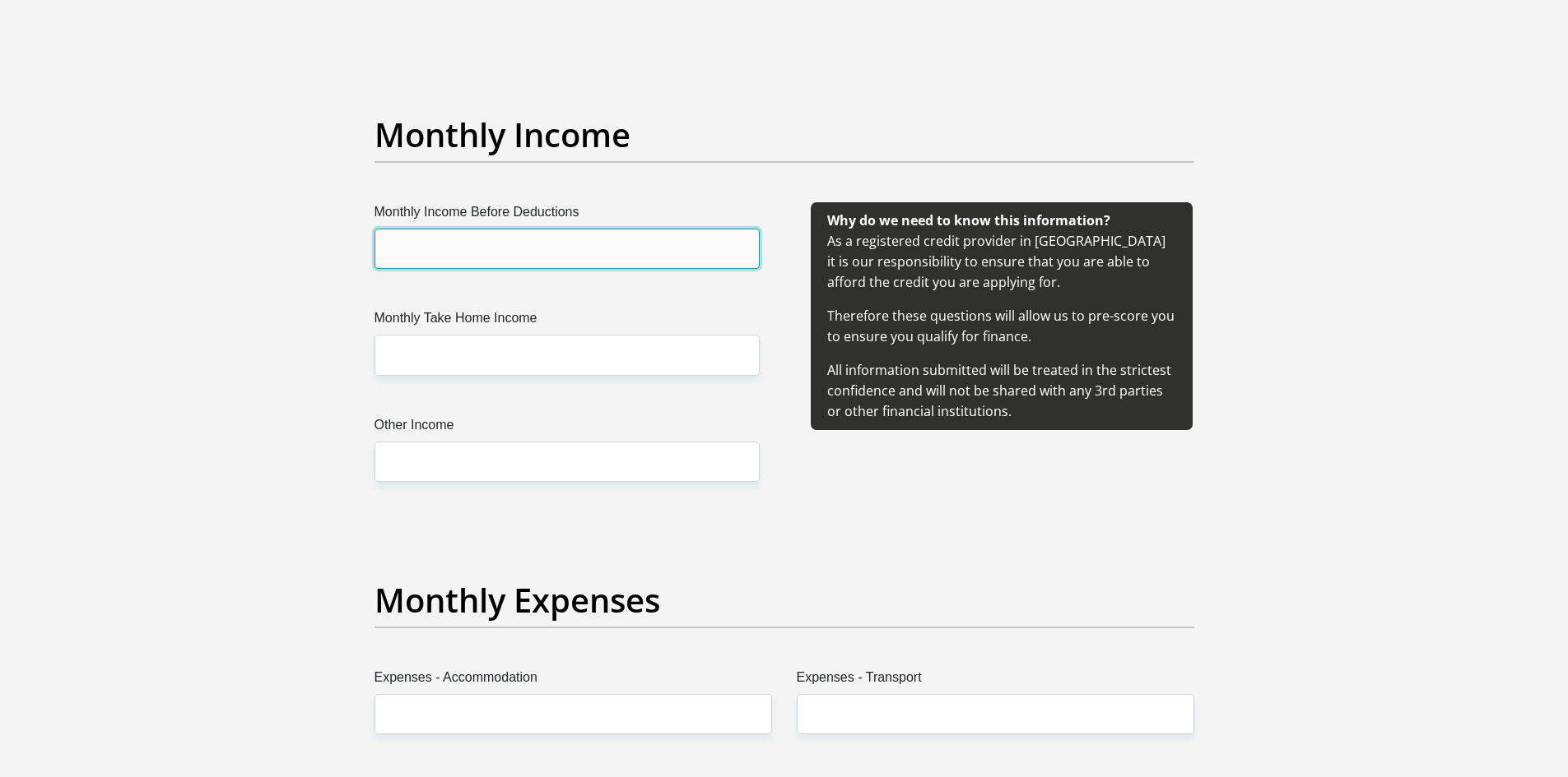
click at [469, 242] on input "Monthly Income Before Deductions" at bounding box center [566, 249] width 385 height 40
type input "15000"
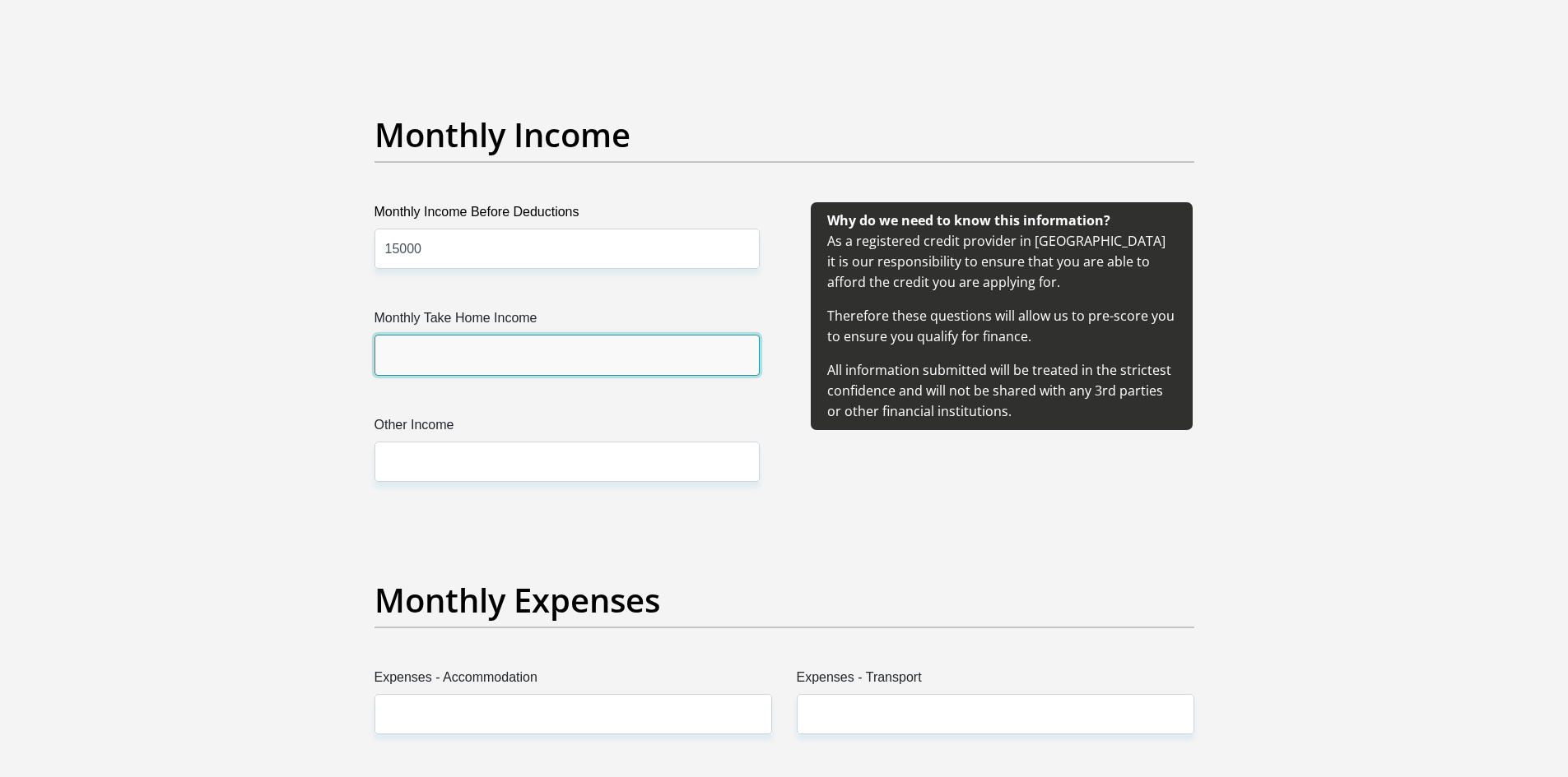
click at [434, 359] on input "Monthly Take Home Income" at bounding box center [566, 354] width 385 height 40
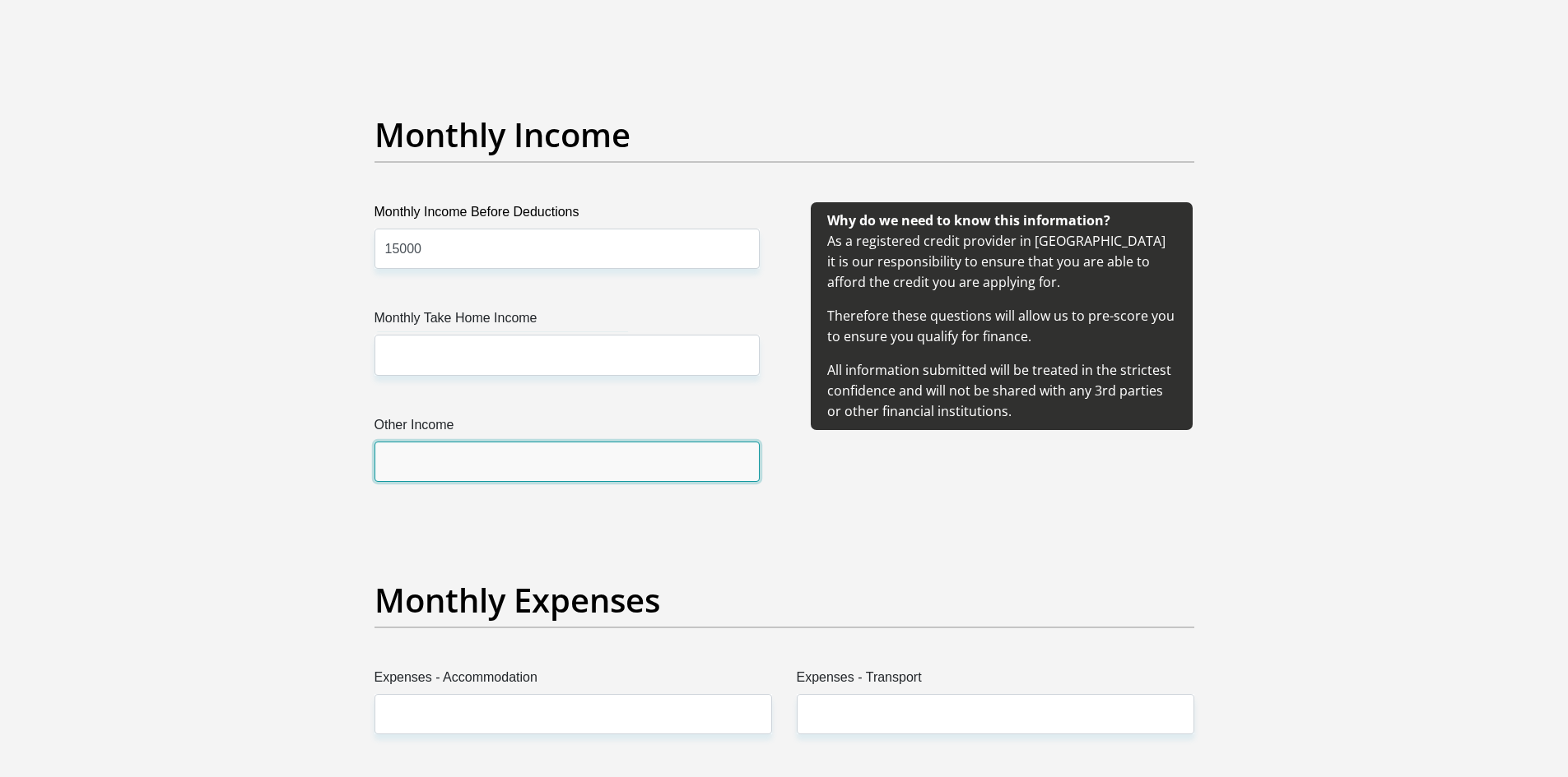
click at [457, 470] on input "Other Income" at bounding box center [566, 462] width 385 height 40
type input "0"
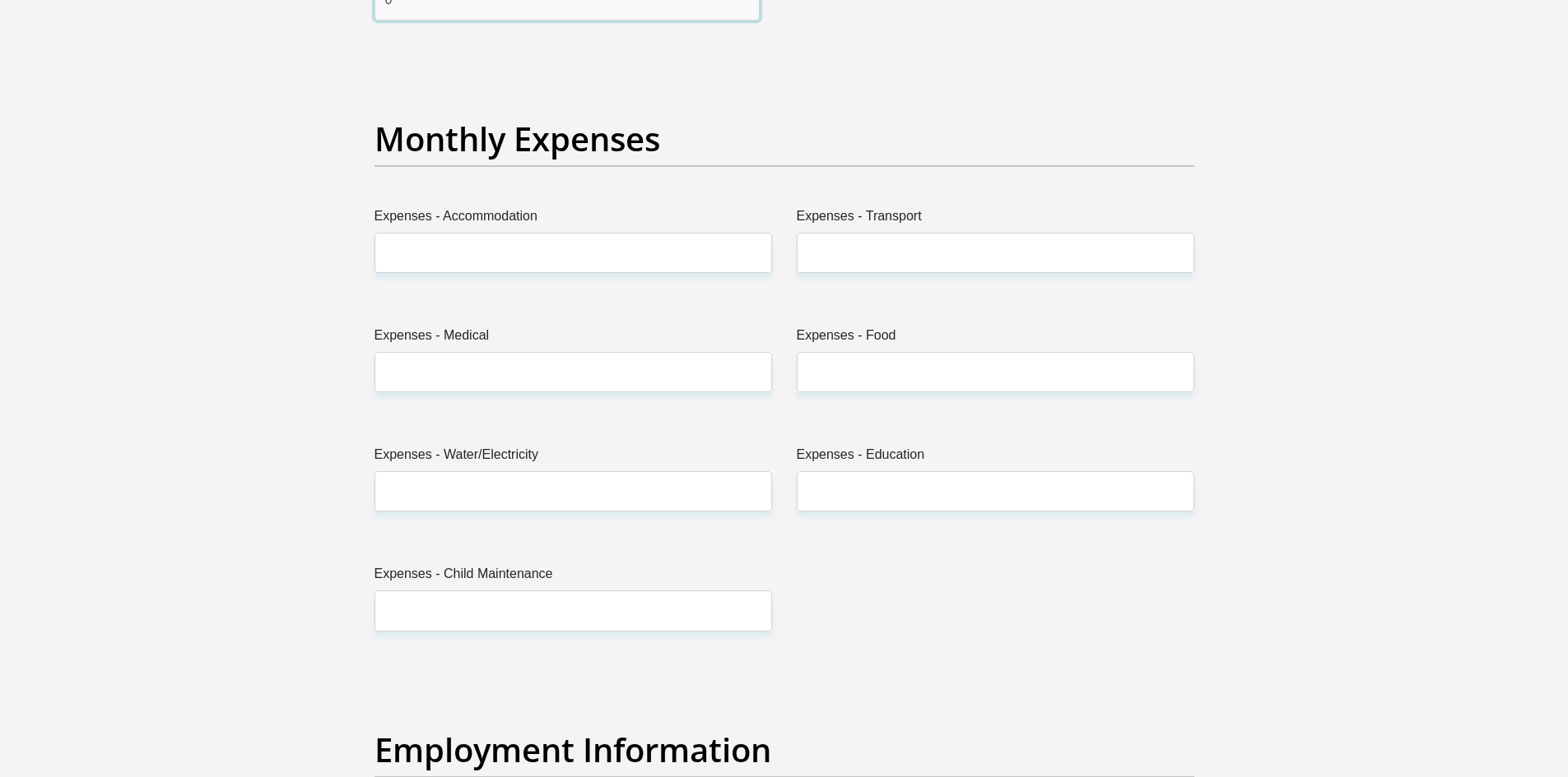
scroll to position [2303, 0]
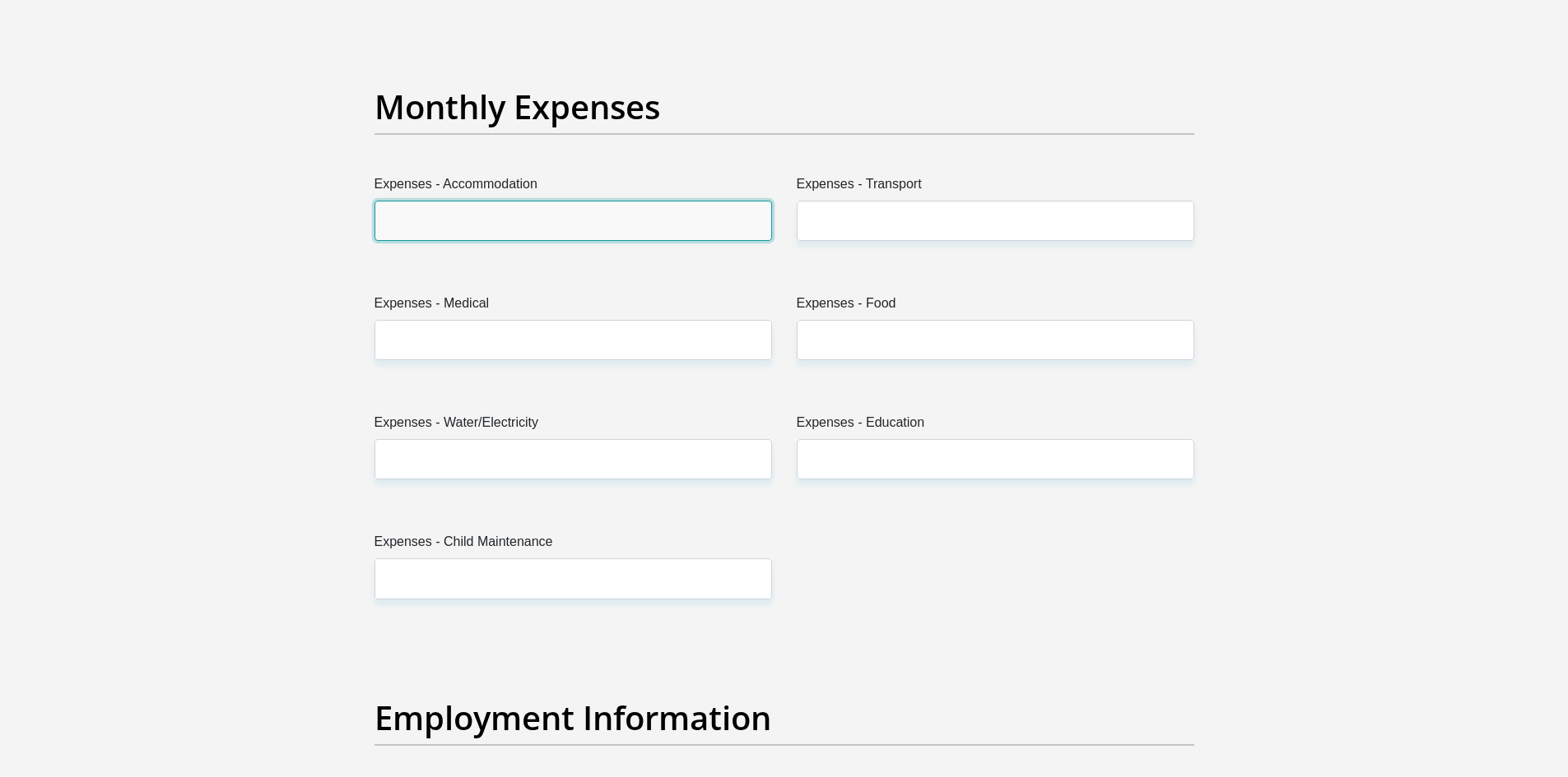
click at [485, 232] on input "Expenses - Accommodation" at bounding box center [573, 220] width 397 height 40
type input "0"
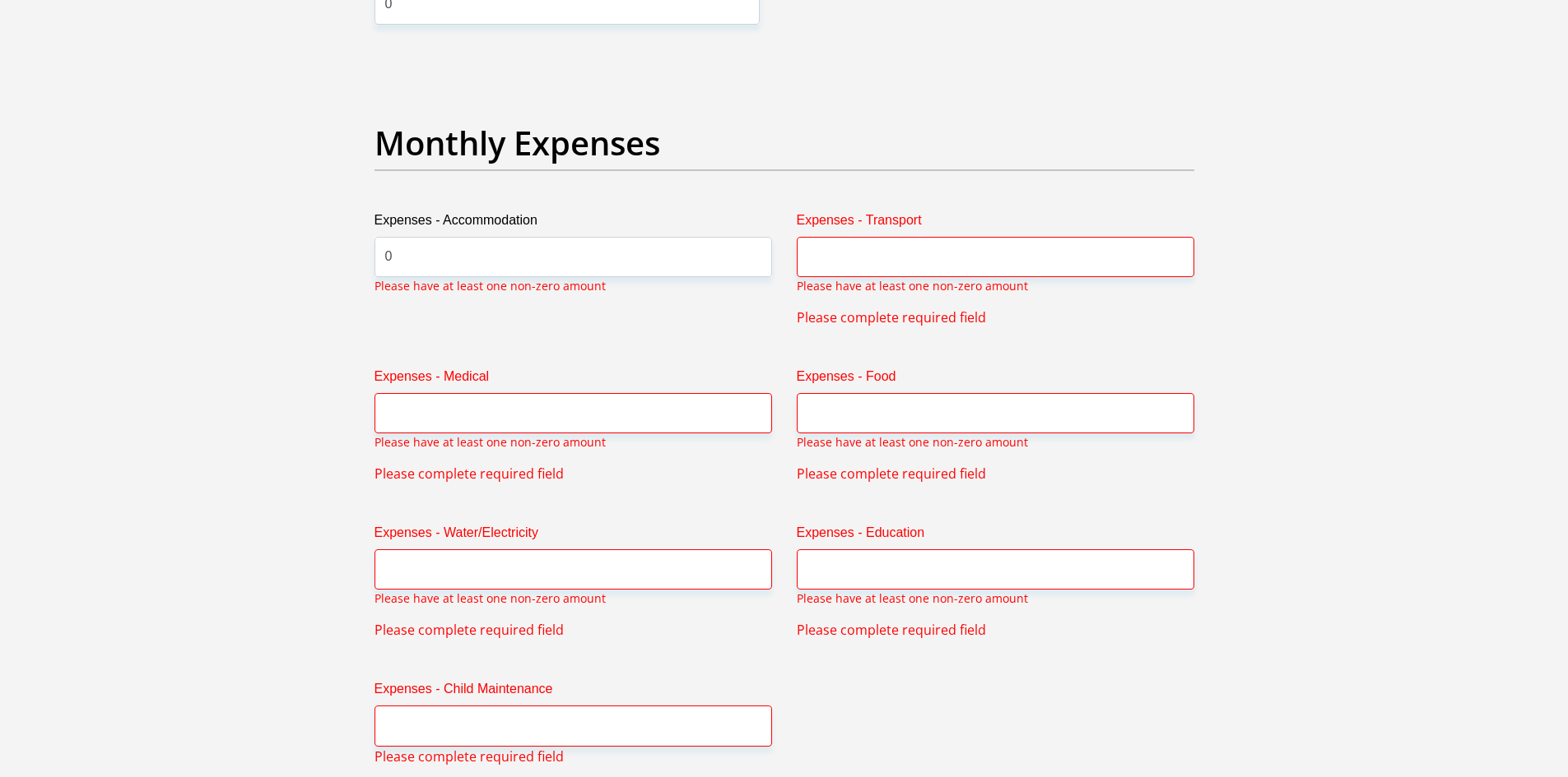
click at [961, 224] on label "Expenses - Transport" at bounding box center [995, 224] width 397 height 27
click at [961, 237] on input "Expenses - Transport" at bounding box center [995, 256] width 397 height 40
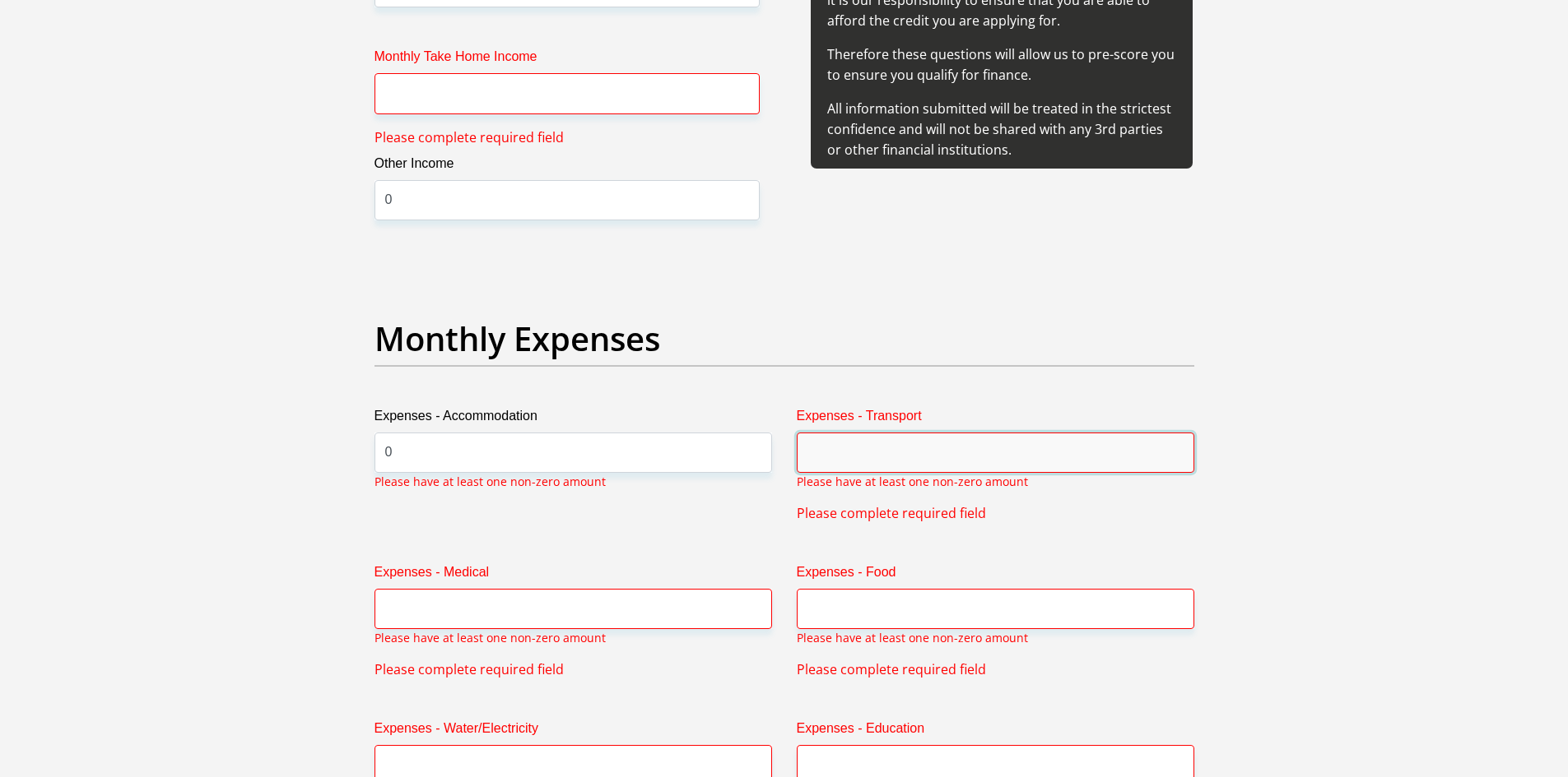
click at [951, 420] on div "Expenses - Transport Please have at least one non-zero amount" at bounding box center [995, 440] width 397 height 66
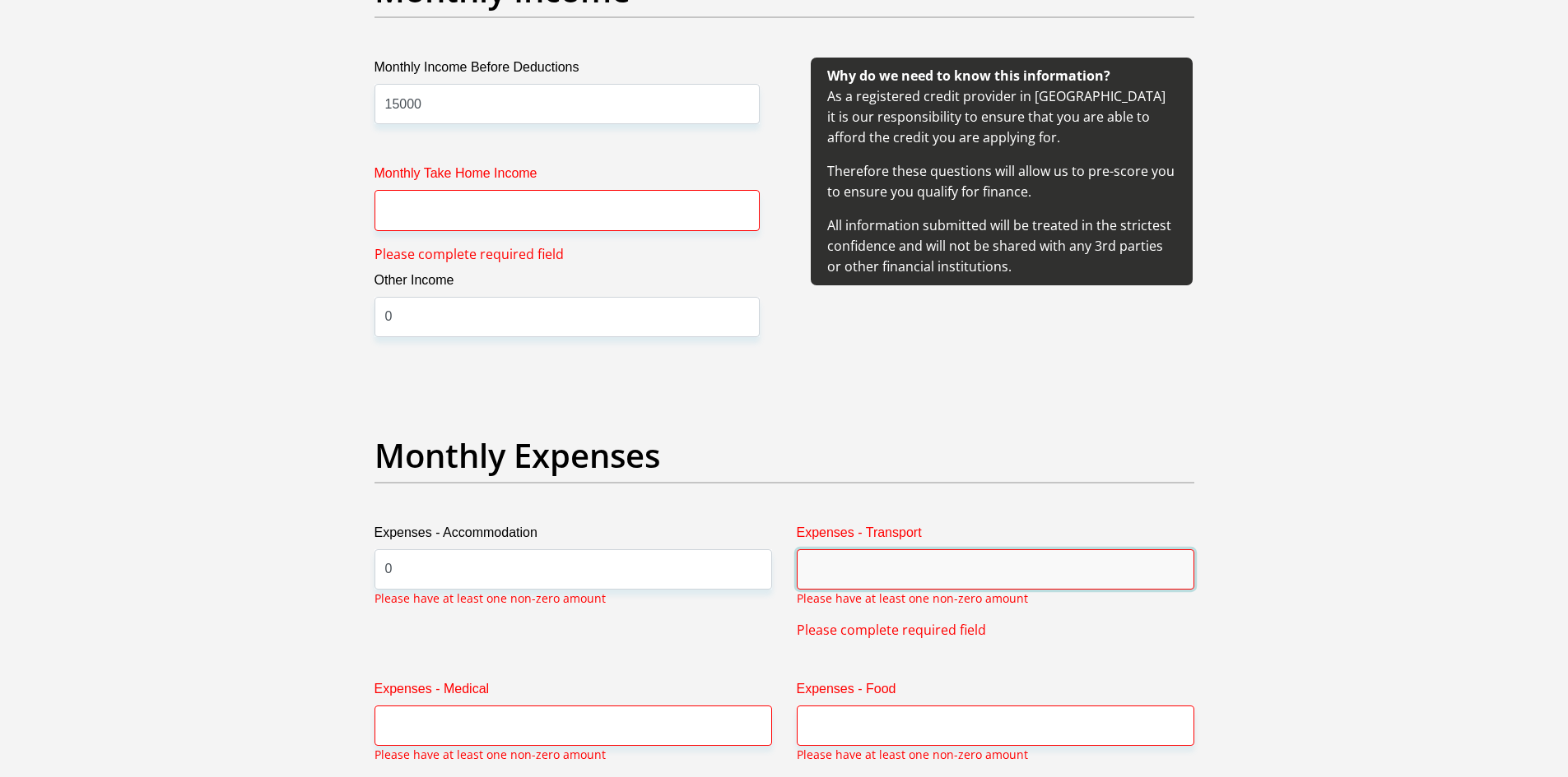
scroll to position [1936, 0]
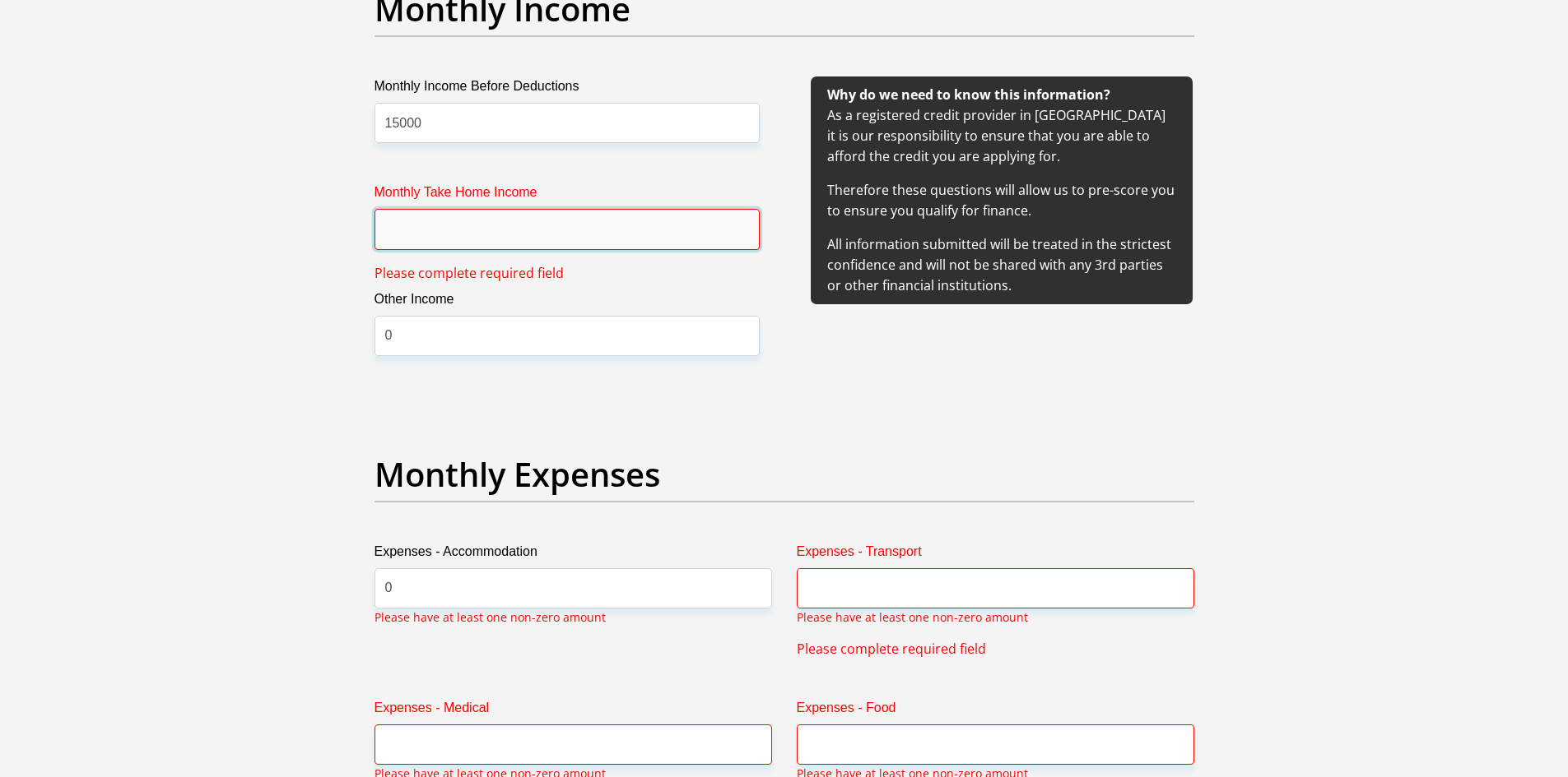
click at [599, 232] on input "Monthly Take Home Income" at bounding box center [566, 229] width 385 height 40
type input "12500"
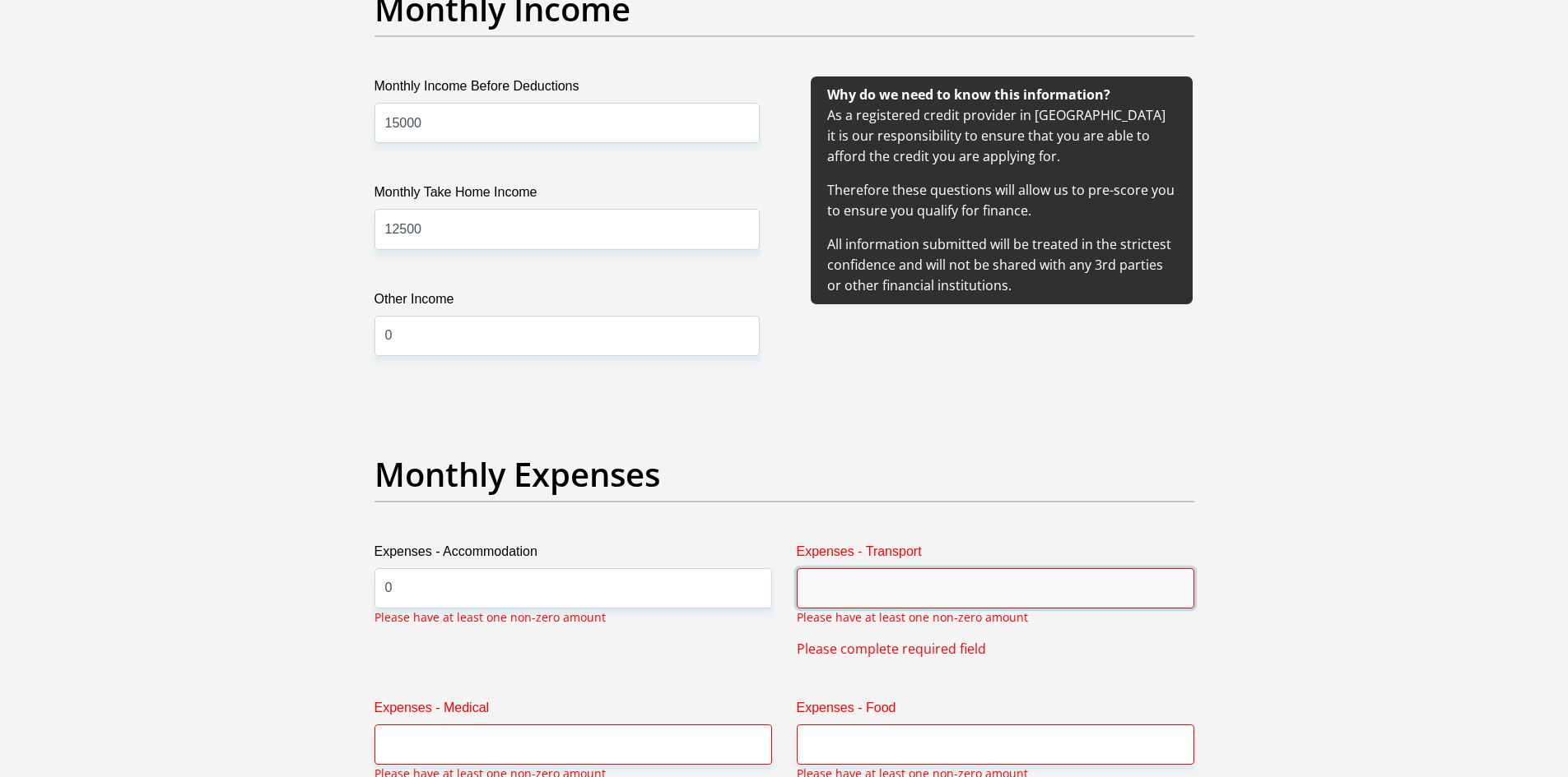
click at [916, 600] on input "Expenses - Transport" at bounding box center [995, 588] width 397 height 40
type input "0"
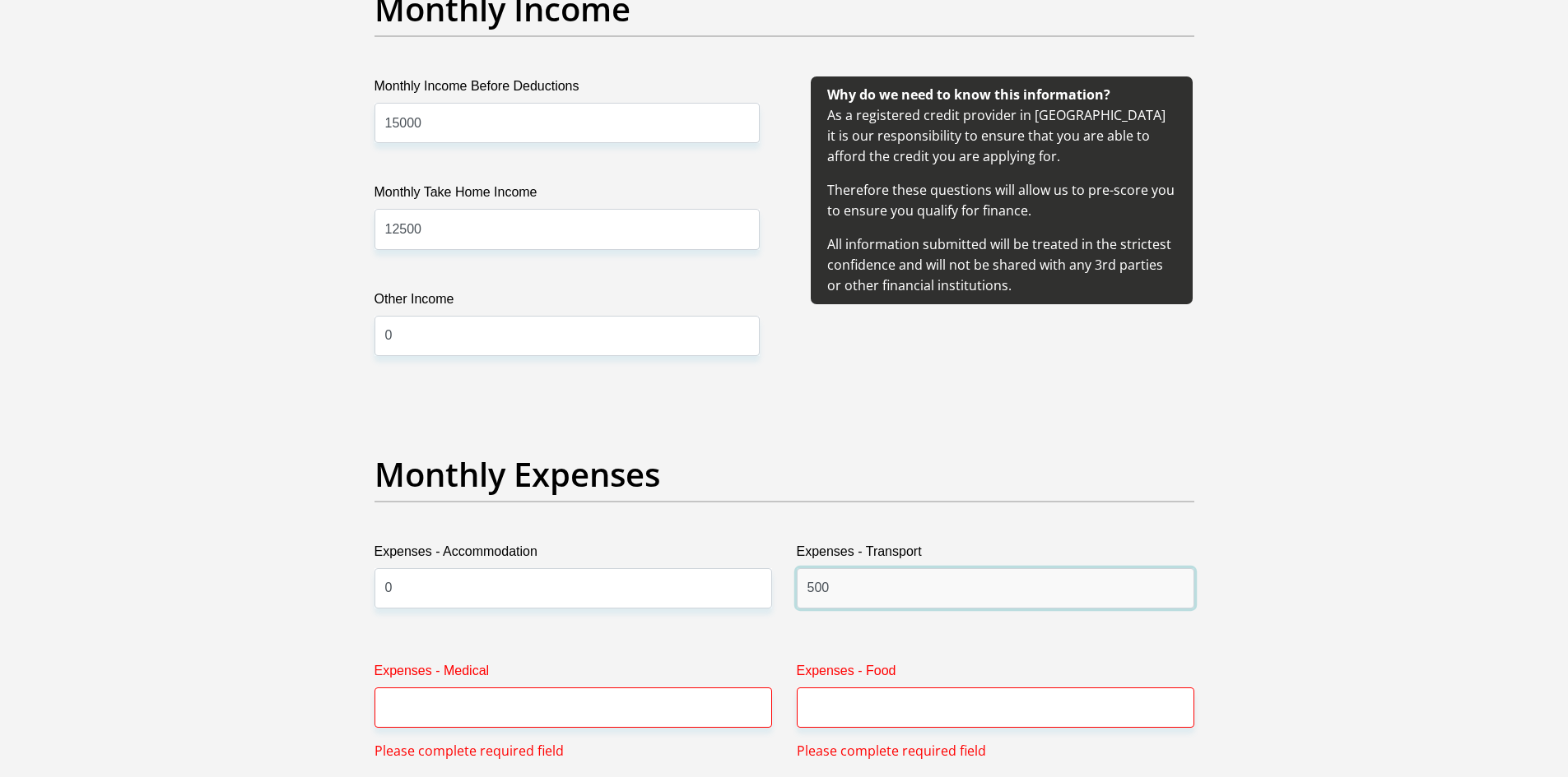
type input "500"
click at [595, 679] on label "Expenses - Medical" at bounding box center [573, 674] width 397 height 27
click at [595, 688] on input "Expenses - Medical" at bounding box center [573, 708] width 397 height 40
click at [594, 699] on input "Expenses - Medical" at bounding box center [573, 708] width 397 height 40
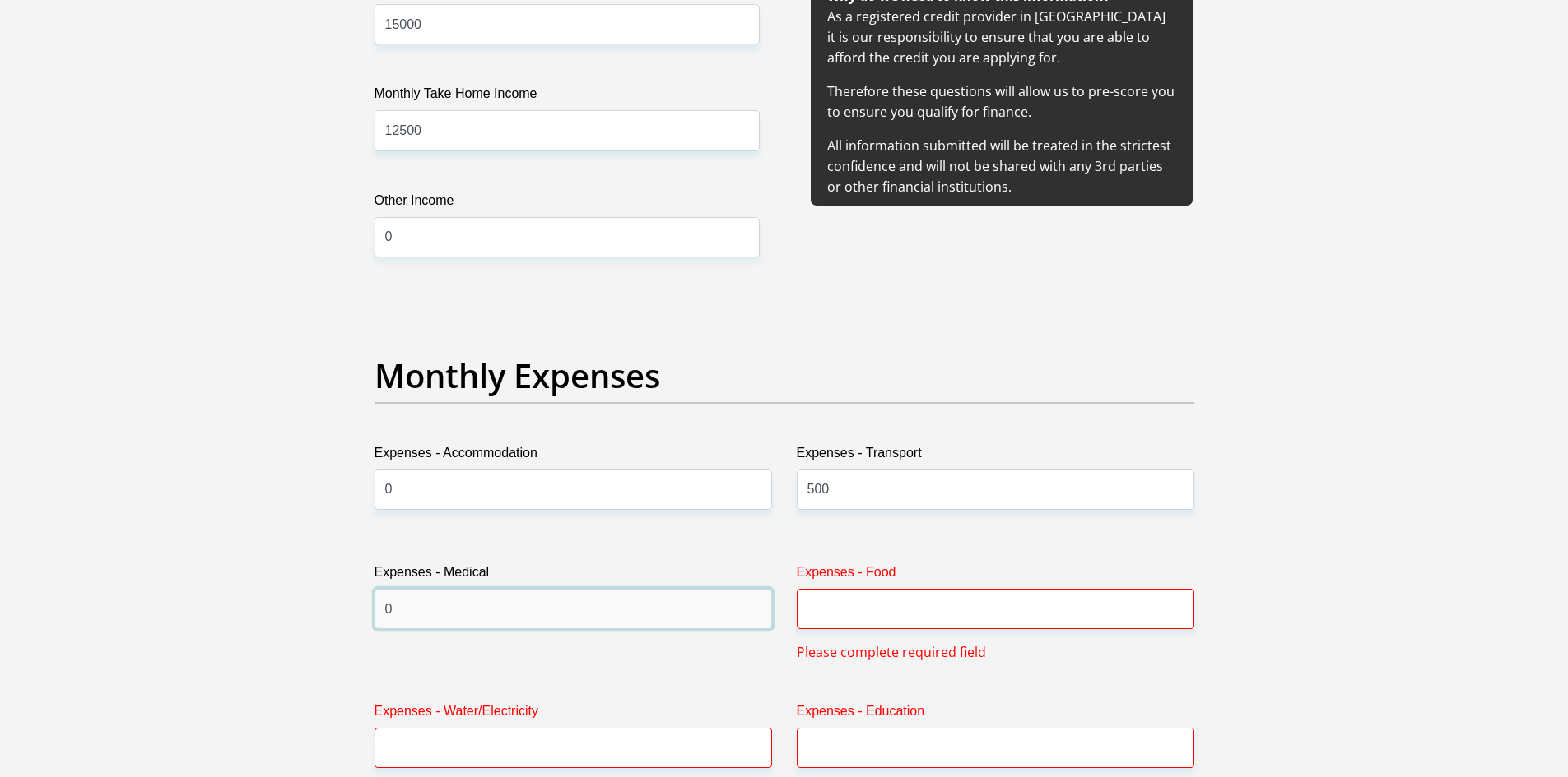
scroll to position [2183, 0]
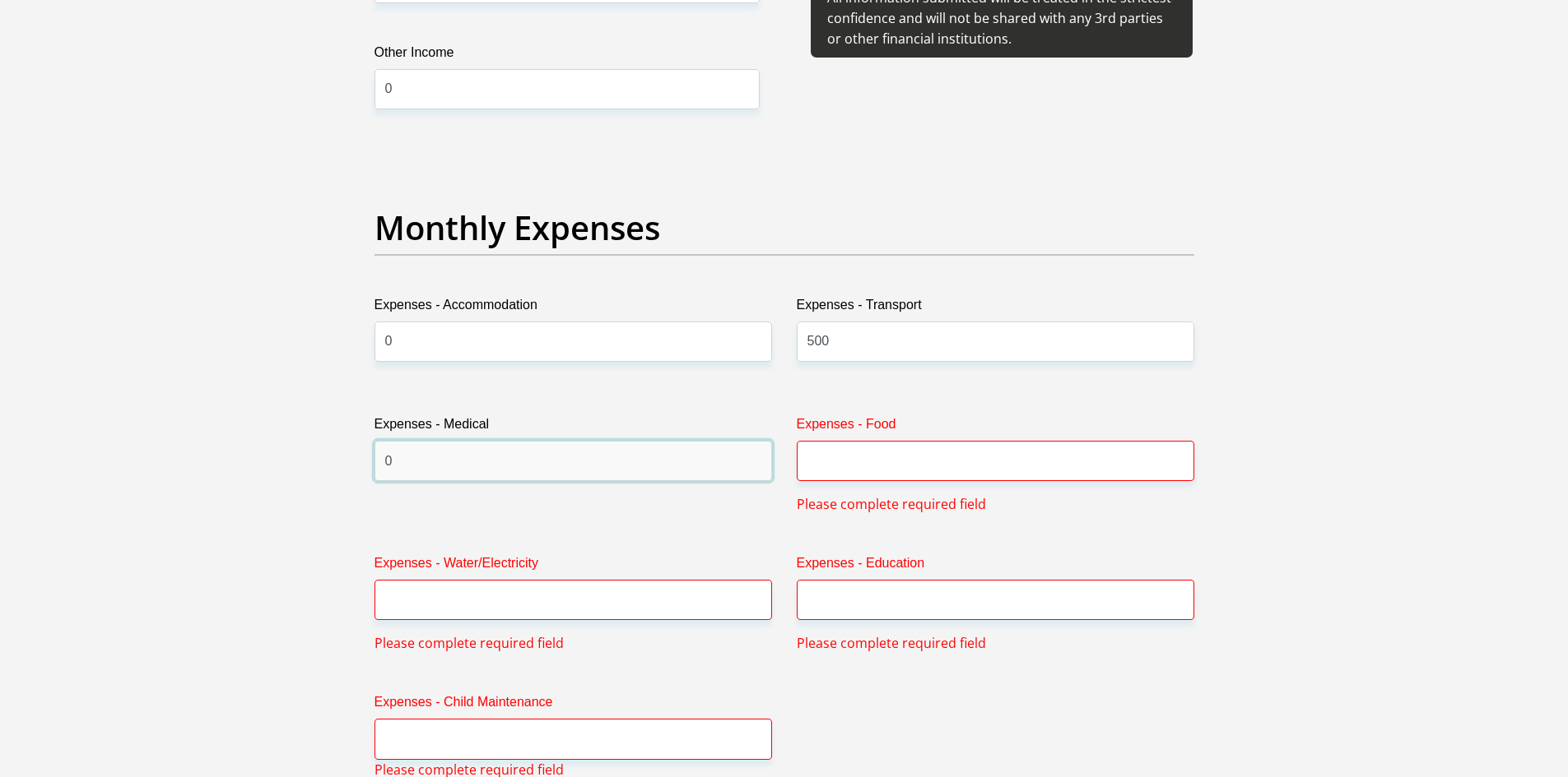
type input "0"
click at [955, 449] on input "Expenses - Food" at bounding box center [995, 461] width 397 height 40
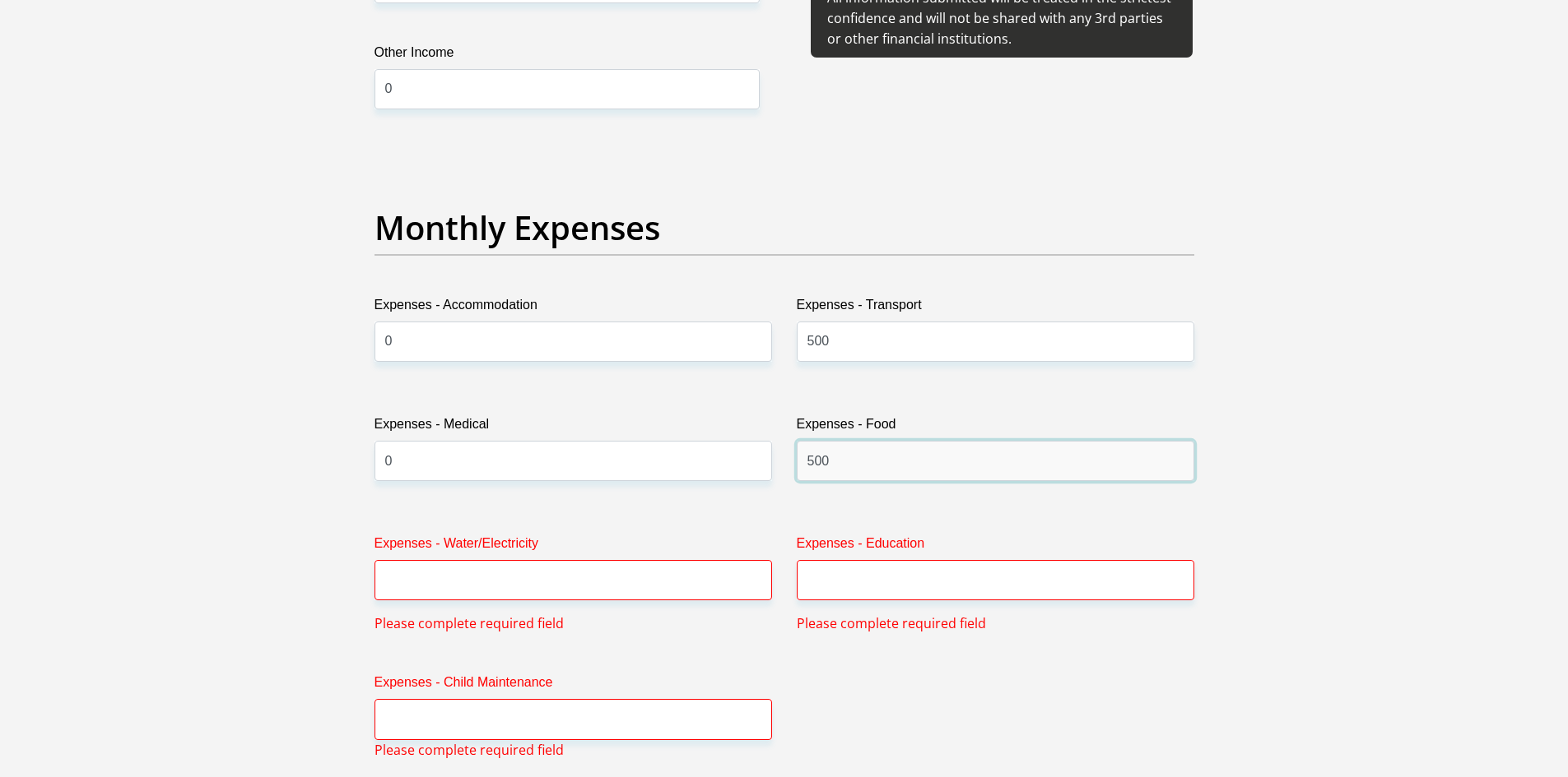
type input "500"
click at [576, 567] on input "Expenses - Water/Electricity" at bounding box center [573, 580] width 397 height 40
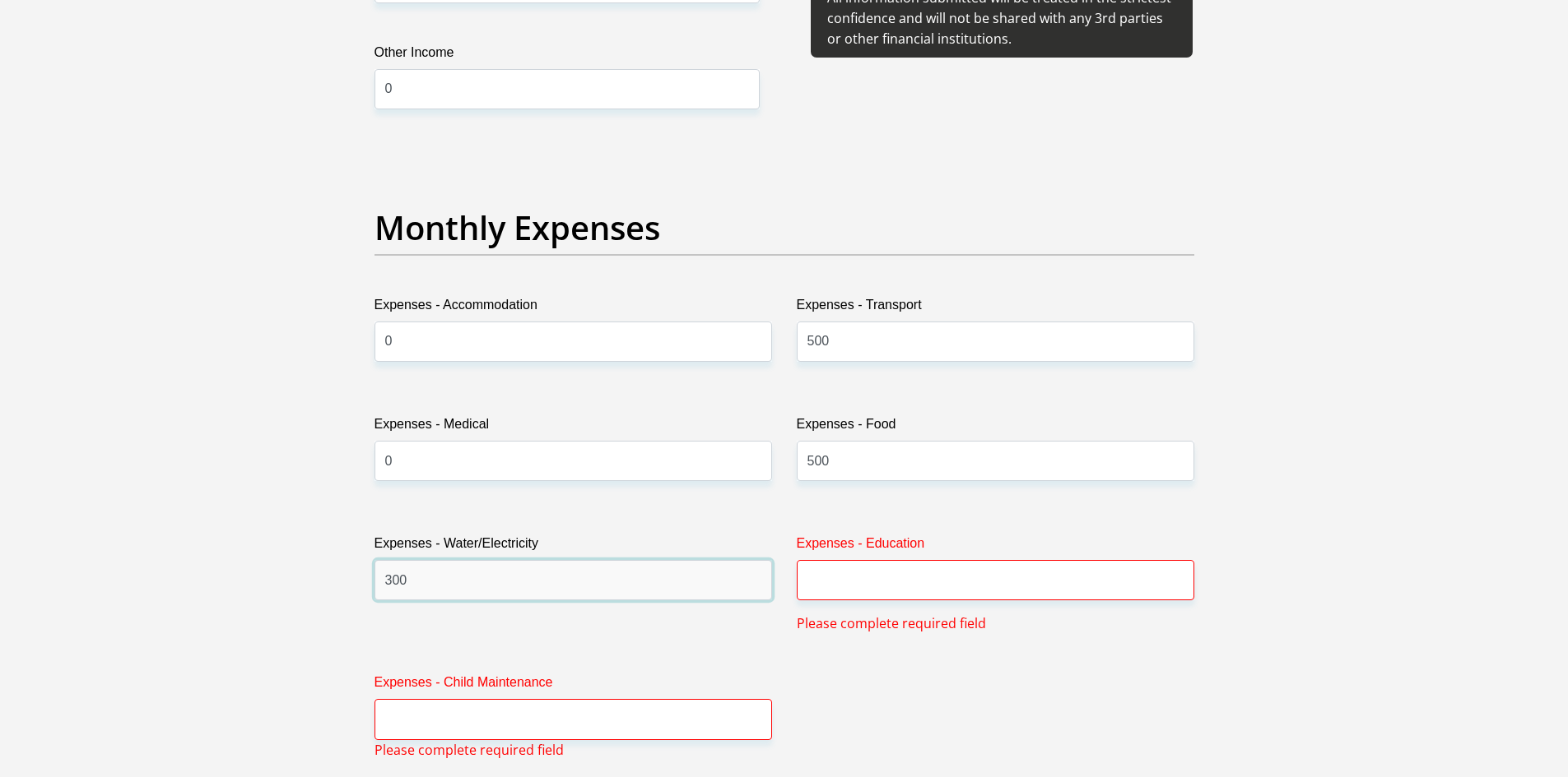
type input "300"
click at [1079, 616] on div "Expenses - Education Please complete required field" at bounding box center [995, 583] width 422 height 100
click at [1066, 599] on input "Expenses - Education" at bounding box center [995, 580] width 397 height 40
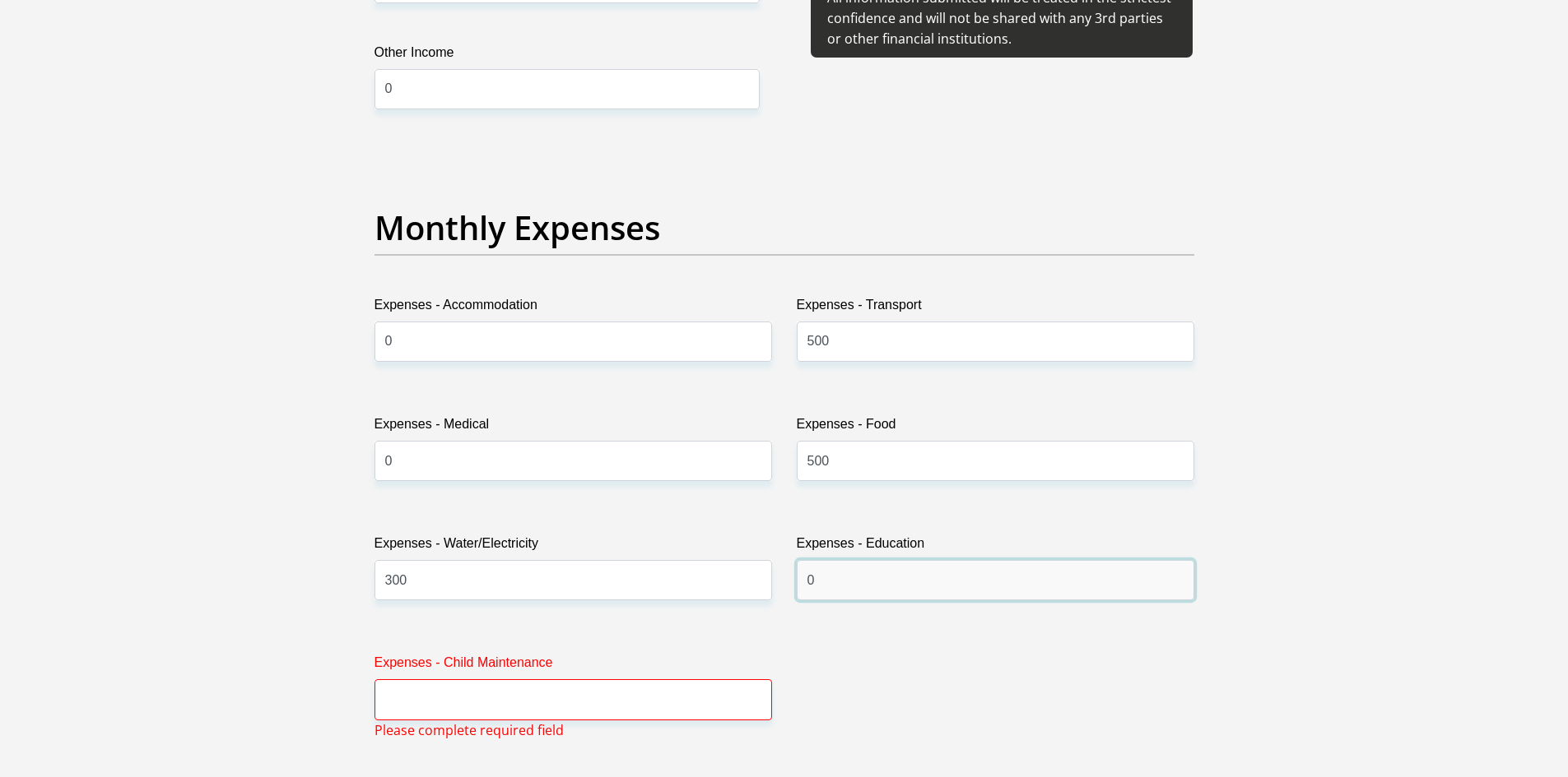
type input "0"
click at [603, 714] on input "Expenses - Child Maintenance" at bounding box center [573, 699] width 397 height 40
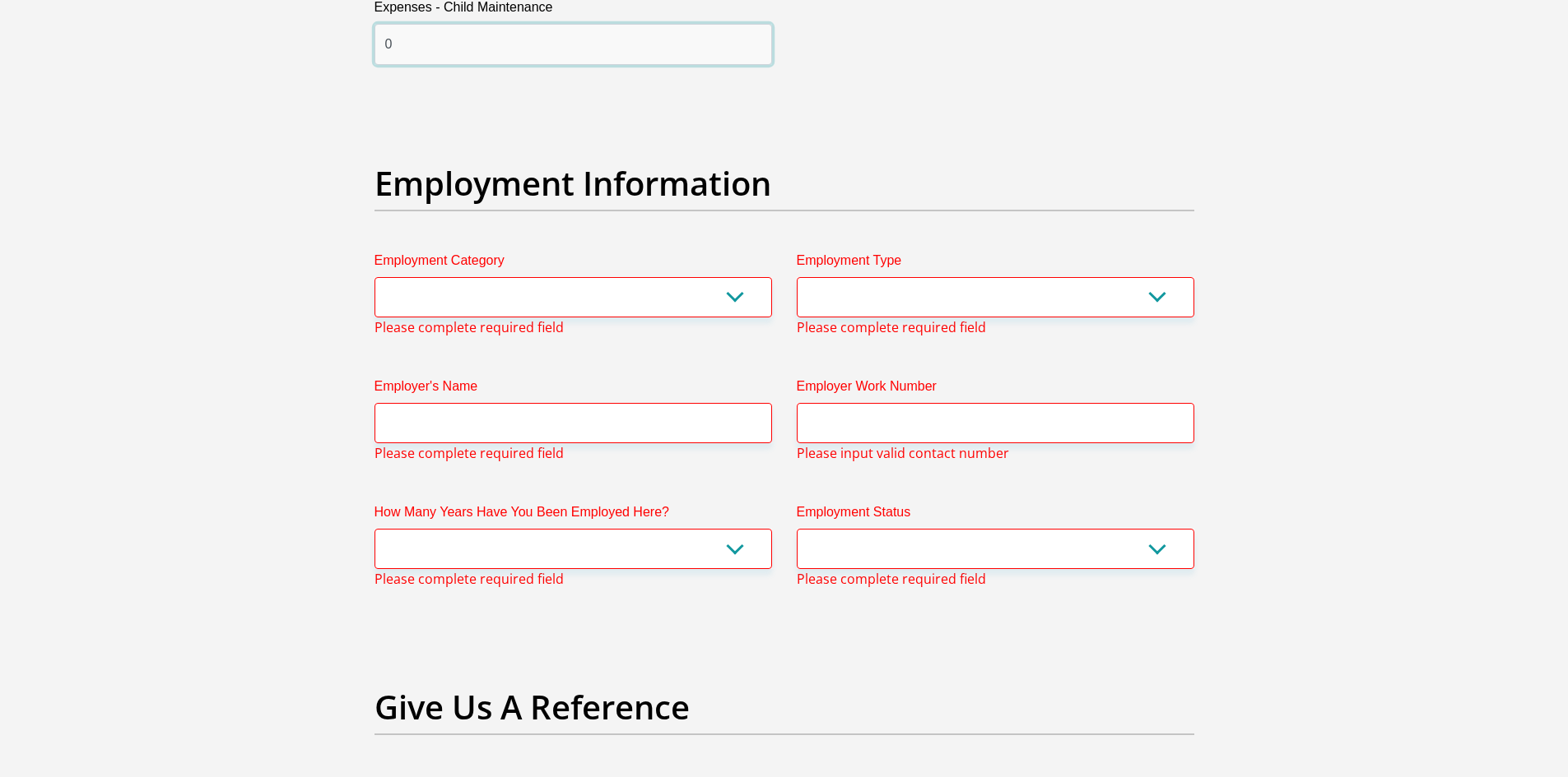
scroll to position [2841, 0]
type input "0"
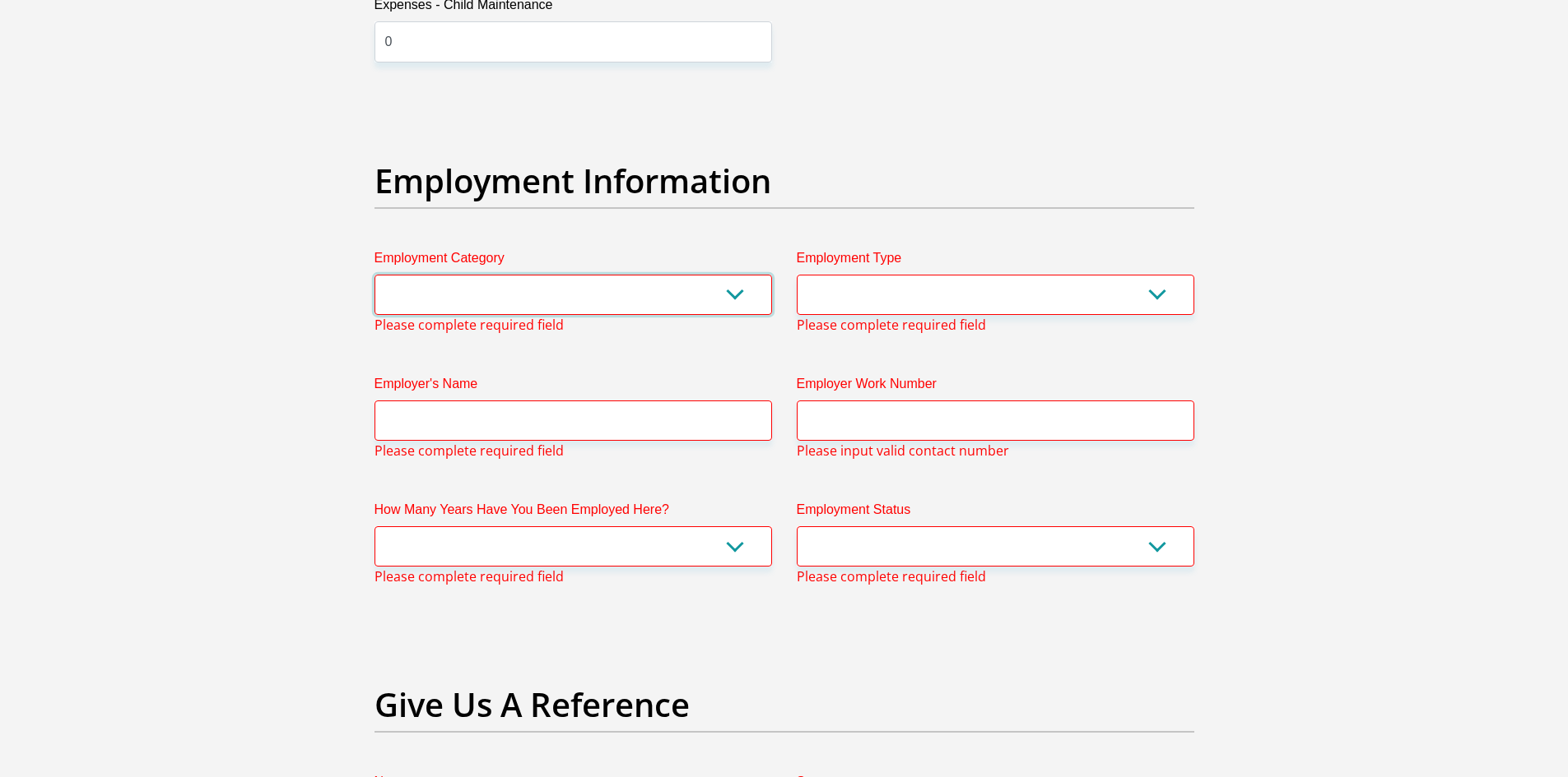
click at [548, 280] on select "AGRICULTURE ALCOHOL & TOBACCO CONSTRUCTION MATERIALS METALLURGY EQUIPMENT FOR R…" at bounding box center [573, 294] width 397 height 40
select select "12"
click at [374, 275] on select "AGRICULTURE ALCOHOL & TOBACCO CONSTRUCTION MATERIALS METALLURGY EQUIPMENT FOR R…" at bounding box center [573, 294] width 397 height 40
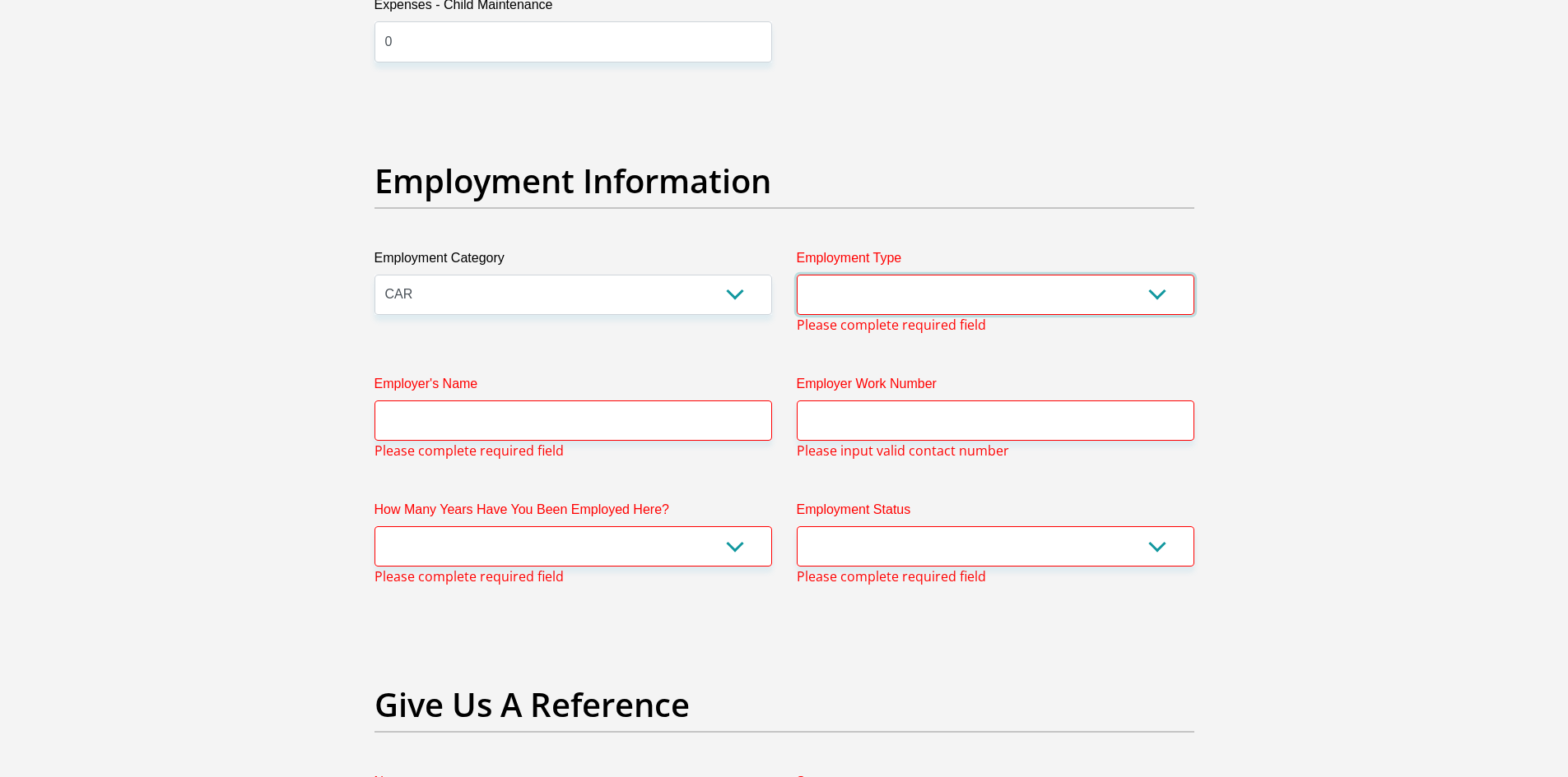
click at [983, 294] on select "College/Lecturer Craft Seller Creative Driver Executive Farmer Forces - Non Com…" at bounding box center [995, 294] width 397 height 40
select select "Office Staff/Clerk"
click at [796, 275] on select "College/Lecturer Craft Seller Creative Driver Executive Farmer Forces - Non Com…" at bounding box center [995, 294] width 397 height 40
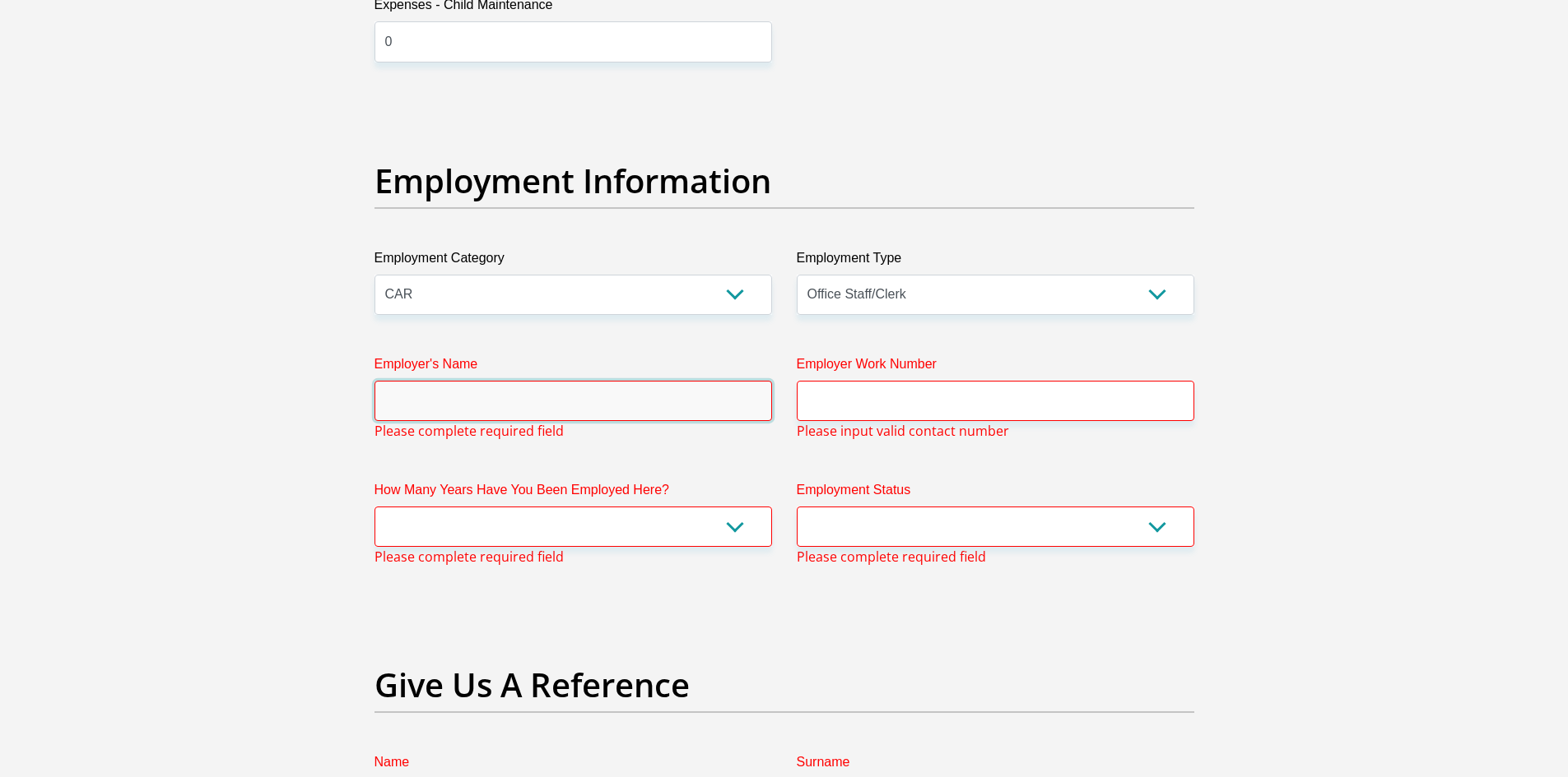
drag, startPoint x: 546, startPoint y: 408, endPoint x: 536, endPoint y: 408, distance: 10.0
click at [546, 408] on input "Employer's Name" at bounding box center [573, 401] width 397 height 40
type input "ValorMotors"
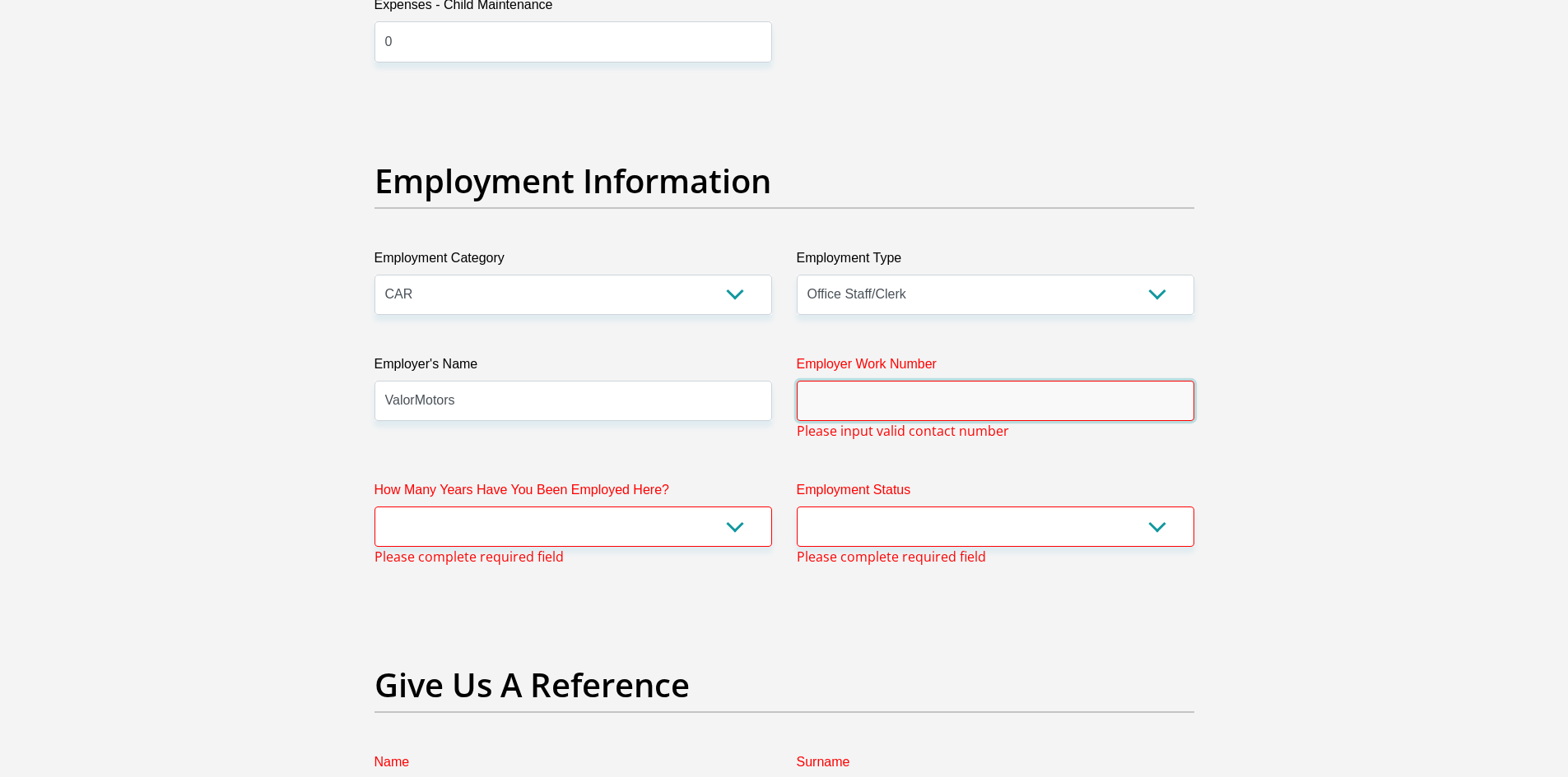
click at [873, 399] on input "Employer Work Number" at bounding box center [995, 401] width 397 height 40
type input "0185180999"
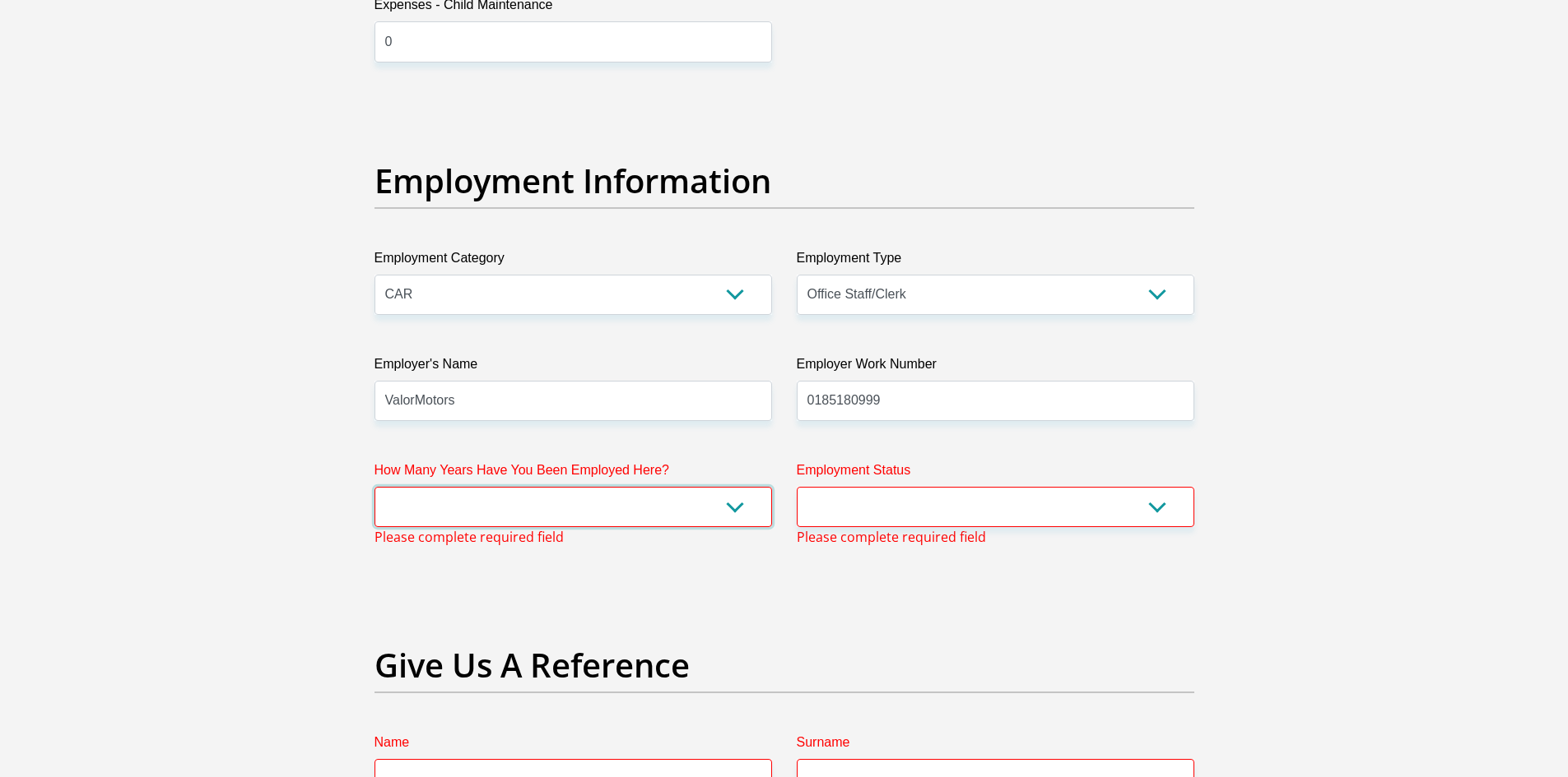
click at [565, 500] on select "less than 1 year 1-3 years 3-5 years 5+ years" at bounding box center [573, 507] width 397 height 40
select select "6"
click at [374, 487] on select "less than 1 year 1-3 years 3-5 years 5+ years" at bounding box center [573, 507] width 397 height 40
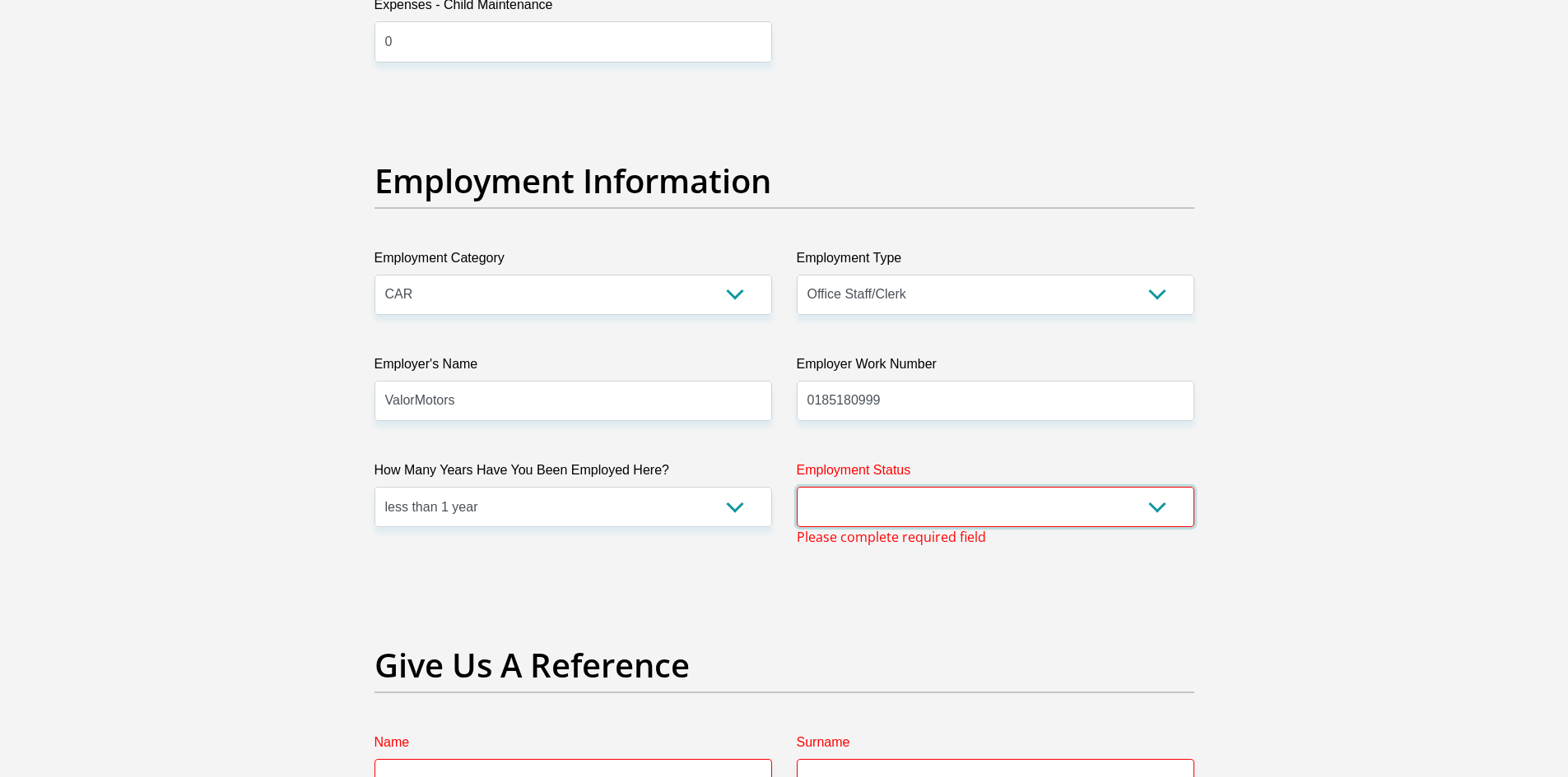
click at [905, 505] on select "Permanent/Full-time Part-time/Casual Contract Worker Self-Employed Housewife Re…" at bounding box center [995, 507] width 397 height 40
select select "1"
click at [796, 487] on select "Permanent/Full-time Part-time/Casual Contract Worker Self-Employed Housewife Re…" at bounding box center [995, 507] width 397 height 40
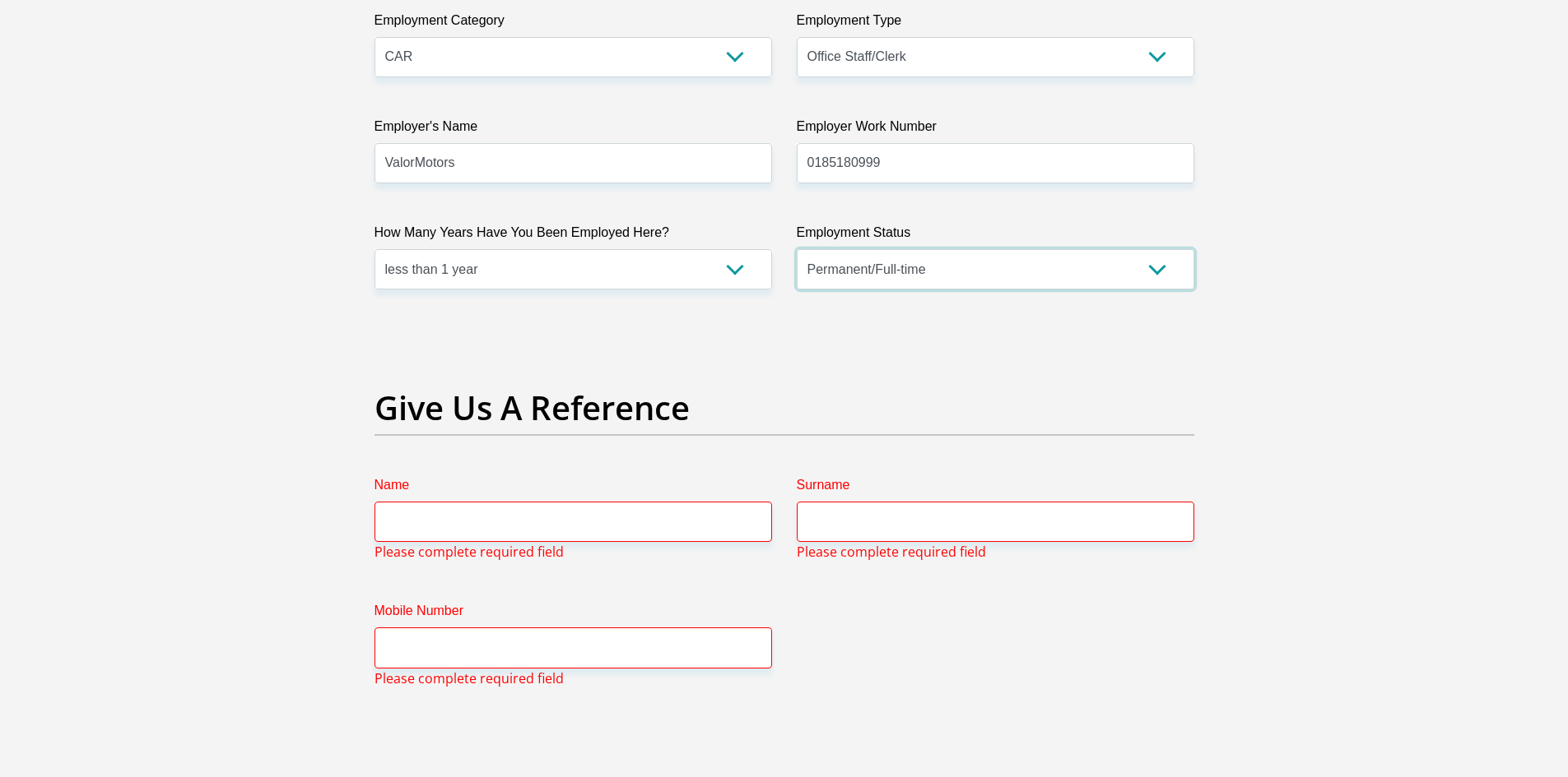
scroll to position [3087, 0]
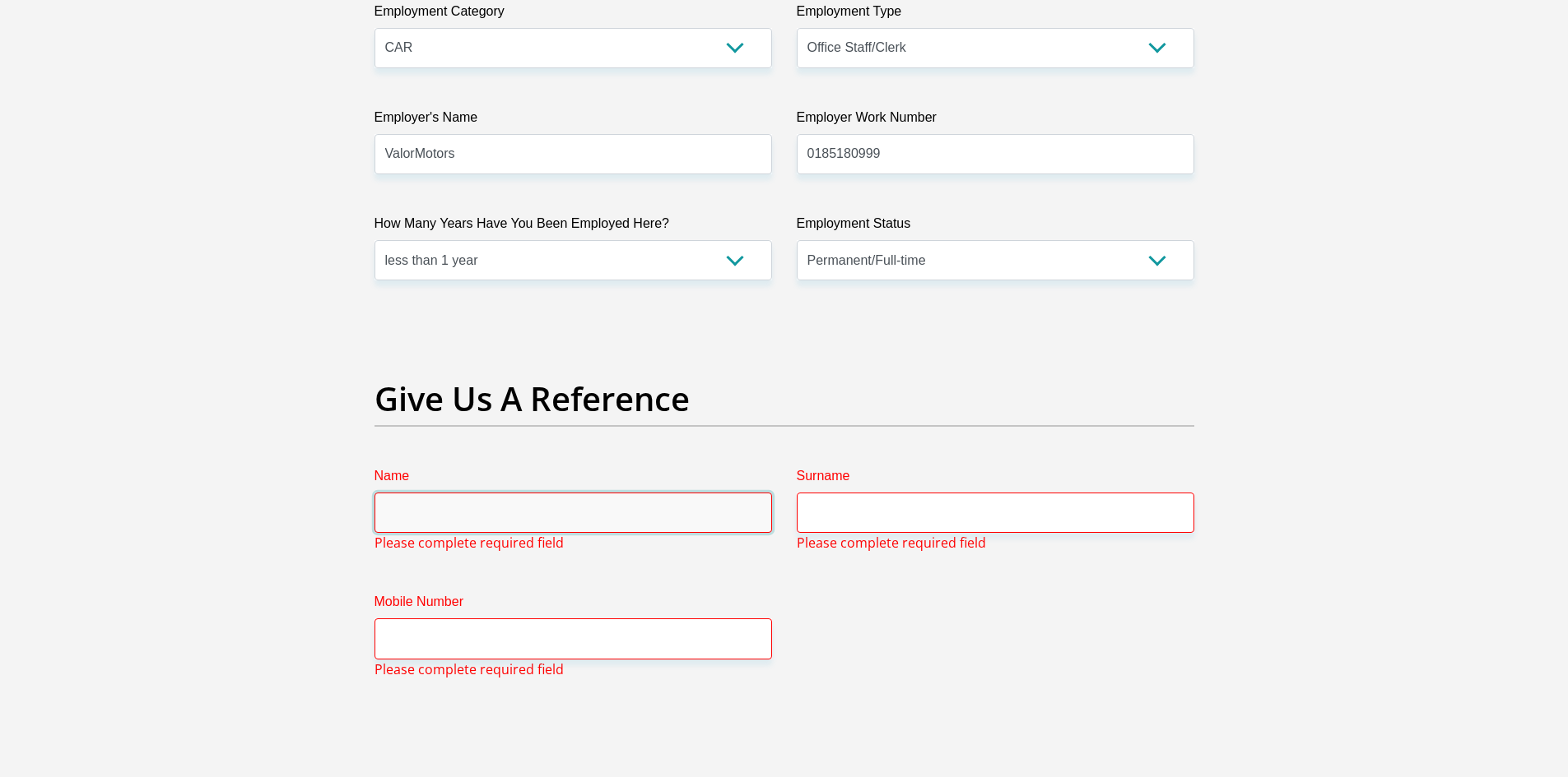
click at [569, 513] on input "Name" at bounding box center [573, 513] width 397 height 40
drag, startPoint x: 768, startPoint y: 508, endPoint x: 810, endPoint y: 521, distance: 44.0
click at [777, 512] on div "Name Please complete required field" at bounding box center [573, 509] width 422 height 86
type input "Lorenzo"
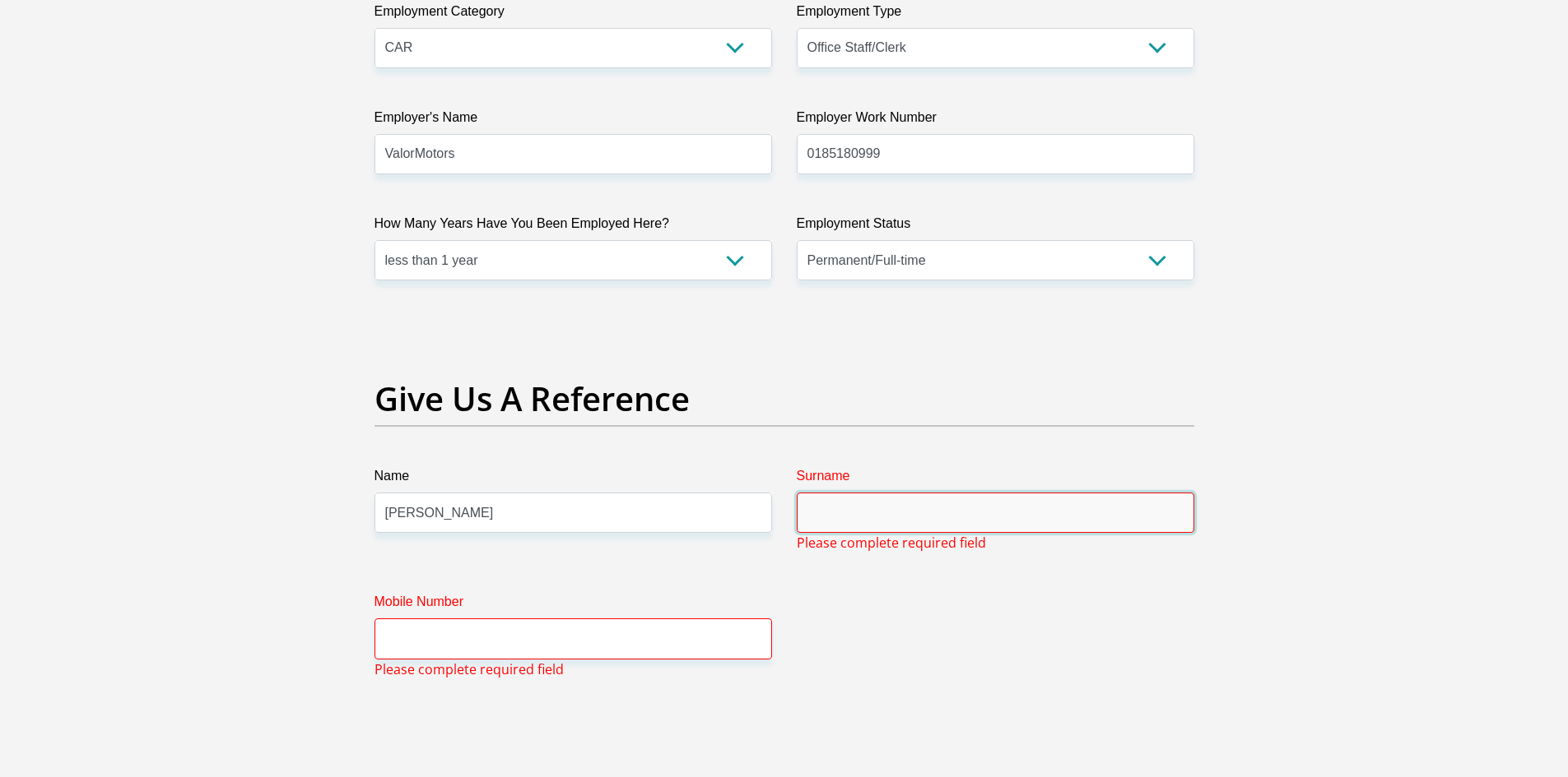
click at [845, 528] on input "Surname" at bounding box center [995, 513] width 397 height 40
type input "Layte"
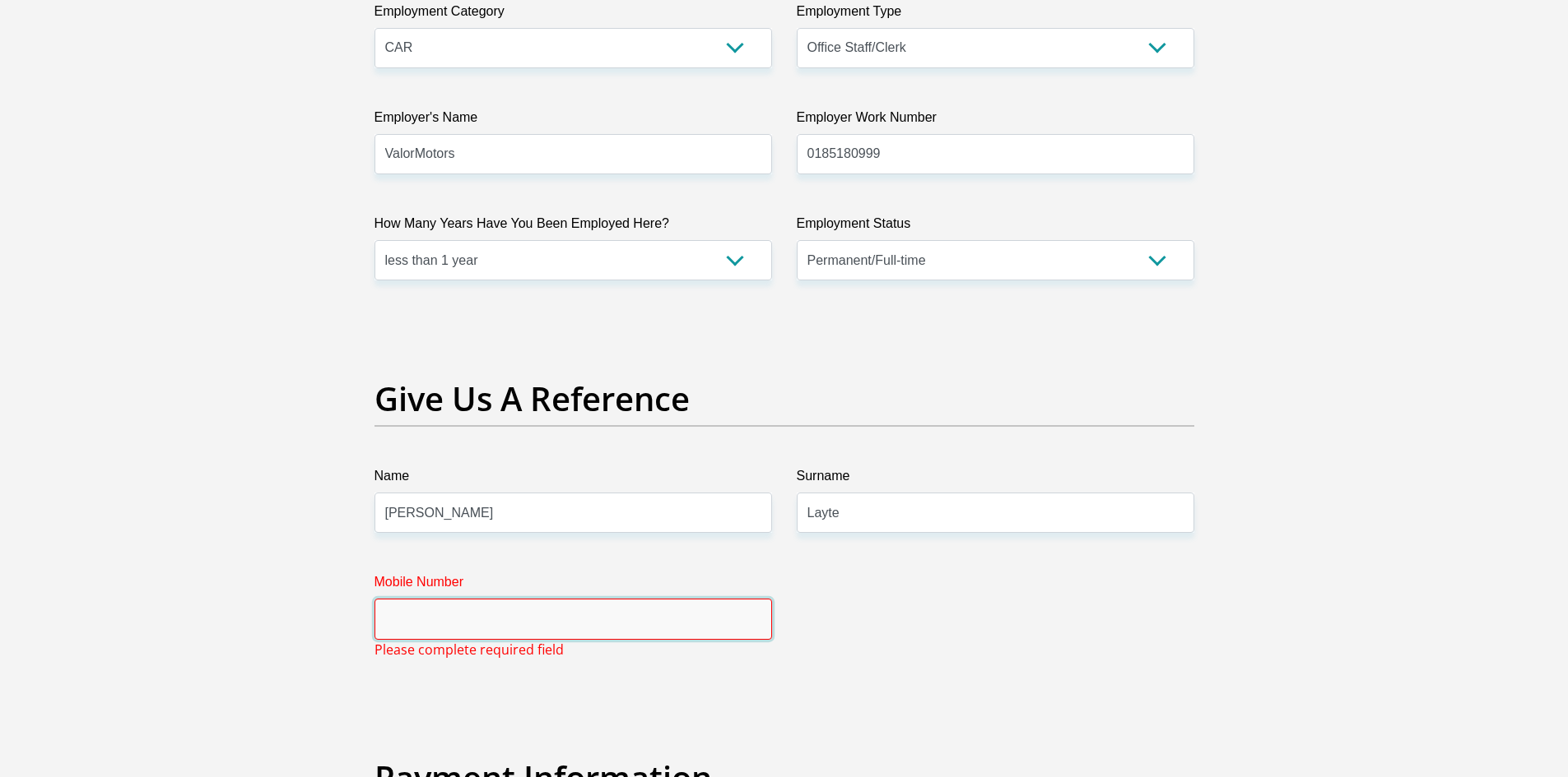
click at [567, 605] on input "Mobile Number" at bounding box center [573, 619] width 397 height 40
type input "0848701214"
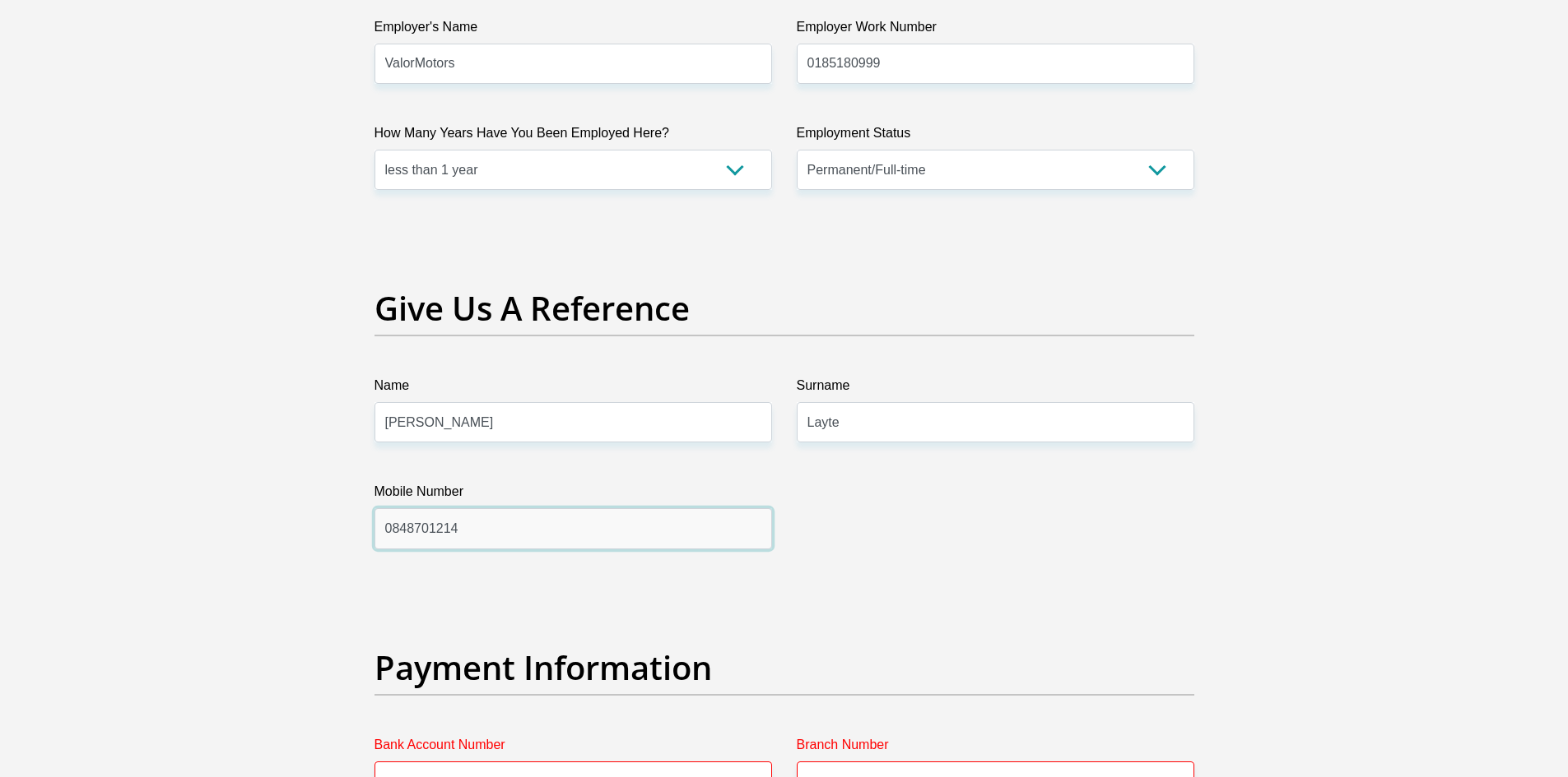
scroll to position [3664, 0]
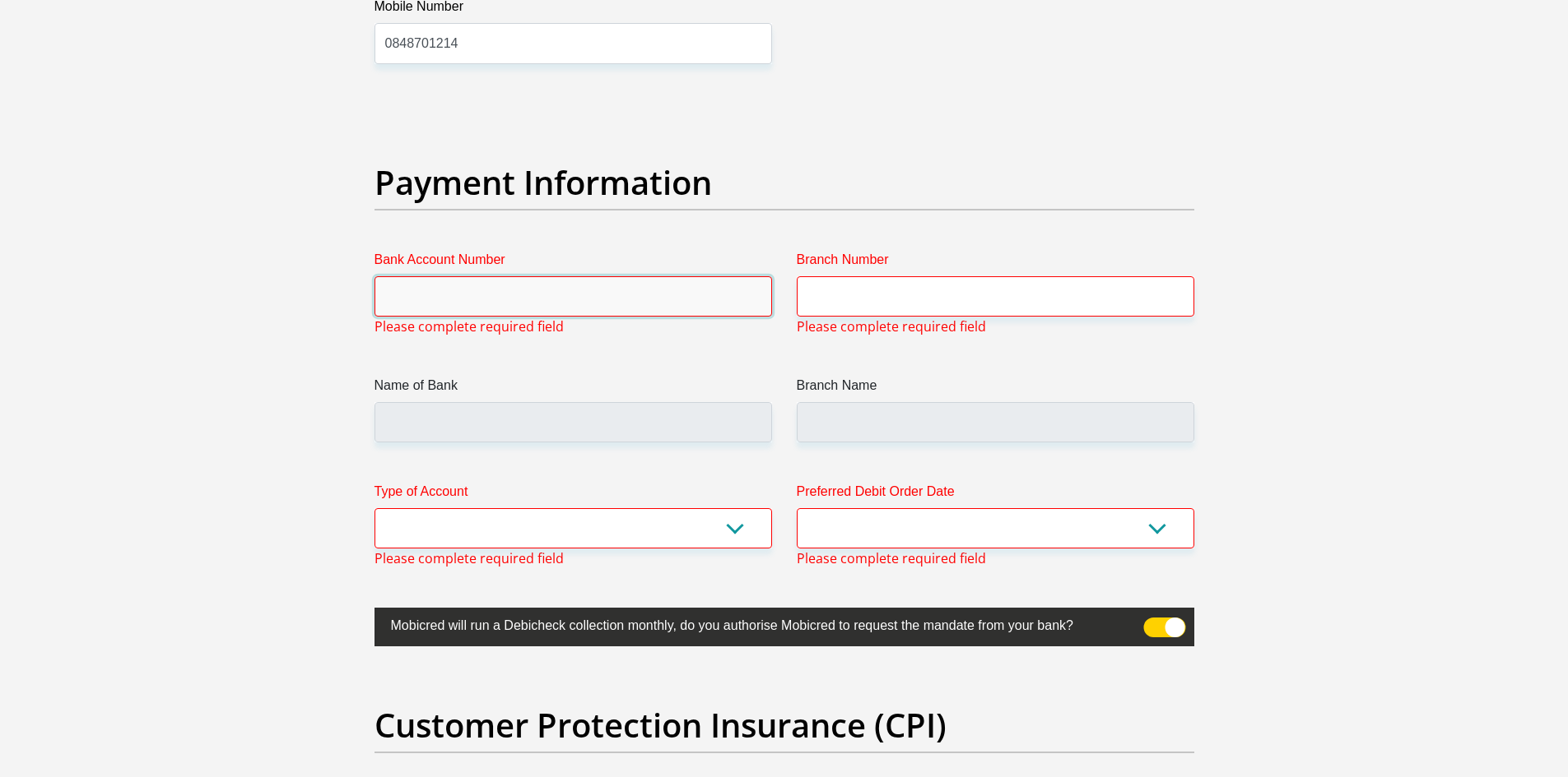
click at [449, 309] on input "Bank Account Number" at bounding box center [573, 296] width 397 height 40
type input "2133543801"
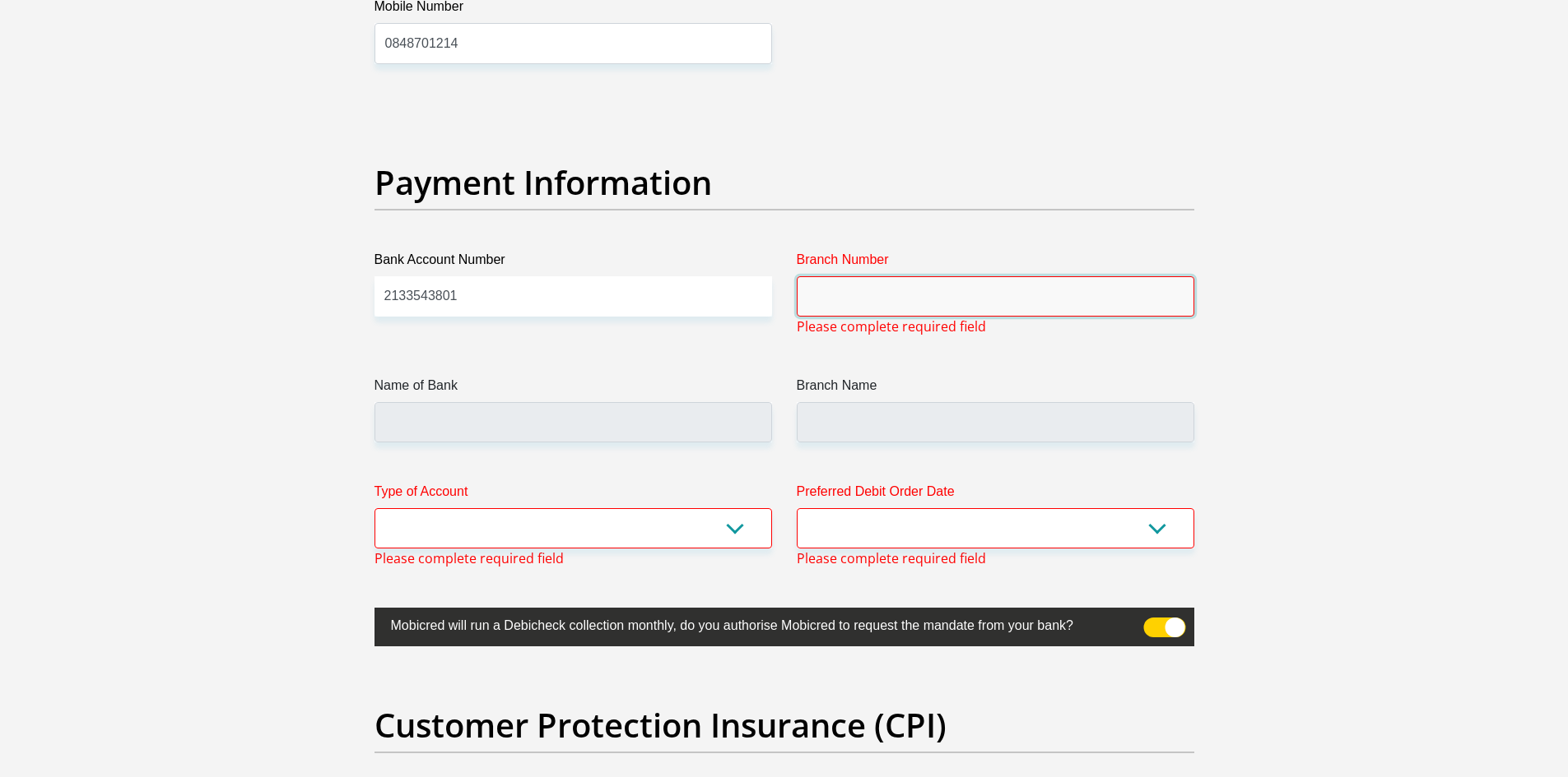
click at [896, 280] on input "Branch Number" at bounding box center [995, 296] width 397 height 40
type input "470010"
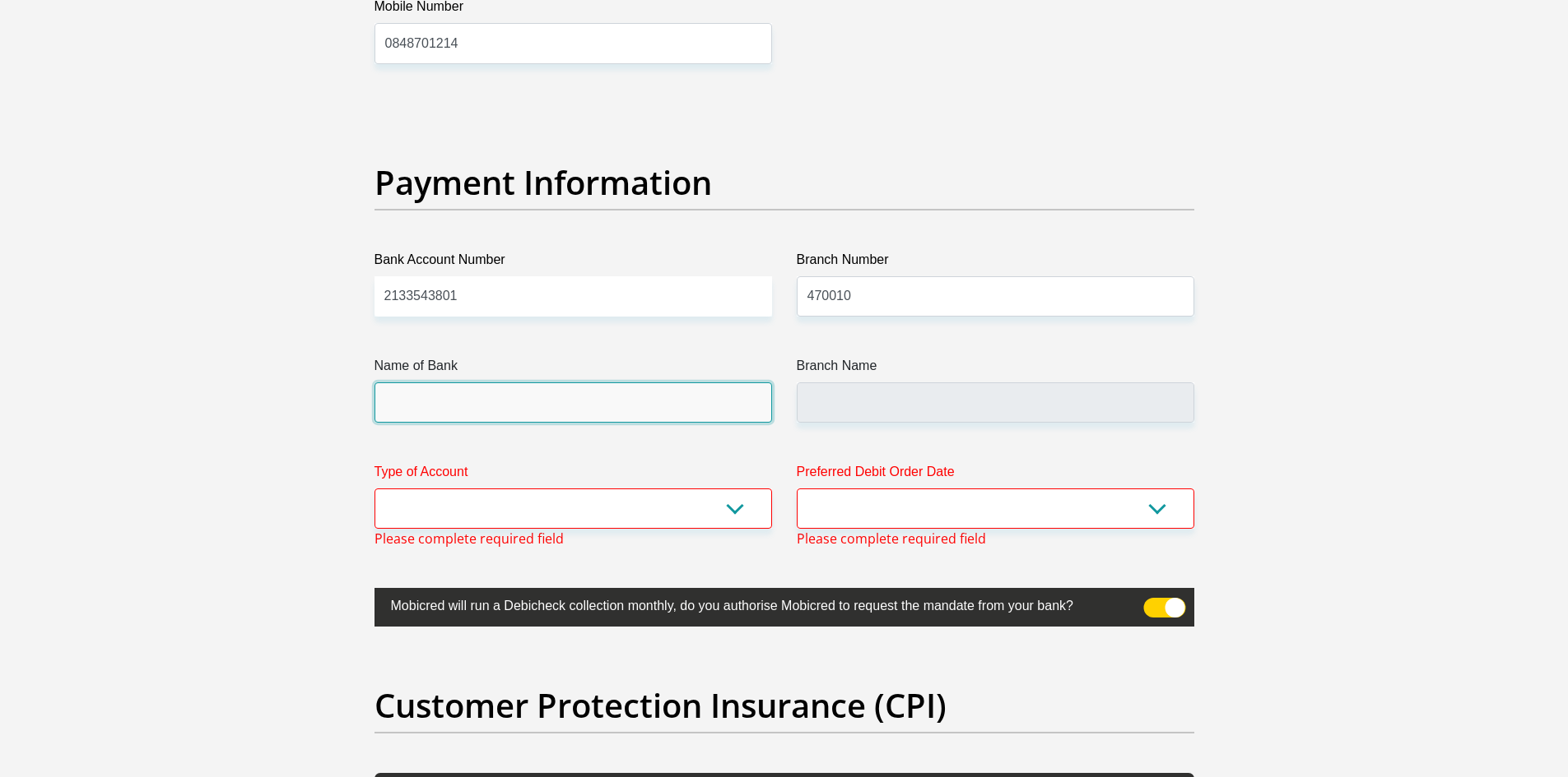
click at [506, 407] on input "Name of Bank" at bounding box center [573, 403] width 397 height 40
type input "CAPITEC BANK LIMITED"
type input "CAPITEC BANK CPC"
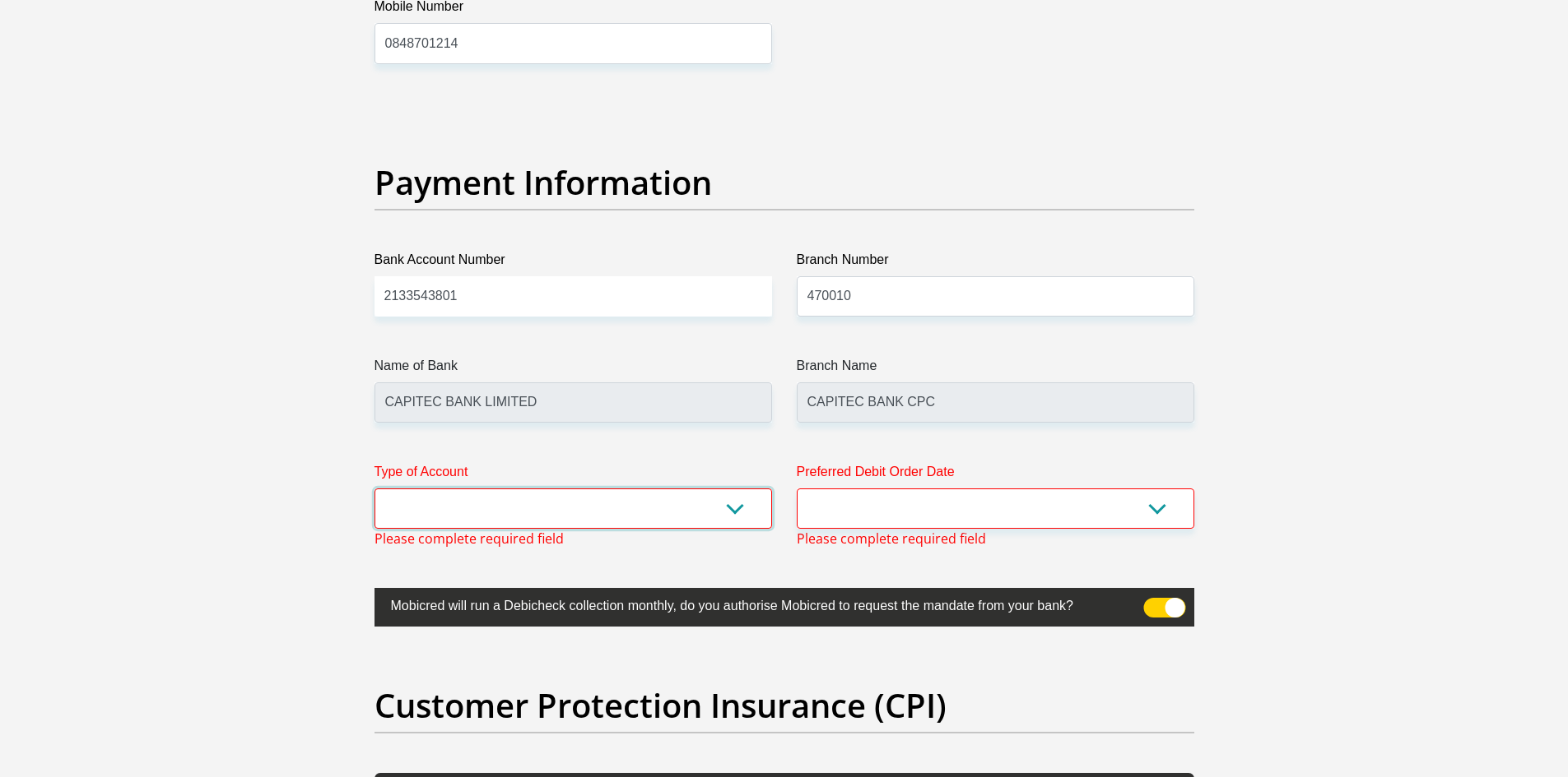
click at [489, 506] on select "Cheque Savings" at bounding box center [573, 508] width 397 height 40
select select "SAV"
click at [374, 488] on select "Cheque Savings" at bounding box center [573, 508] width 397 height 40
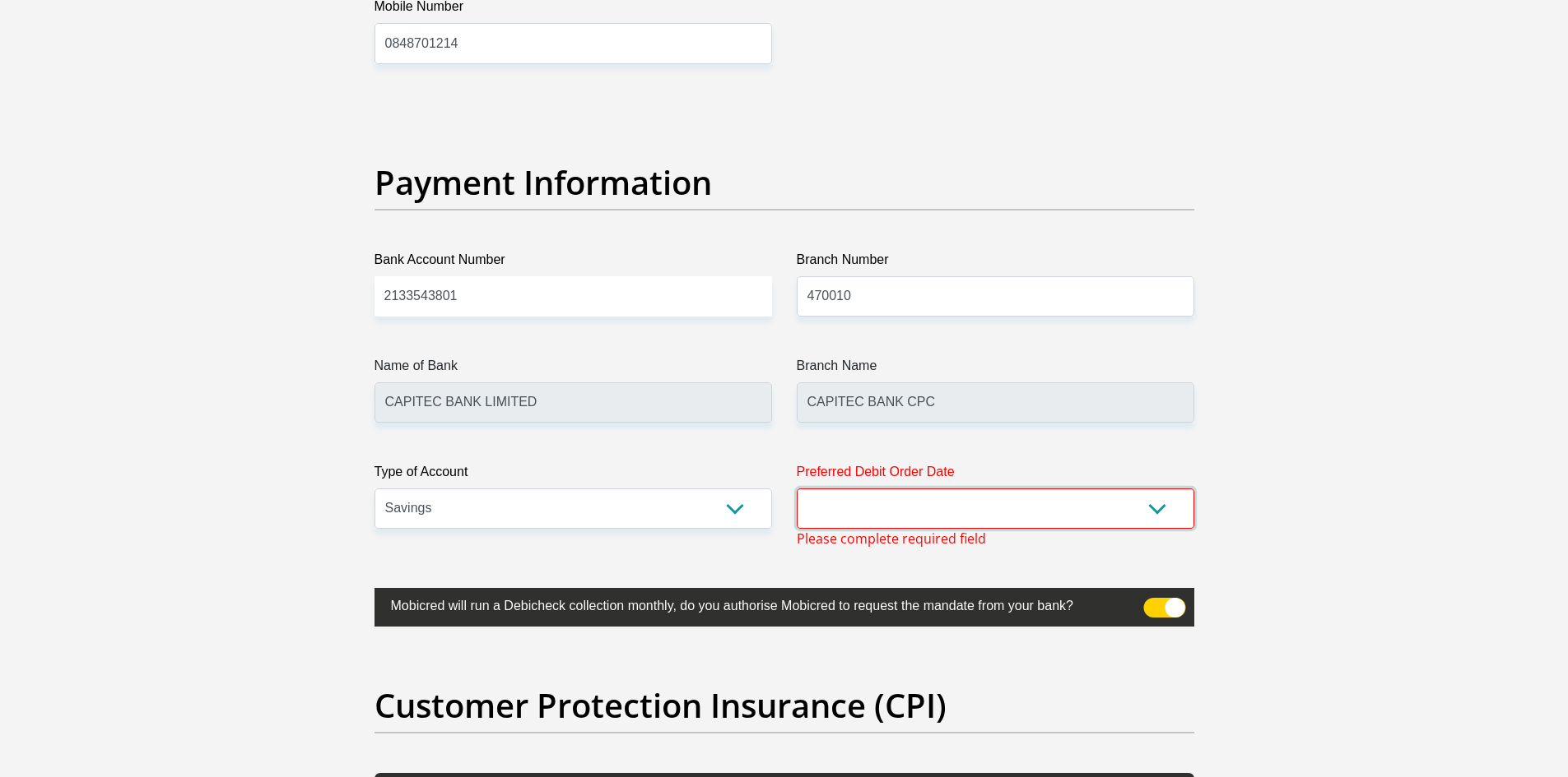
click at [870, 513] on select "1st 2nd 3rd 4th 5th 7th 18th 19th 20th 21st 22nd 23rd 24th 25th 26th 27th 28th …" at bounding box center [995, 508] width 397 height 40
select select "1"
click at [796, 488] on select "1st 2nd 3rd 4th 5th 7th 18th 19th 20th 21st 22nd 23rd 24th 25th 26th 27th 28th …" at bounding box center [995, 508] width 397 height 40
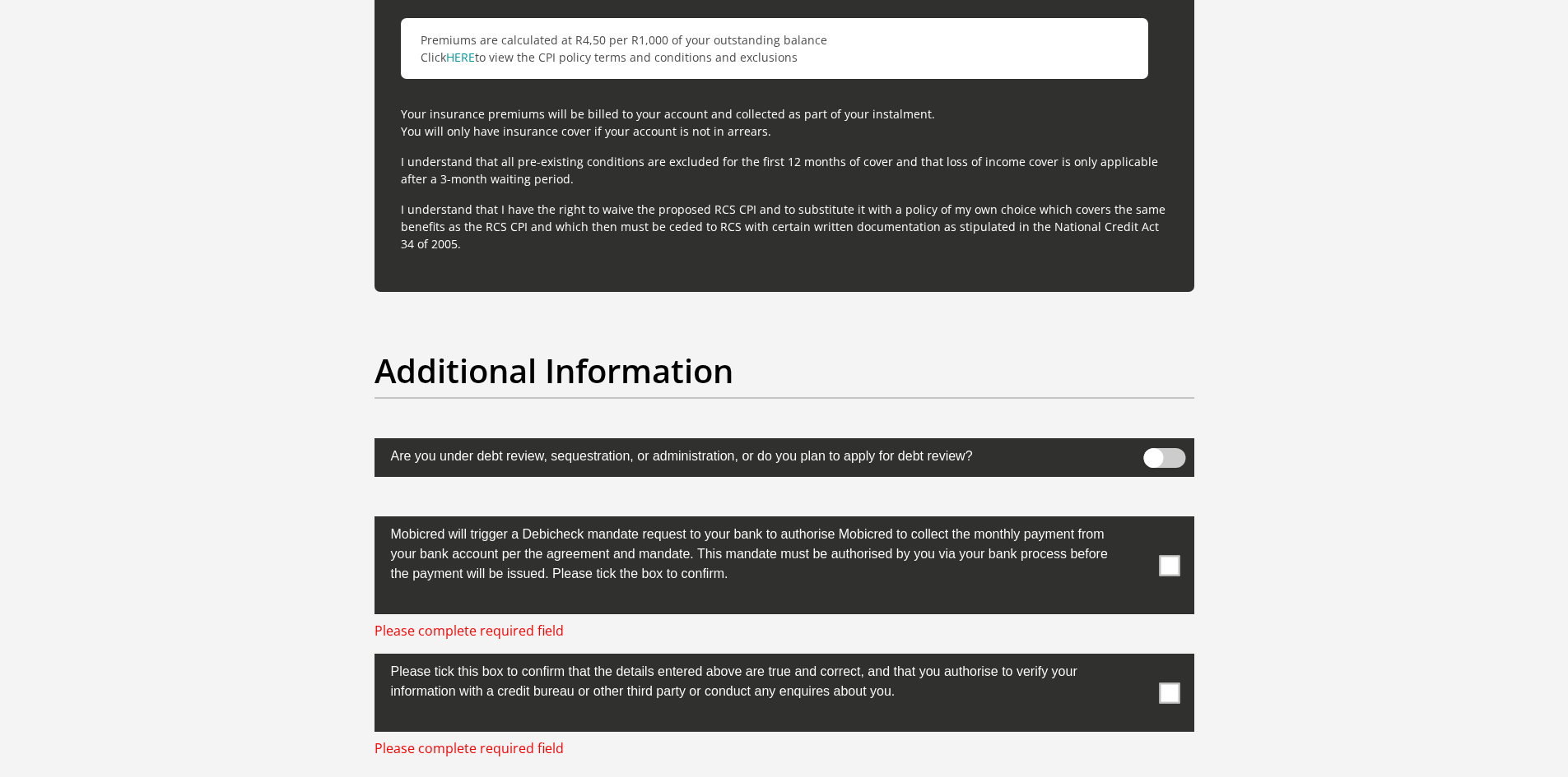
scroll to position [4979, 0]
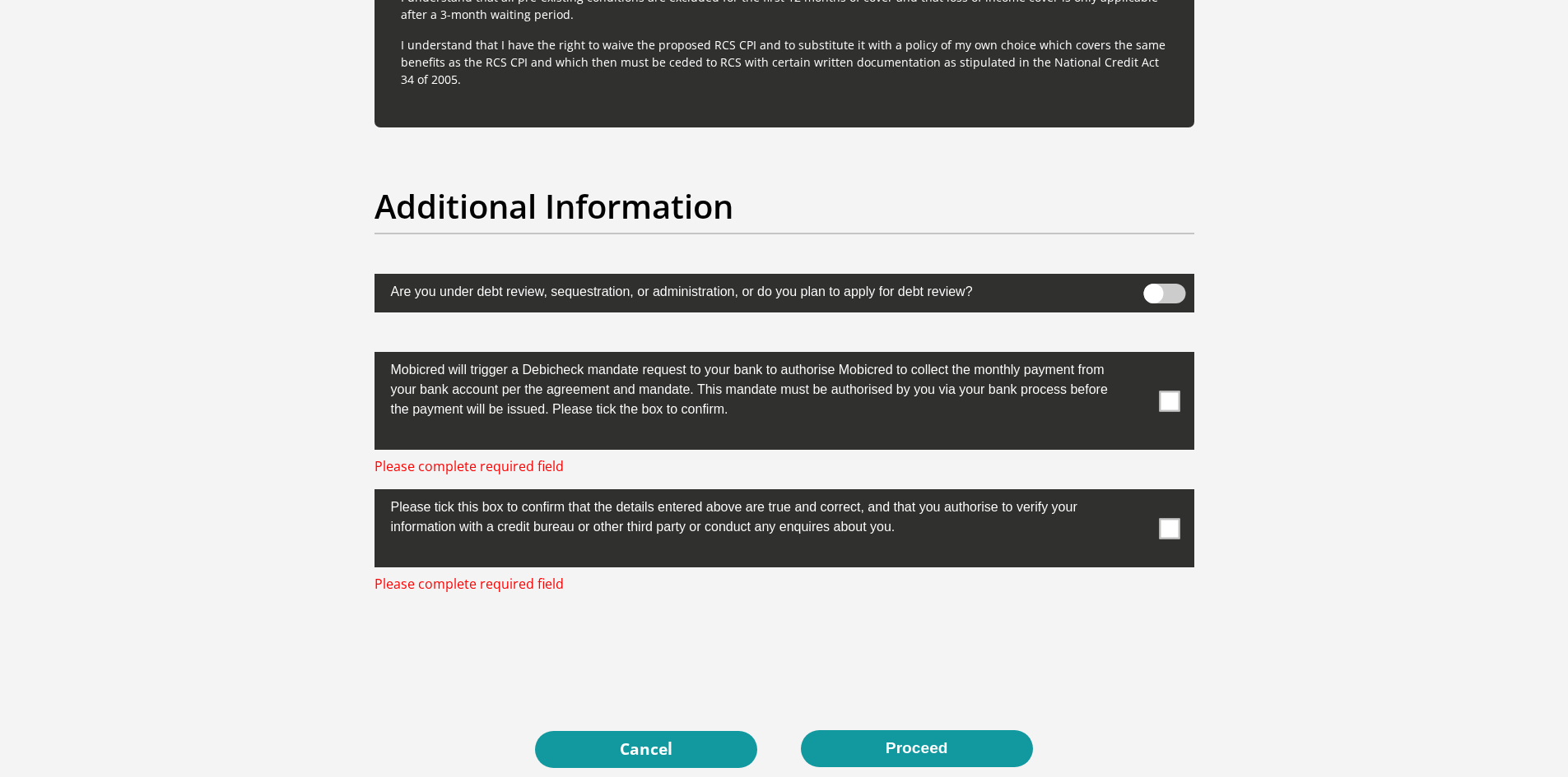
click at [1173, 403] on span at bounding box center [1169, 401] width 21 height 21
click at [1137, 356] on input "checkbox" at bounding box center [1137, 356] width 0 height 0
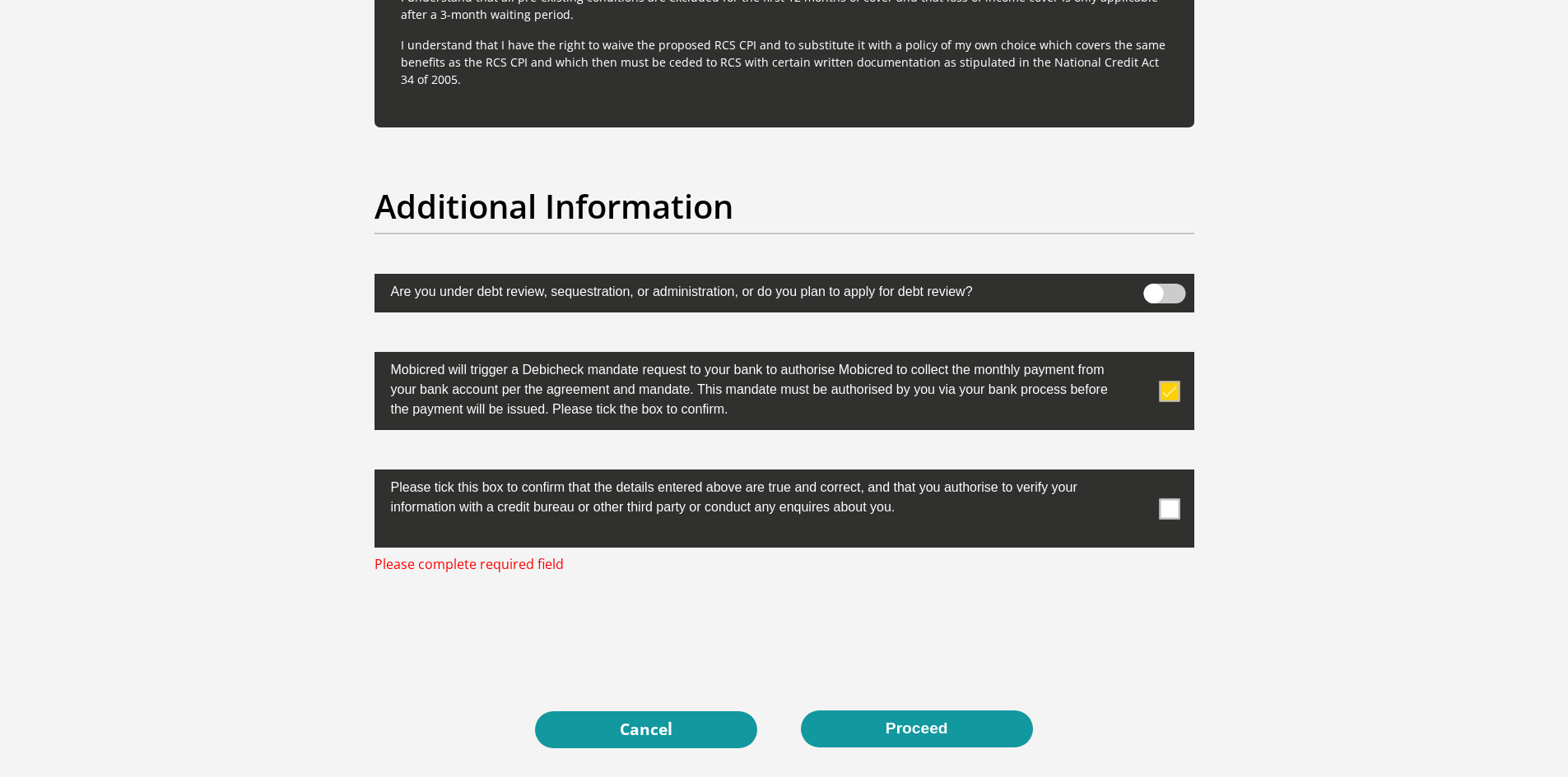
click at [1177, 502] on span at bounding box center [1169, 509] width 21 height 21
click at [1137, 474] on input "checkbox" at bounding box center [1137, 474] width 0 height 0
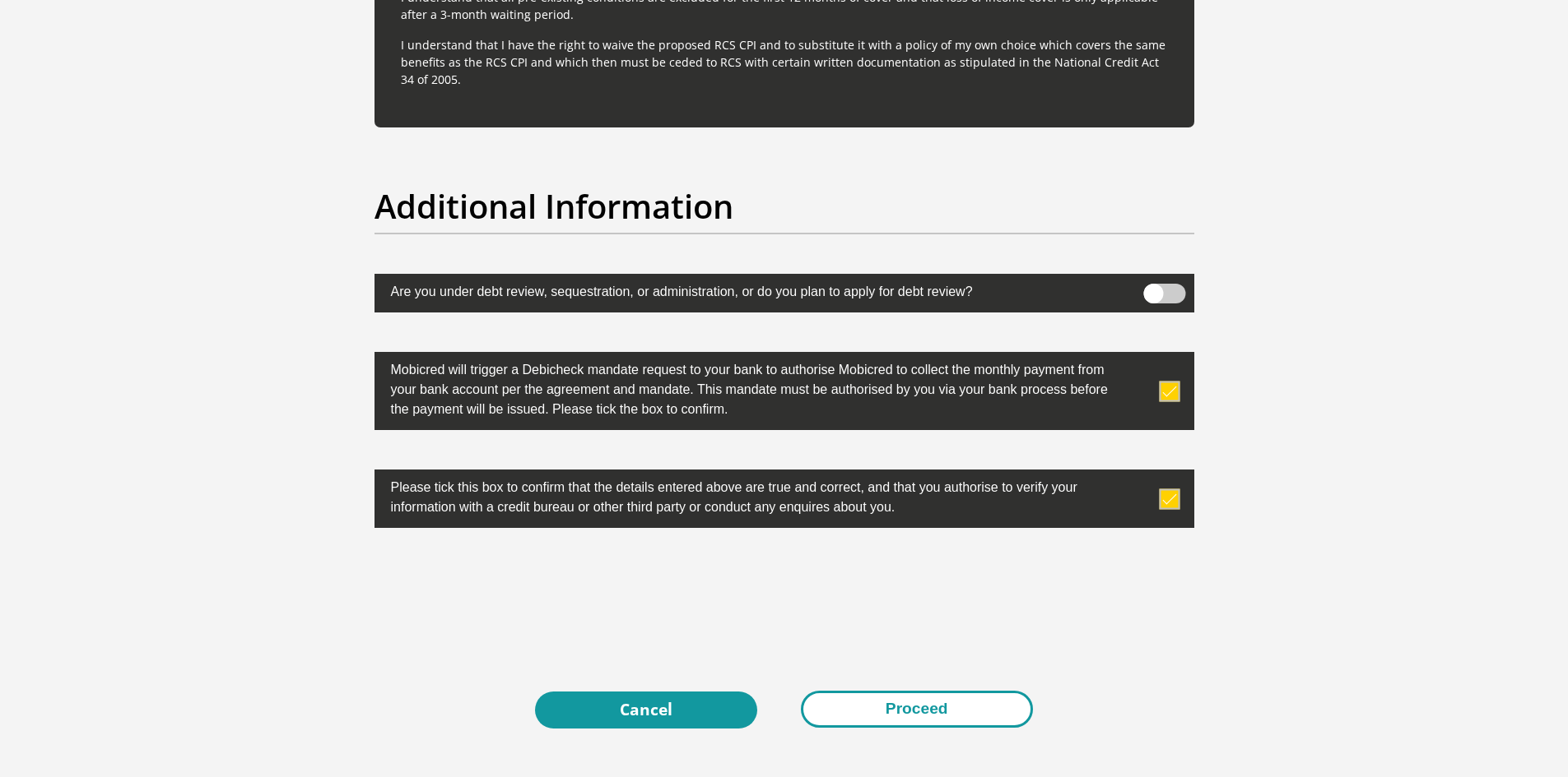
click at [903, 703] on button "Proceed" at bounding box center [917, 710] width 232 height 37
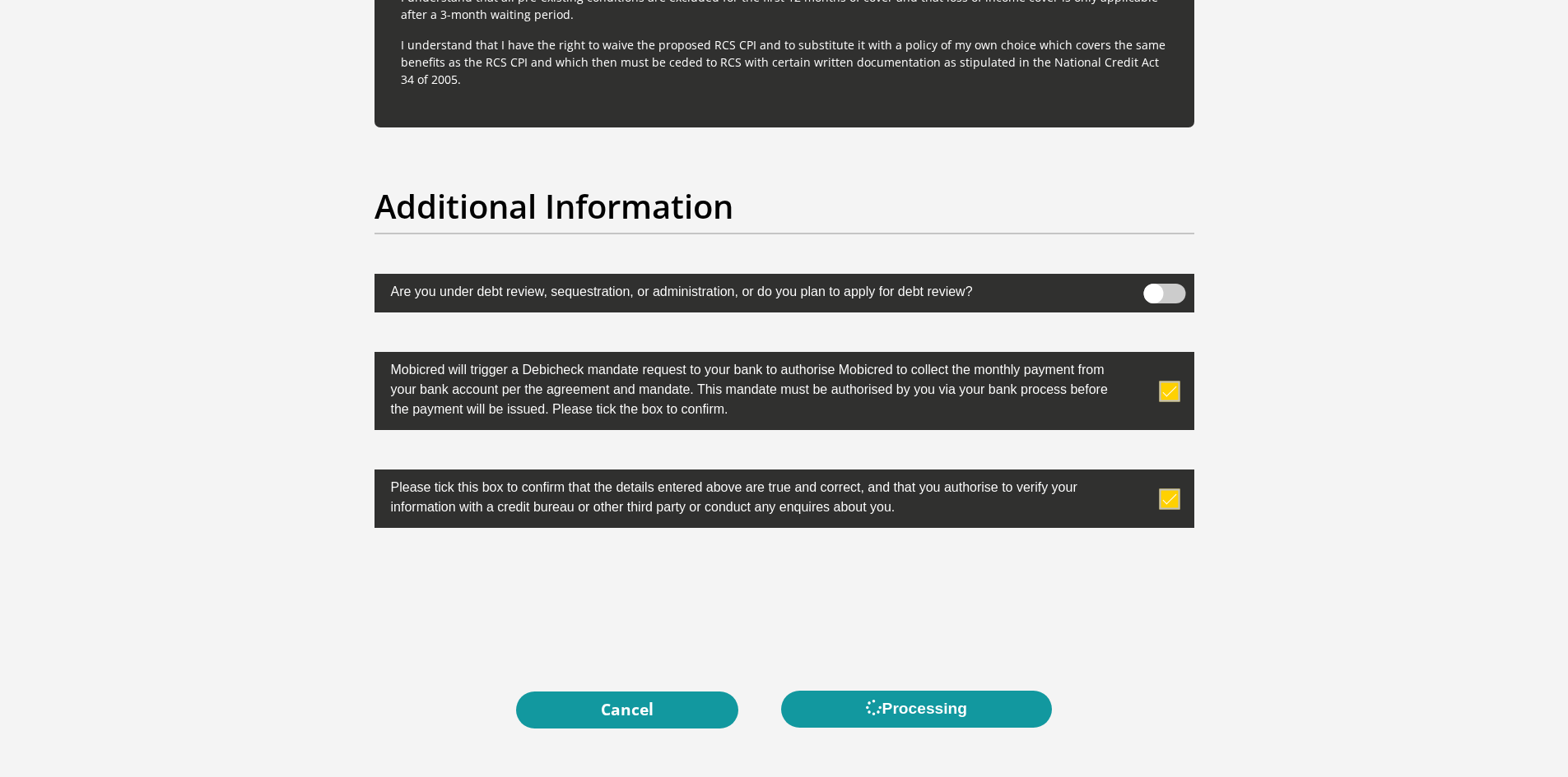
scroll to position [0, 0]
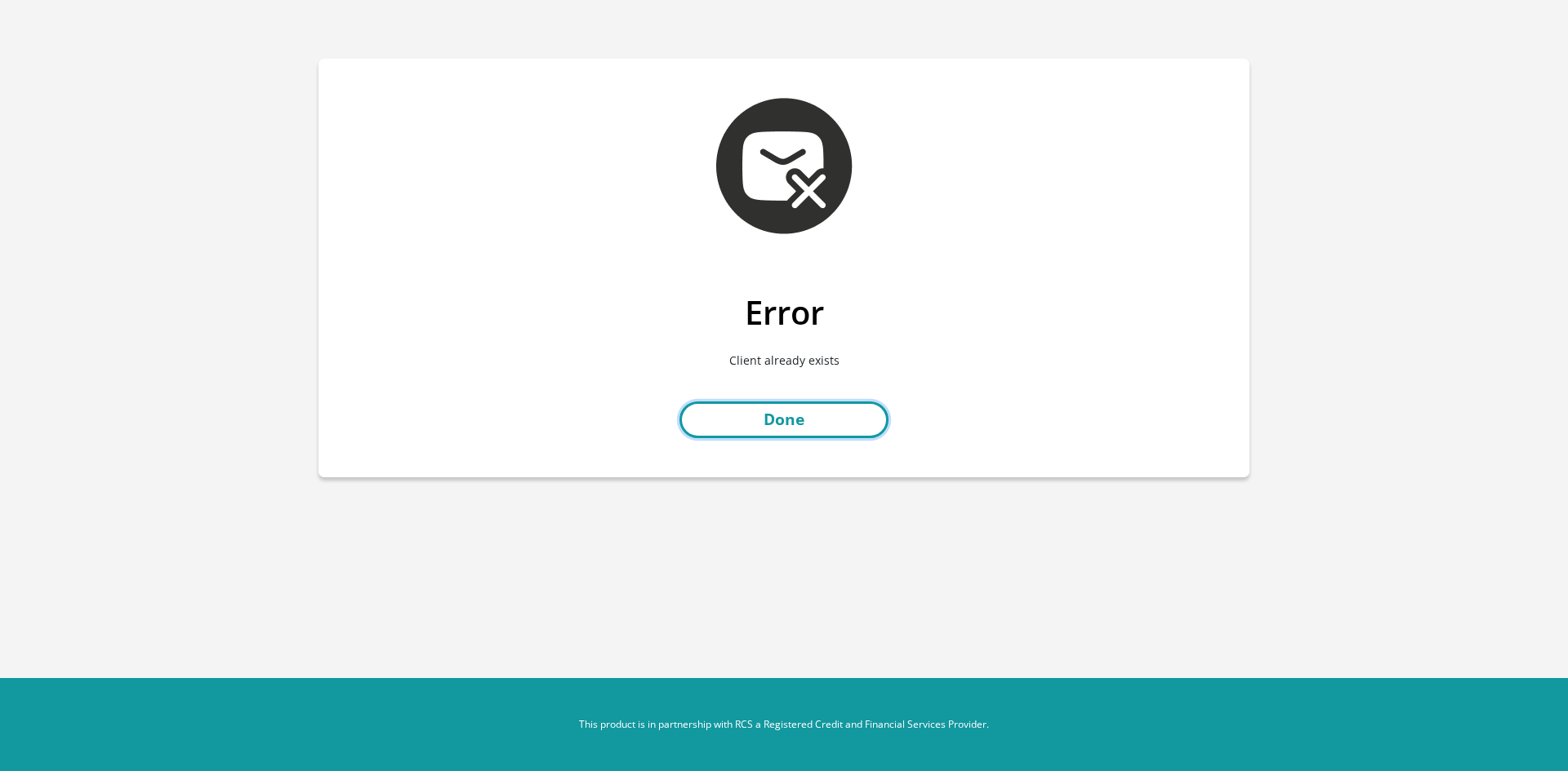
click at [771, 417] on link "Done" at bounding box center [784, 419] width 209 height 37
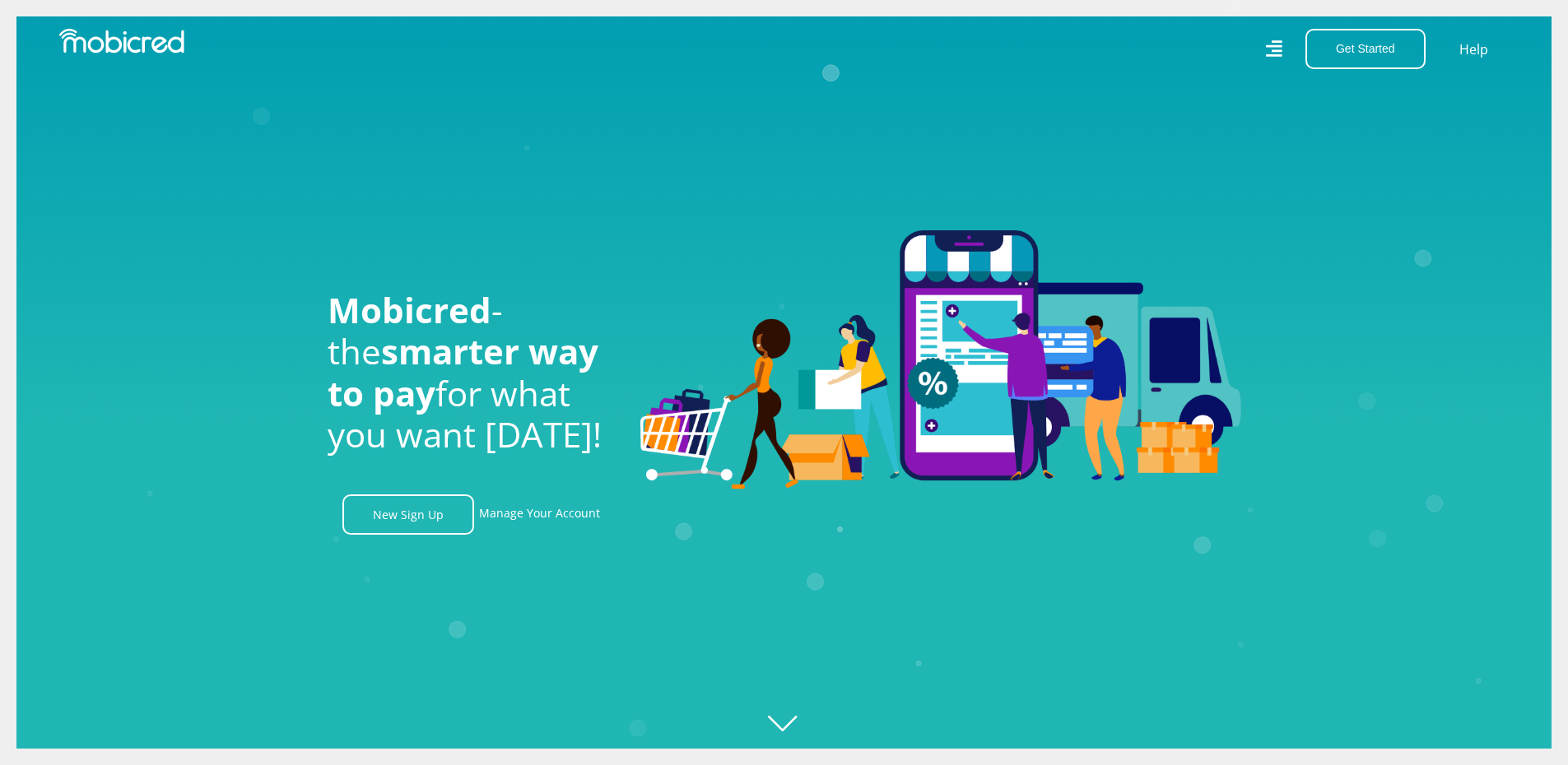
click at [1269, 43] on icon at bounding box center [1273, 48] width 16 height 23
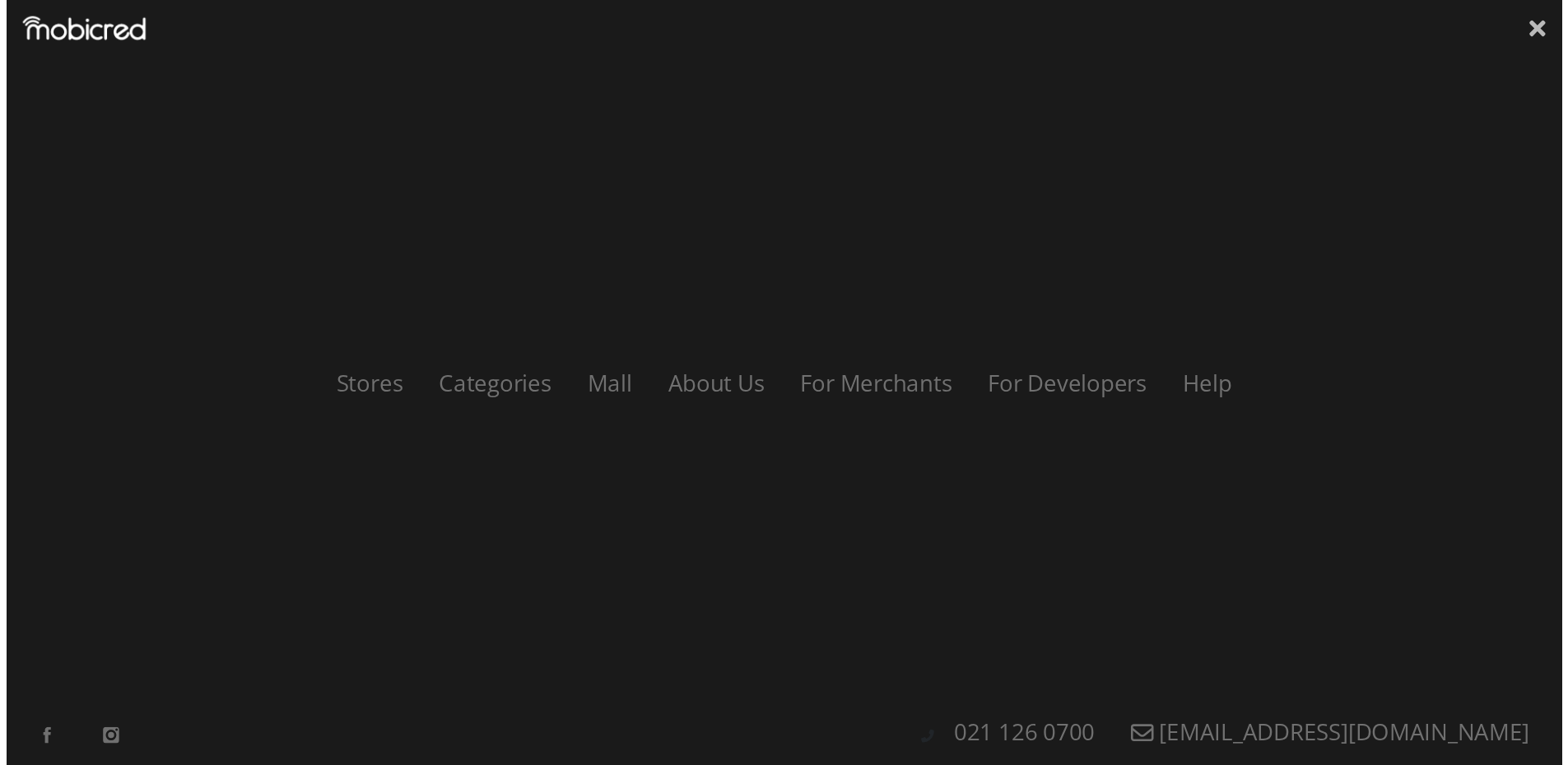
scroll to position [0, 2111]
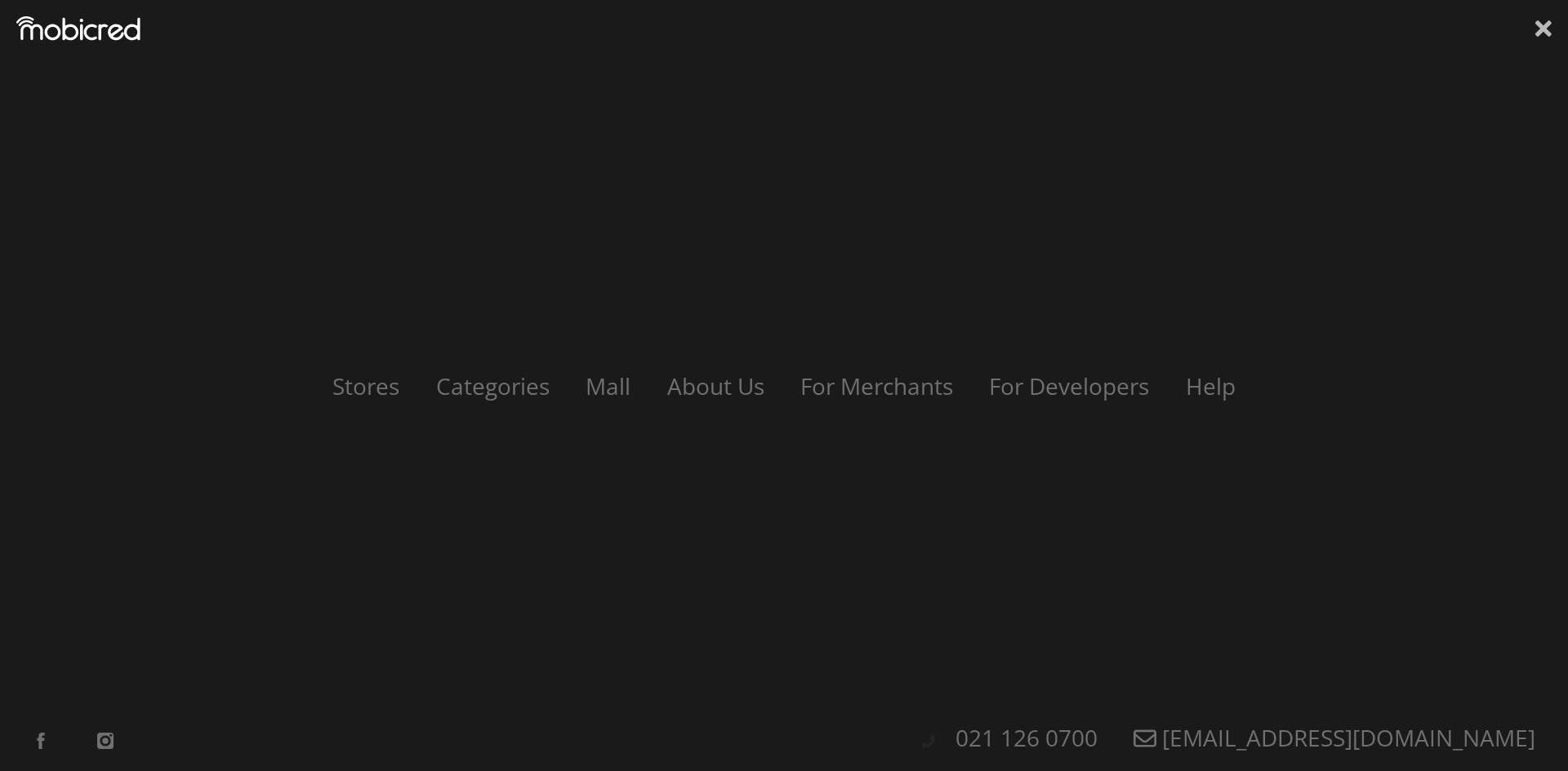
click at [1543, 30] on icon at bounding box center [1543, 28] width 16 height 16
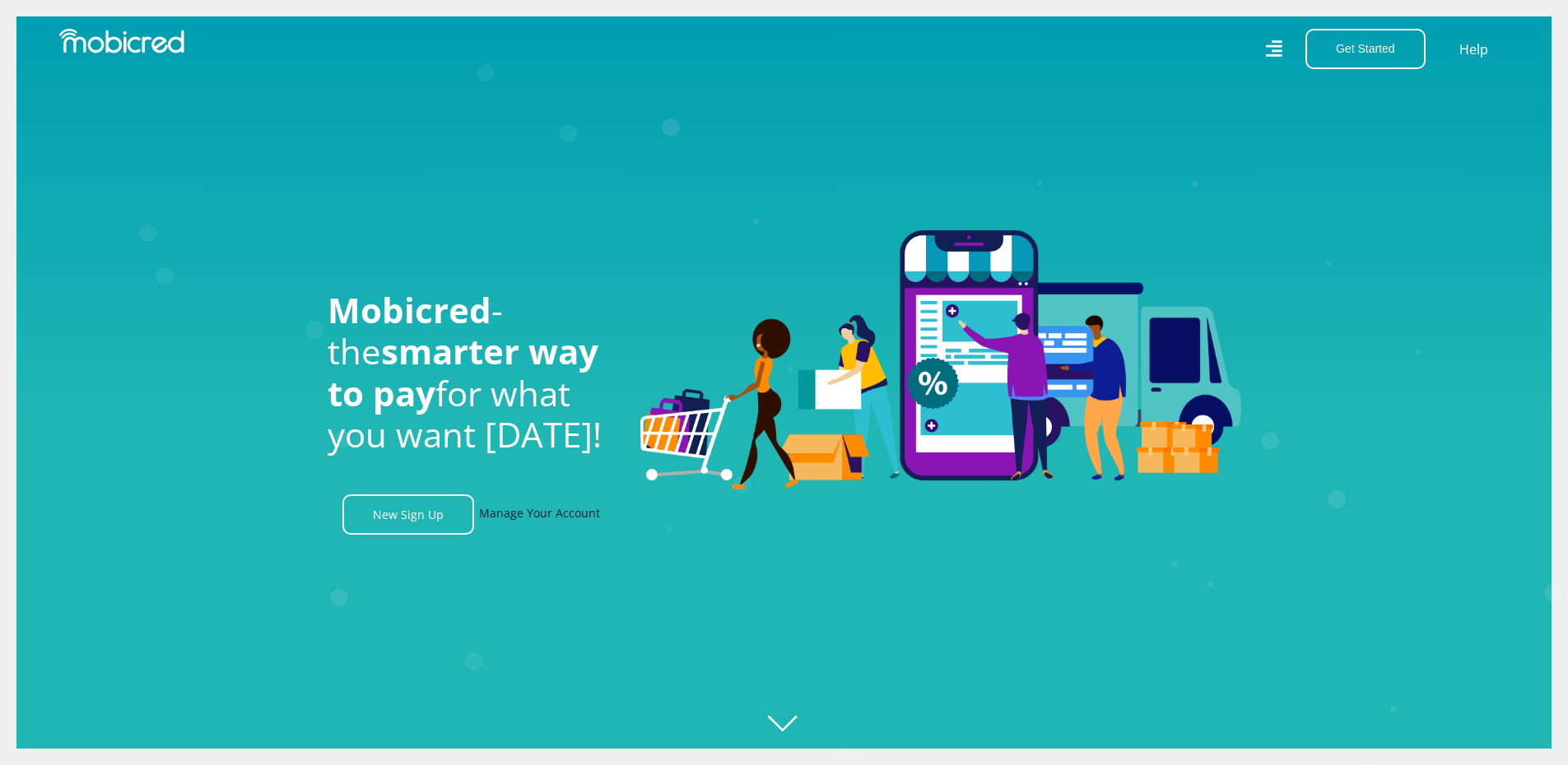
scroll to position [0, 3050]
click at [524, 523] on link "Manage Your Account" at bounding box center [539, 515] width 121 height 40
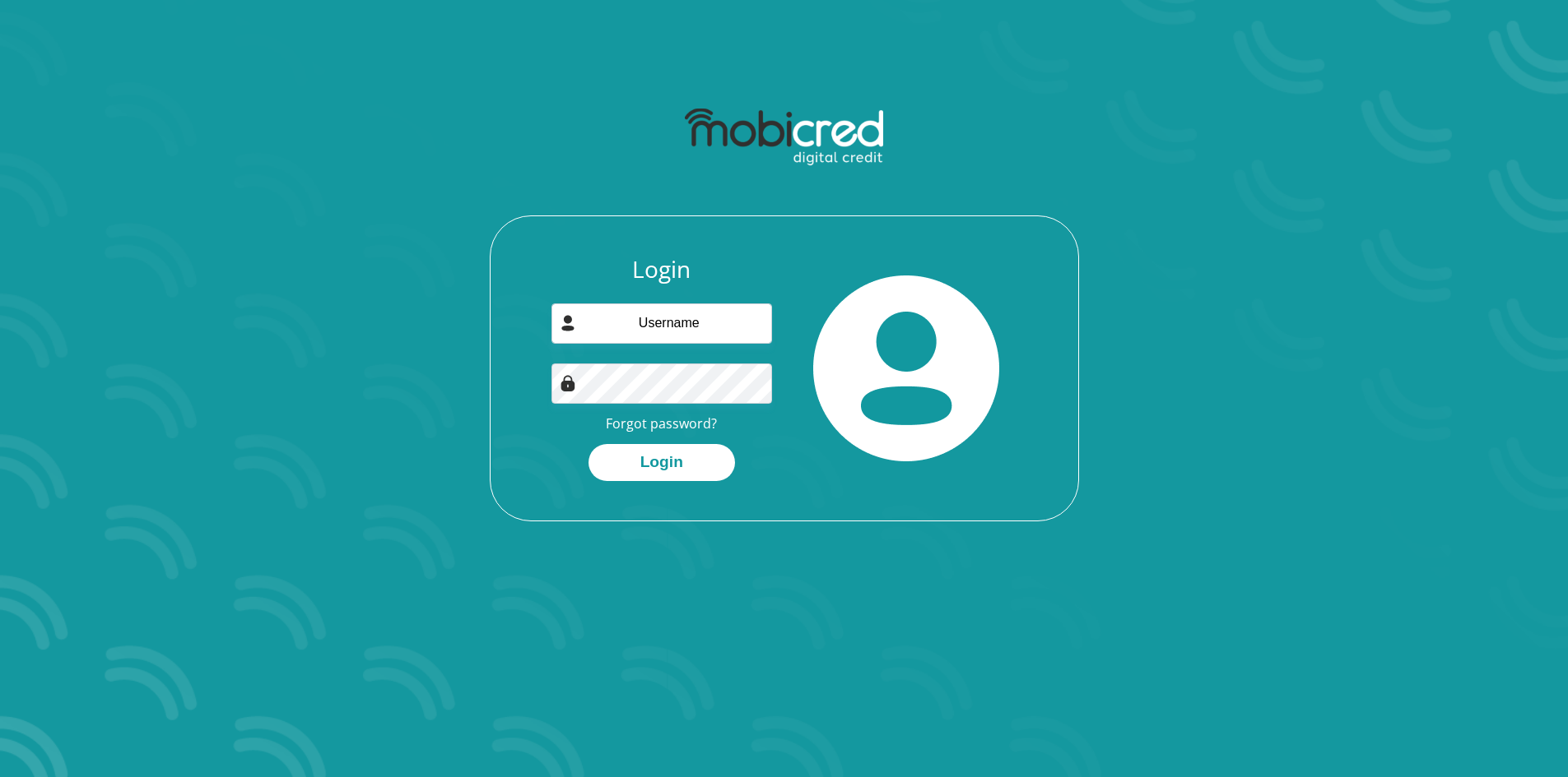
scroll to position [83, 0]
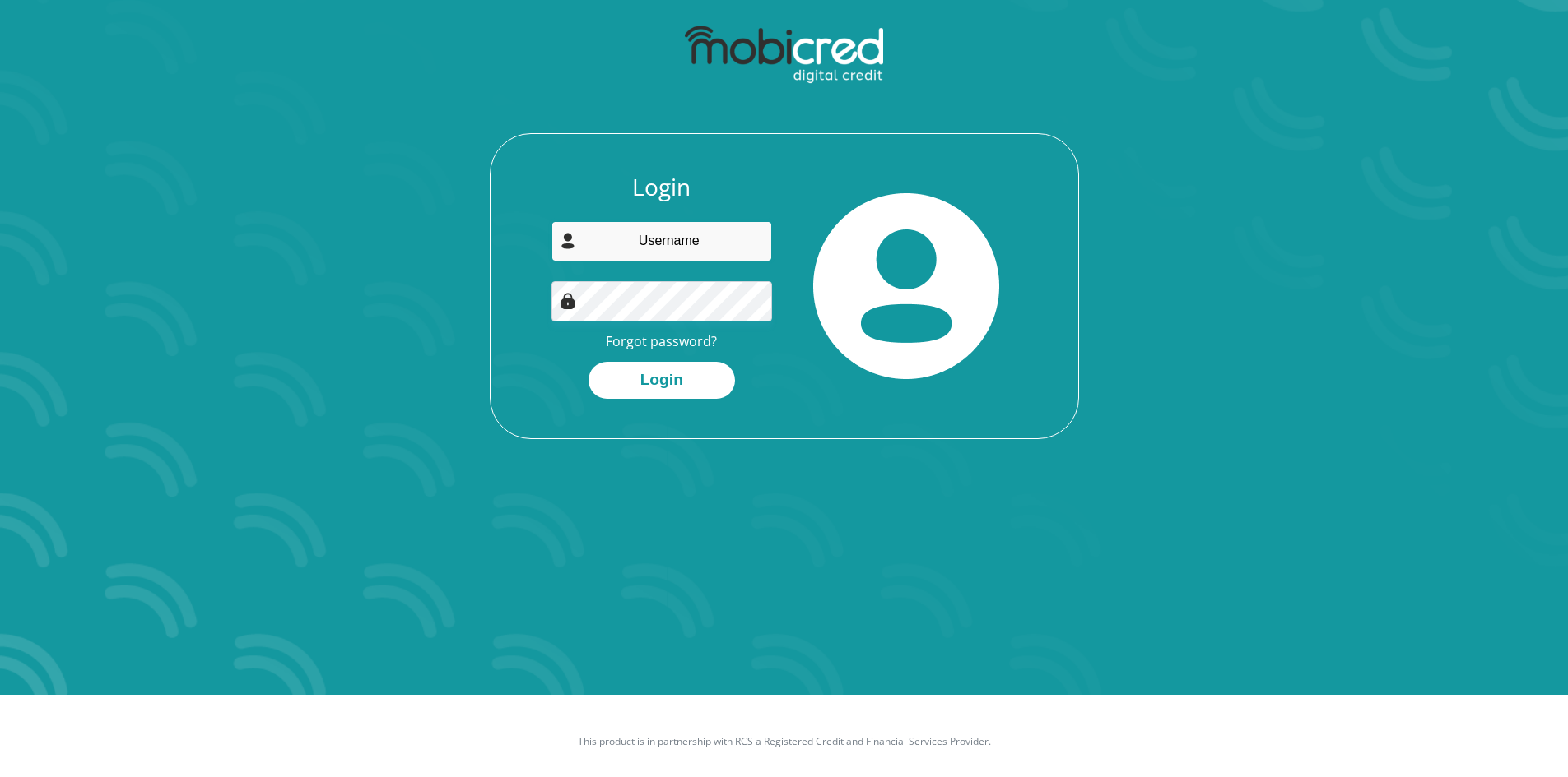
click at [667, 241] on input "email" at bounding box center [661, 241] width 220 height 40
type input "[EMAIL_ADDRESS][DOMAIN_NAME]"
click at [640, 346] on link "Forgot password?" at bounding box center [660, 341] width 111 height 18
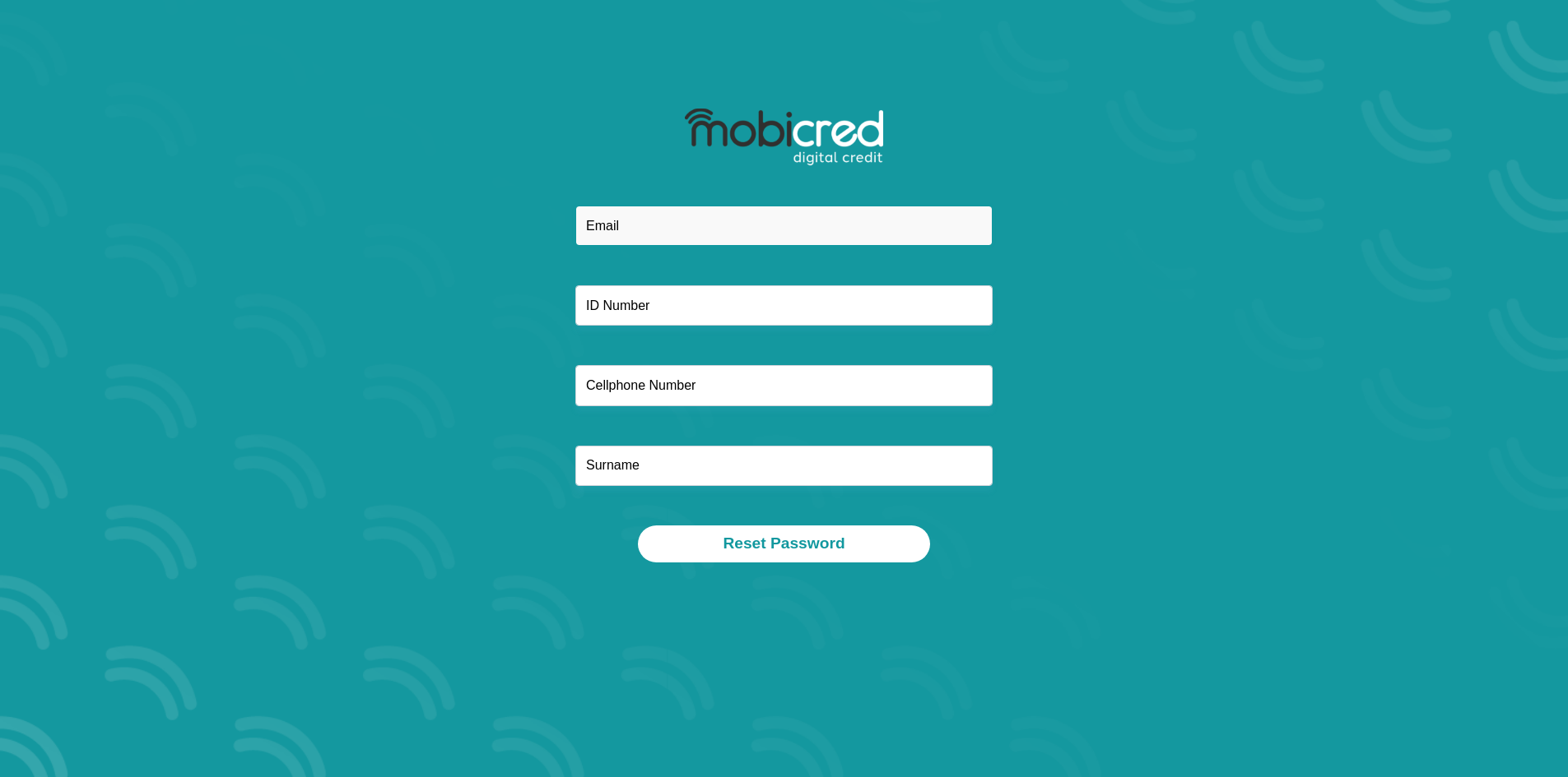
click at [643, 223] on input "email" at bounding box center [783, 226] width 417 height 40
type input "[EMAIL_ADDRESS][DOMAIN_NAME]"
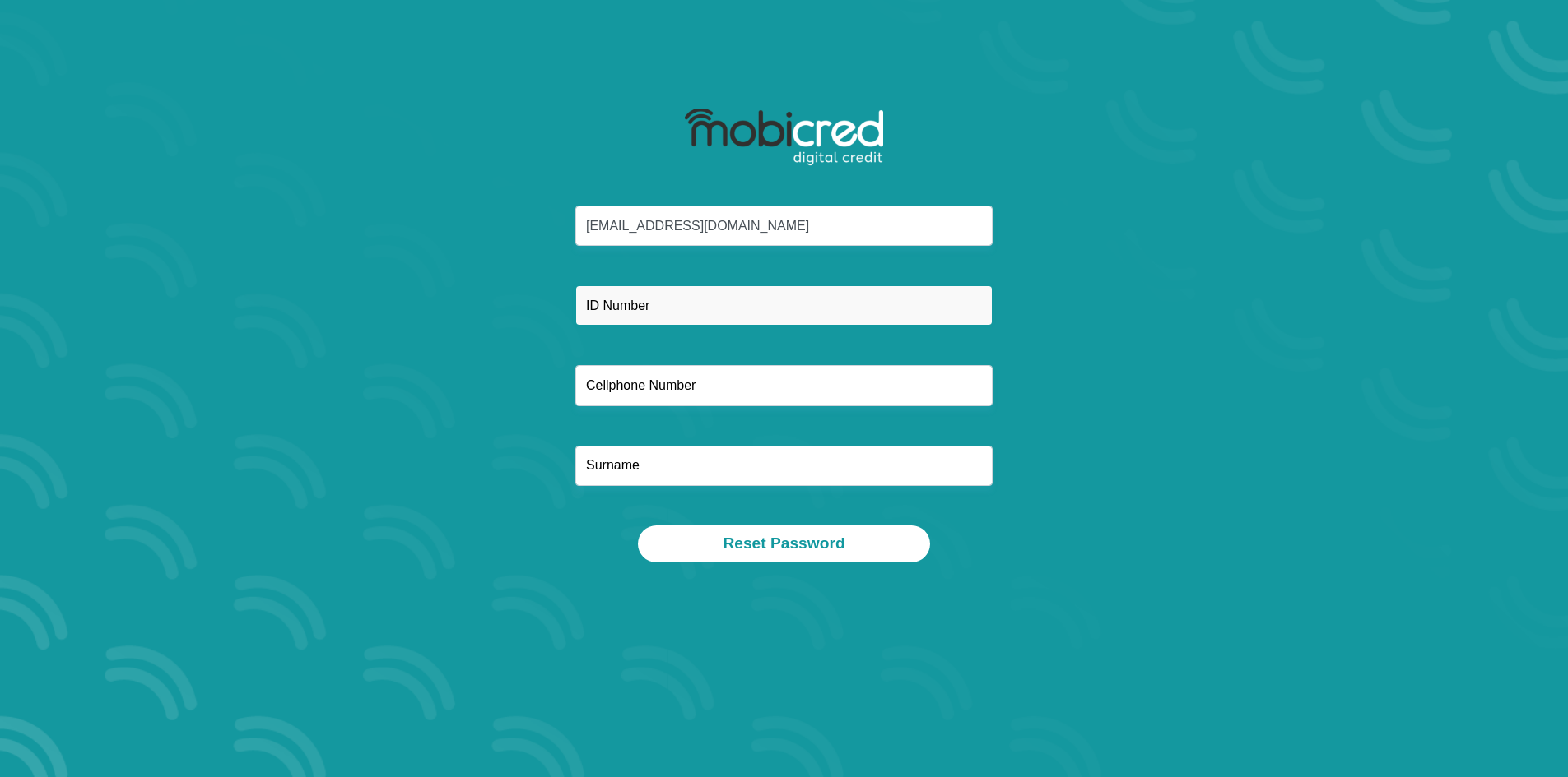
click at [670, 309] on input "text" at bounding box center [783, 306] width 417 height 40
type input "0502110368086"
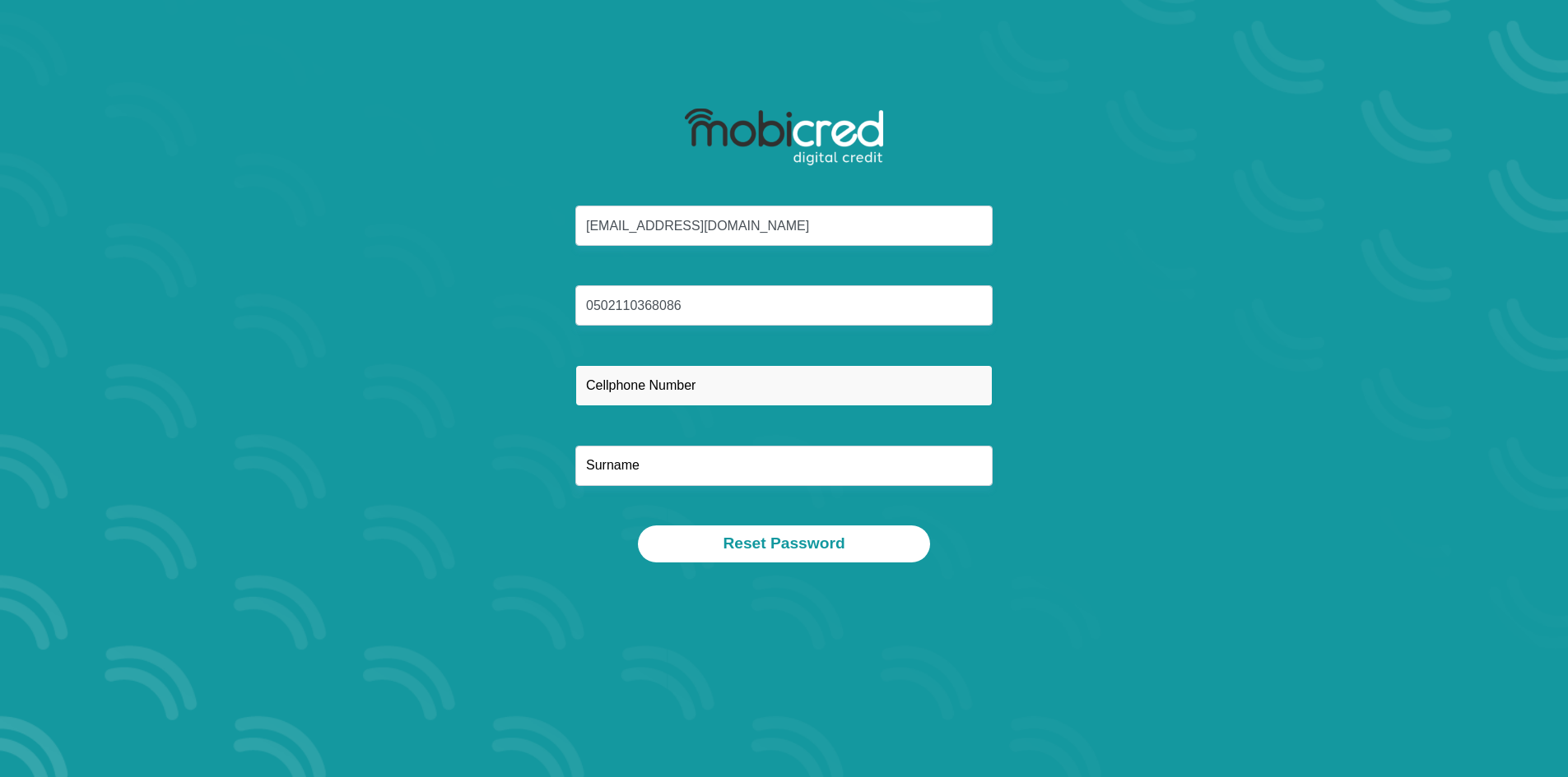
click at [781, 393] on input "text" at bounding box center [783, 386] width 417 height 40
type input "0621077901"
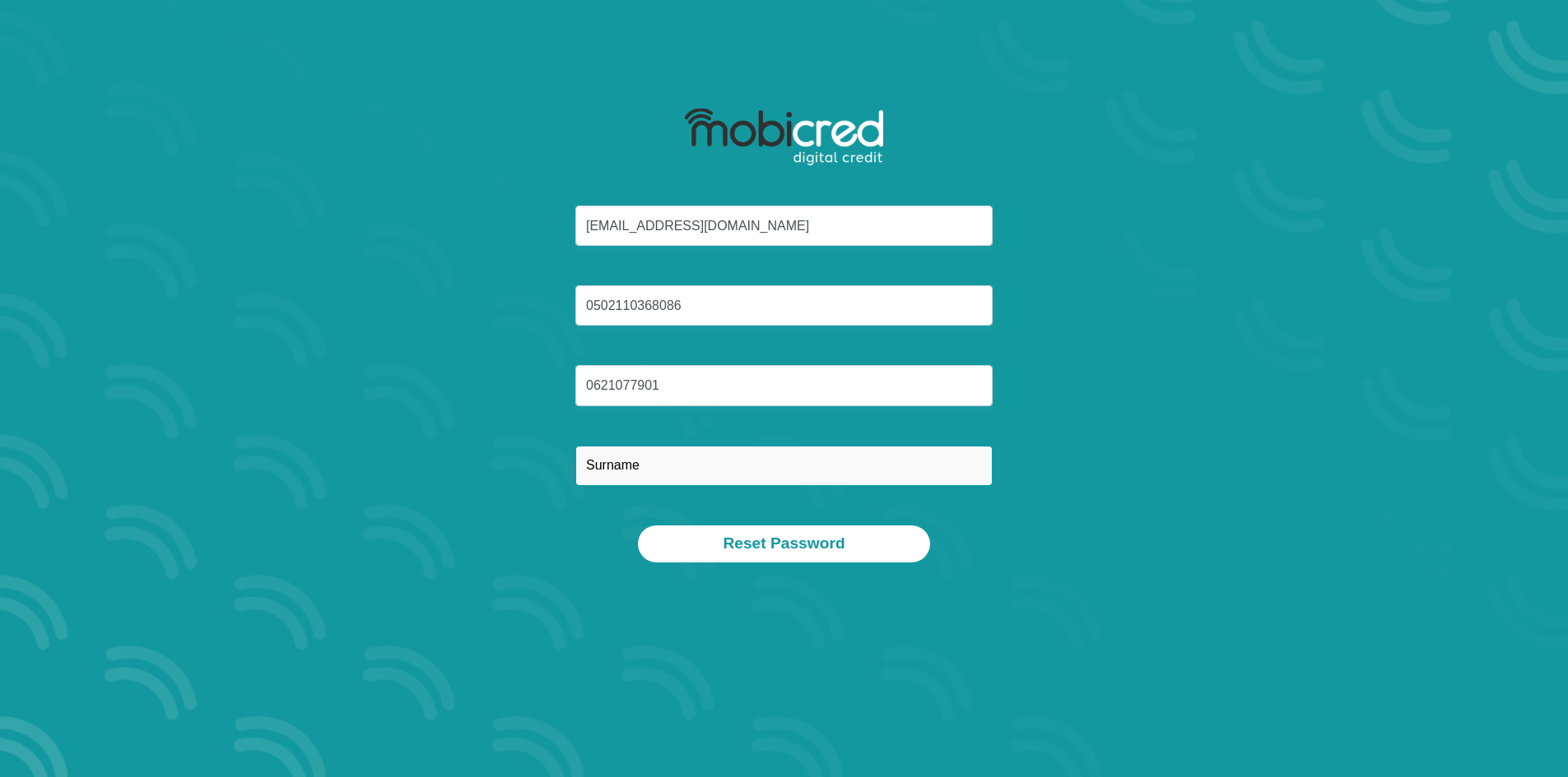
click at [689, 477] on input "text" at bounding box center [783, 465] width 417 height 40
type input "[PERSON_NAME]"
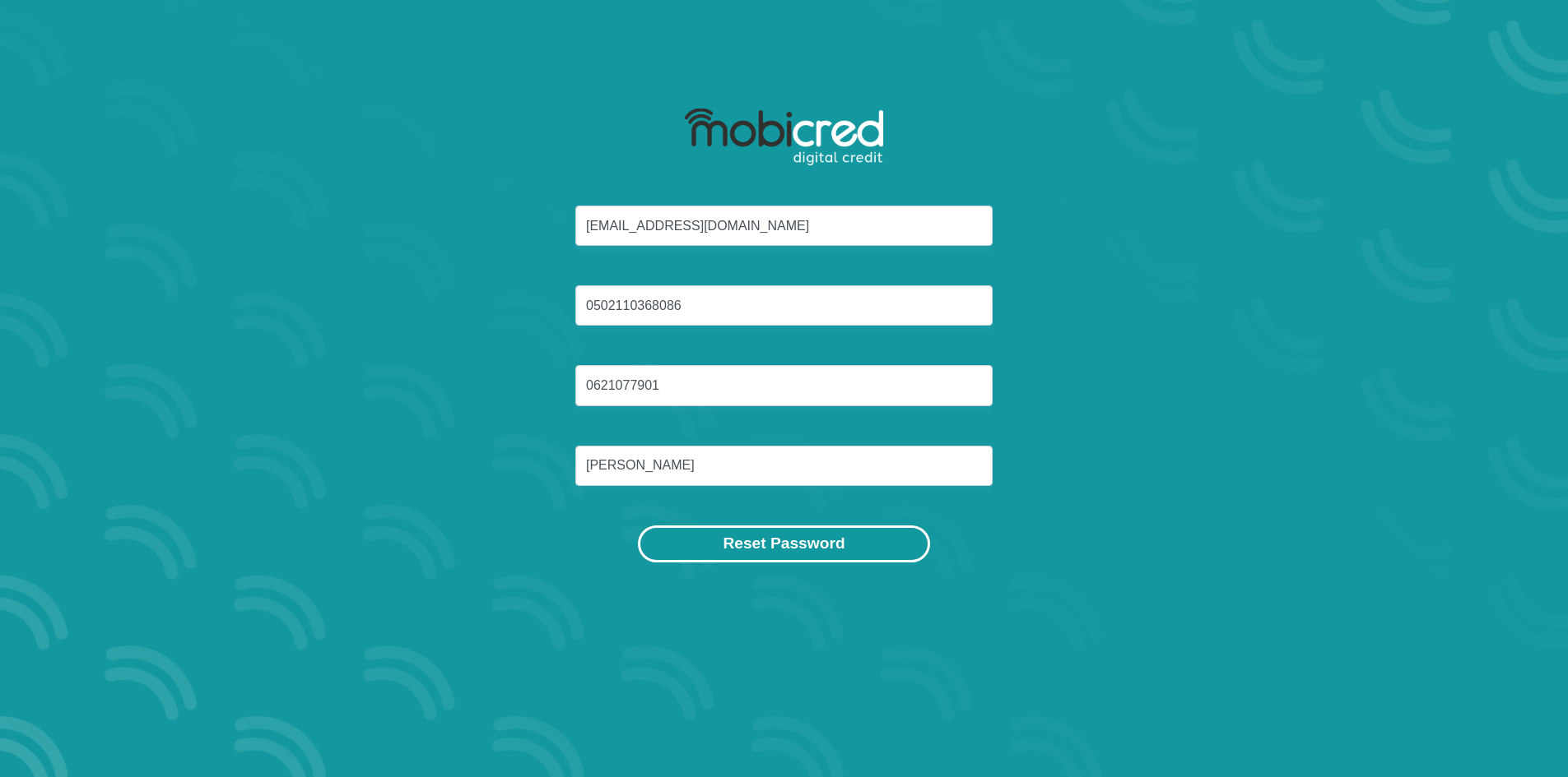
click at [741, 553] on button "Reset Password" at bounding box center [783, 543] width 292 height 37
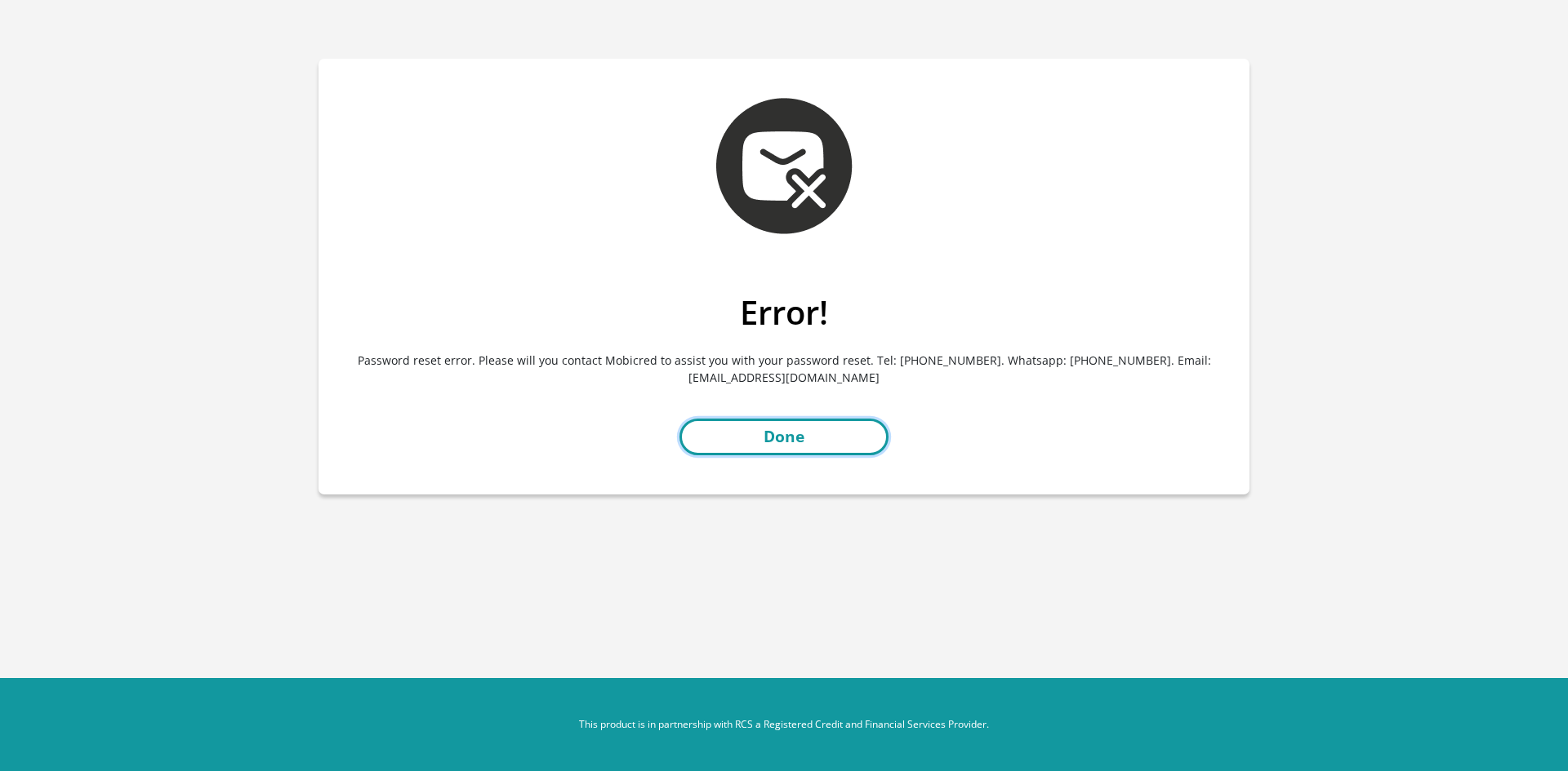
drag, startPoint x: 729, startPoint y: 449, endPoint x: 729, endPoint y: 440, distance: 9.0
click at [729, 449] on link "Done" at bounding box center [784, 436] width 209 height 37
